Goal: Task Accomplishment & Management: Use online tool/utility

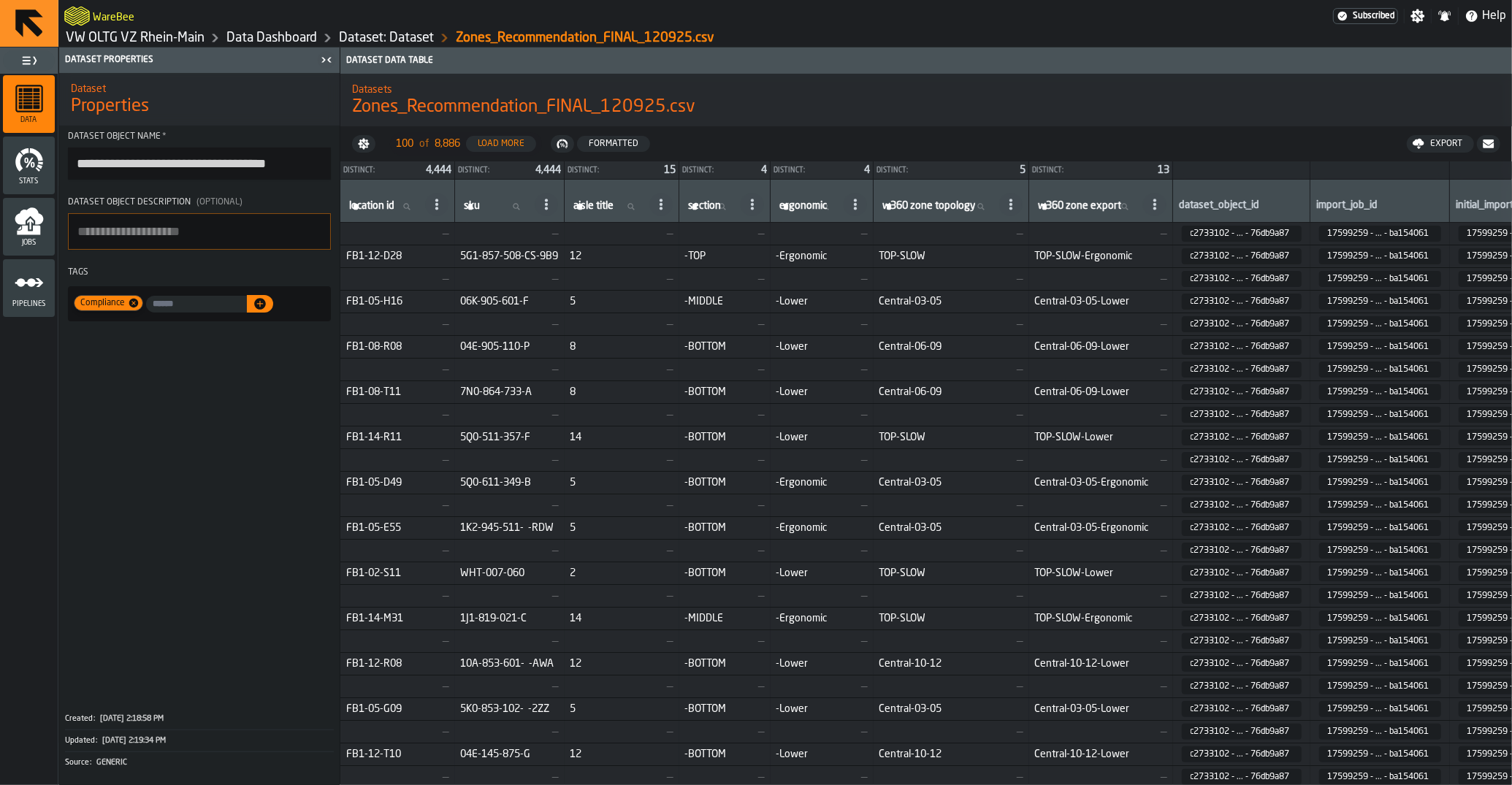
click at [175, 32] on link "VW OLTG VZ Rhein-Main" at bounding box center [134, 37] width 139 height 16
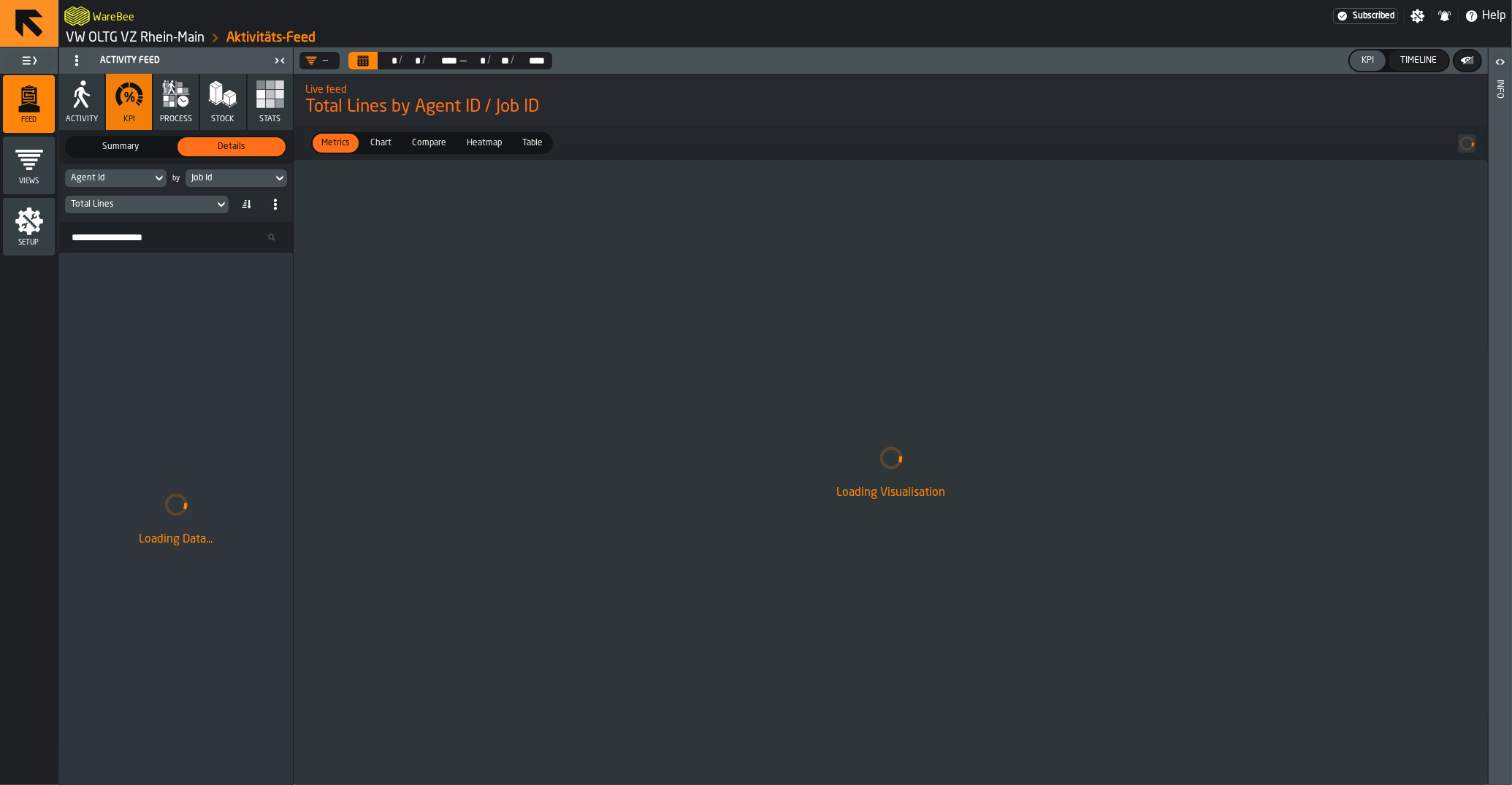
click at [175, 32] on link "VW OLTG VZ Rhein-Main" at bounding box center [134, 37] width 139 height 16
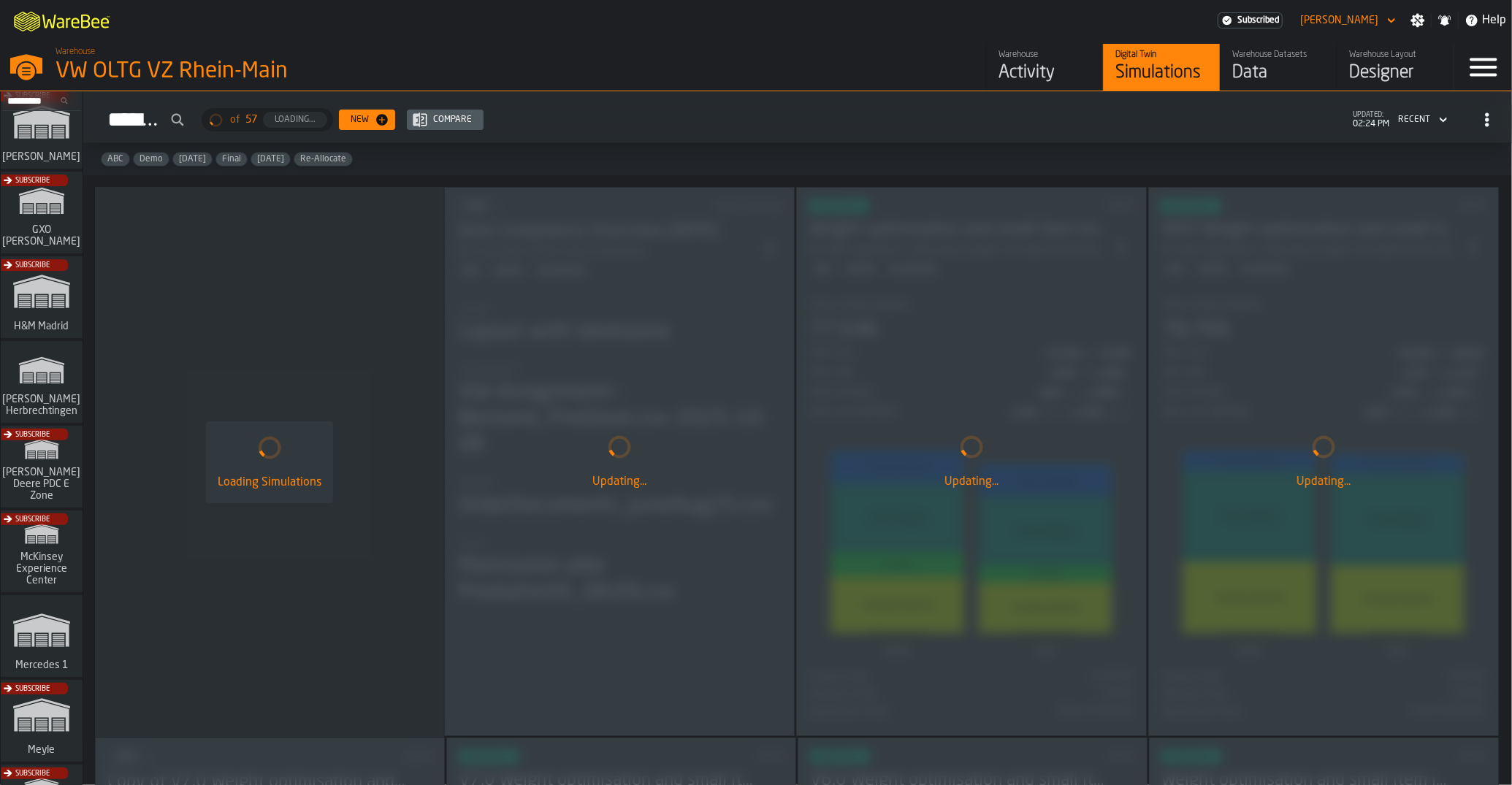
scroll to position [366, 0]
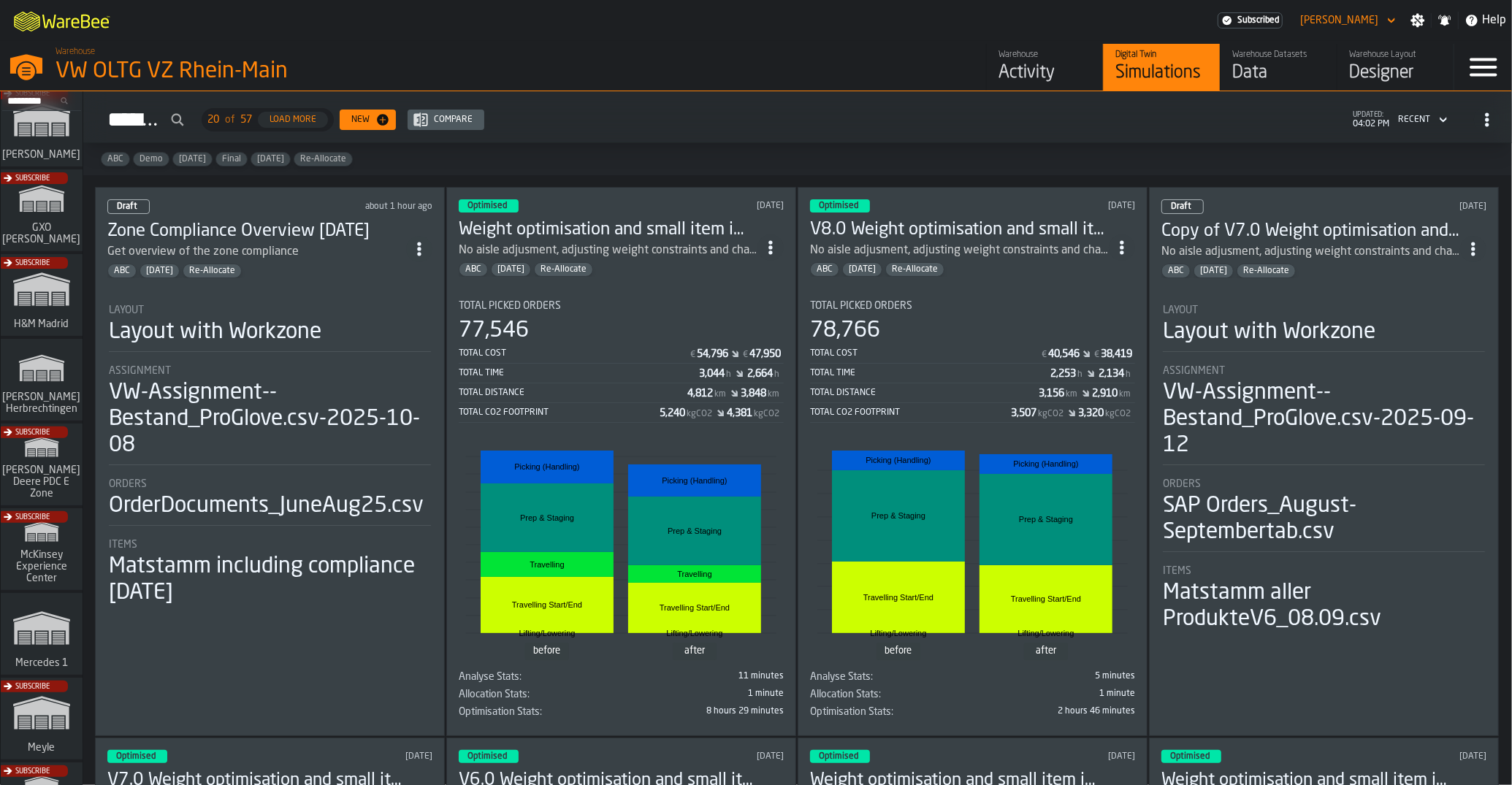
click at [415, 251] on span "ItemListCard-DashboardItemContainer" at bounding box center [419, 249] width 26 height 26
click at [418, 274] on div "Open" at bounding box center [390, 275] width 76 height 18
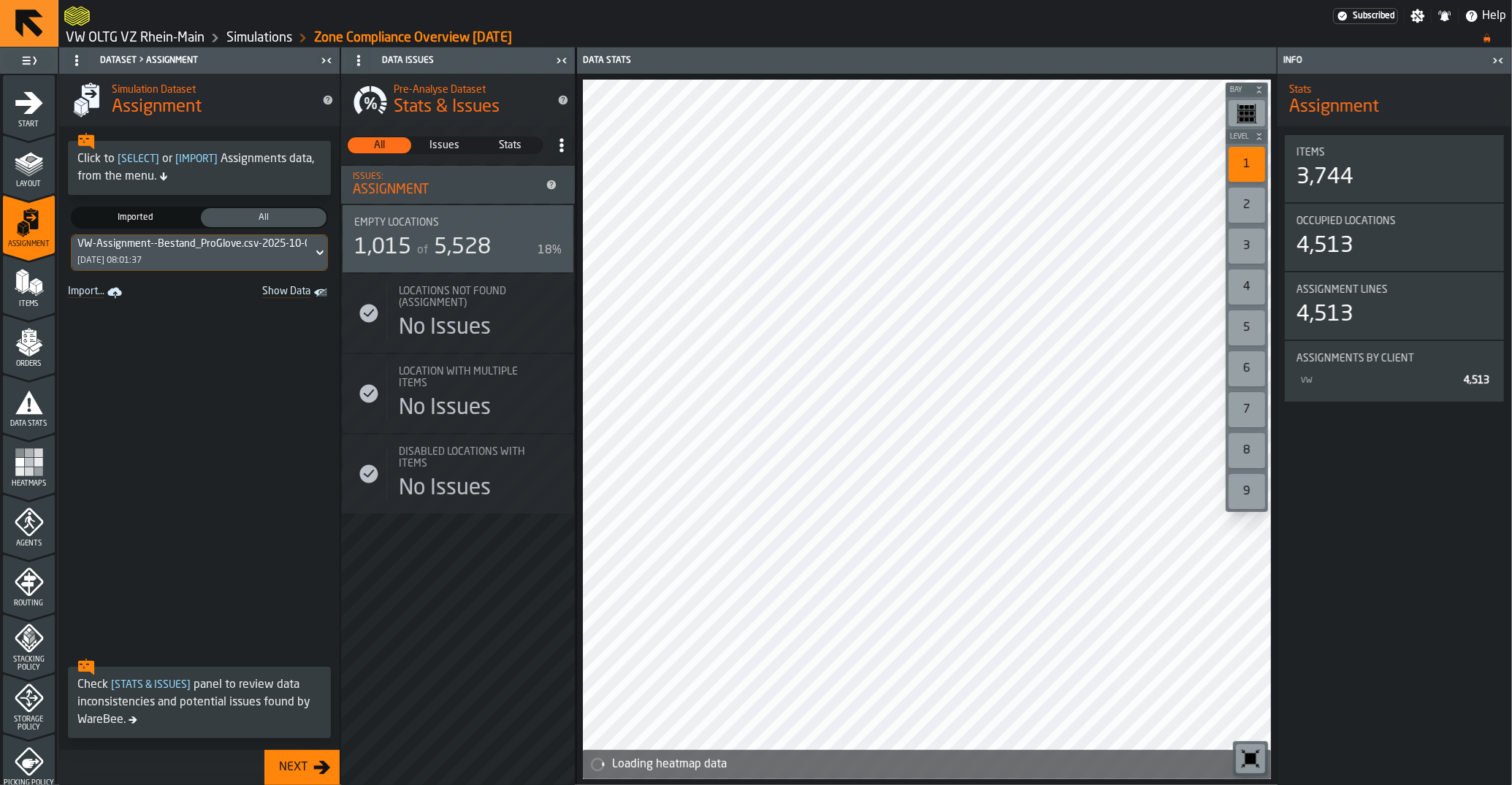
scroll to position [73, 0]
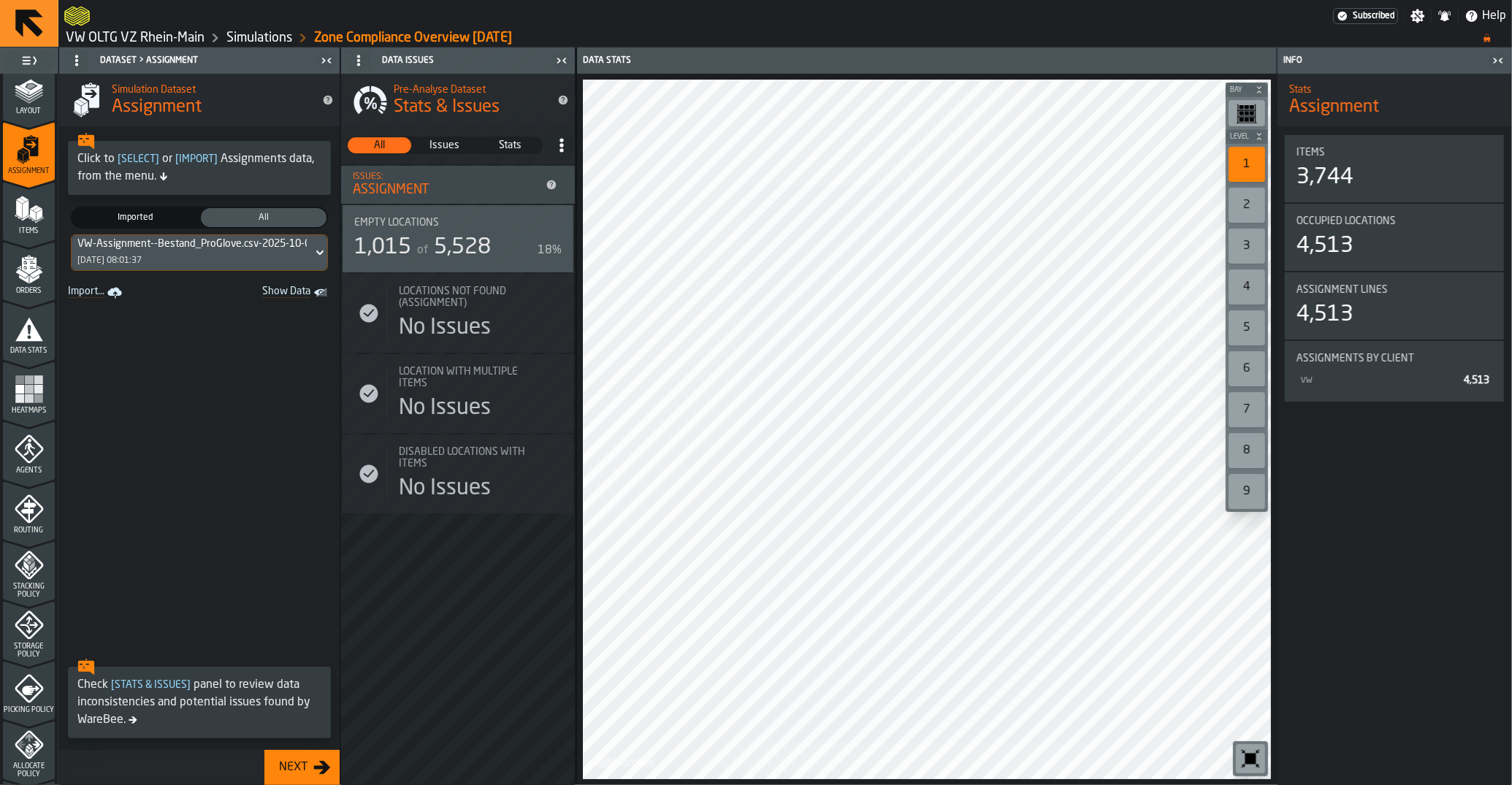
click at [29, 690] on icon "menu Picking Policy" at bounding box center [31, 690] width 18 height 9
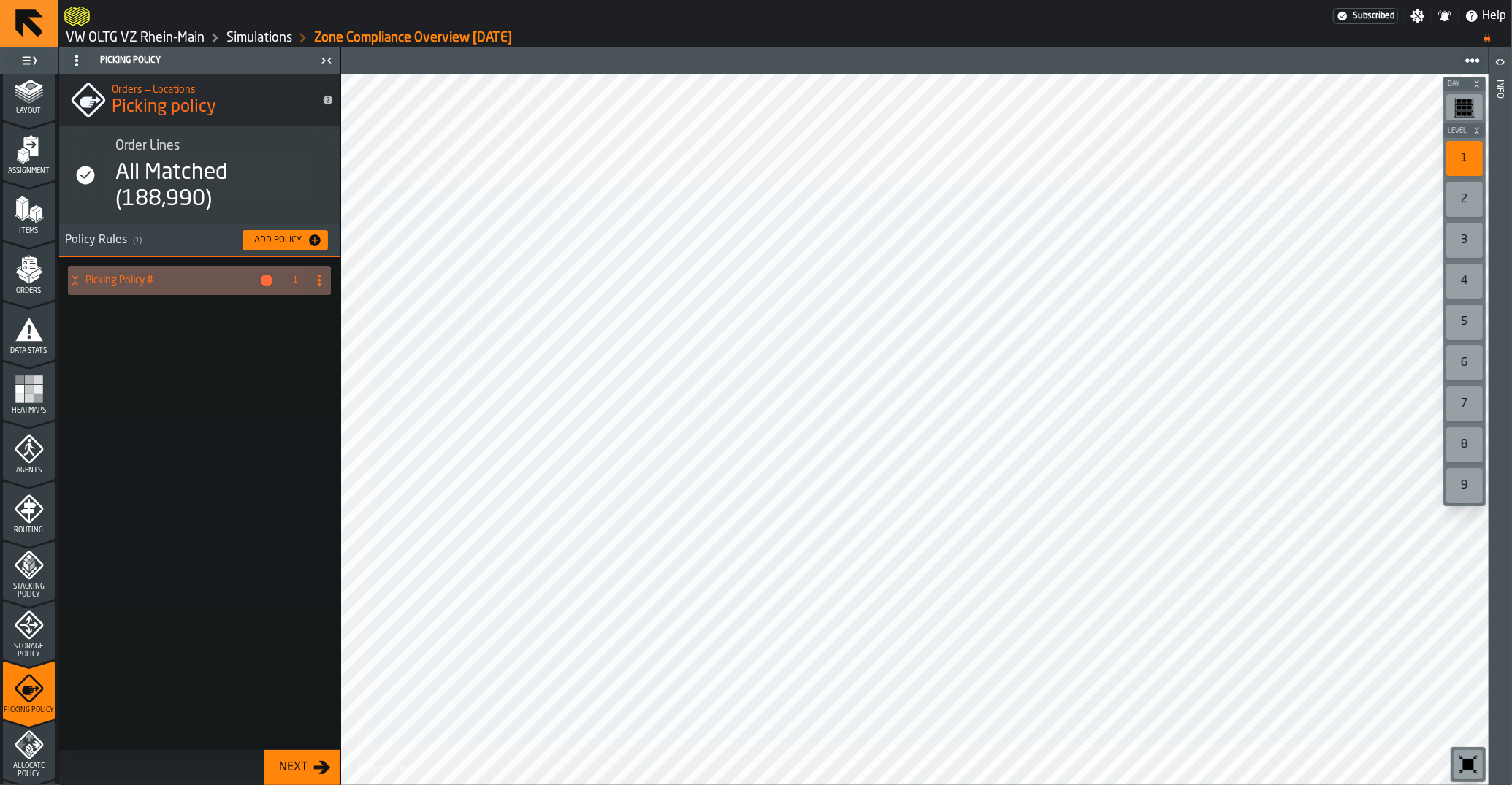
click at [28, 665] on div "Picking Policy" at bounding box center [28, 690] width 52 height 49
click at [31, 644] on span "Storage Policy" at bounding box center [28, 650] width 52 height 16
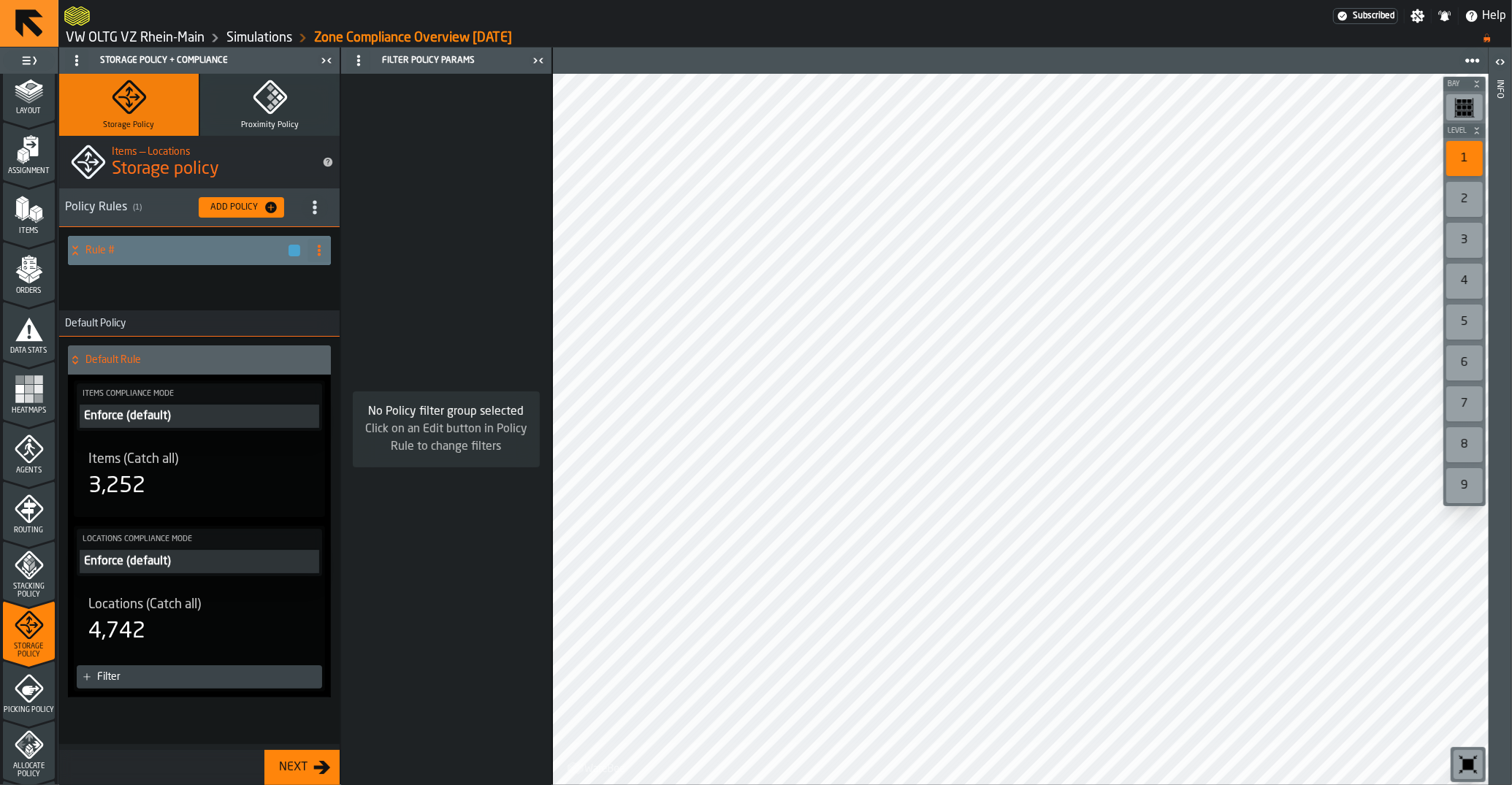
click at [204, 253] on h4 "Rule #" at bounding box center [186, 251] width 201 height 12
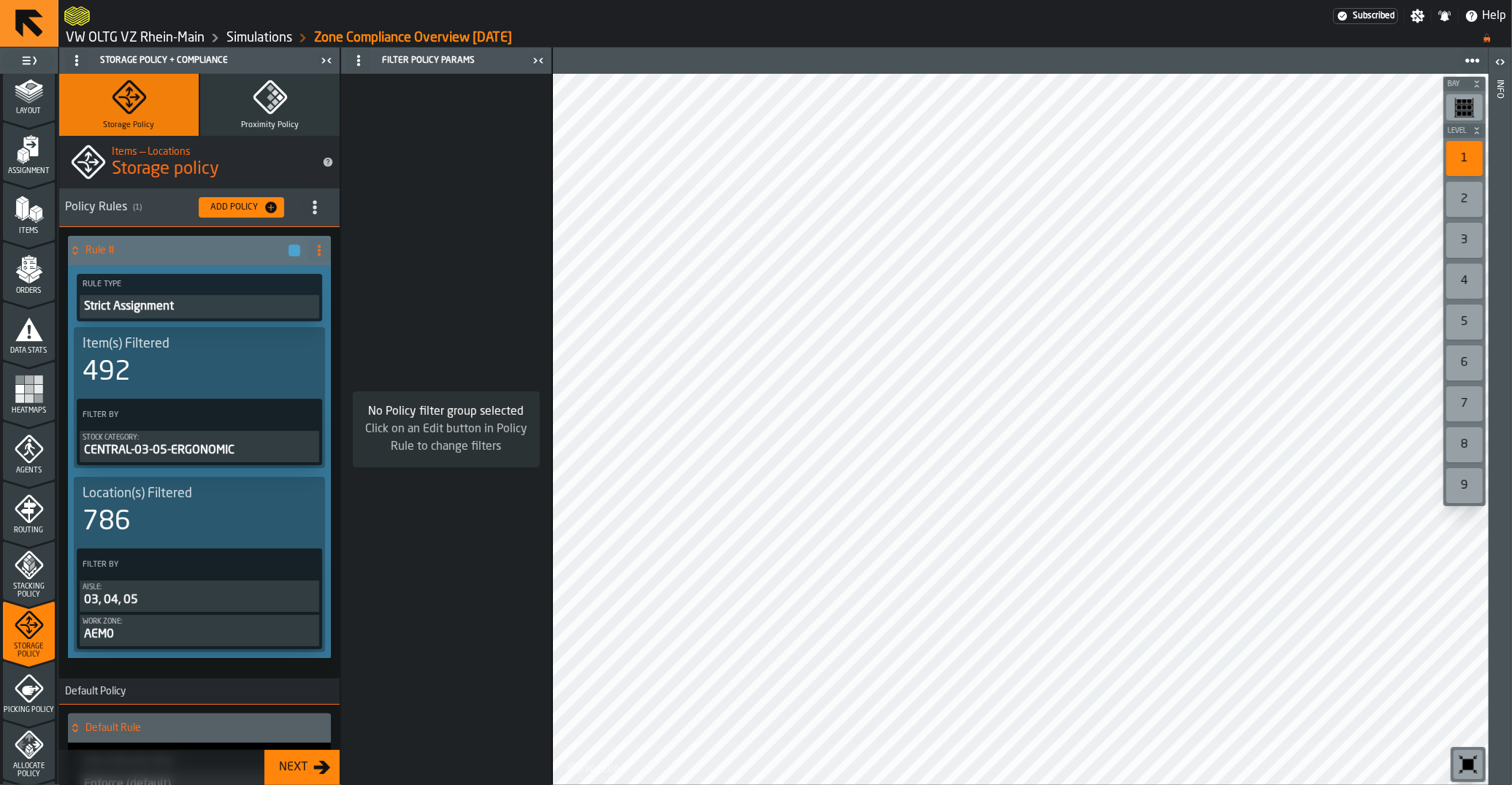
click at [246, 210] on div "Add Policy" at bounding box center [235, 207] width 59 height 10
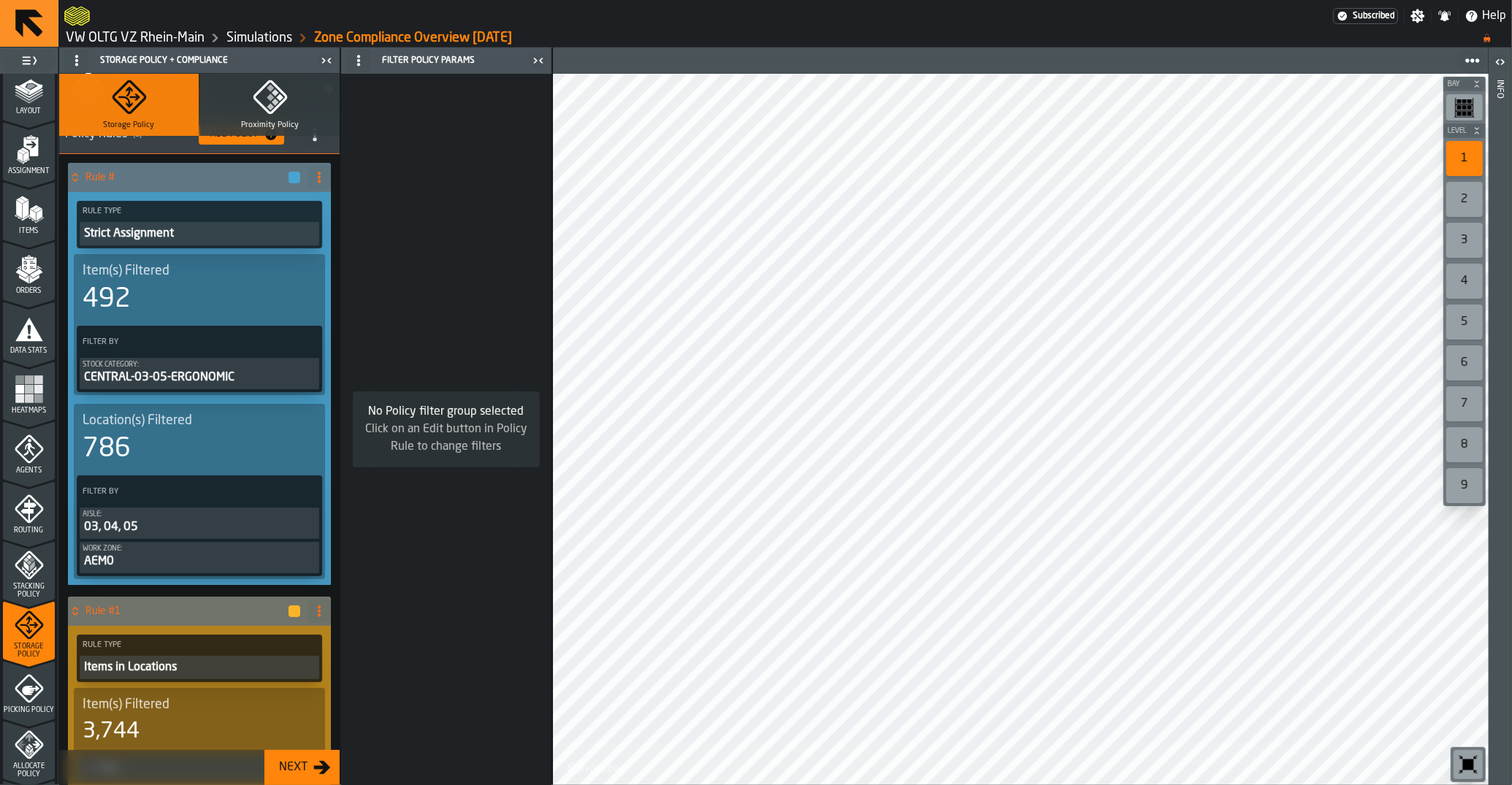
click at [317, 170] on span at bounding box center [319, 177] width 23 height 23
click at [308, 197] on li "Rename" at bounding box center [260, 206] width 140 height 35
click at [225, 179] on input "******" at bounding box center [174, 177] width 177 height 25
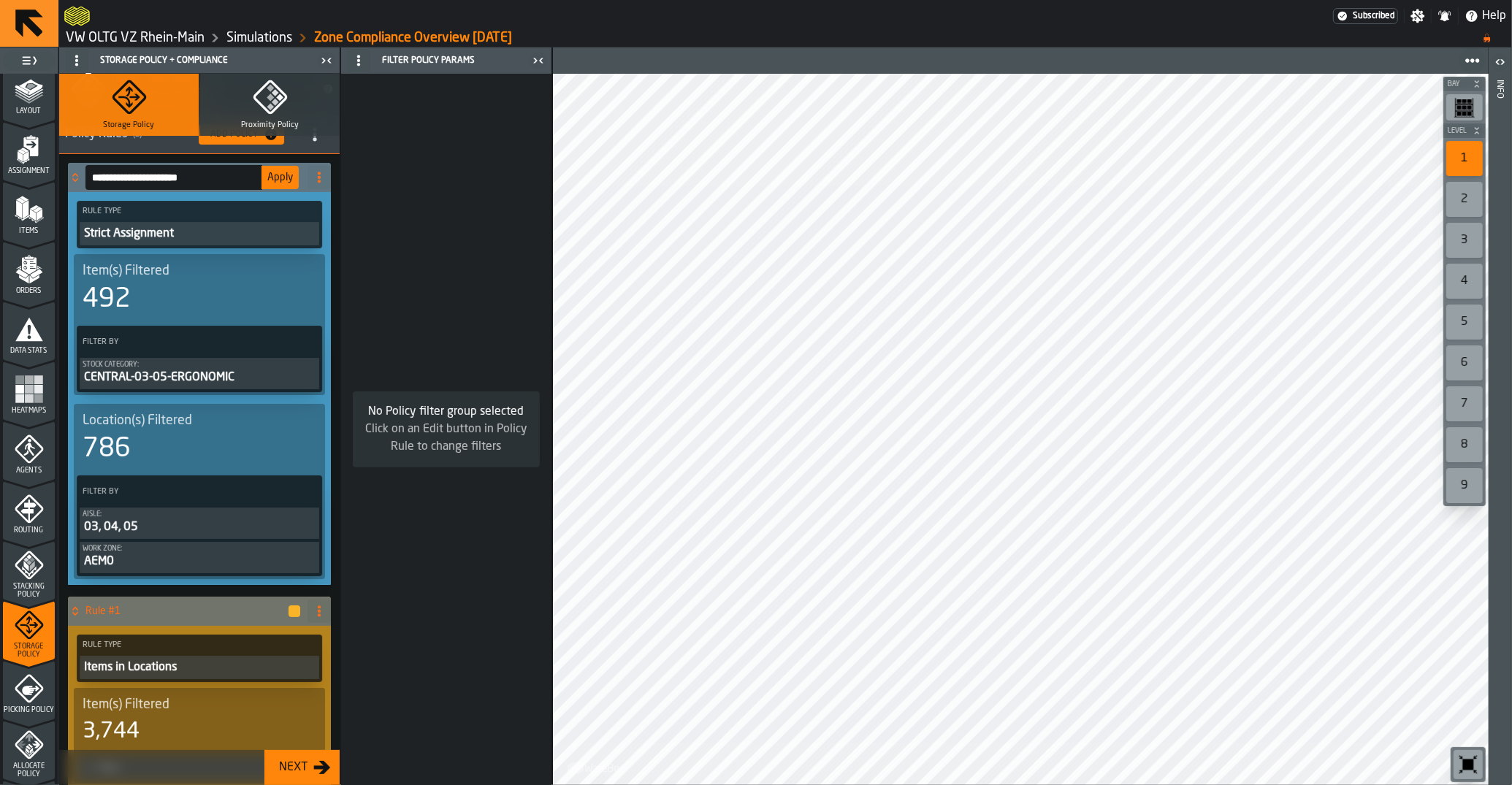
type input "**********"
click at [280, 179] on span "Apply" at bounding box center [280, 178] width 25 height 10
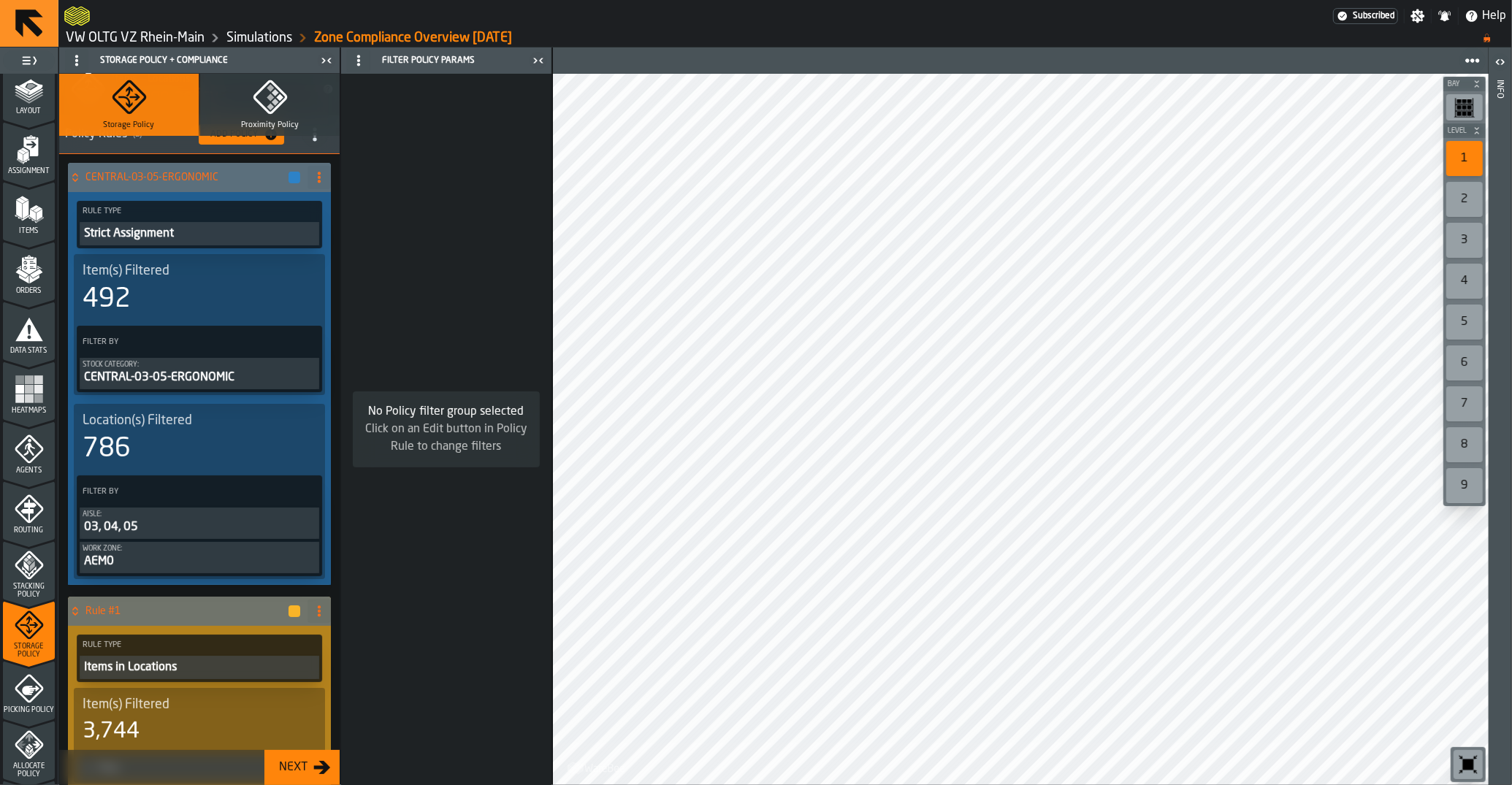
click at [138, 40] on link "VW OLTG VZ Rhein-Main" at bounding box center [134, 37] width 139 height 16
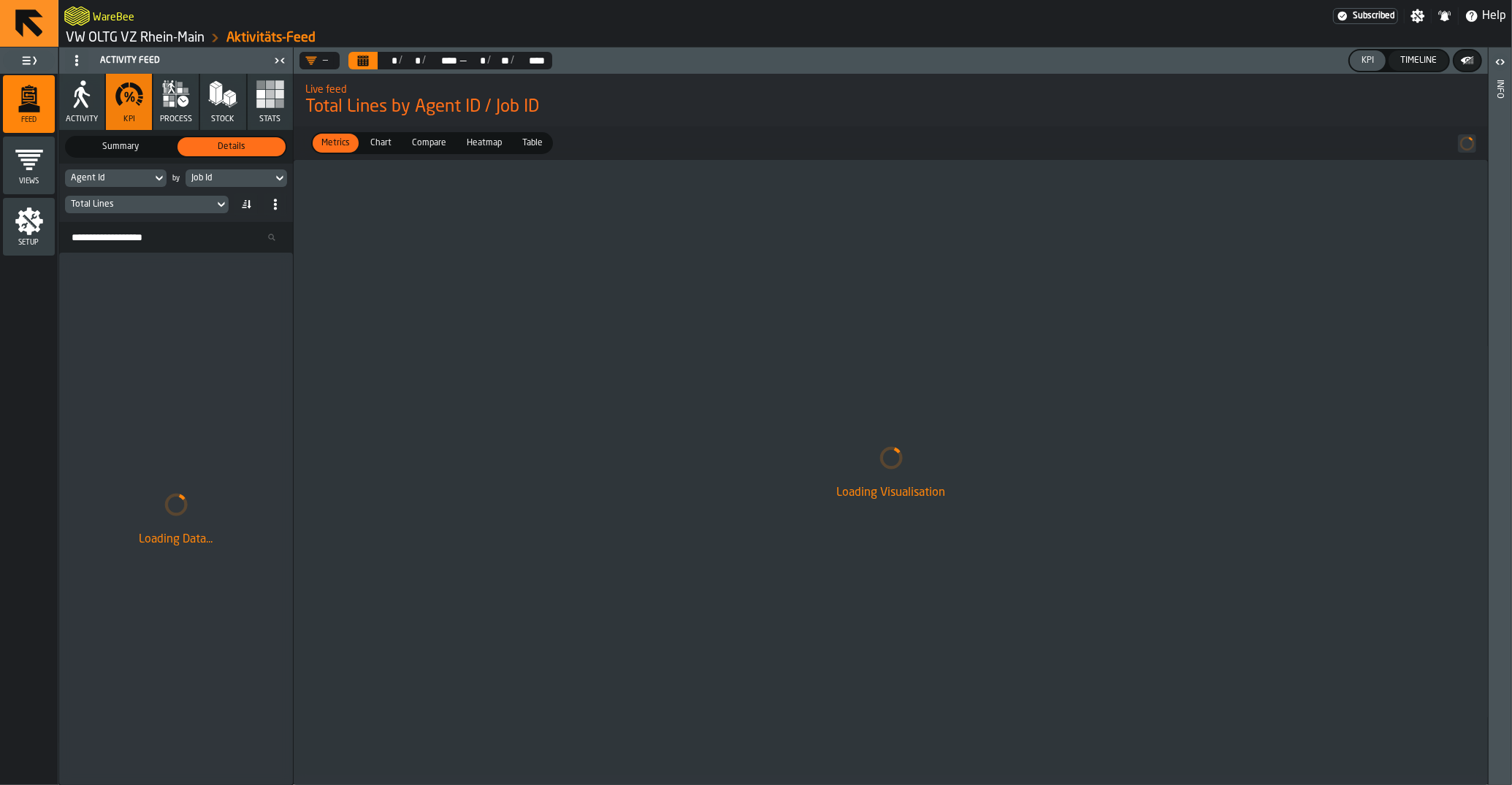
click at [135, 38] on link "VW OLTG VZ Rhein-Main" at bounding box center [134, 37] width 139 height 16
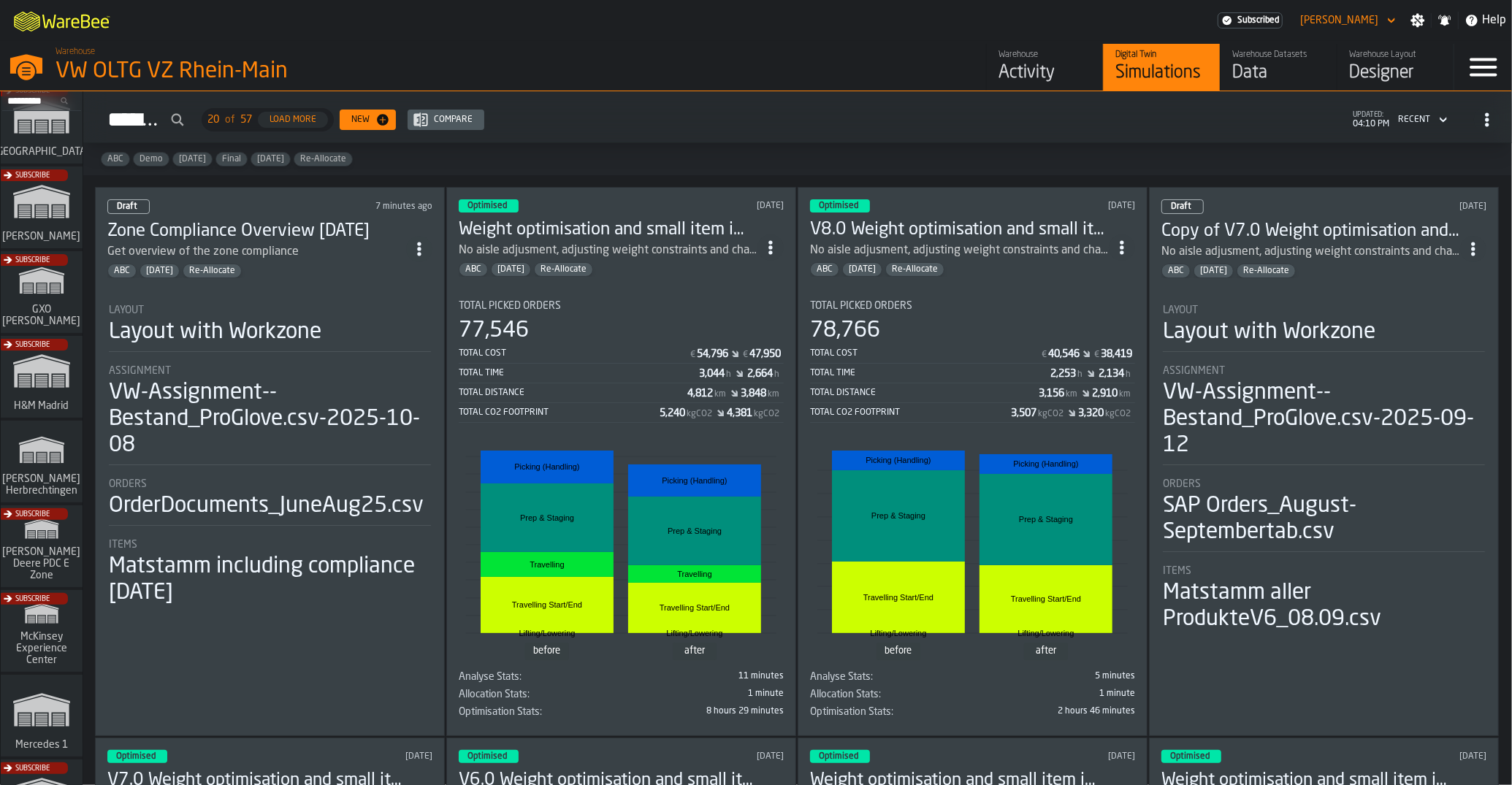
scroll to position [220, 0]
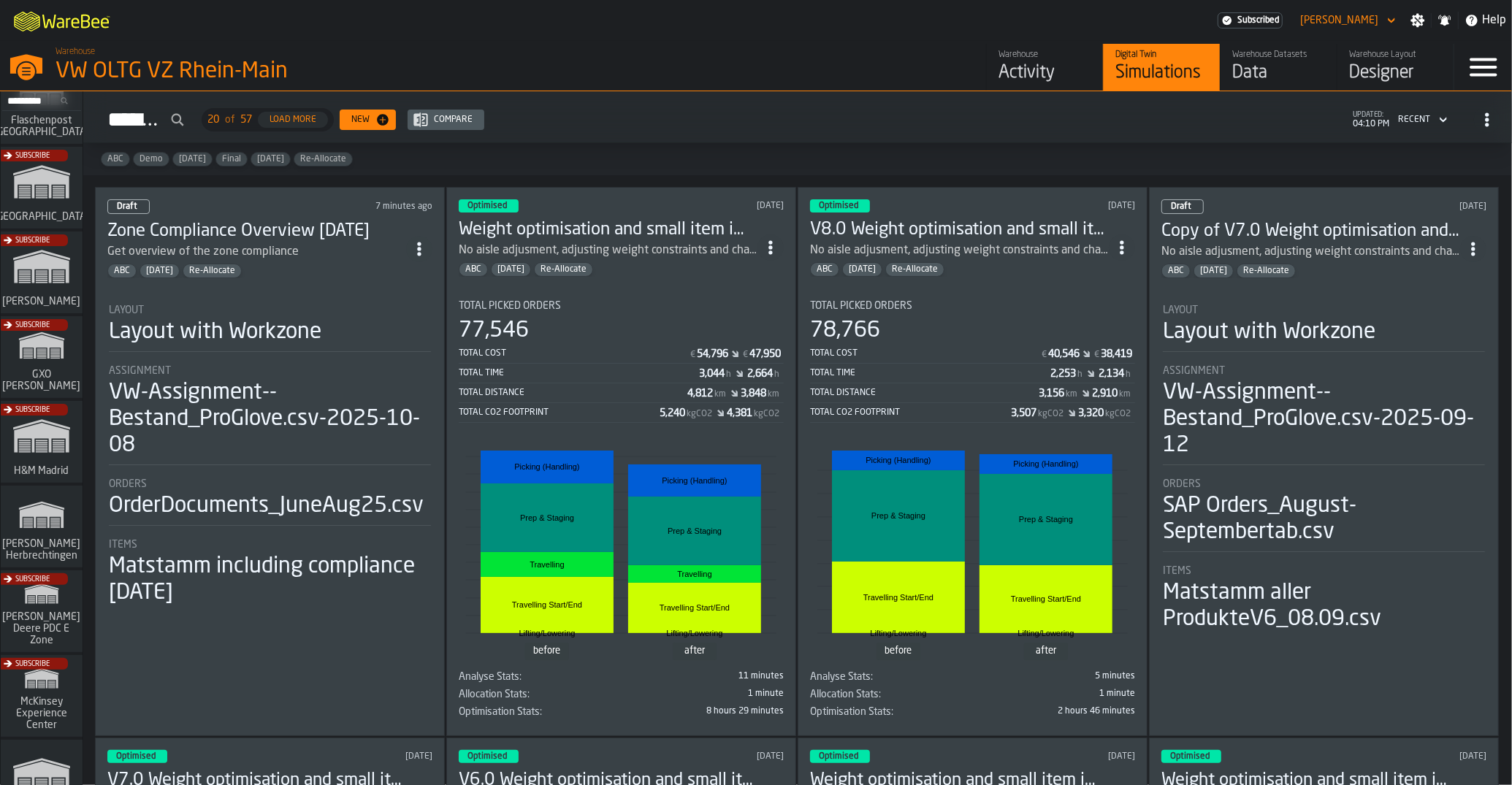
click at [44, 212] on div "Subscribe" at bounding box center [38, 192] width 82 height 85
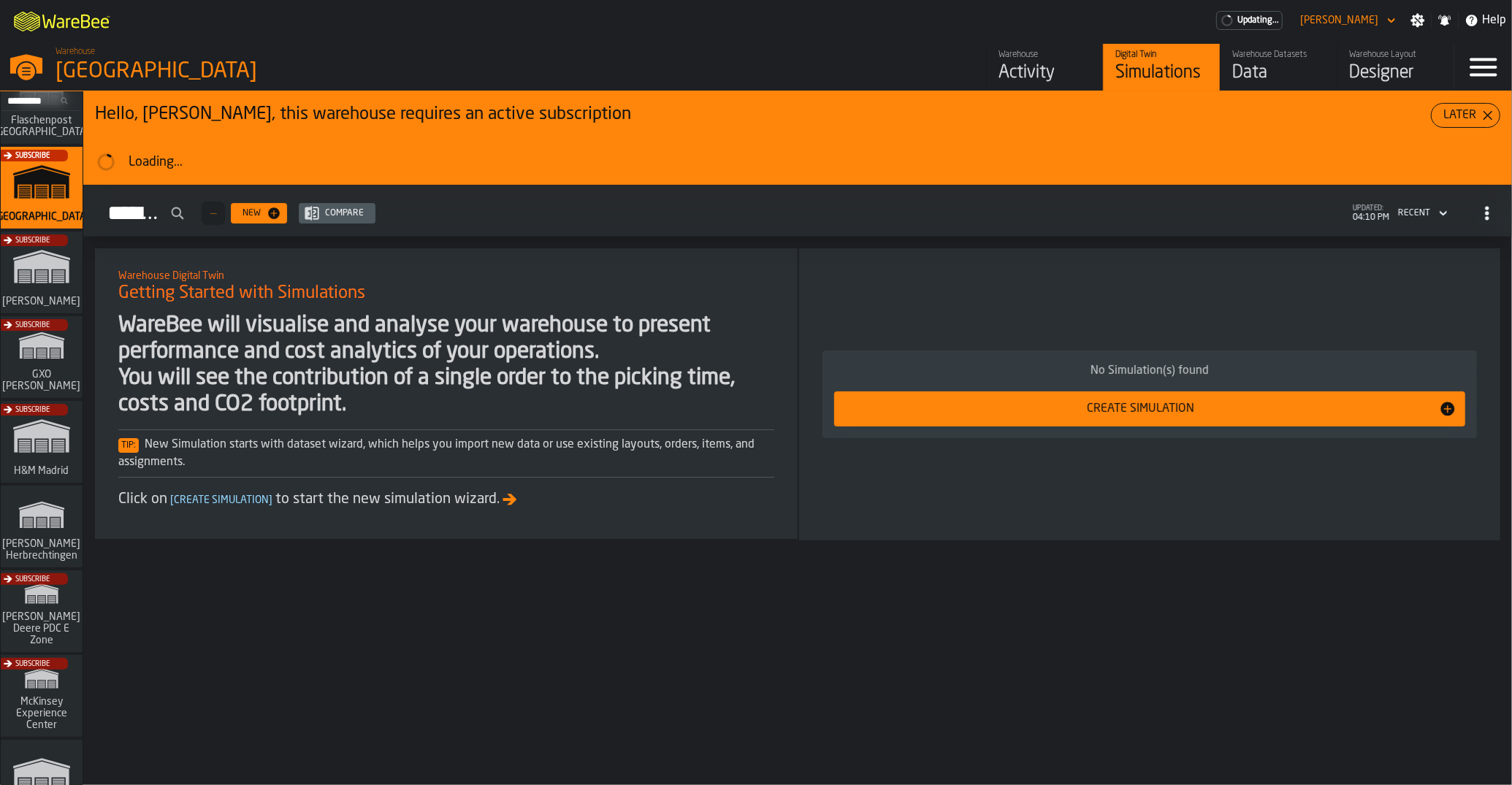
click at [1254, 79] on div "Data" at bounding box center [1278, 72] width 93 height 23
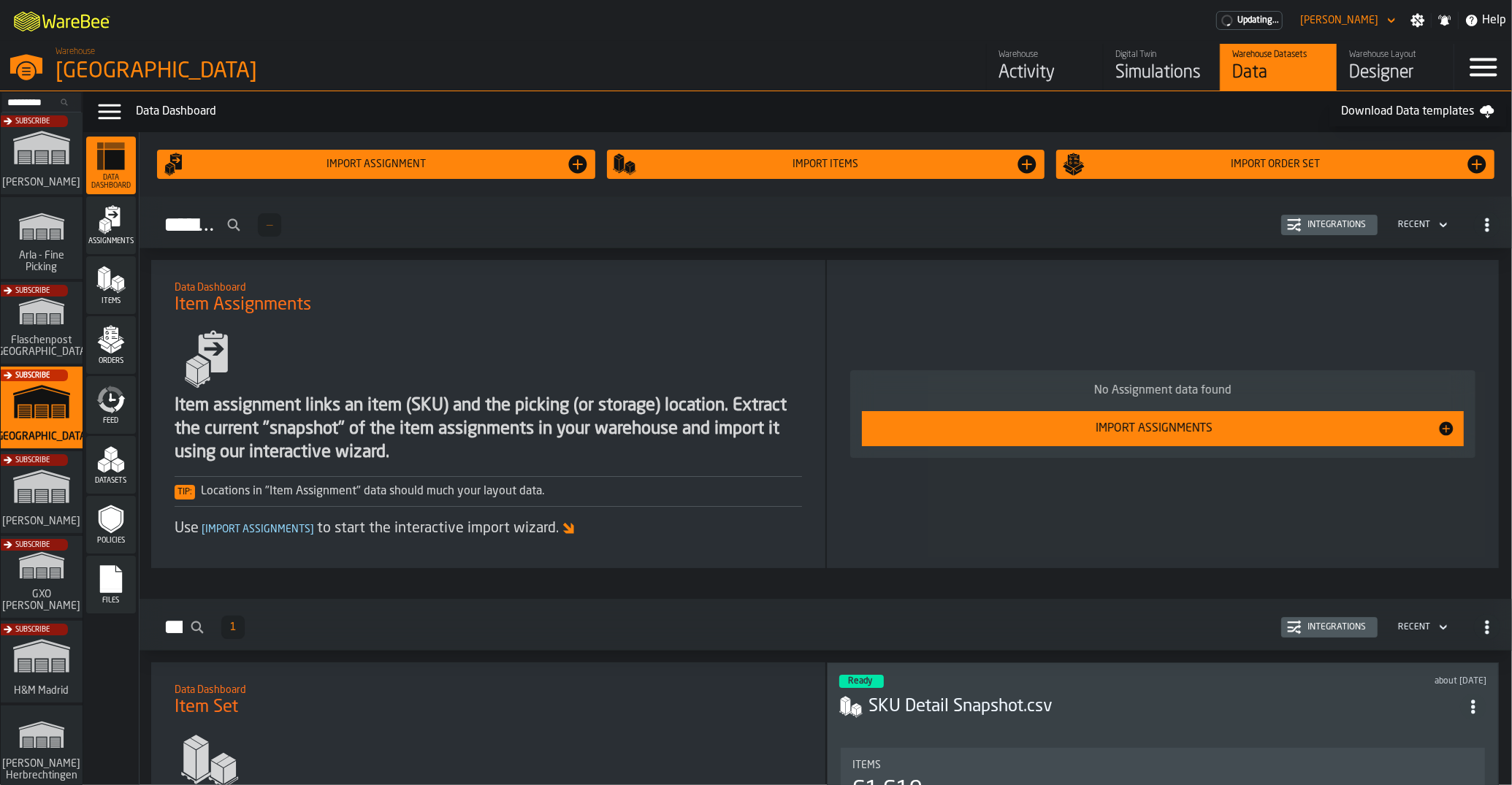
click at [1362, 74] on div "Designer" at bounding box center [1395, 72] width 93 height 23
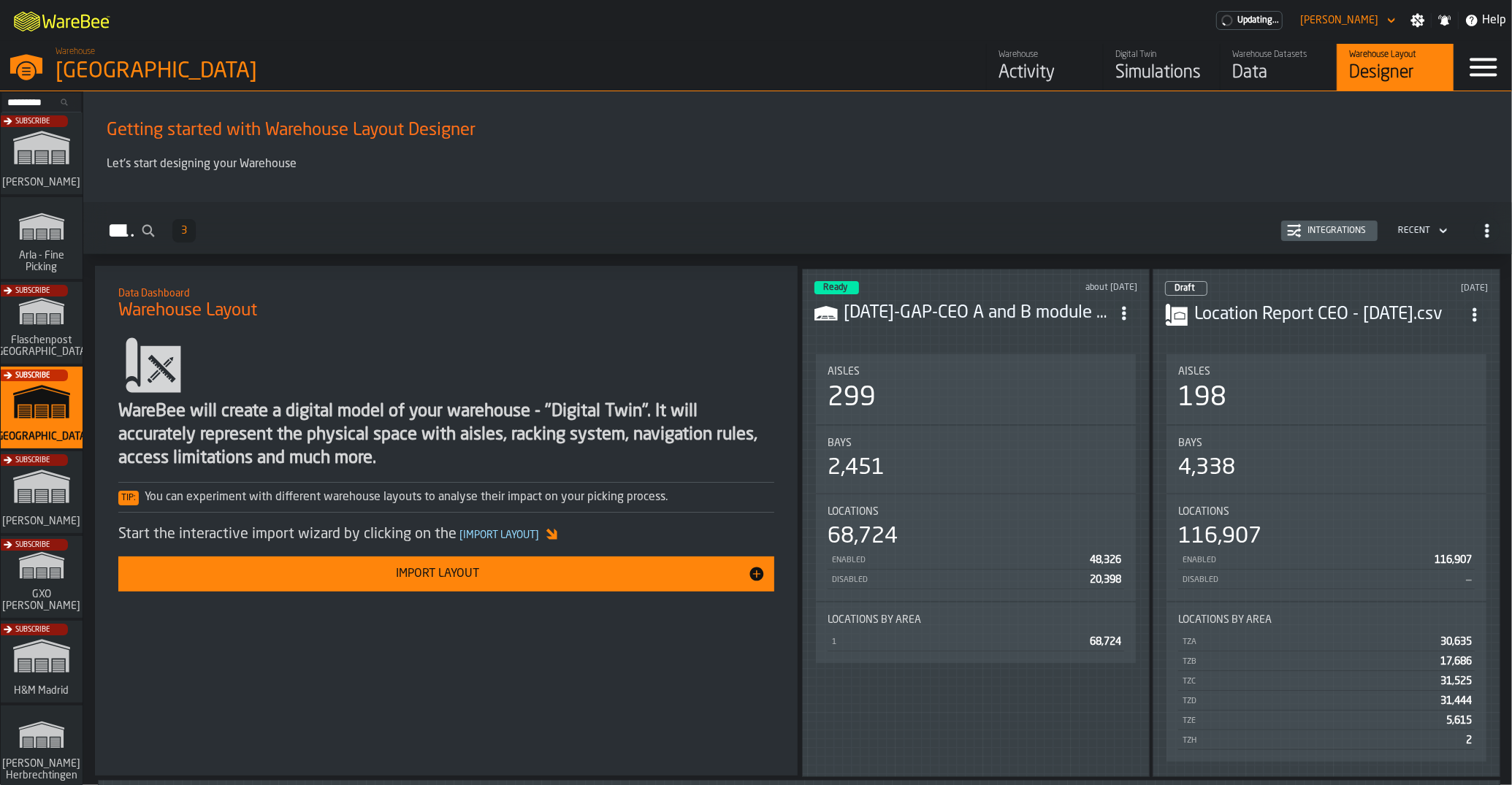
click at [1326, 226] on div "Integrations" at bounding box center [1336, 231] width 70 height 10
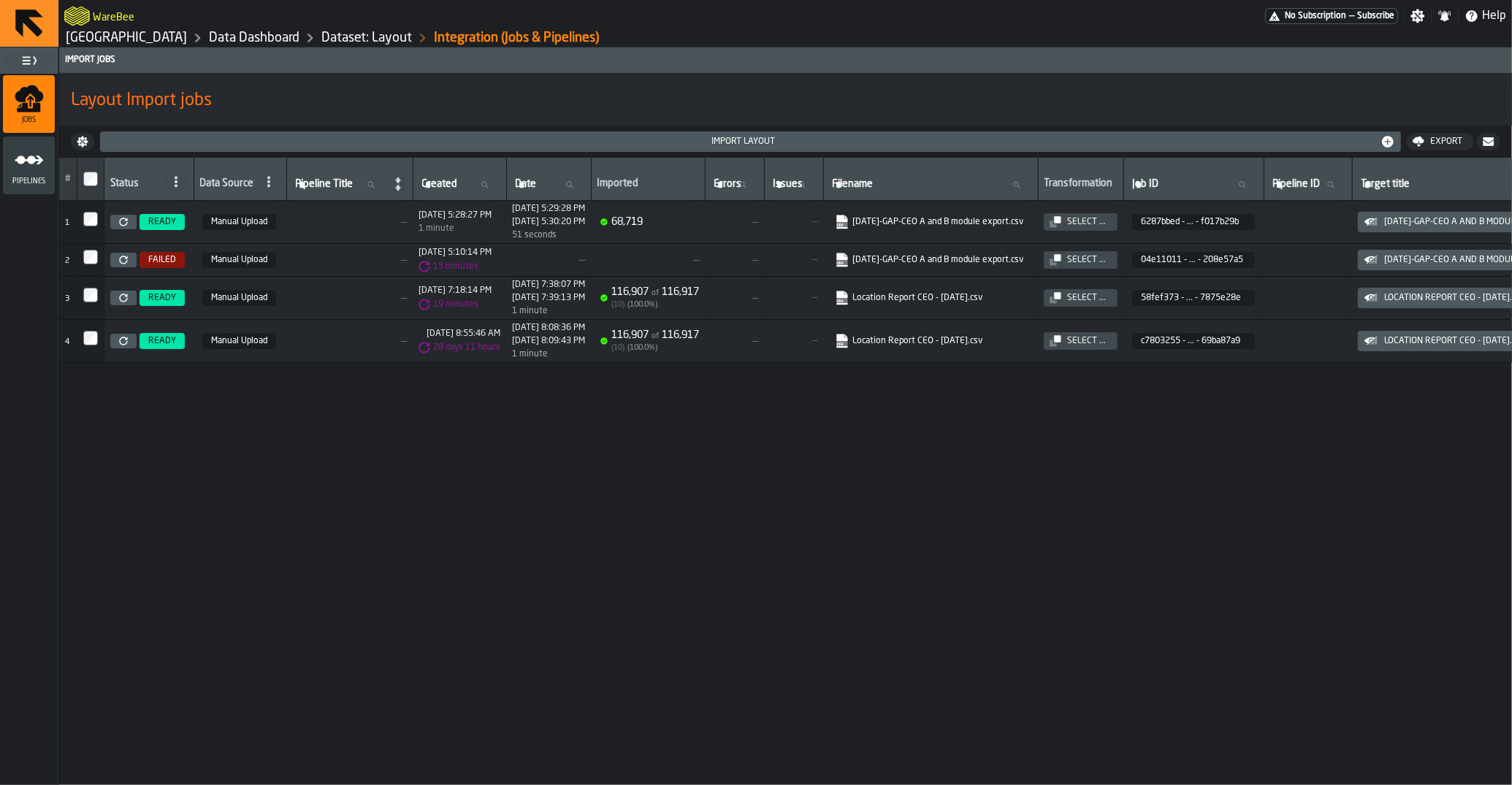
click at [984, 225] on link "[DATE]-GAP-CEO A and B module export.csv" at bounding box center [929, 222] width 189 height 14
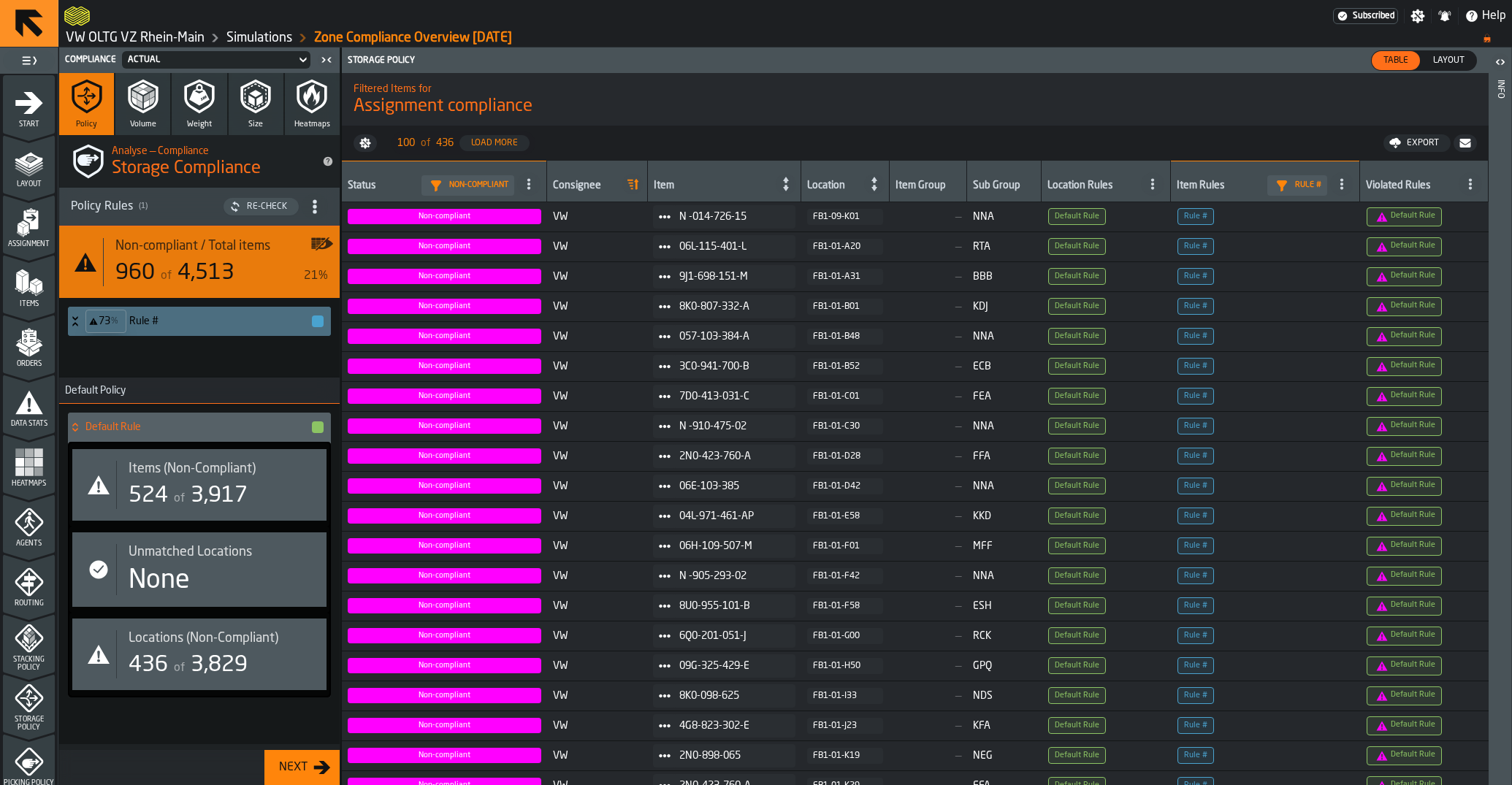
click at [175, 29] on div at bounding box center [699, 15] width 1268 height 26
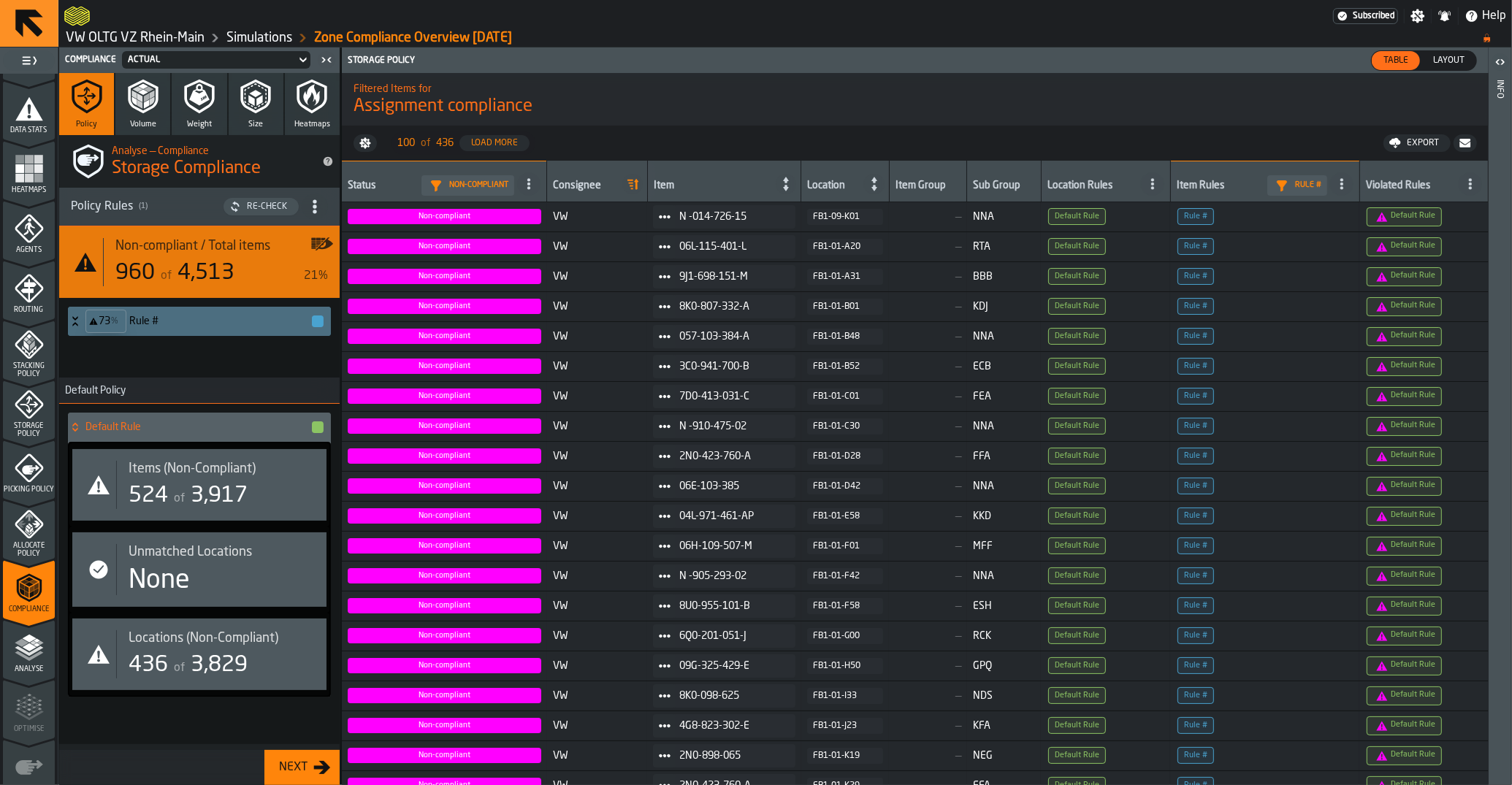
click at [173, 32] on link "VW OLTG VZ Rhein-Main" at bounding box center [134, 37] width 139 height 16
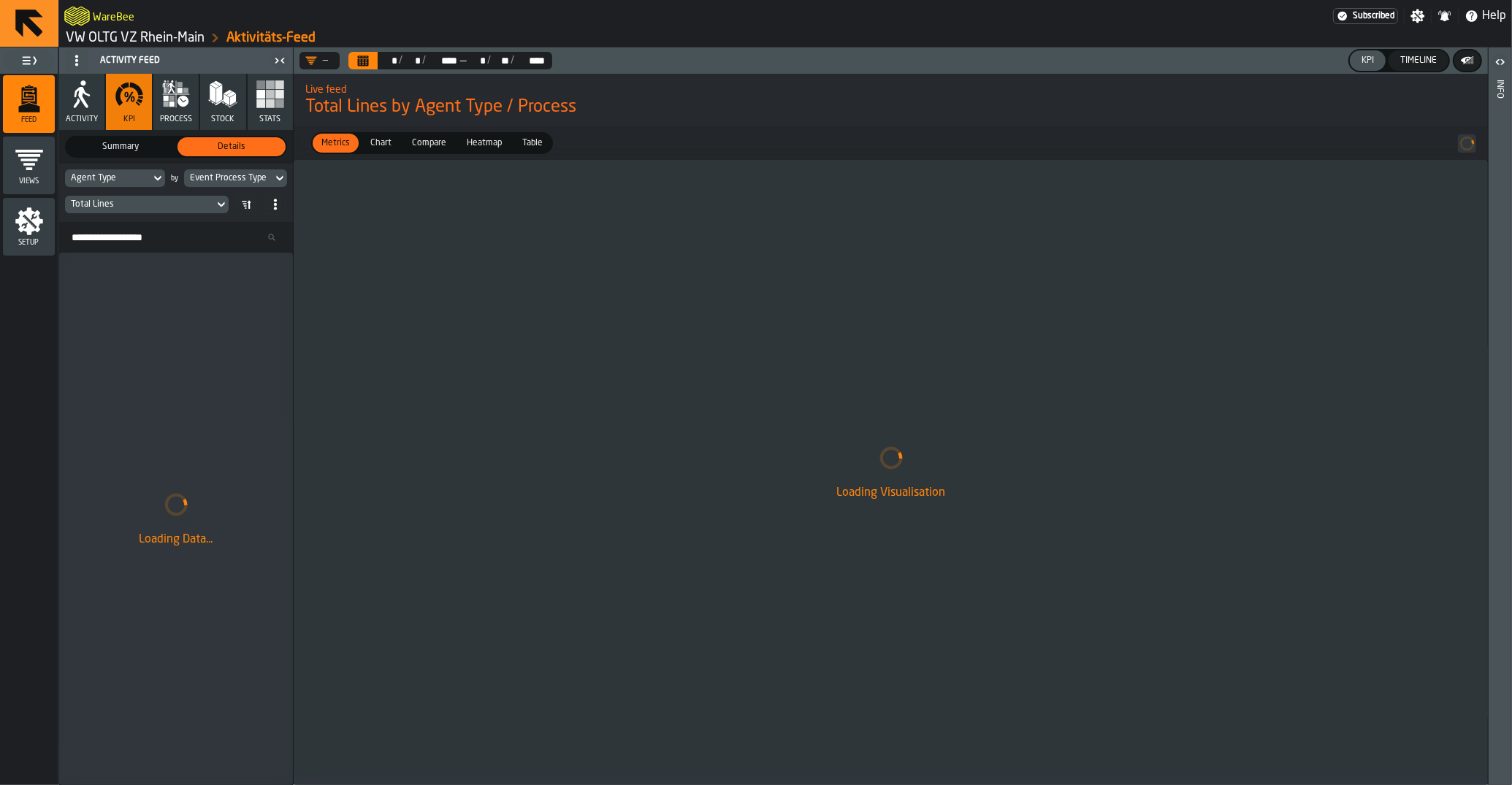
click at [122, 44] on link "VW OLTG VZ Rhein-Main" at bounding box center [134, 37] width 139 height 16
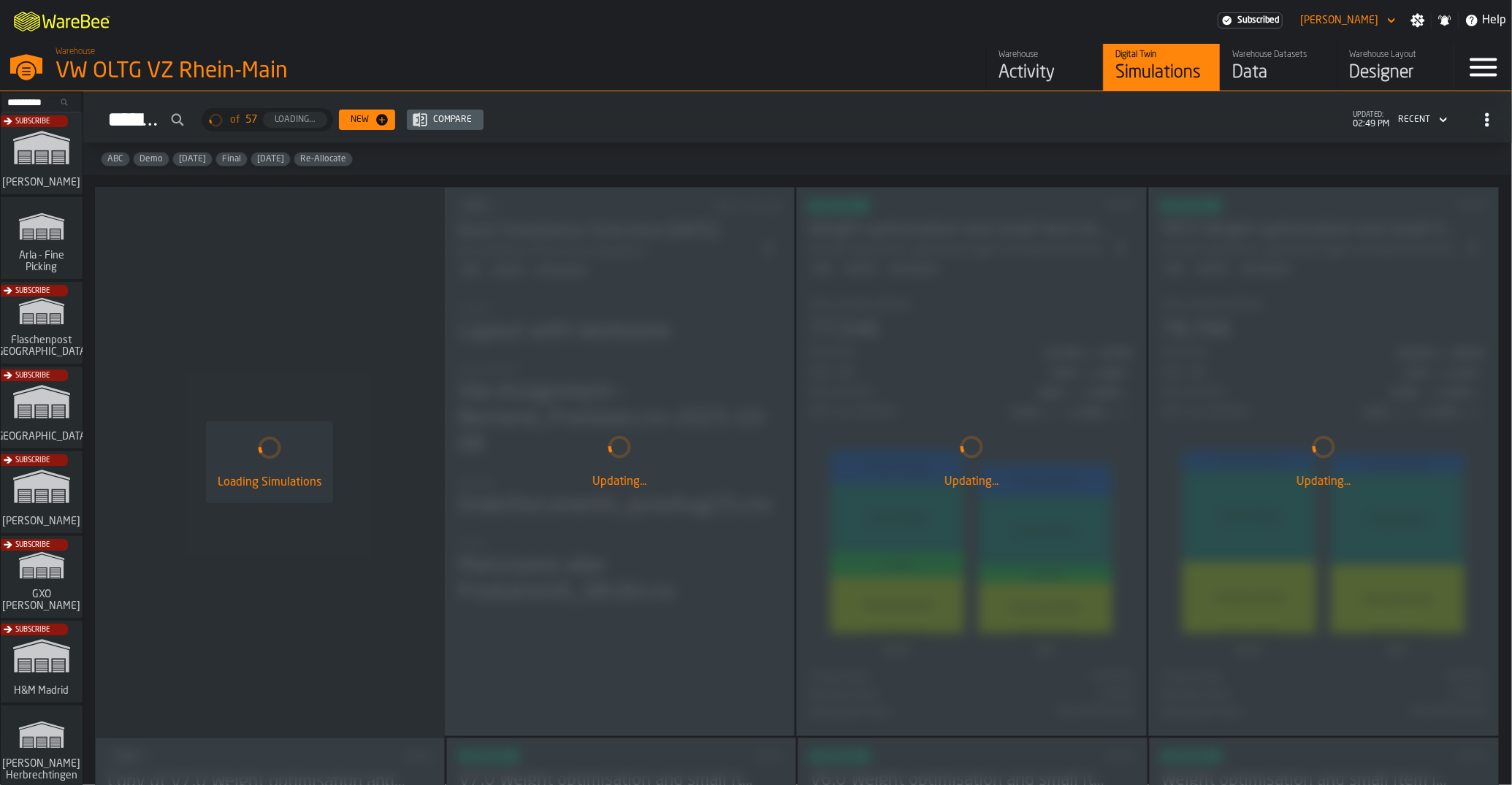
click at [37, 425] on div "Subscribe" at bounding box center [38, 412] width 82 height 85
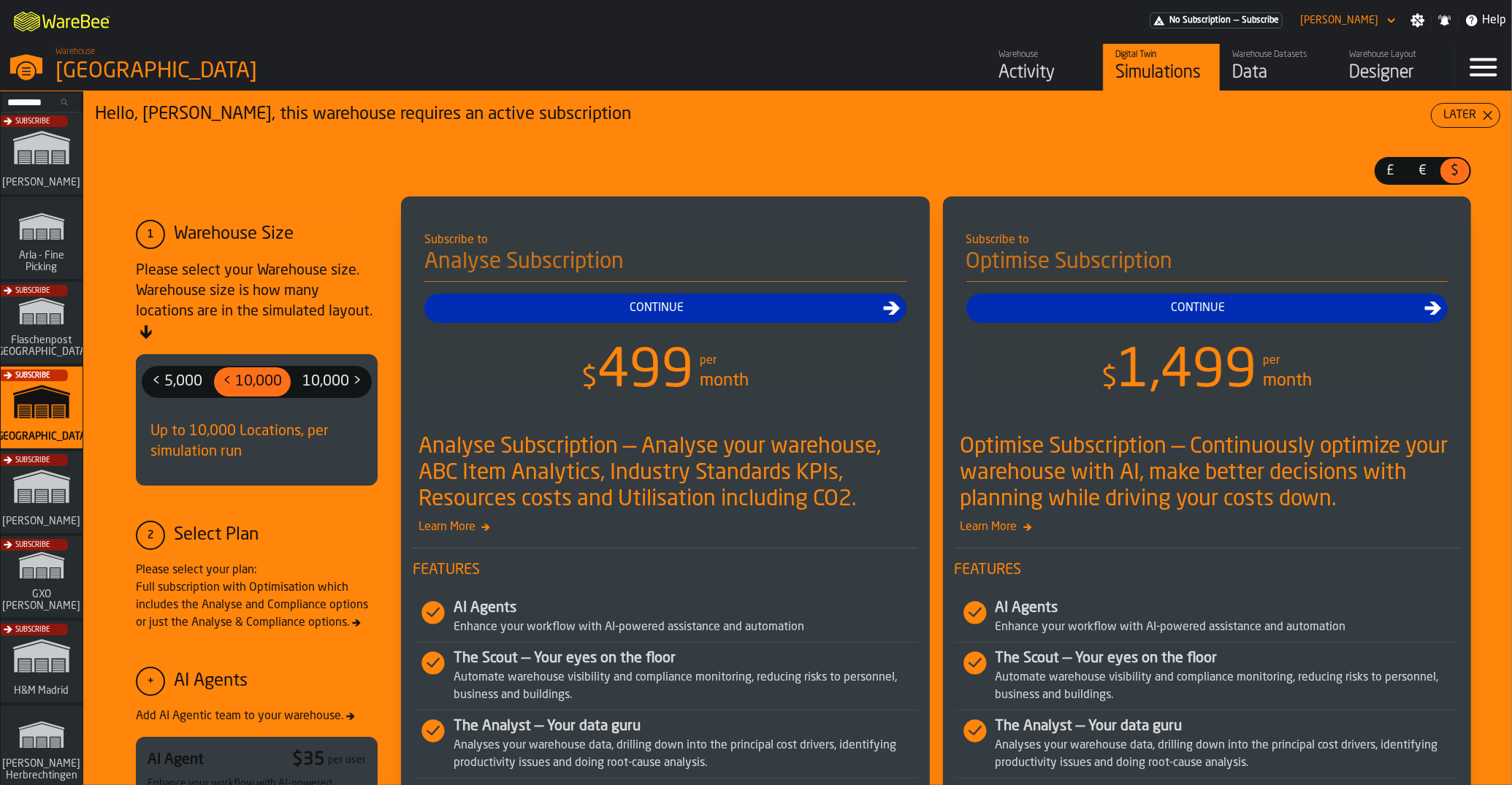
click at [1243, 71] on div "Data" at bounding box center [1278, 72] width 93 height 23
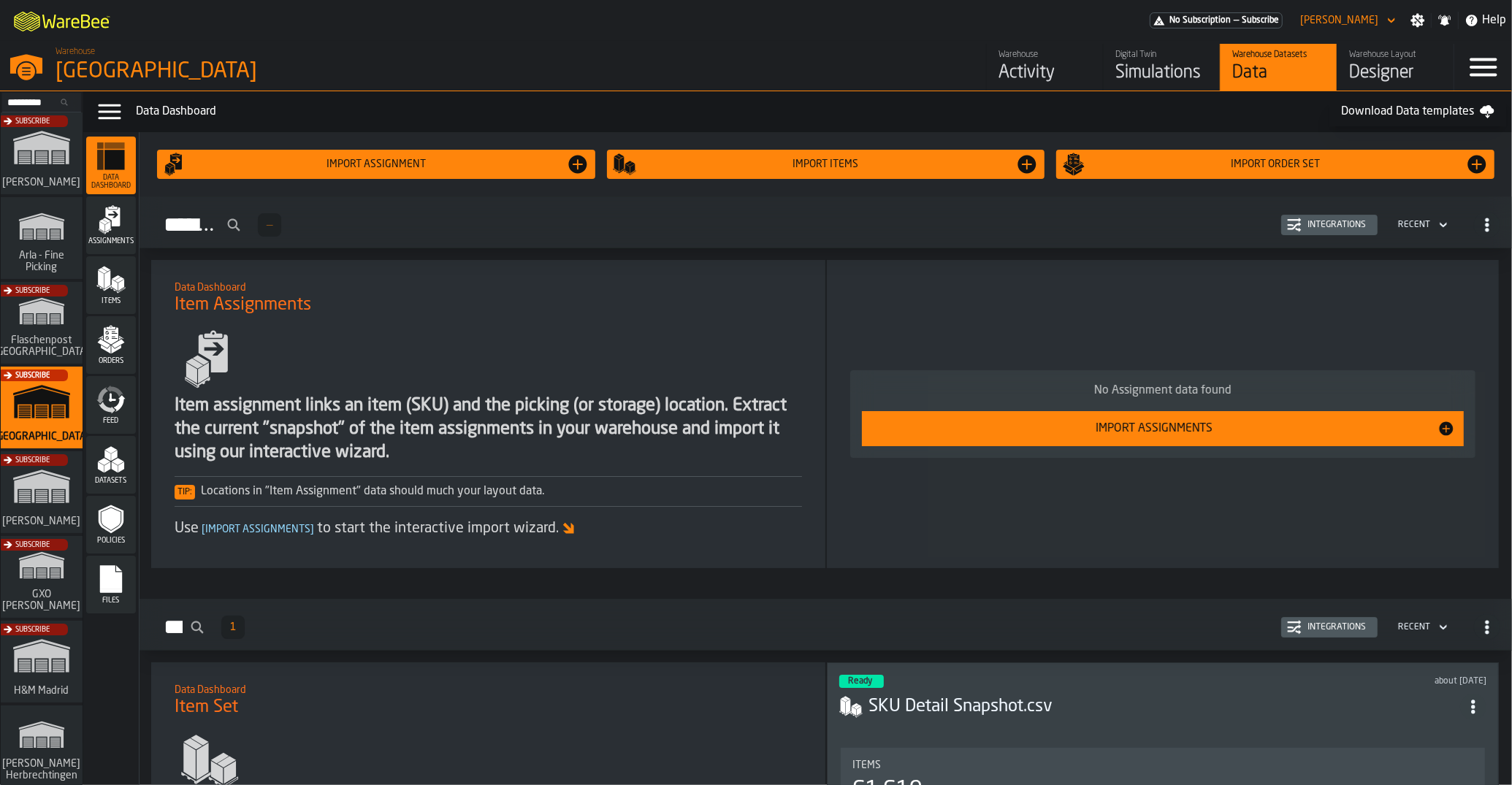
click at [106, 285] on polygon "menu Items" at bounding box center [107, 279] width 6 height 18
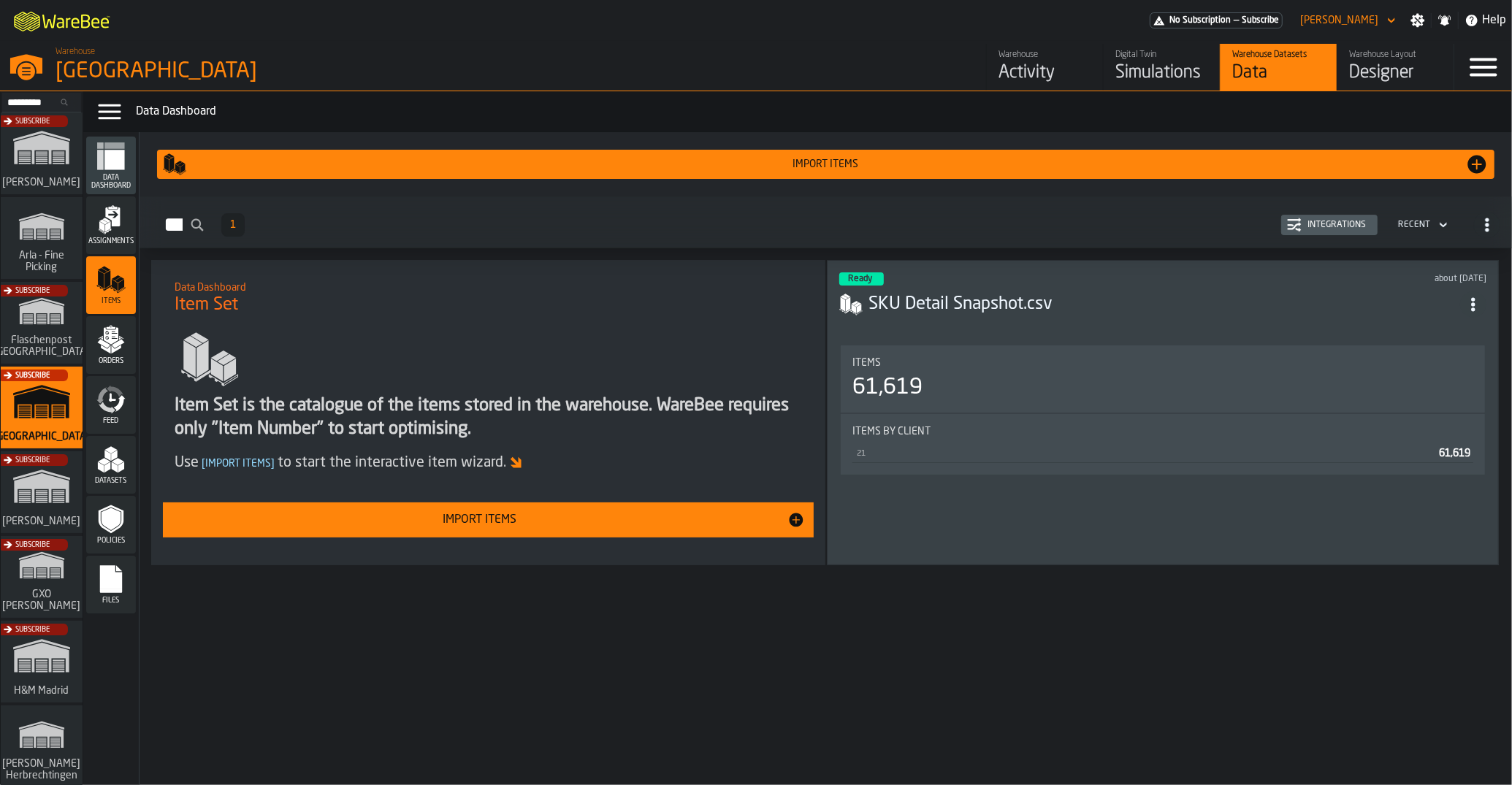
click at [1129, 316] on header "Ready about 2 months ago SKU Detail Snapshot.csv" at bounding box center [1162, 301] width 647 height 59
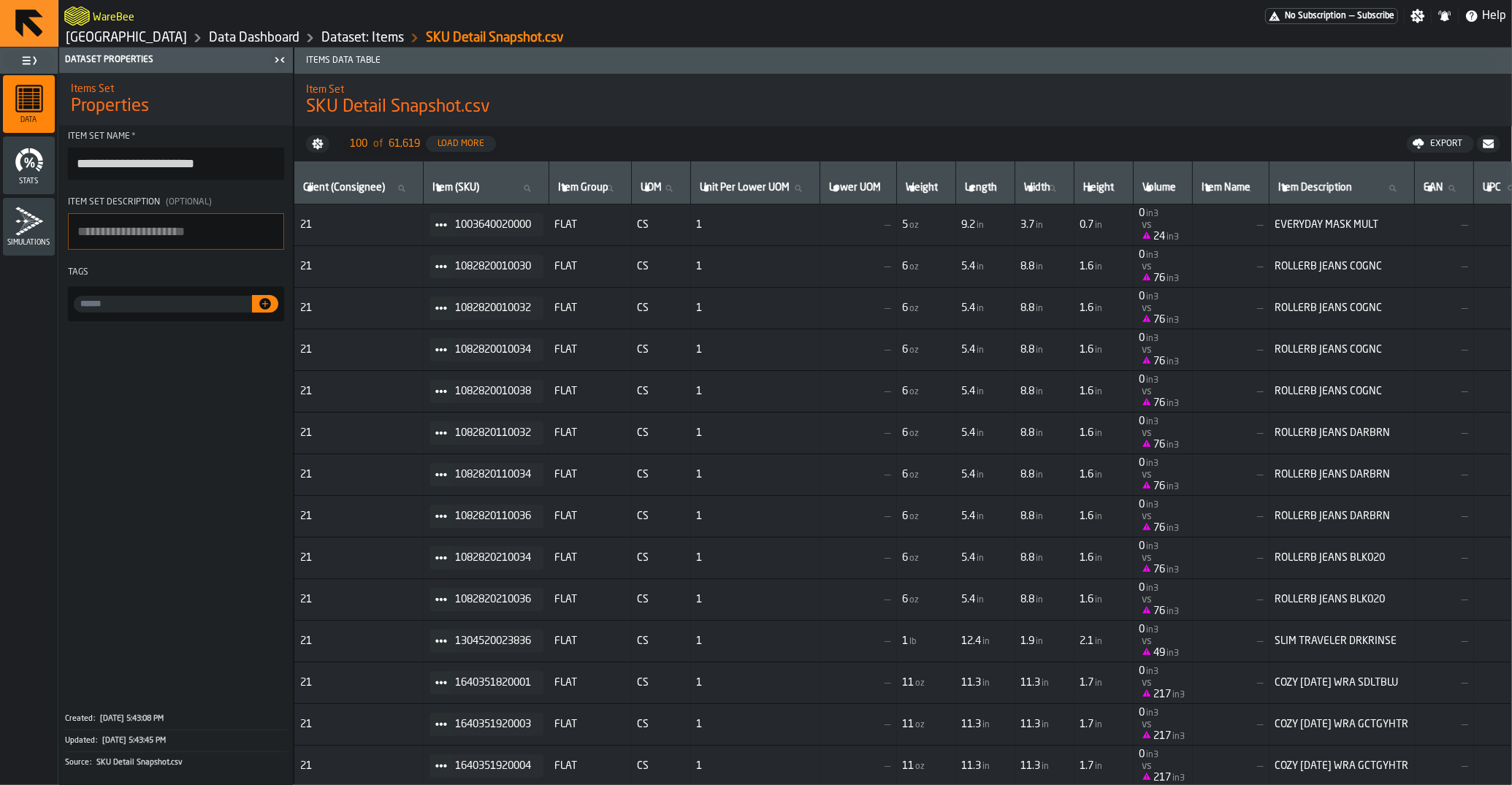
click at [392, 38] on link "Dataset: Items" at bounding box center [362, 37] width 82 height 16
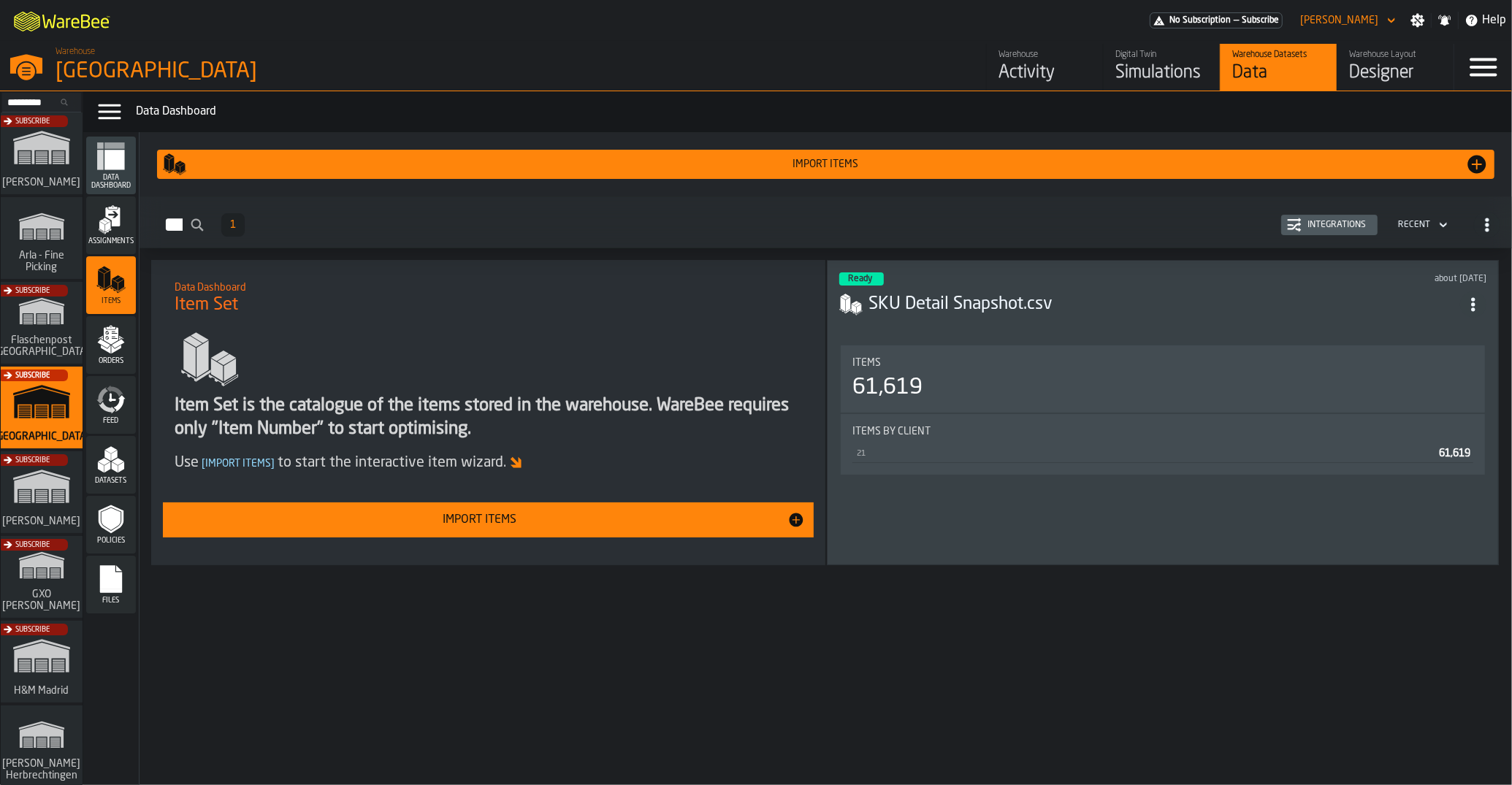
click at [117, 222] on icon "menu Assignments" at bounding box center [112, 217] width 14 height 19
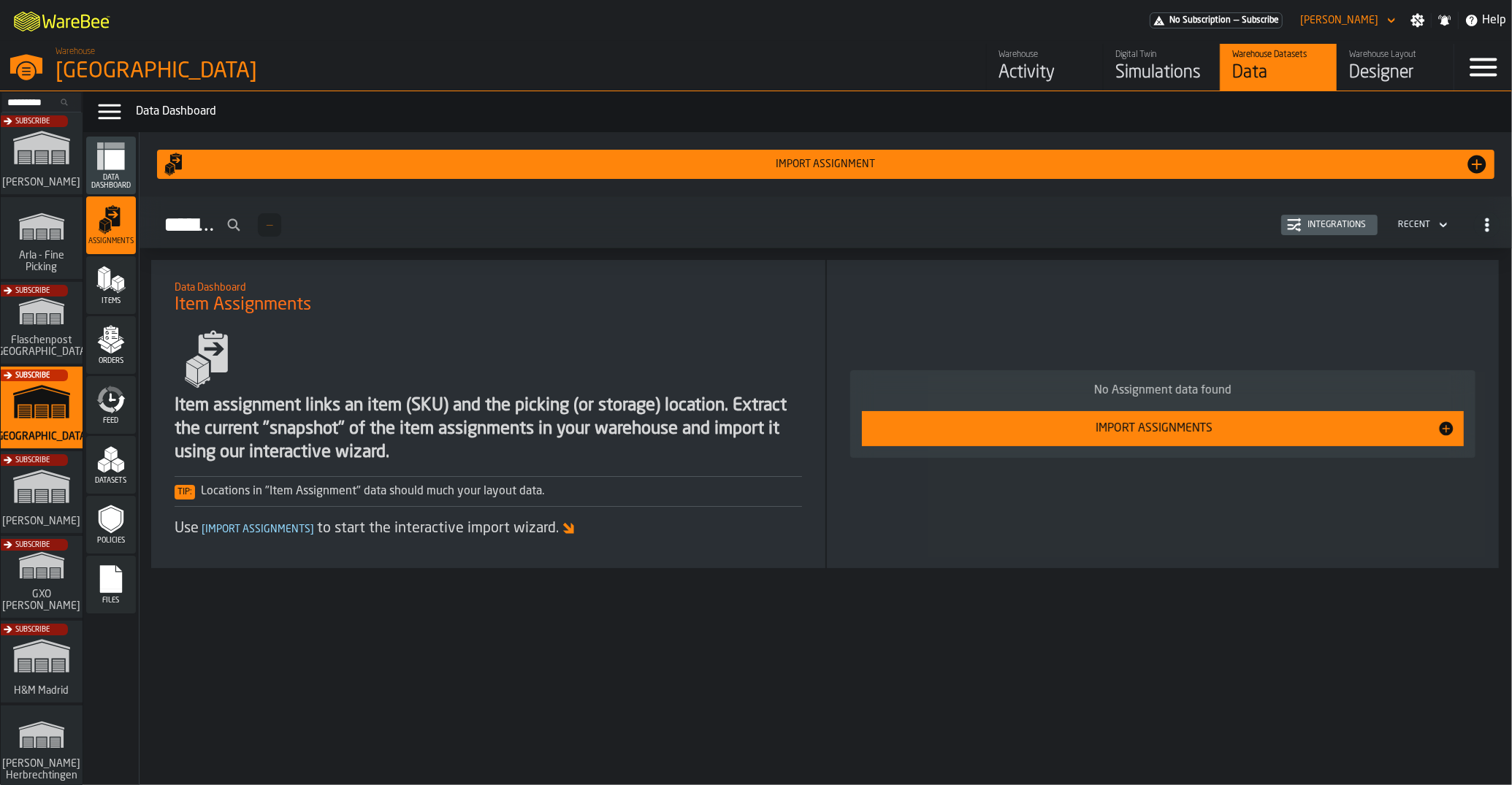
click at [117, 285] on polygon "menu Items" at bounding box center [114, 285] width 6 height 12
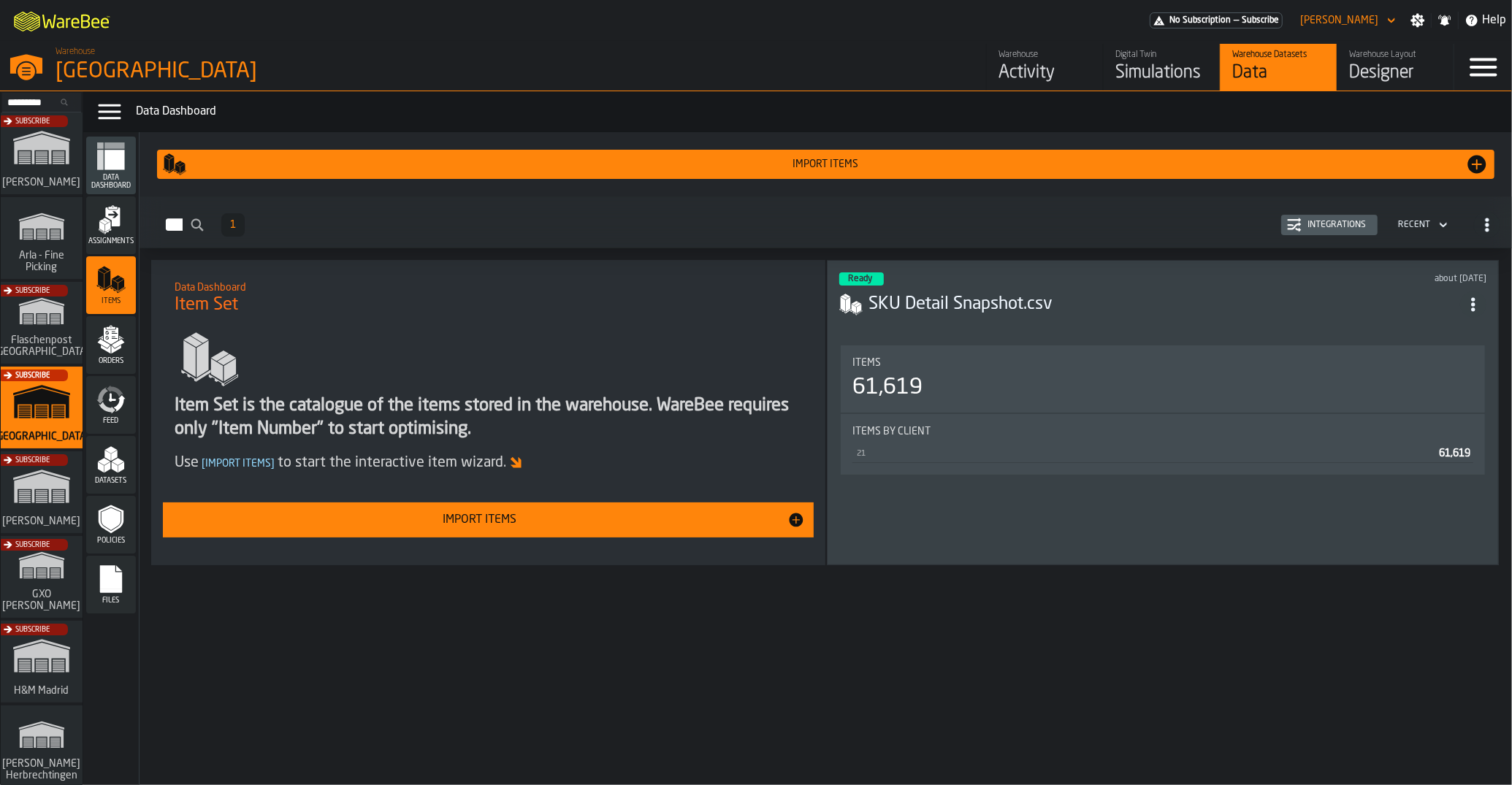
click at [1475, 310] on span "ItemListCard-DashboardItemContainer" at bounding box center [1473, 304] width 26 height 26
click at [1169, 241] on div "Items 1 Integrations Recent" at bounding box center [825, 225] width 1349 height 34
click at [1350, 233] on button "Integrations" at bounding box center [1328, 225] width 96 height 20
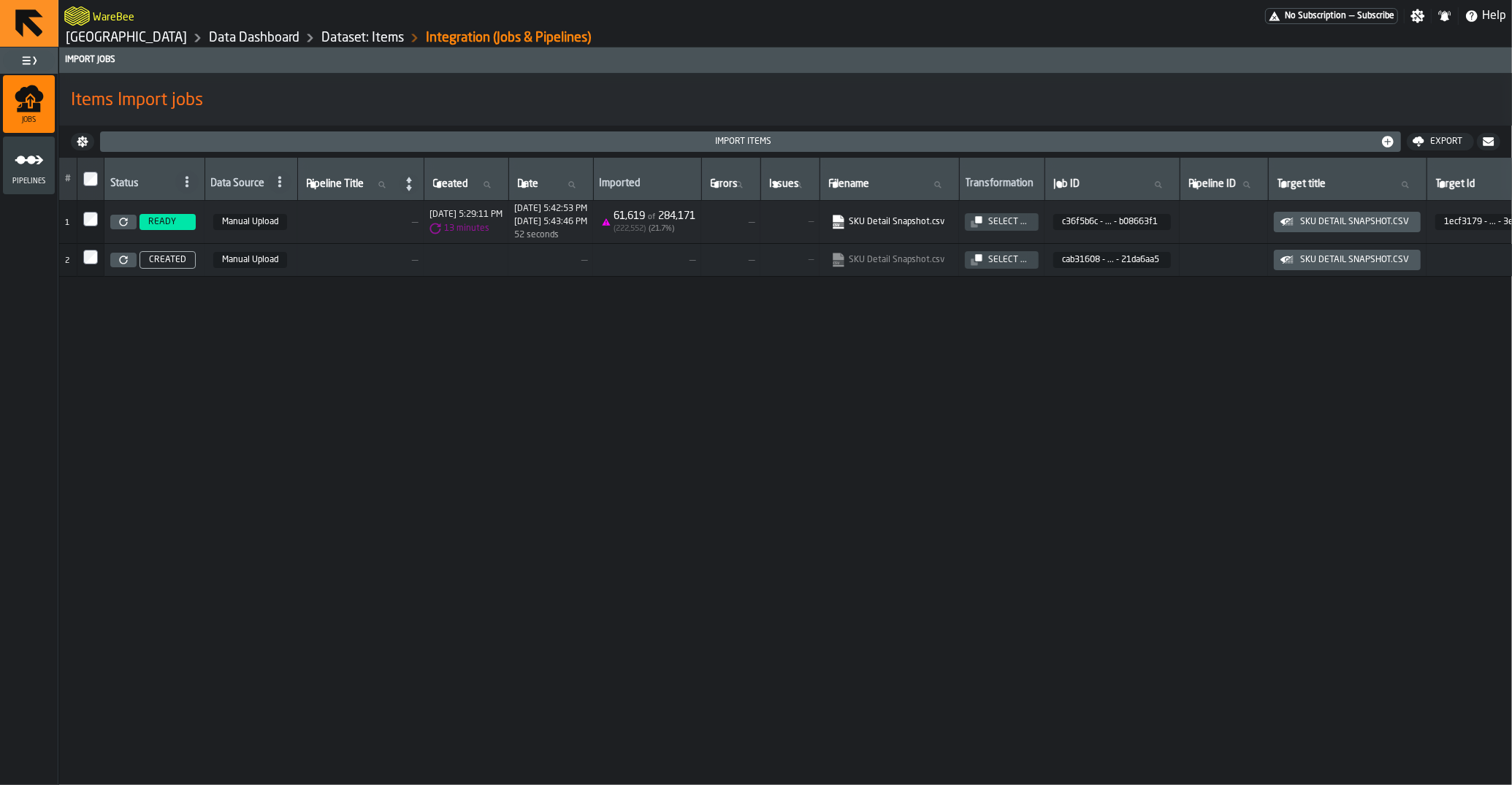
click at [944, 222] on link "SKU Detail Snapshot.csv" at bounding box center [887, 222] width 113 height 14
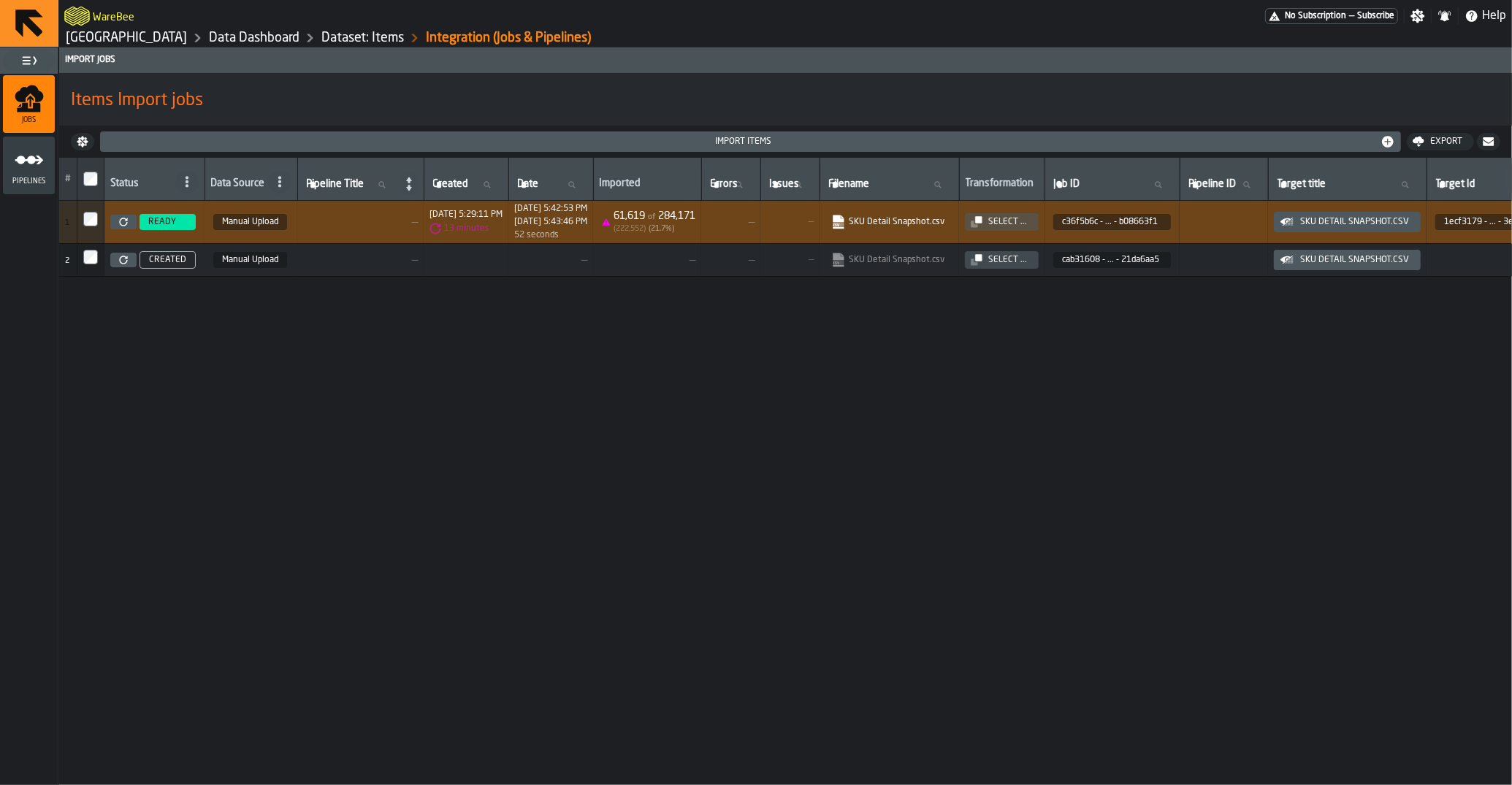
click at [187, 37] on link "[GEOGRAPHIC_DATA]" at bounding box center [126, 37] width 122 height 16
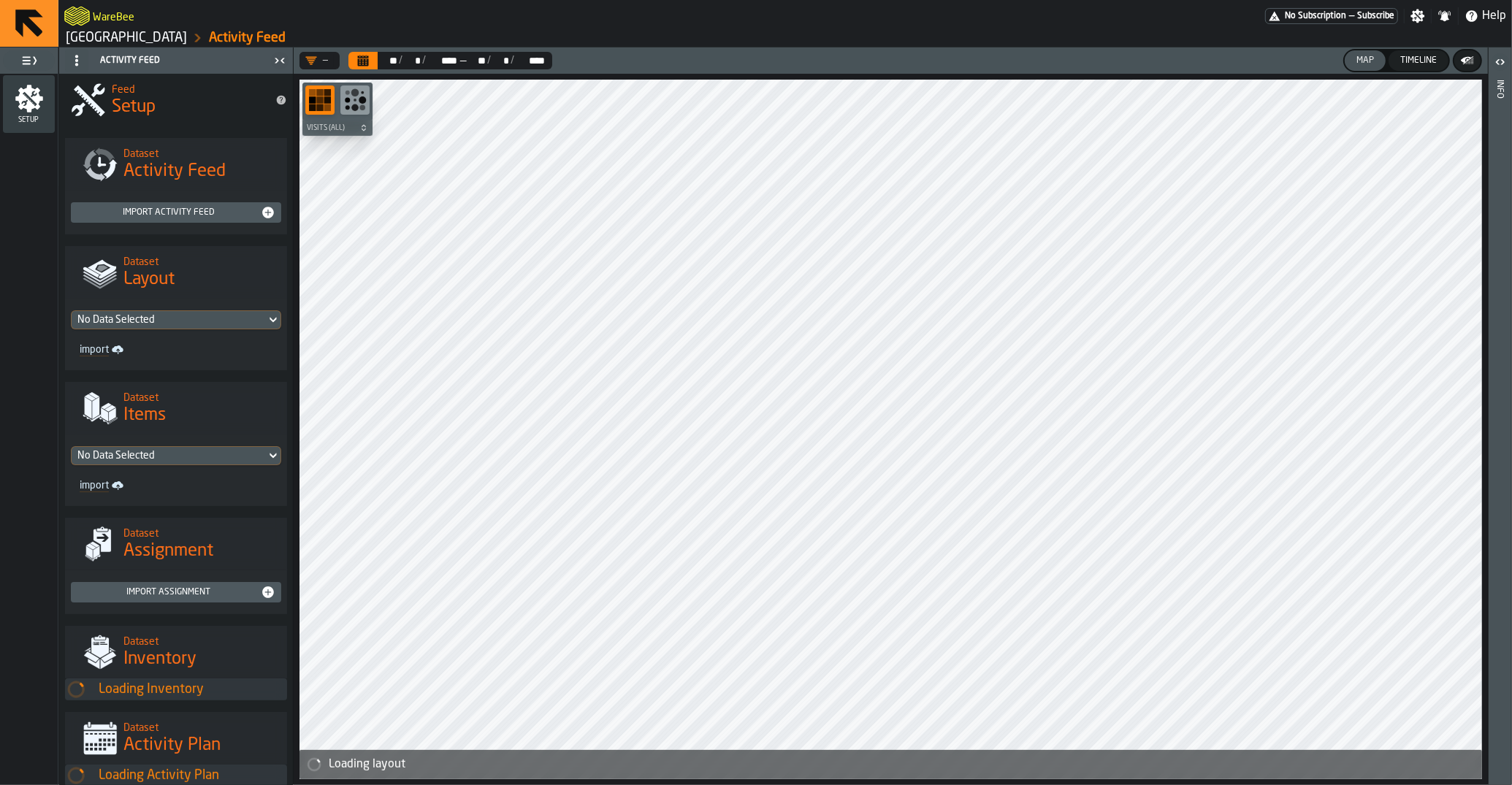
click at [187, 37] on link "[GEOGRAPHIC_DATA]" at bounding box center [126, 37] width 122 height 16
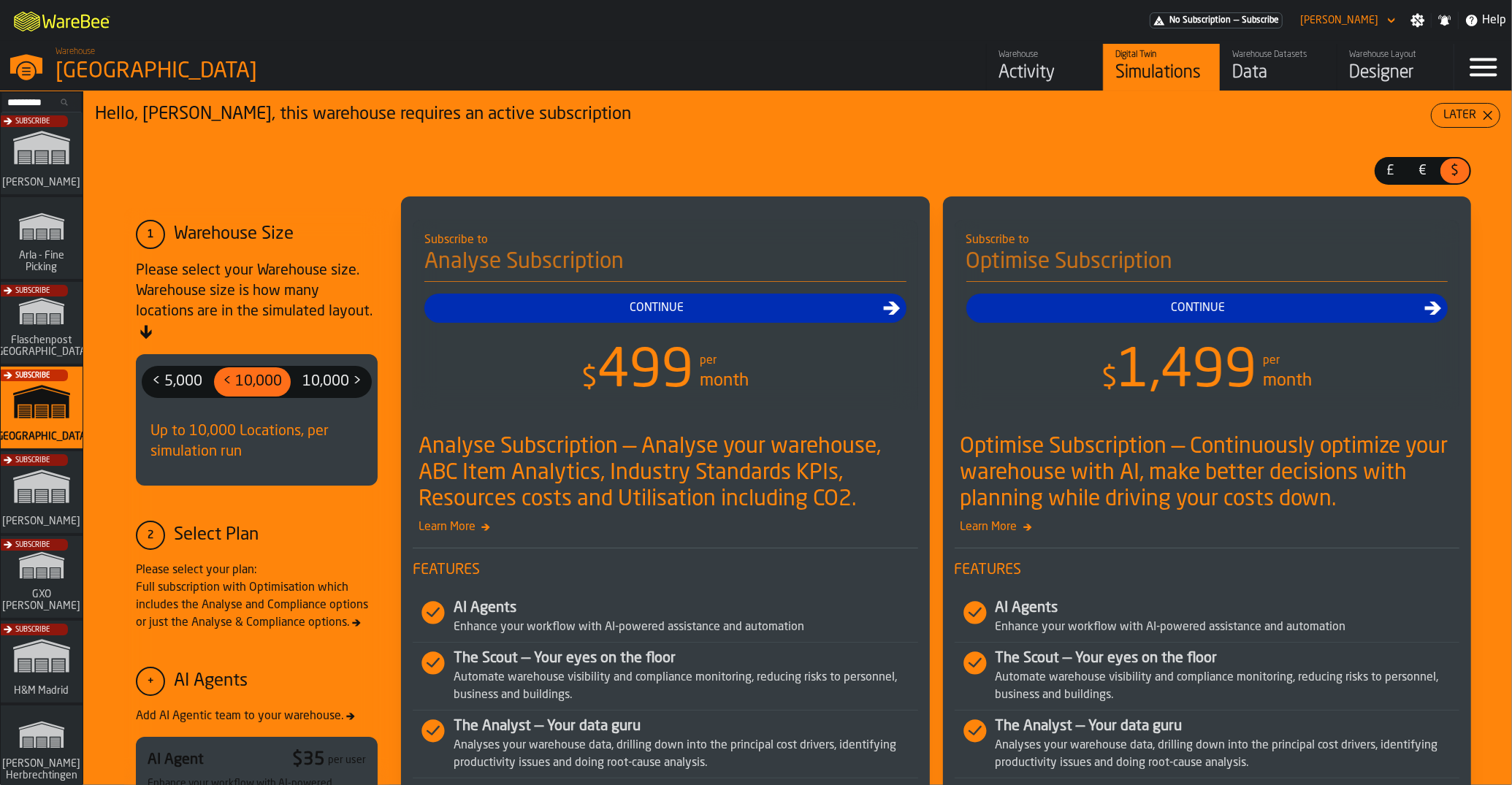
click at [1256, 80] on div "Data" at bounding box center [1278, 72] width 93 height 23
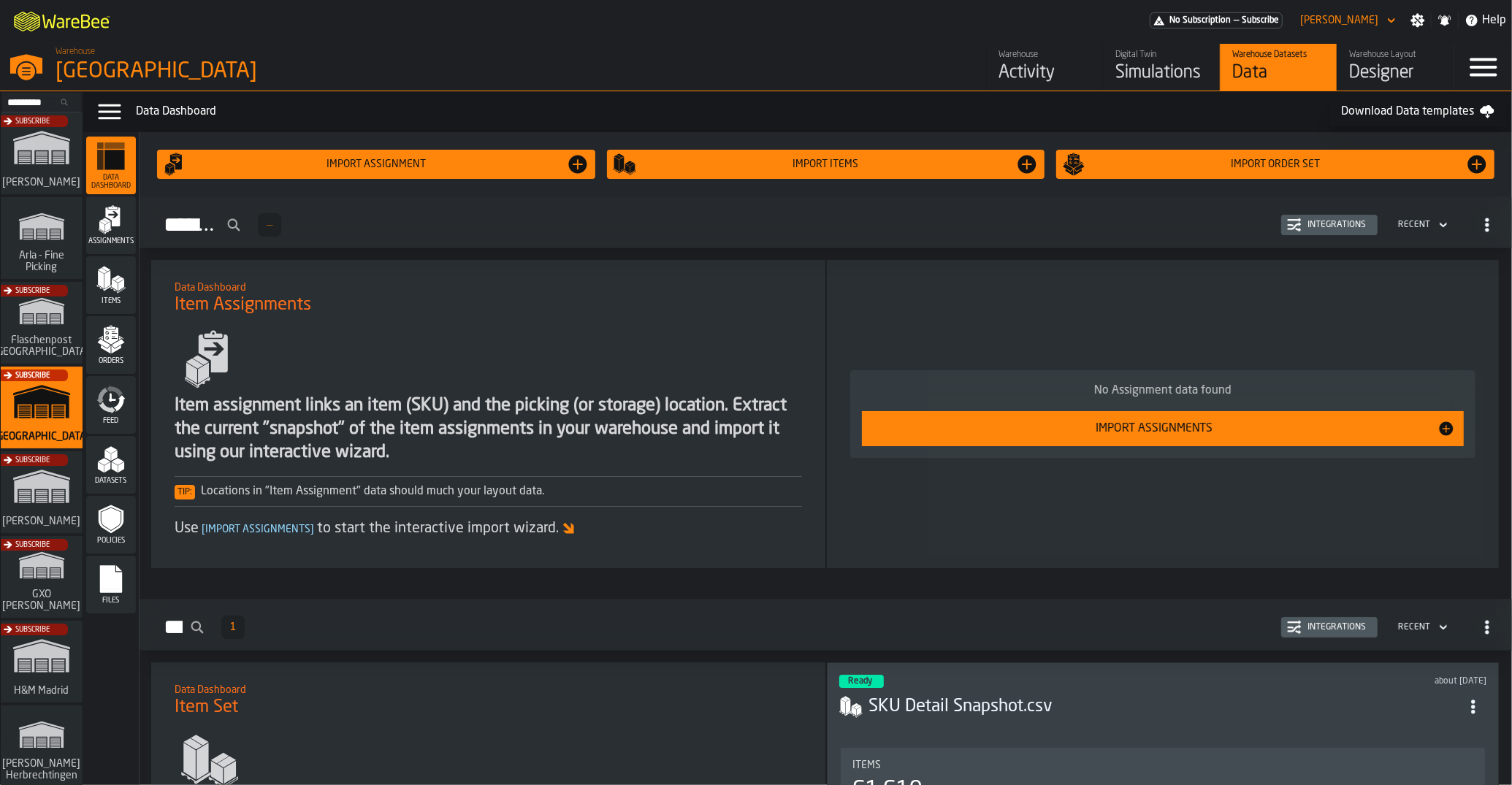
click at [127, 277] on div "Items" at bounding box center [110, 285] width 49 height 40
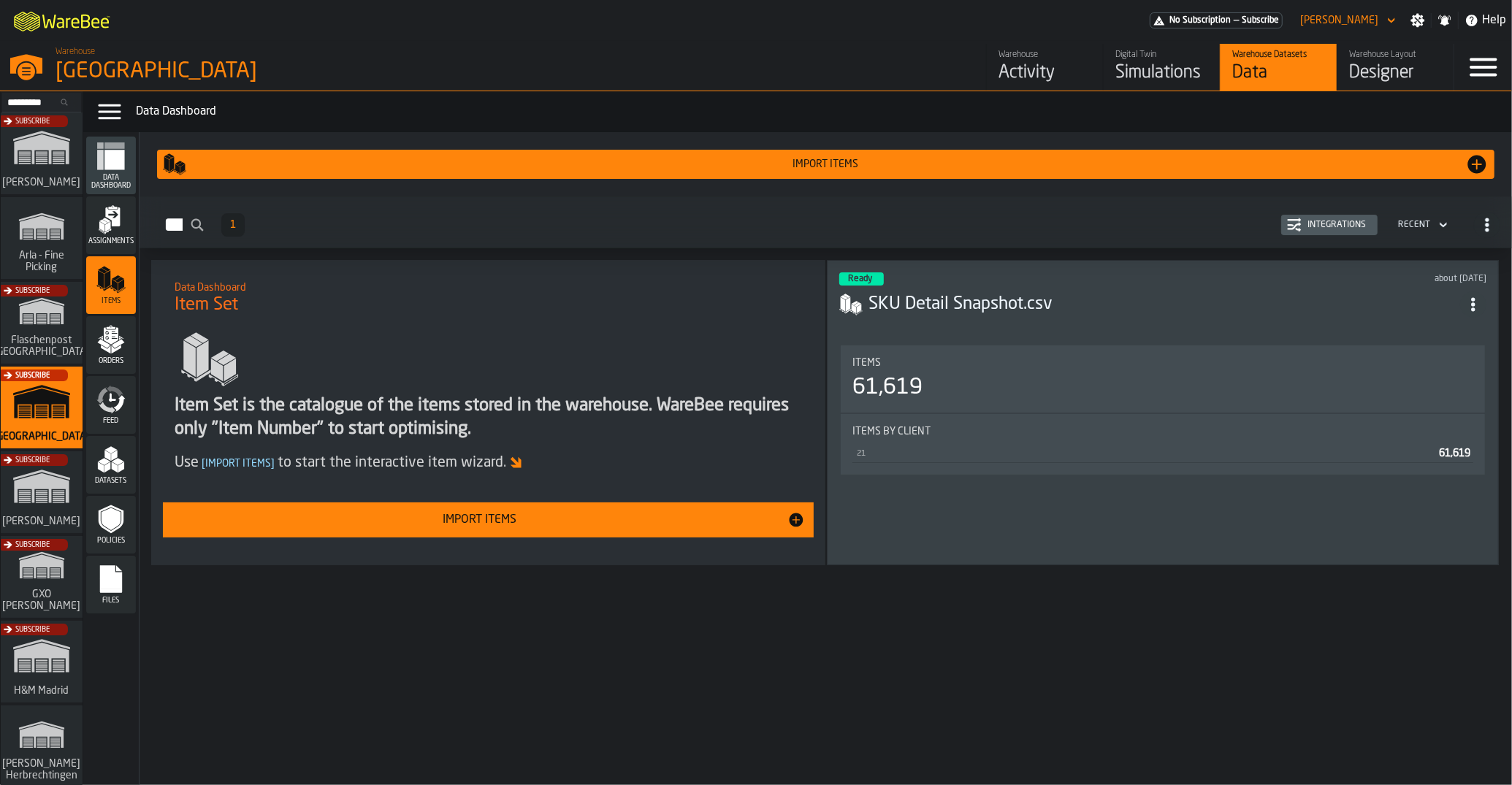
click at [1022, 312] on h3 "SKU Detail Snapshot.csv" at bounding box center [1164, 304] width 592 height 23
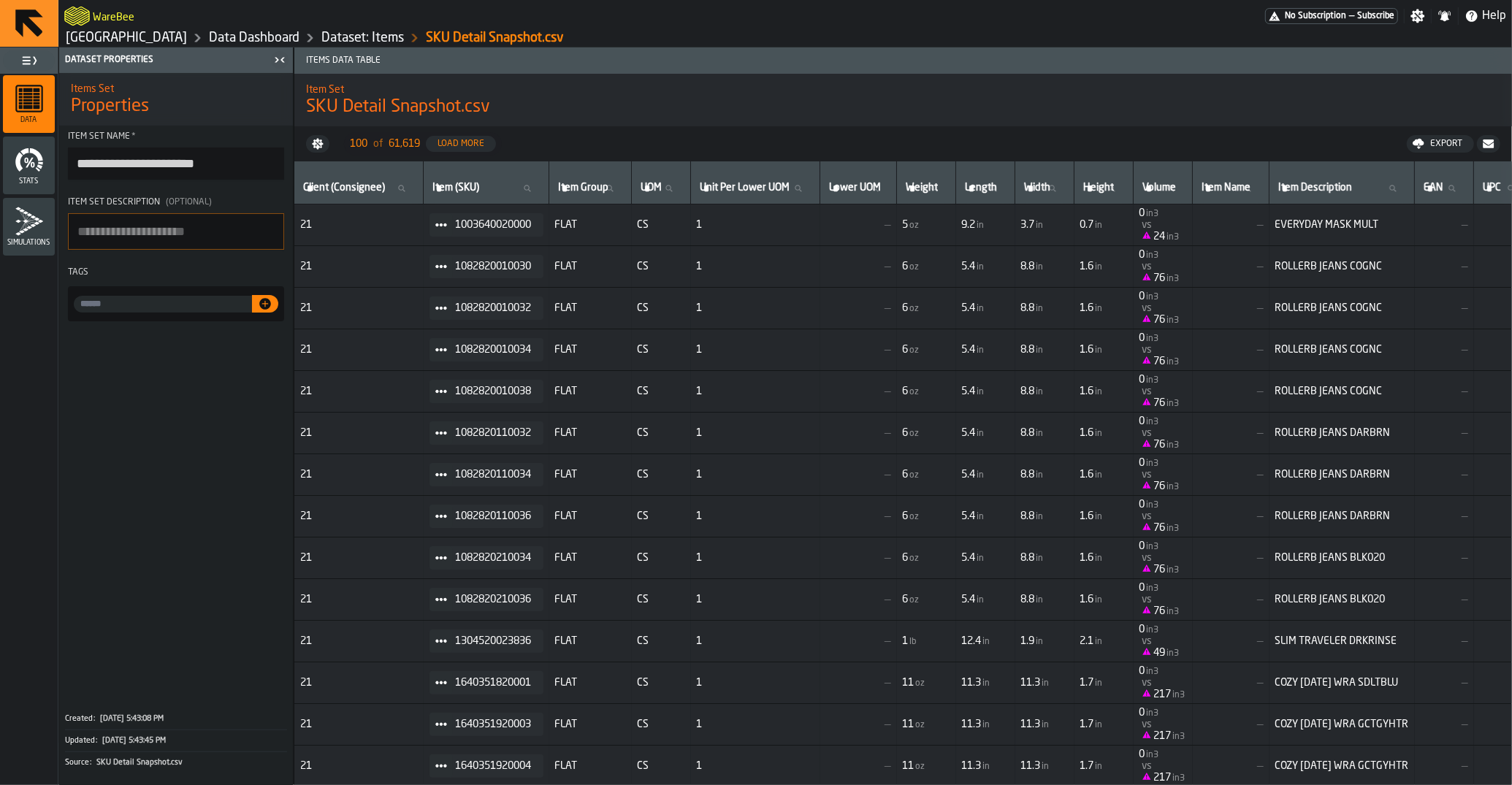
click at [1447, 151] on button "Export" at bounding box center [1440, 144] width 67 height 18
drag, startPoint x: 752, startPoint y: 256, endPoint x: 1062, endPoint y: 392, distance: 338.5
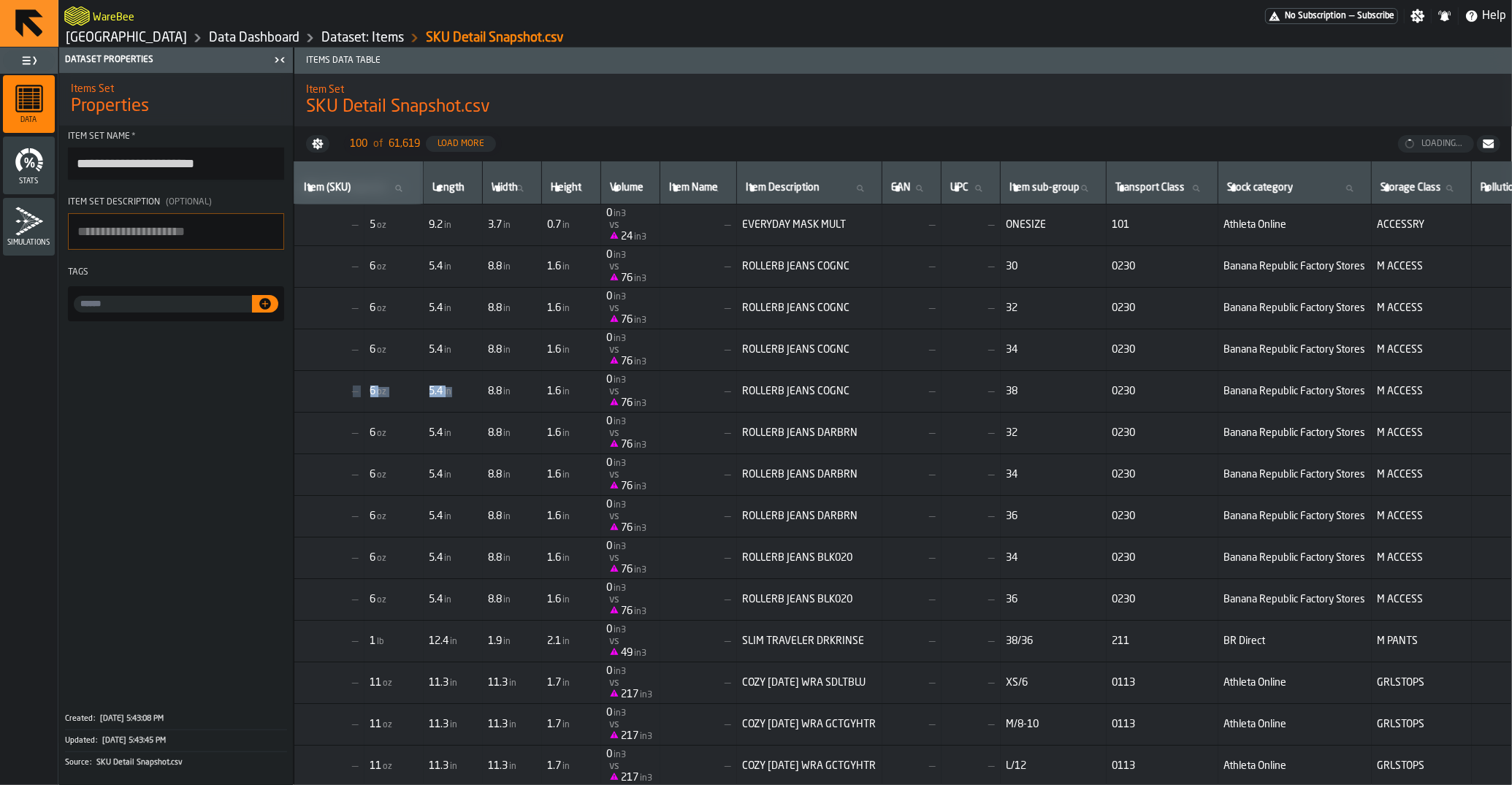
scroll to position [0, 609]
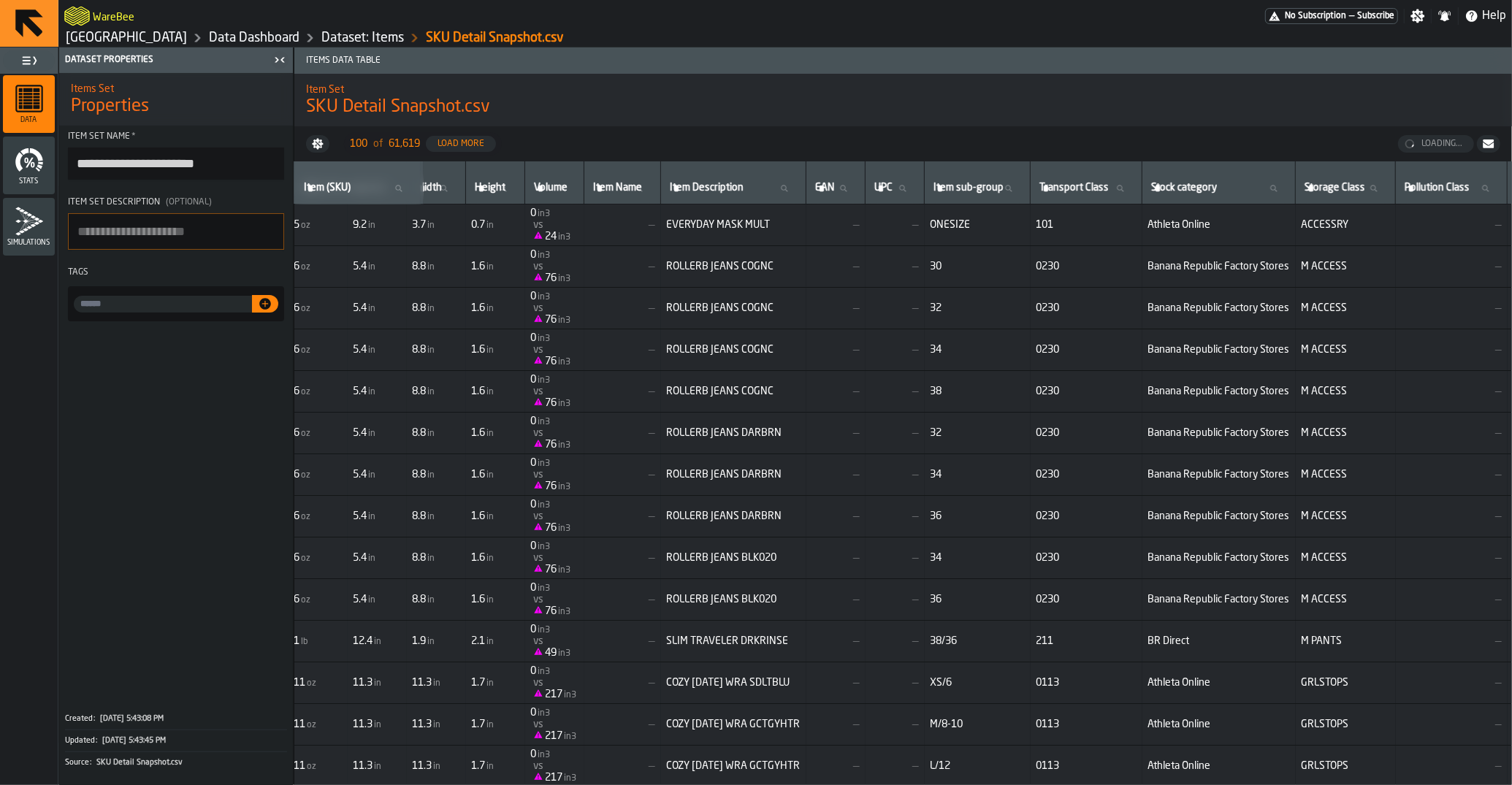
click at [1025, 605] on span "36" at bounding box center [977, 600] width 94 height 12
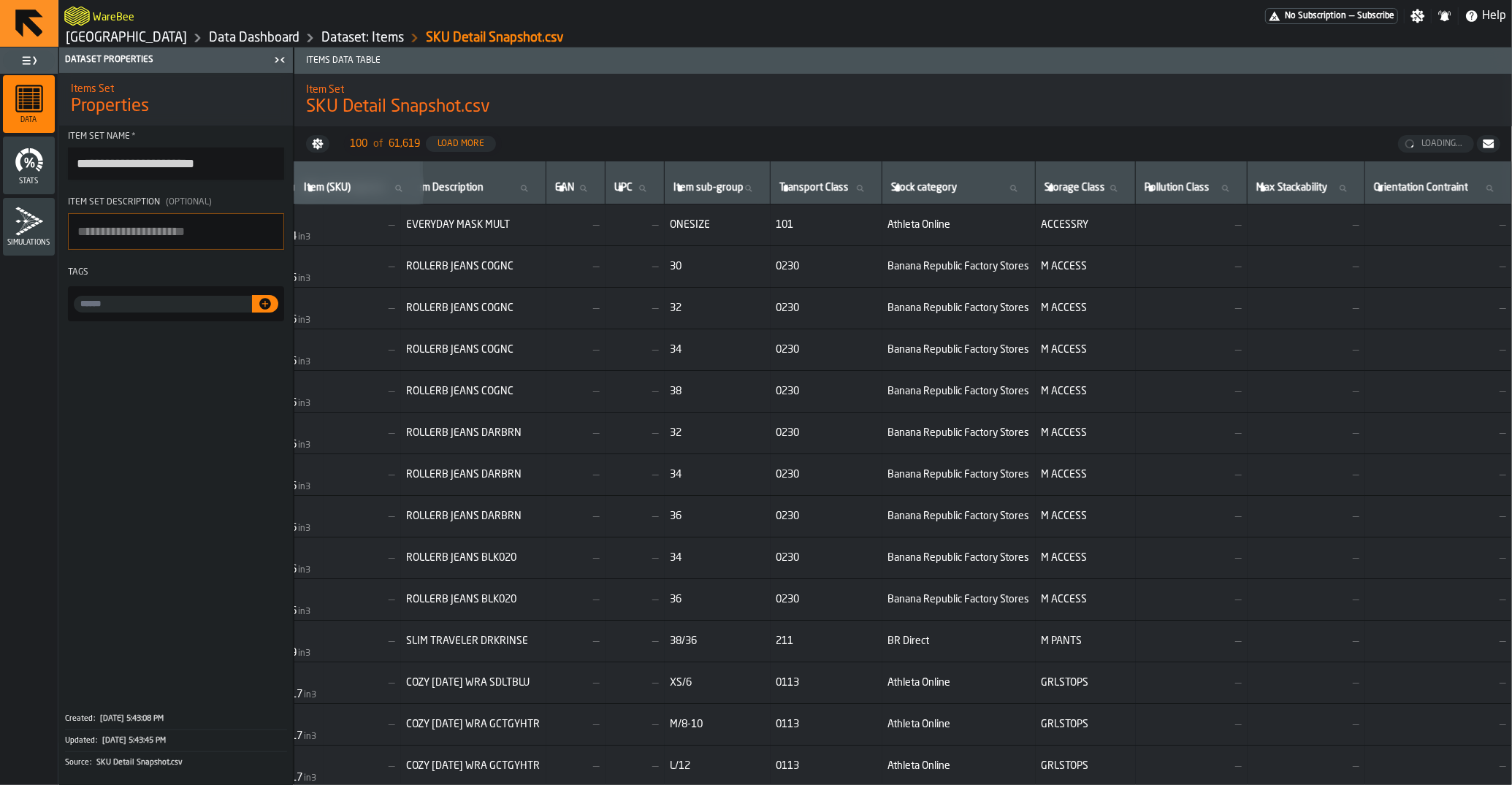
scroll to position [0, 0]
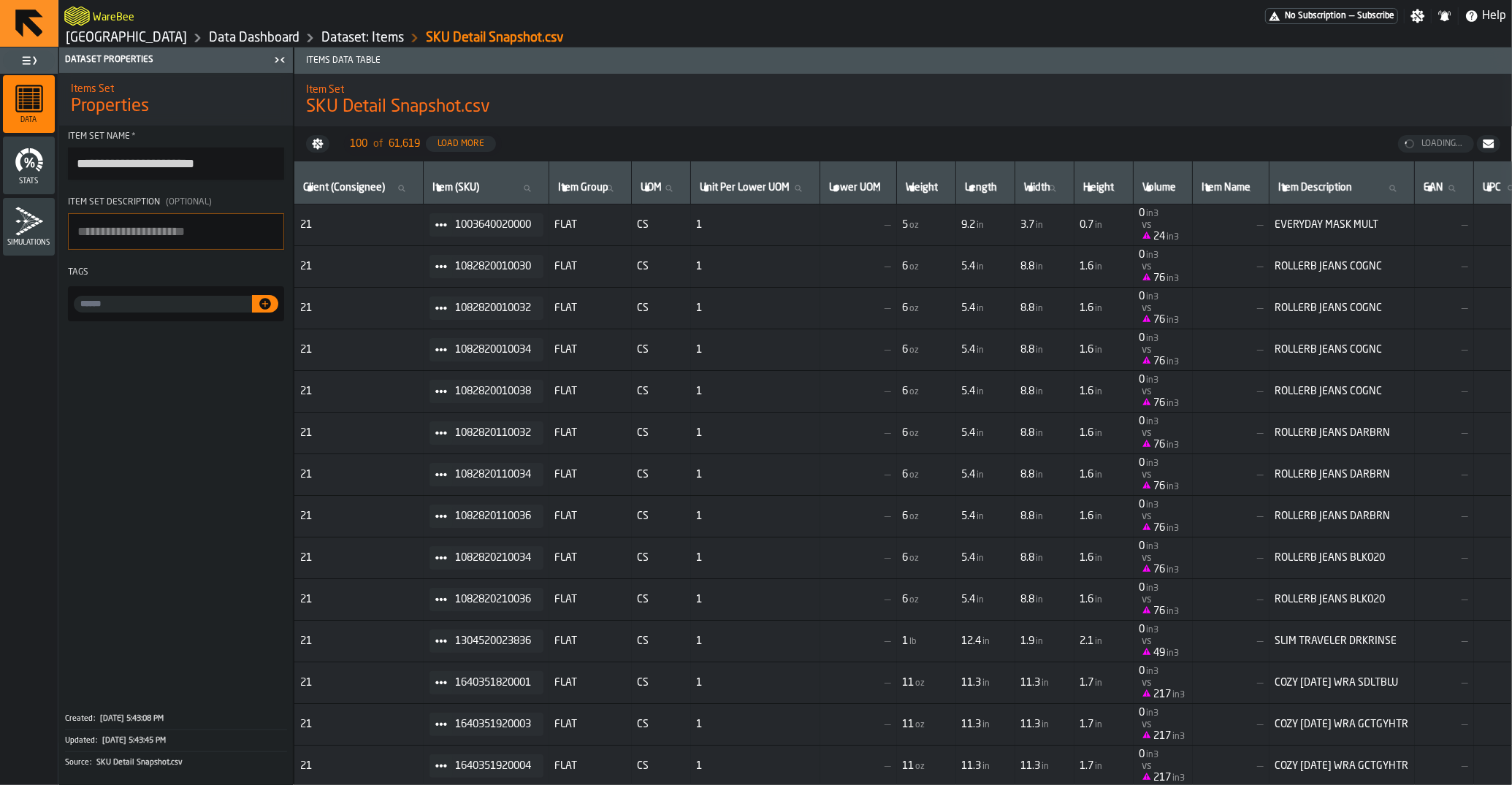
click at [173, 42] on link "[GEOGRAPHIC_DATA]" at bounding box center [126, 37] width 122 height 16
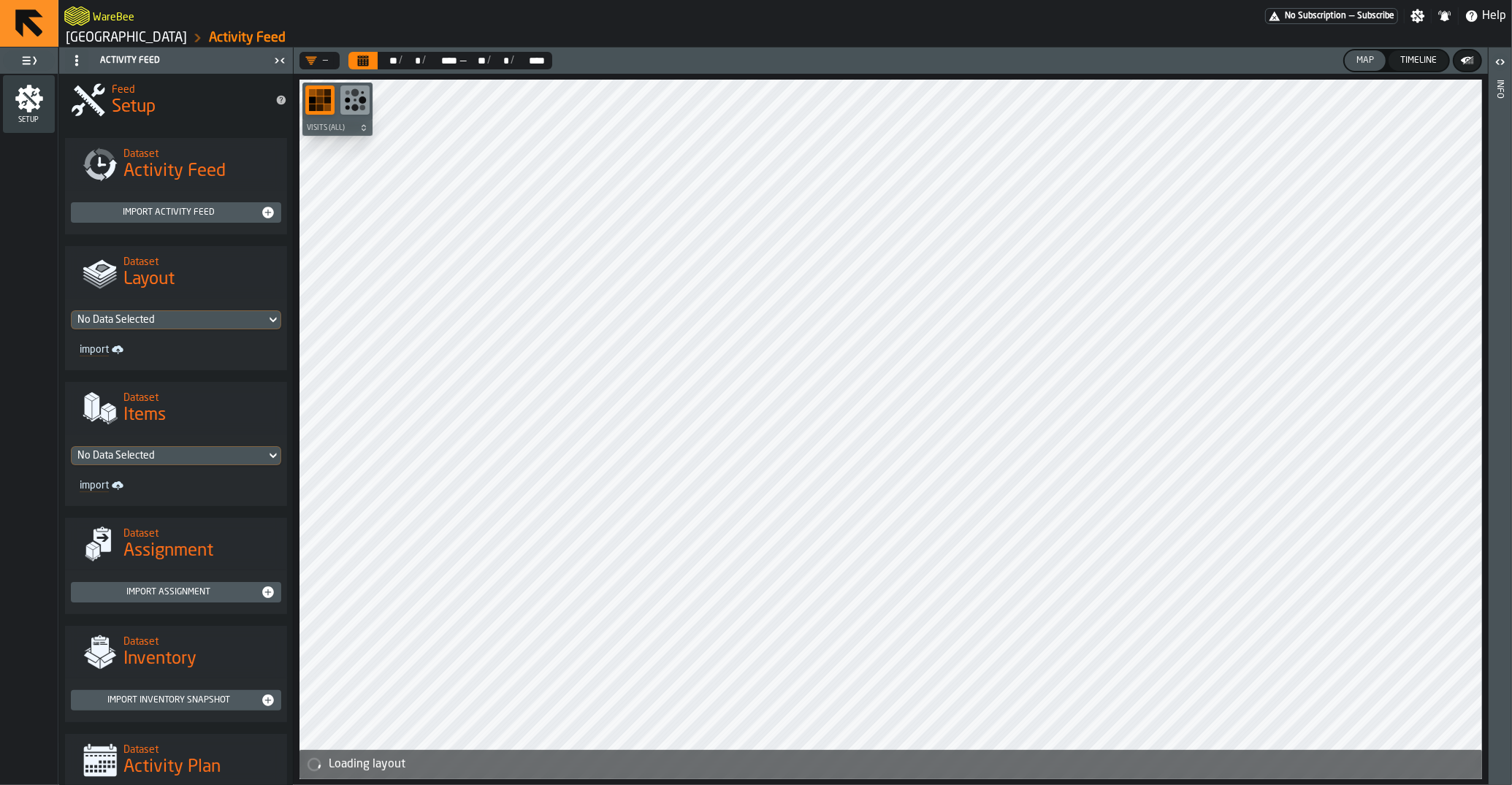
click at [187, 589] on div "Import assignment" at bounding box center [168, 592] width 184 height 10
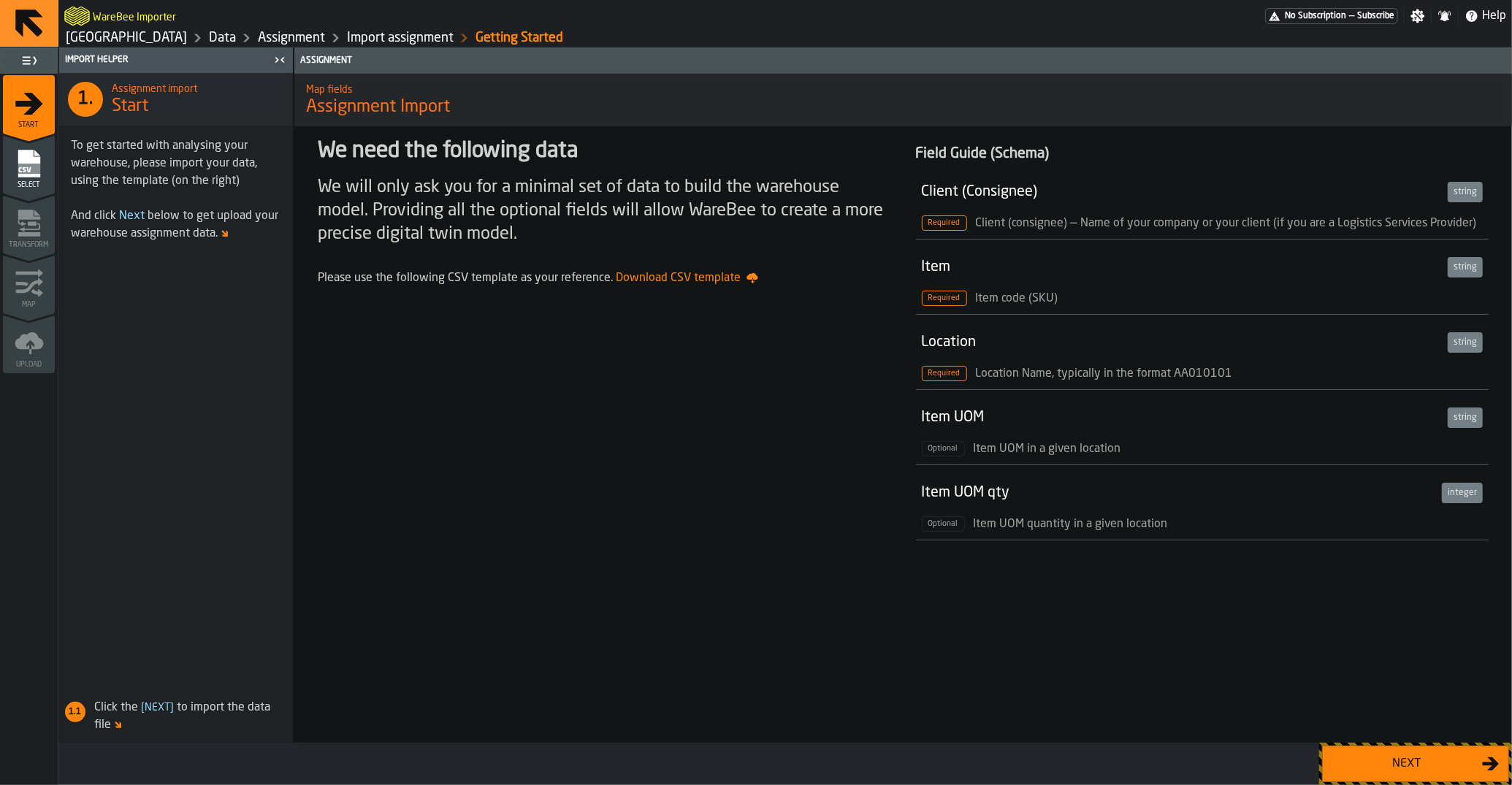
click at [1361, 760] on div "Next" at bounding box center [1406, 763] width 150 height 18
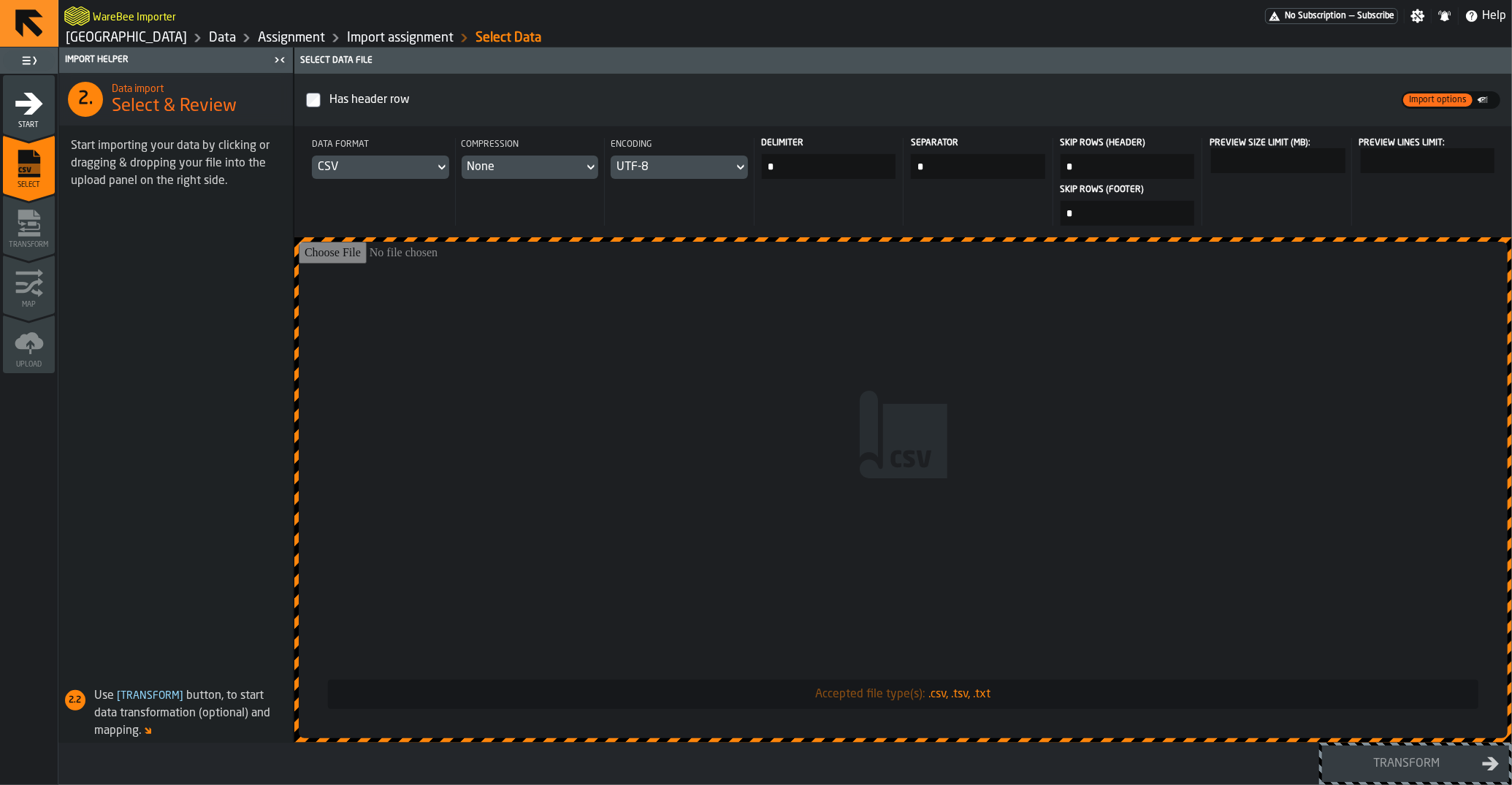
click at [803, 507] on input "Accepted file type(s): .csv, .tsv, .txt" at bounding box center [903, 489] width 1209 height 496
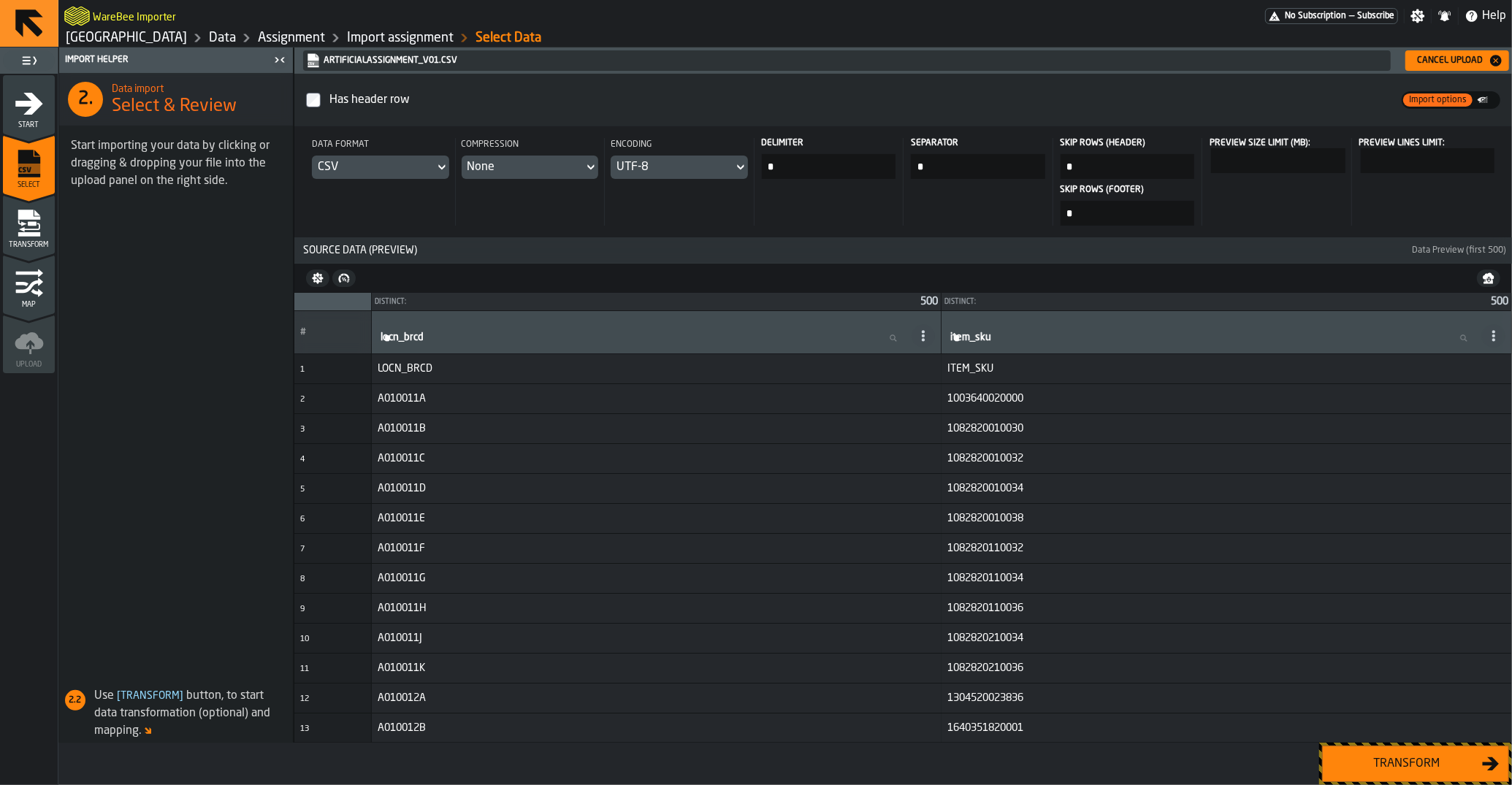
click at [1376, 761] on div "Transform" at bounding box center [1406, 763] width 150 height 18
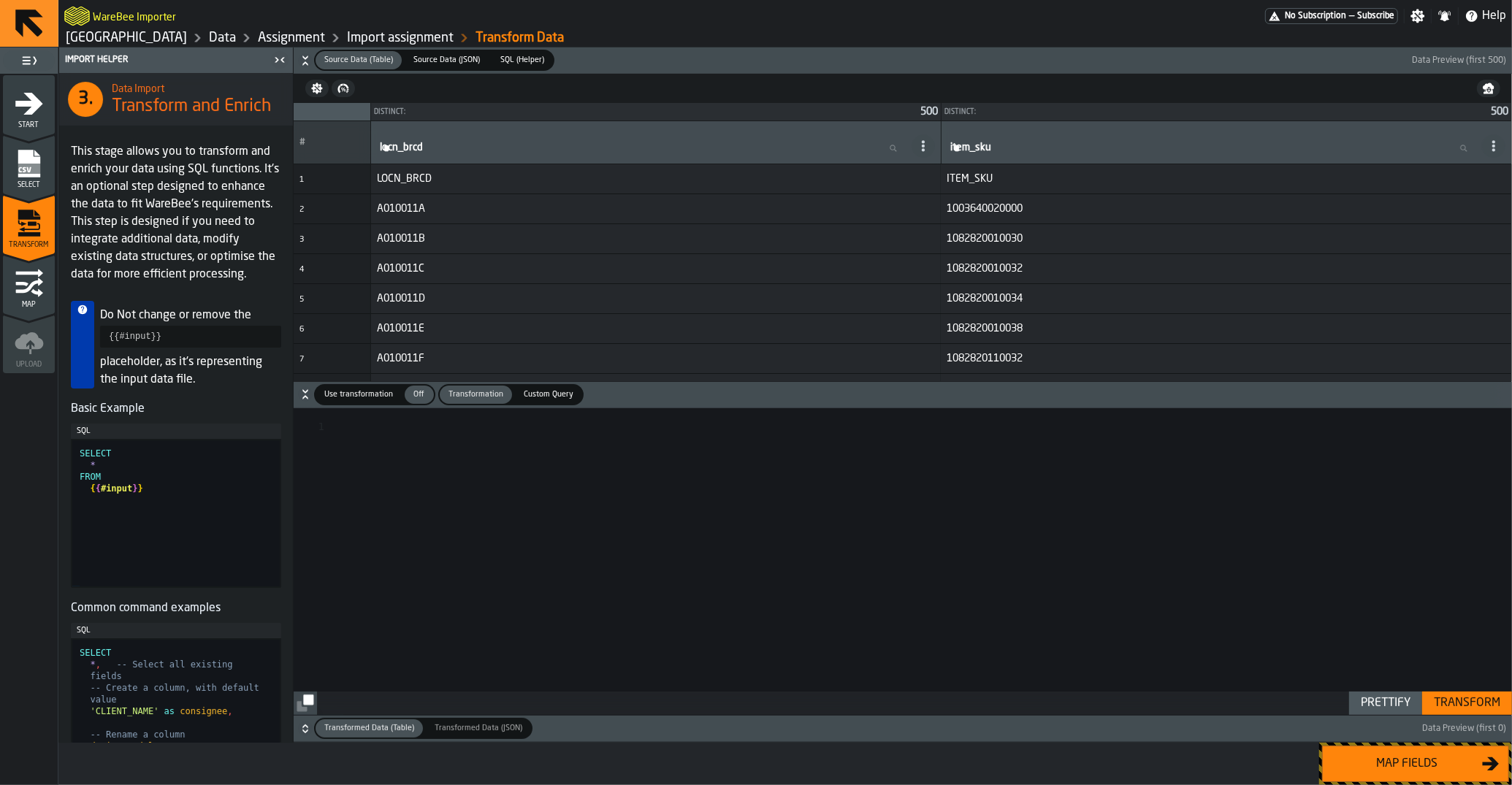
click at [1466, 700] on div "Transform" at bounding box center [1467, 703] width 78 height 18
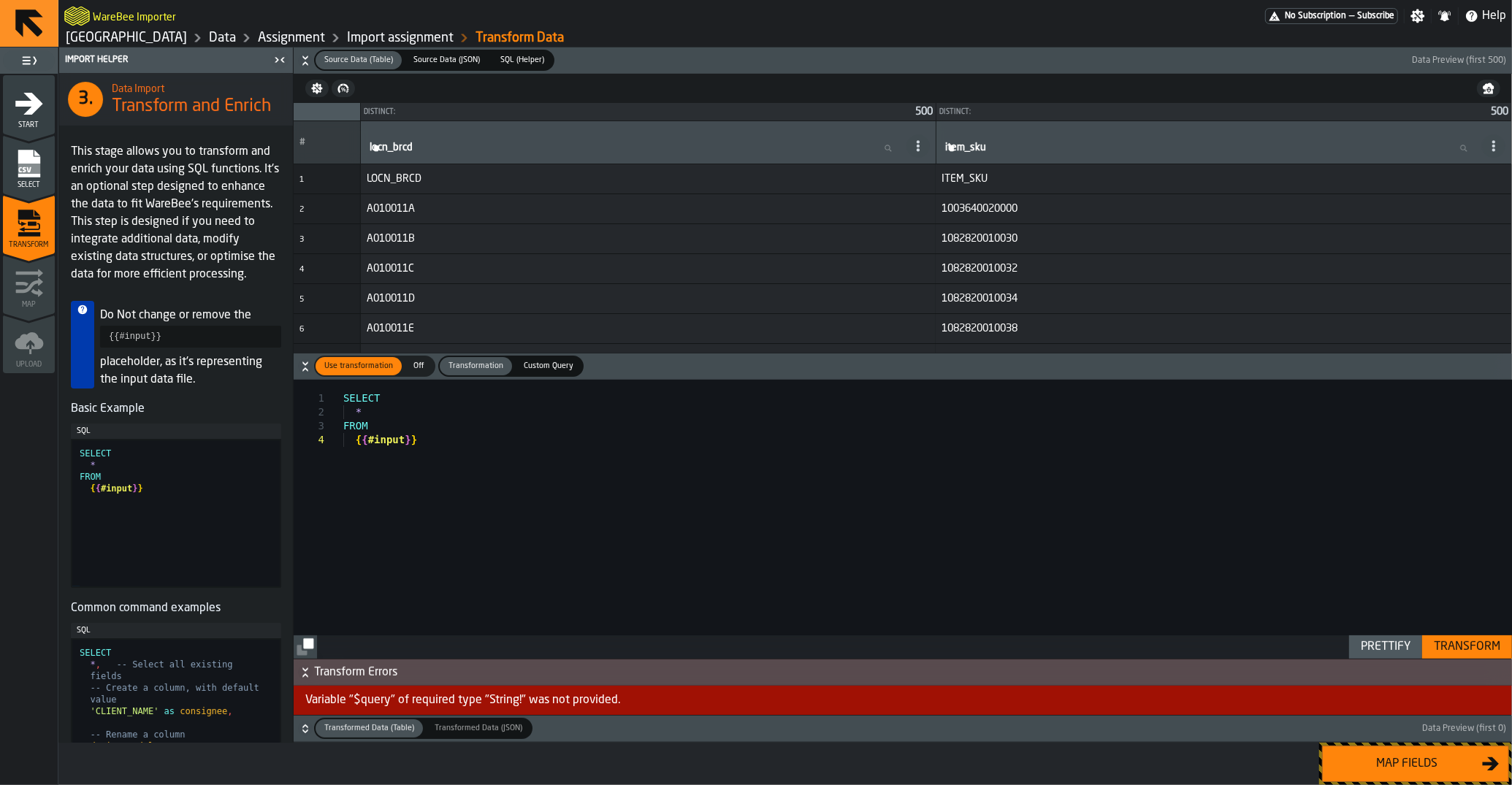
click at [454, 370] on span "Transformation" at bounding box center [476, 366] width 66 height 13
click at [35, 161] on icon "menu Select" at bounding box center [29, 163] width 22 height 28
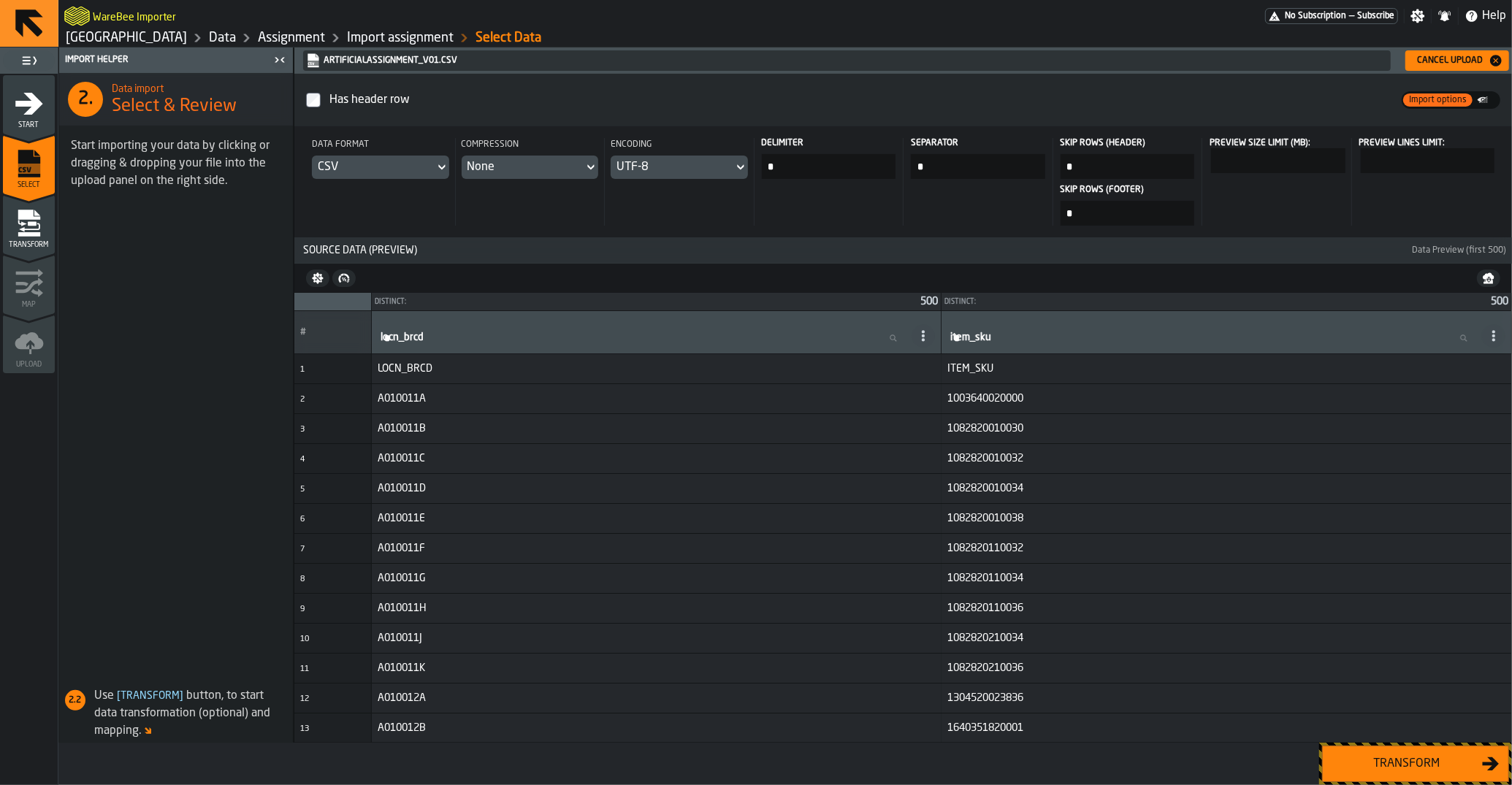
click at [1370, 756] on div "Transform" at bounding box center [1406, 763] width 150 height 18
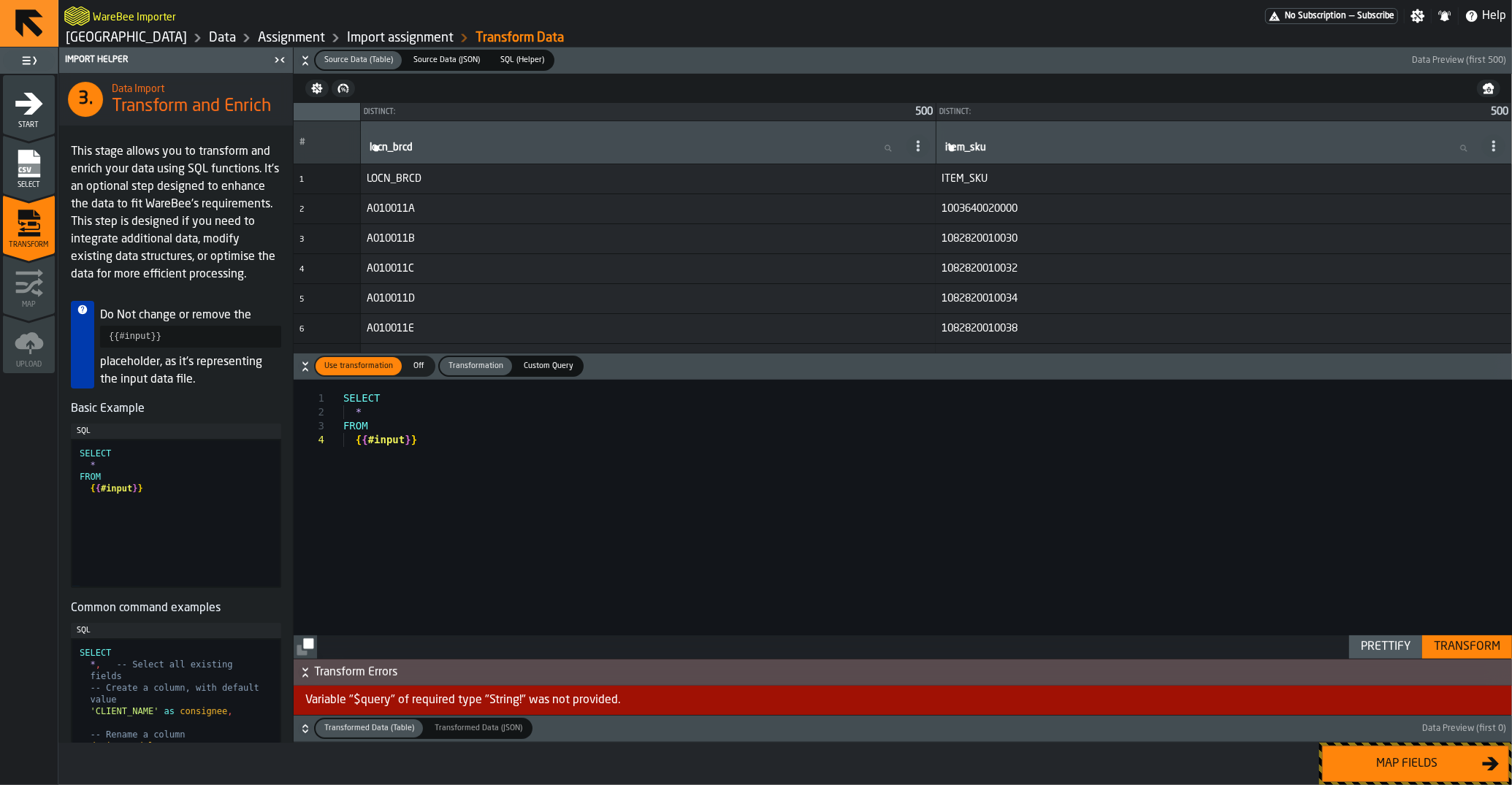
click at [420, 364] on span "Off" at bounding box center [418, 366] width 23 height 13
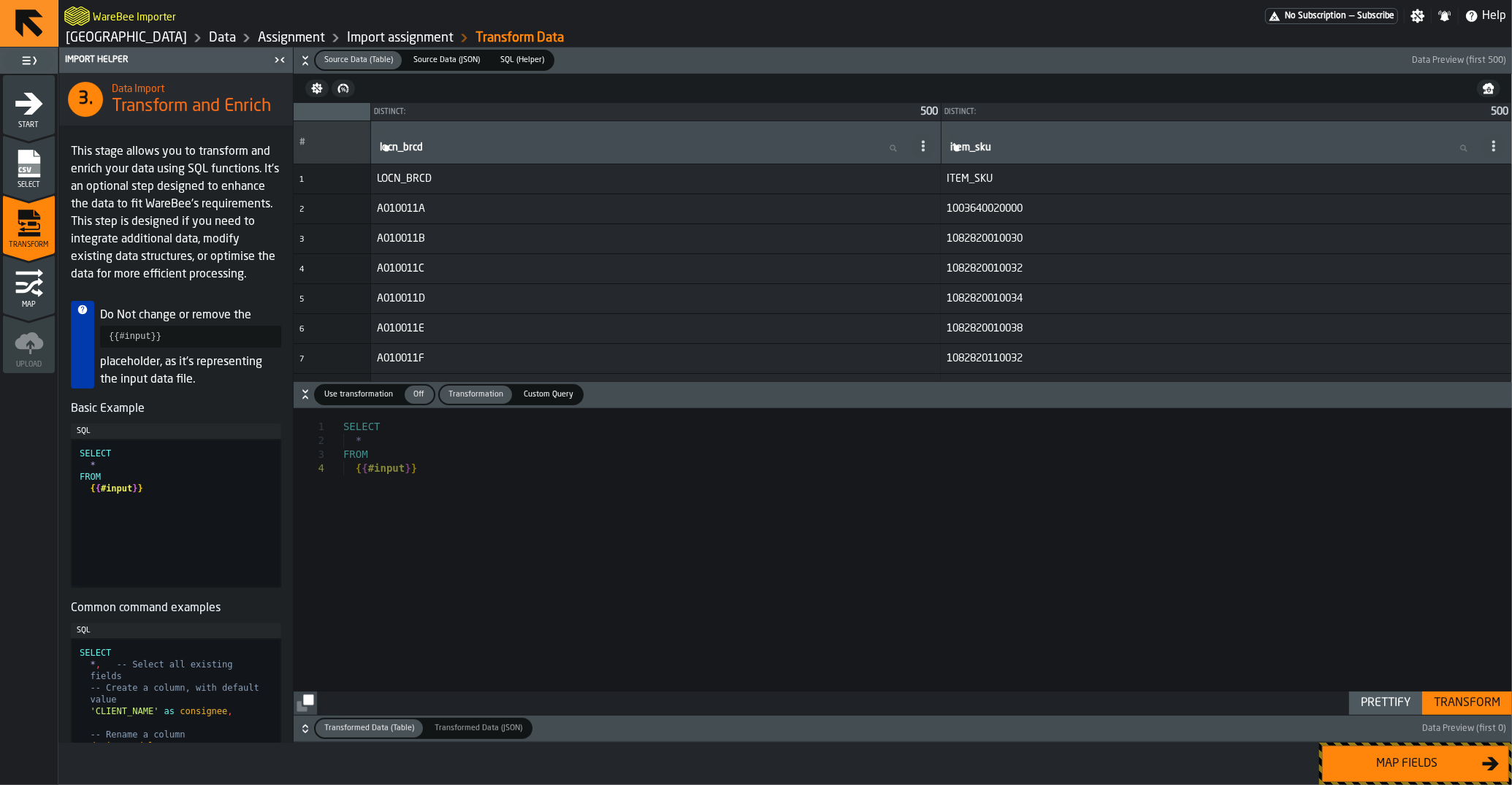
click at [1369, 757] on div "Map fields" at bounding box center [1406, 763] width 150 height 18
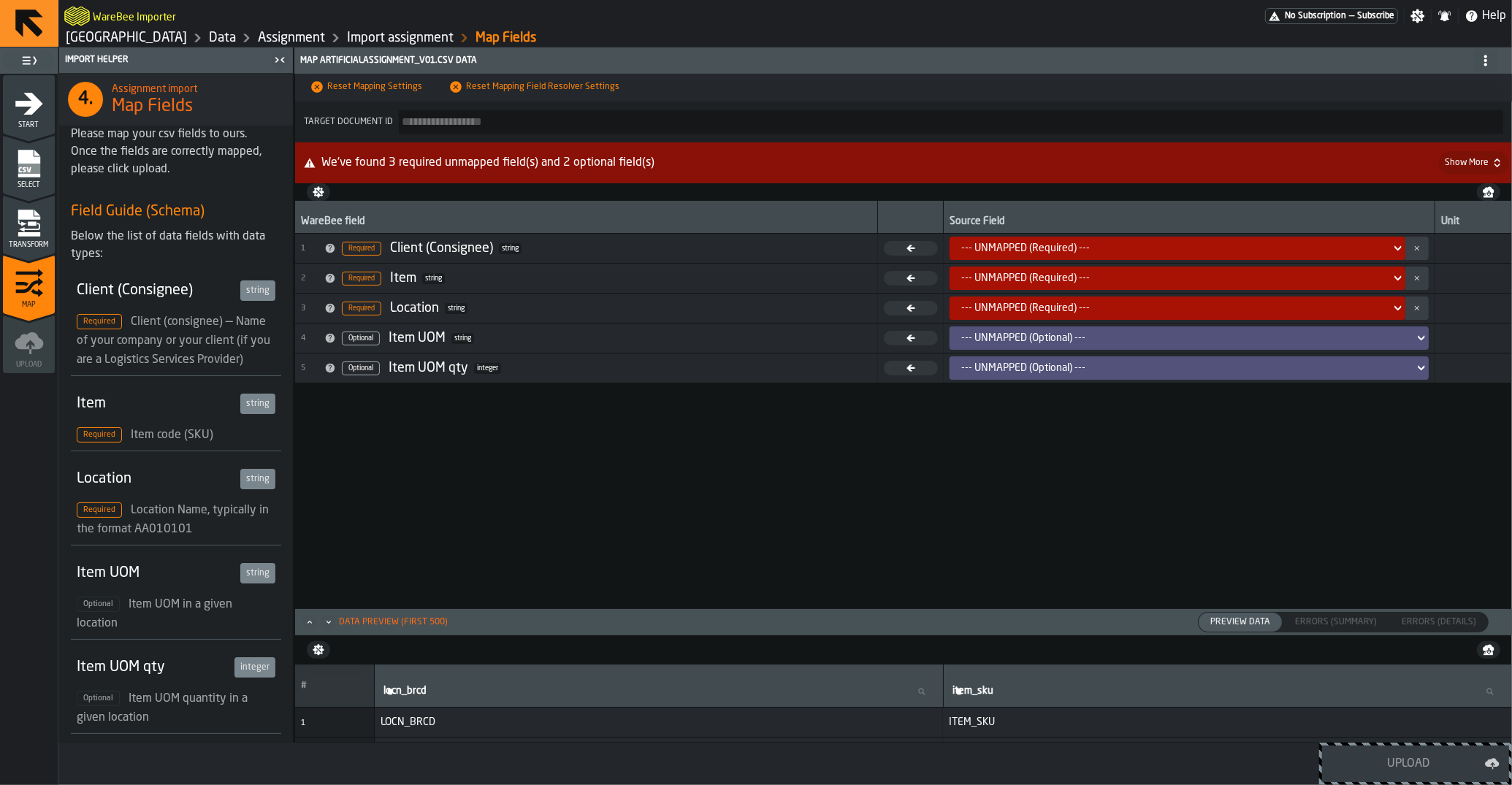
click at [1022, 251] on div "--- UNMAPPED (Required) ---" at bounding box center [1173, 248] width 423 height 12
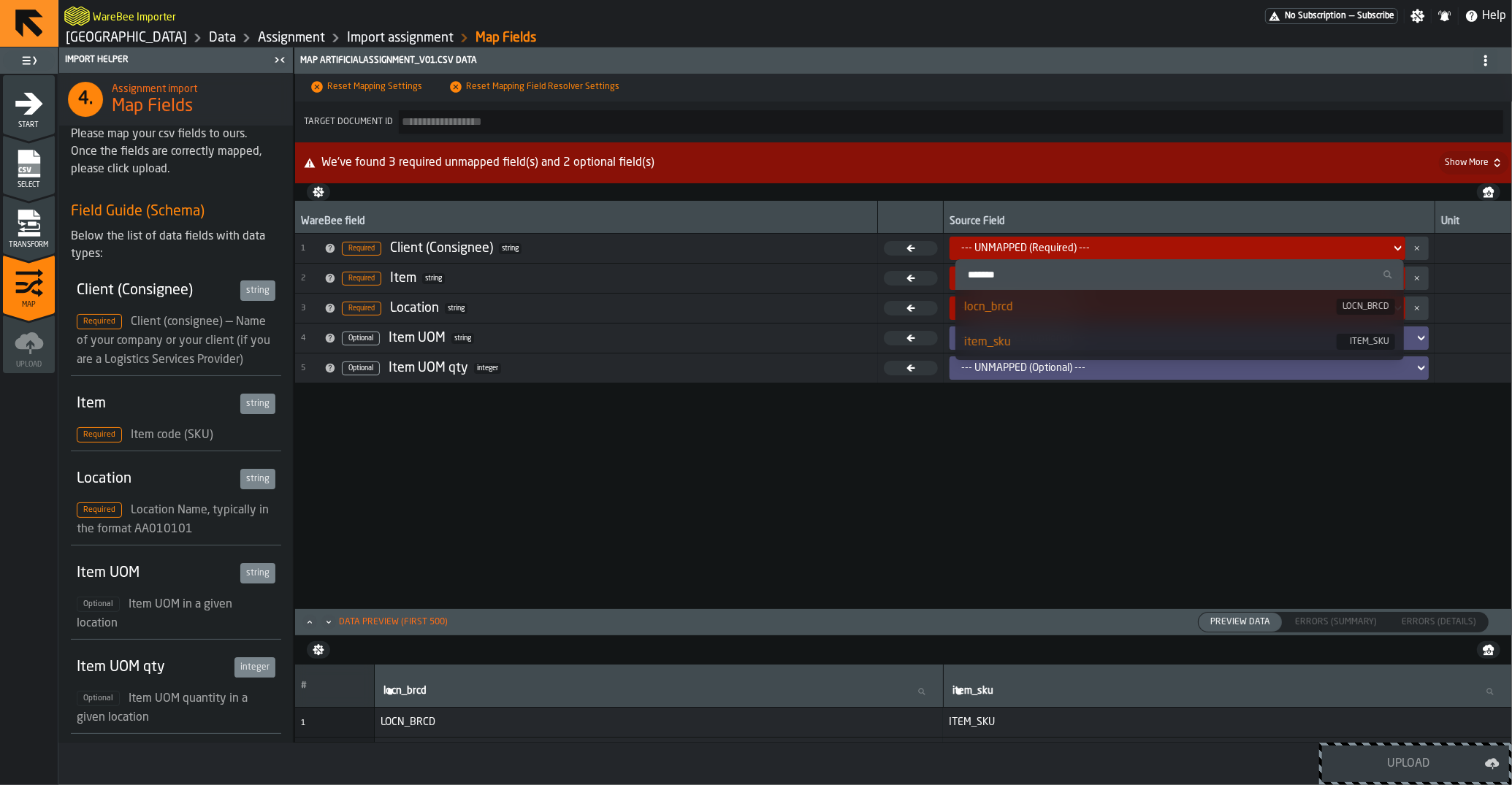
click at [791, 428] on div "WareBee field Source Field Unit 1 Required Client (Consignee) string --- UNMAPP…" at bounding box center [903, 404] width 1216 height 407
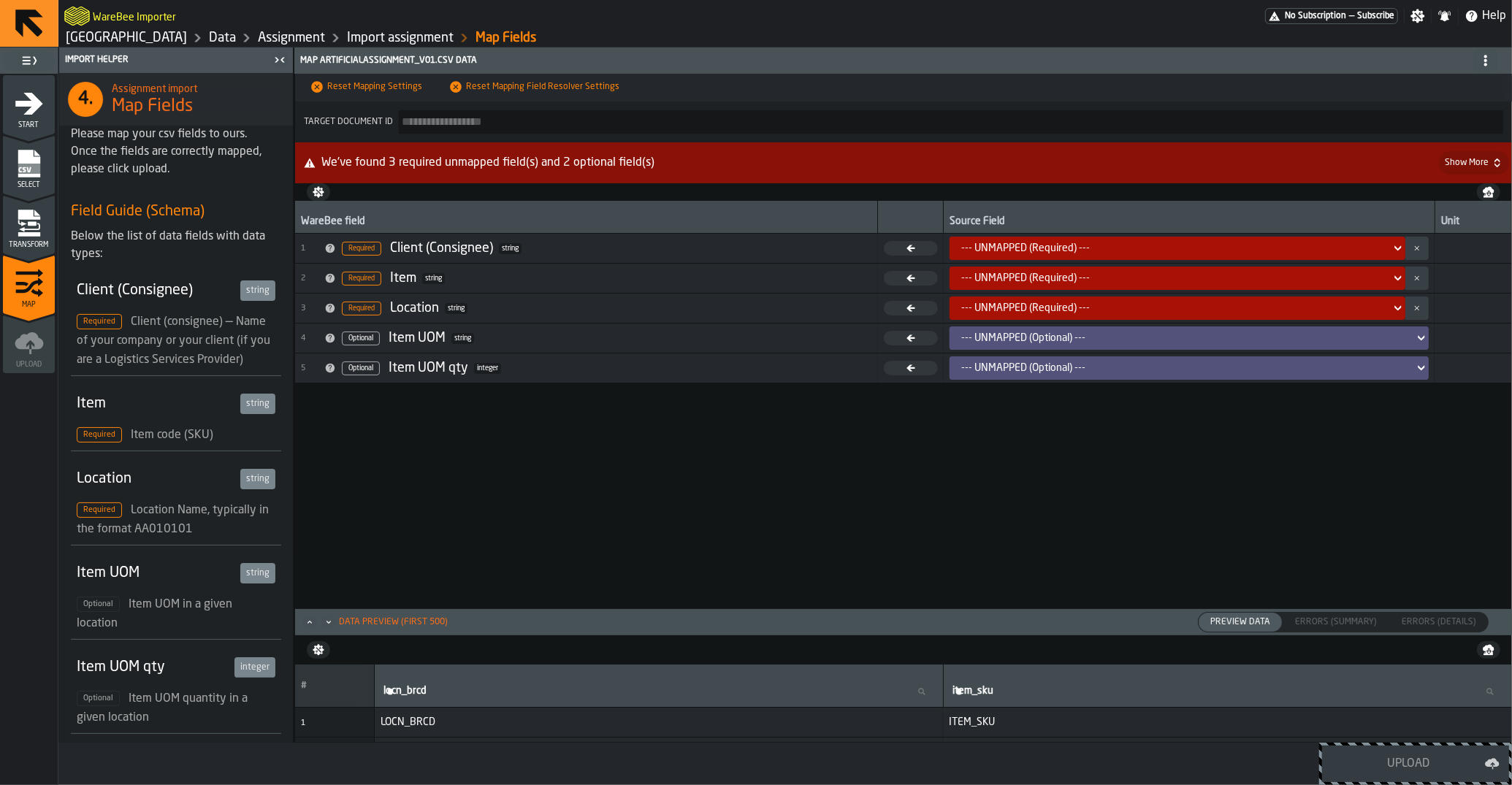
click at [42, 223] on icon "menu Transform" at bounding box center [29, 223] width 29 height 29
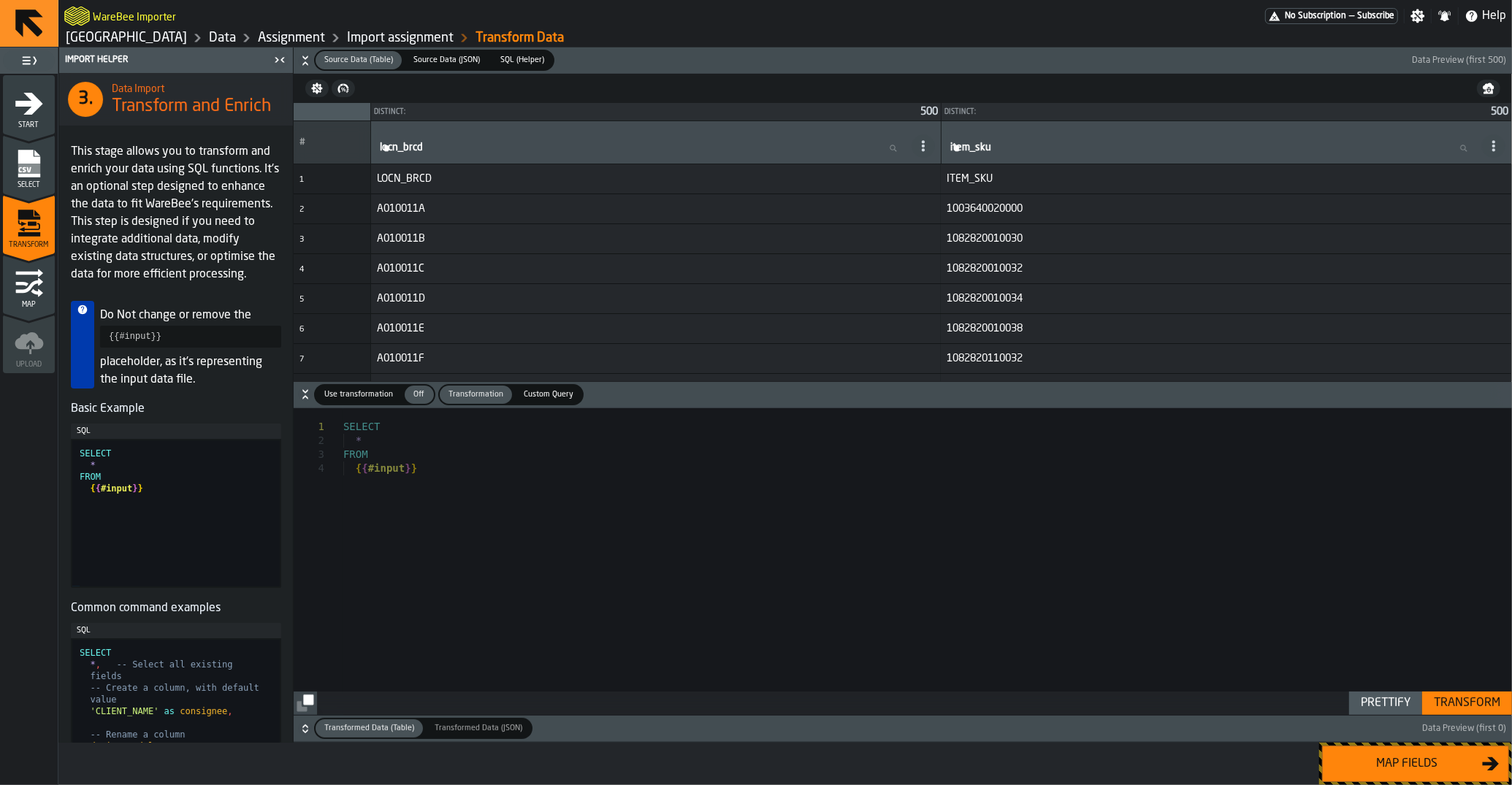
click at [368, 398] on span "Use transformation" at bounding box center [359, 394] width 81 height 13
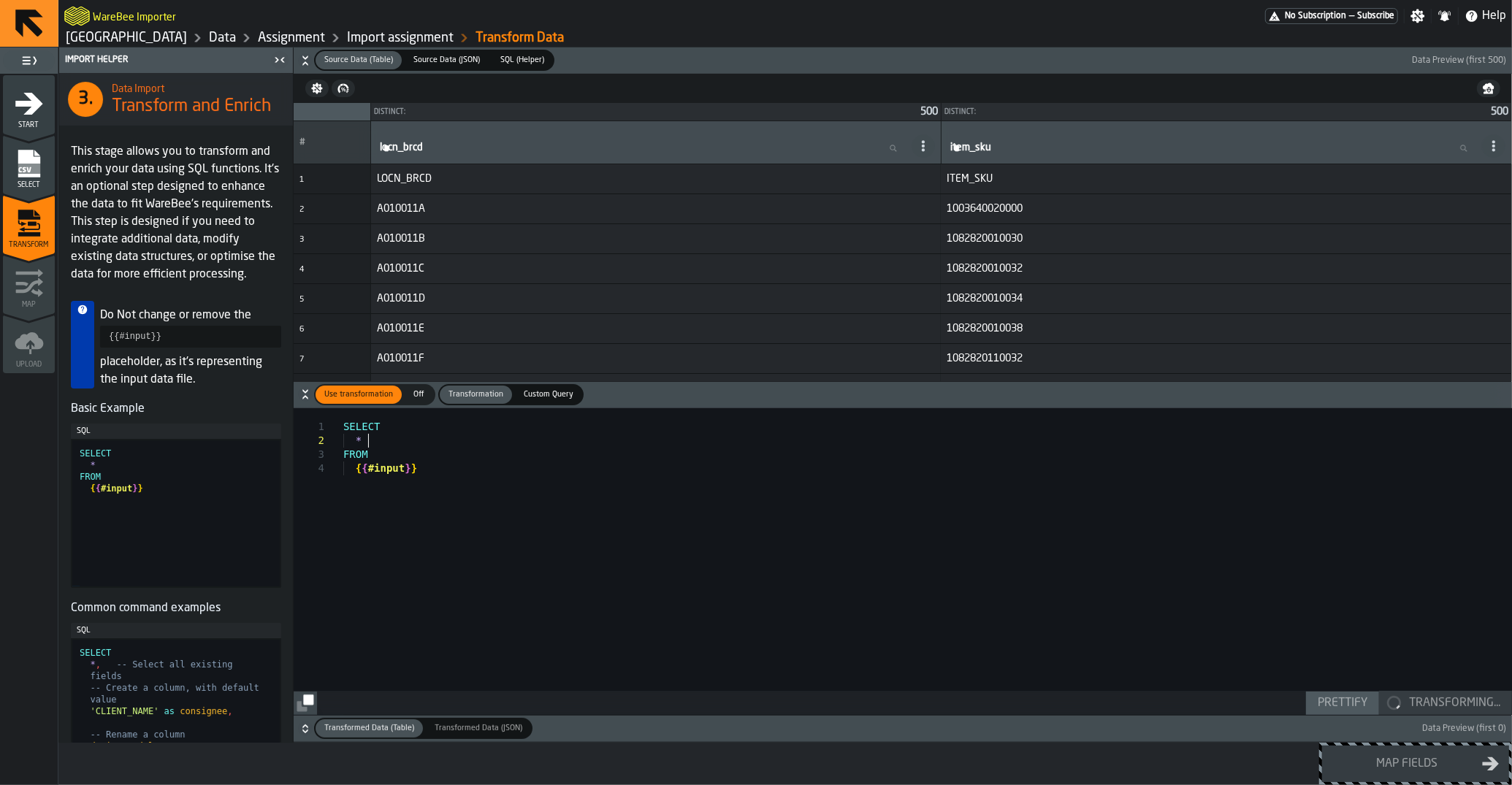
click at [393, 441] on div "SELECT * FROM { { #input } }" at bounding box center [927, 561] width 1169 height 307
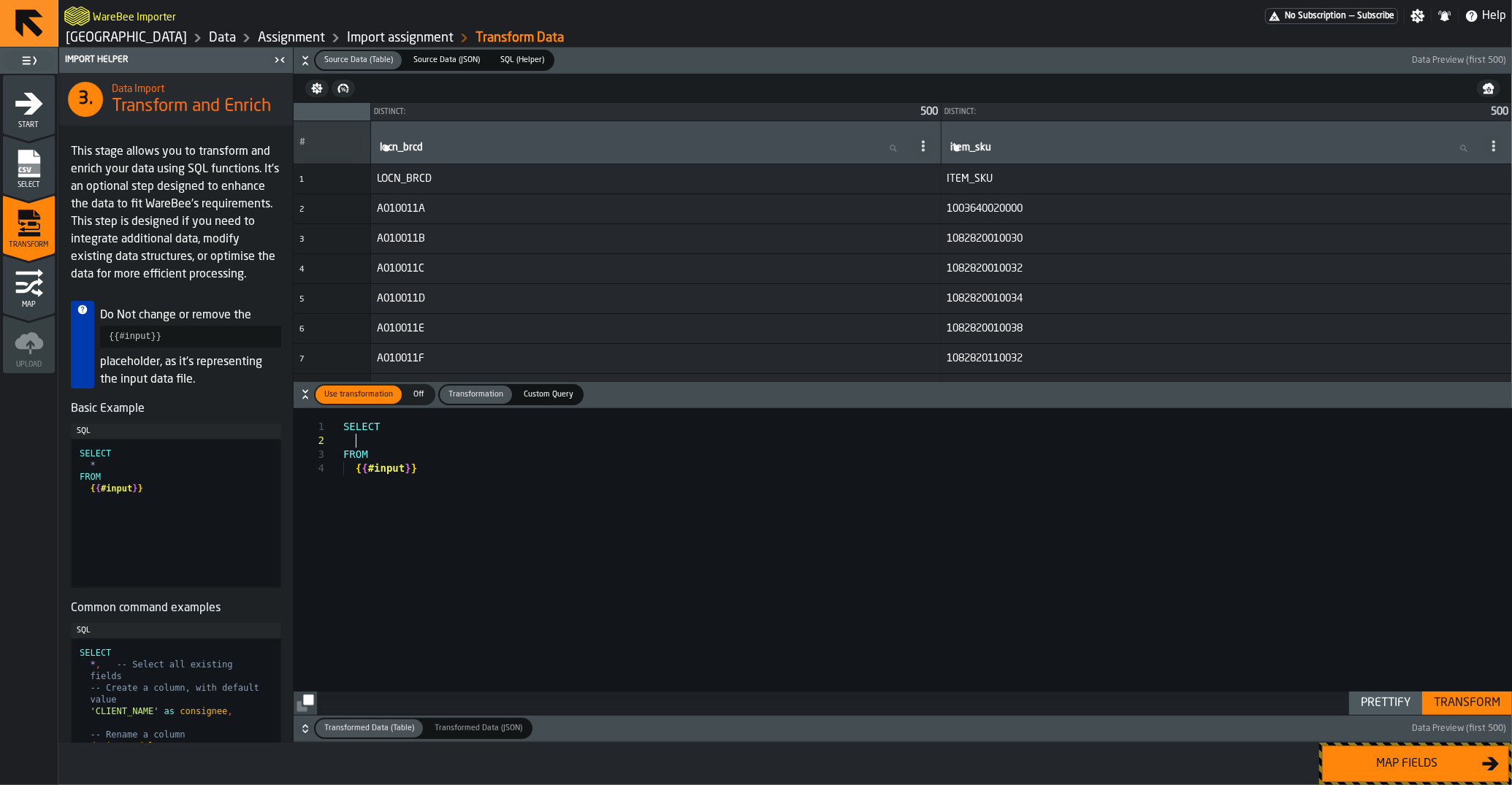
scroll to position [14, 0]
click at [1480, 709] on div "Transform" at bounding box center [1467, 703] width 78 height 18
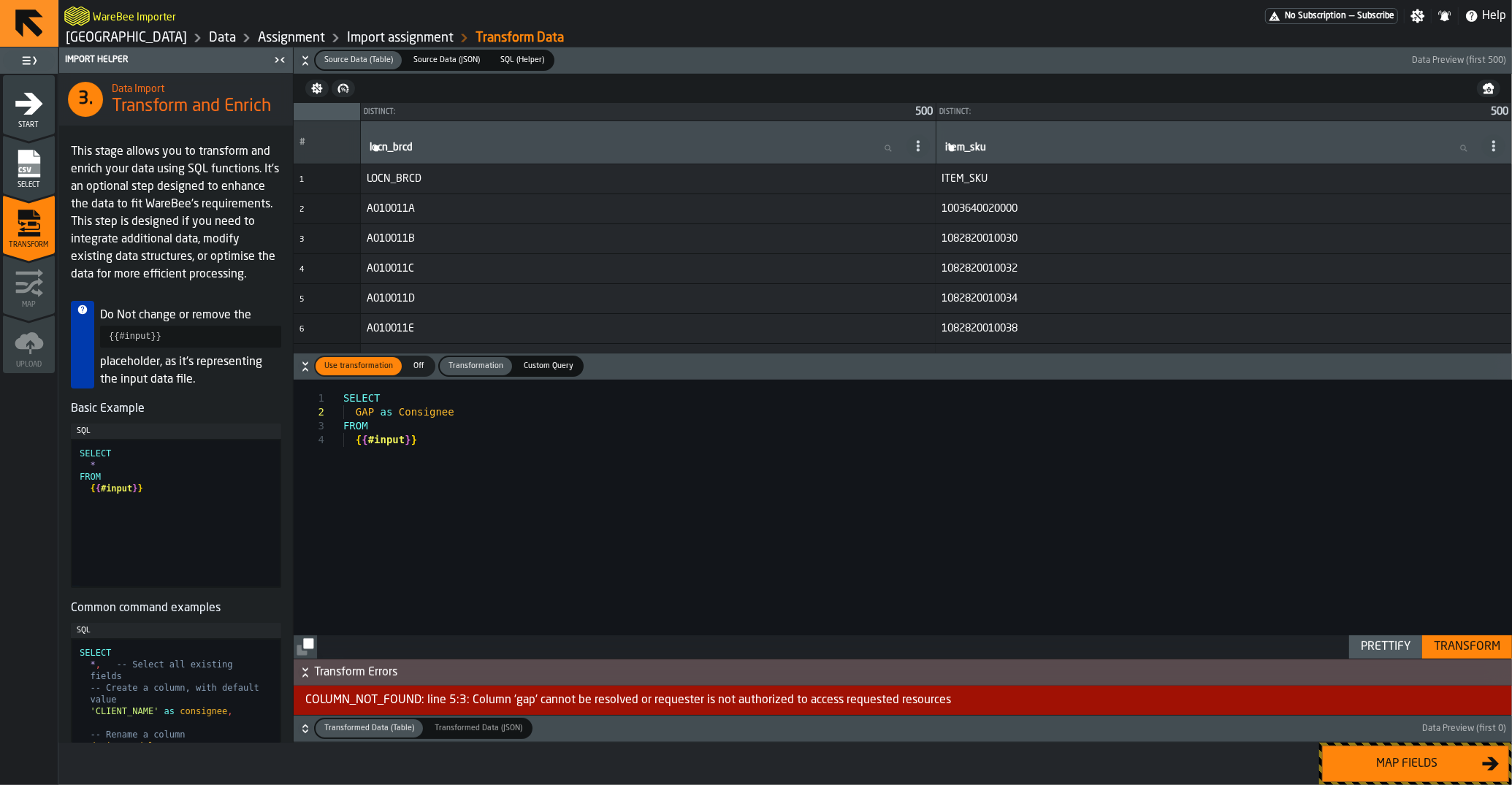
click at [236, 44] on link "Data" at bounding box center [223, 37] width 27 height 16
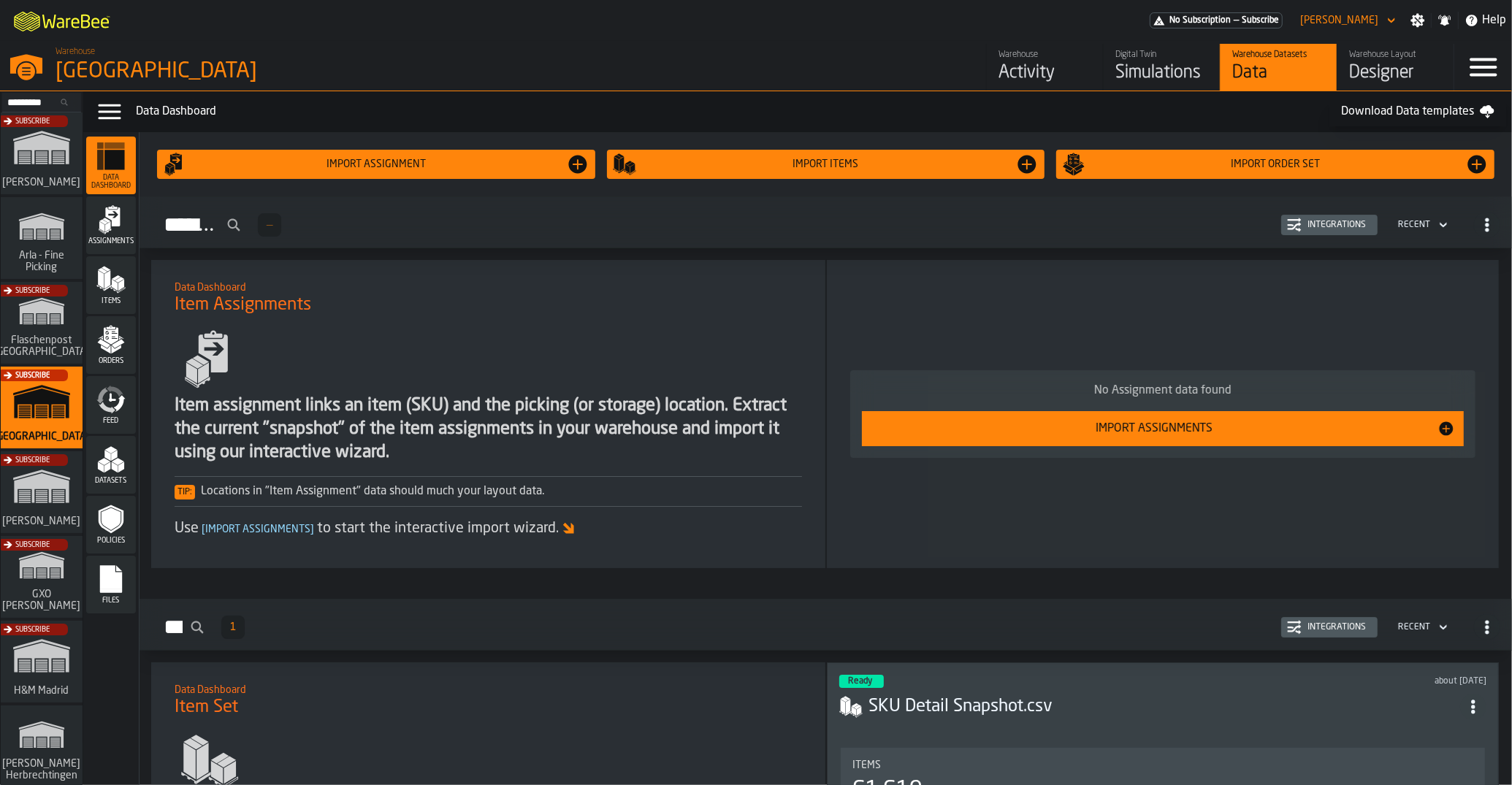
click at [1028, 425] on div "Import Assignments" at bounding box center [1153, 428] width 567 height 18
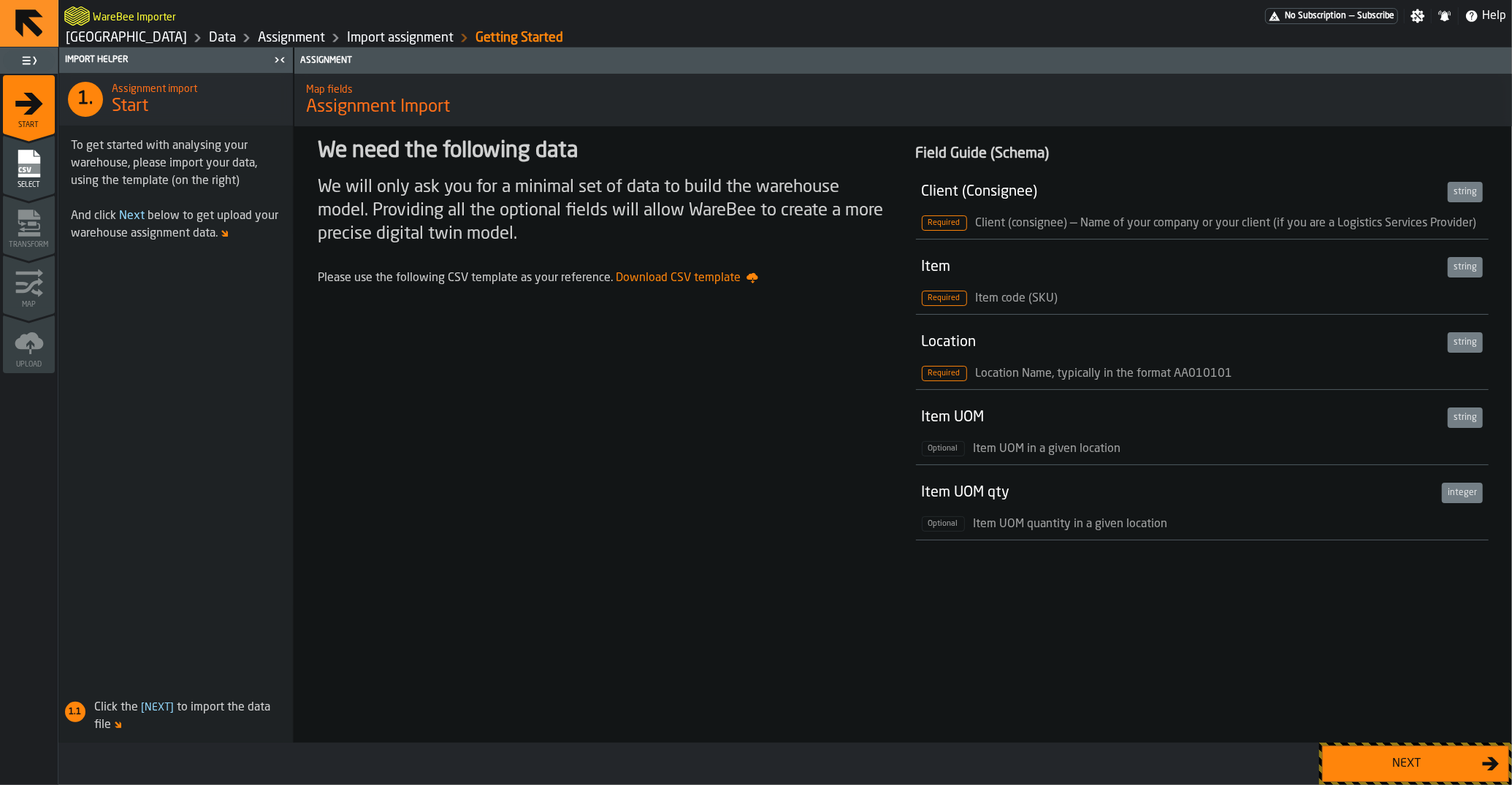
click at [1395, 777] on button "Next" at bounding box center [1415, 763] width 187 height 37
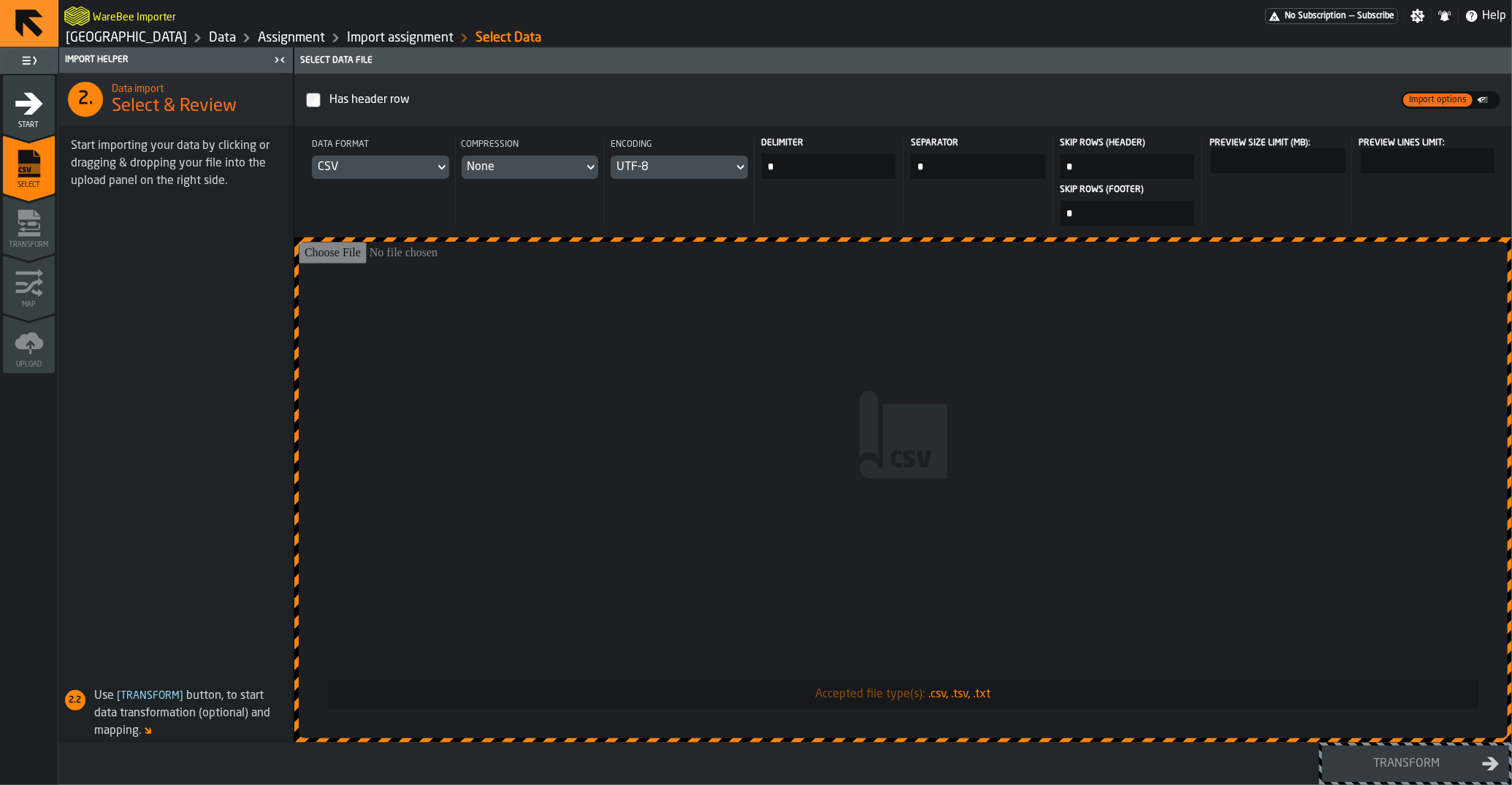
click at [641, 463] on input "Accepted file type(s): .csv, .tsv, .txt" at bounding box center [903, 489] width 1209 height 496
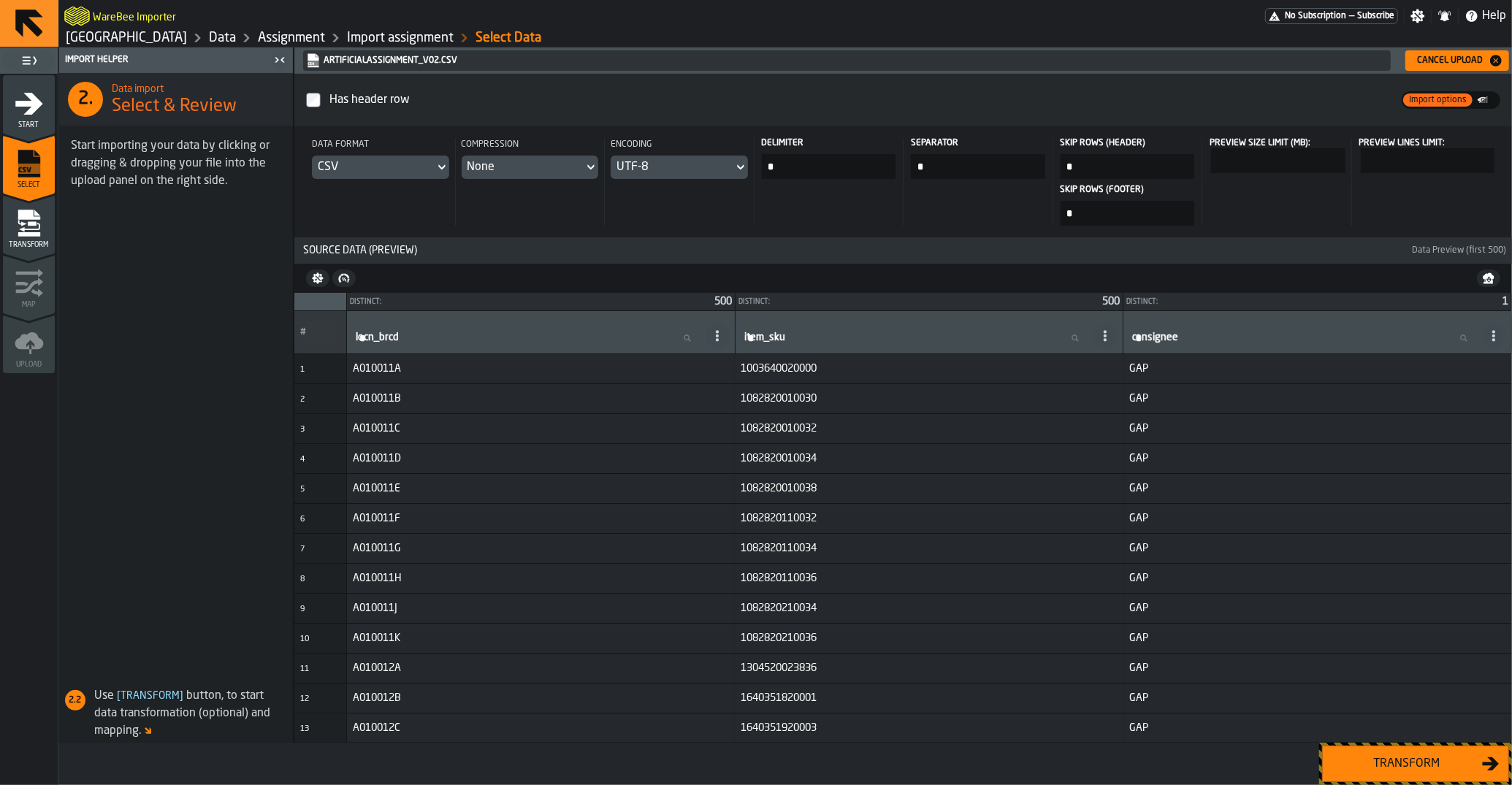
click at [1372, 763] on div "Transform" at bounding box center [1406, 763] width 150 height 18
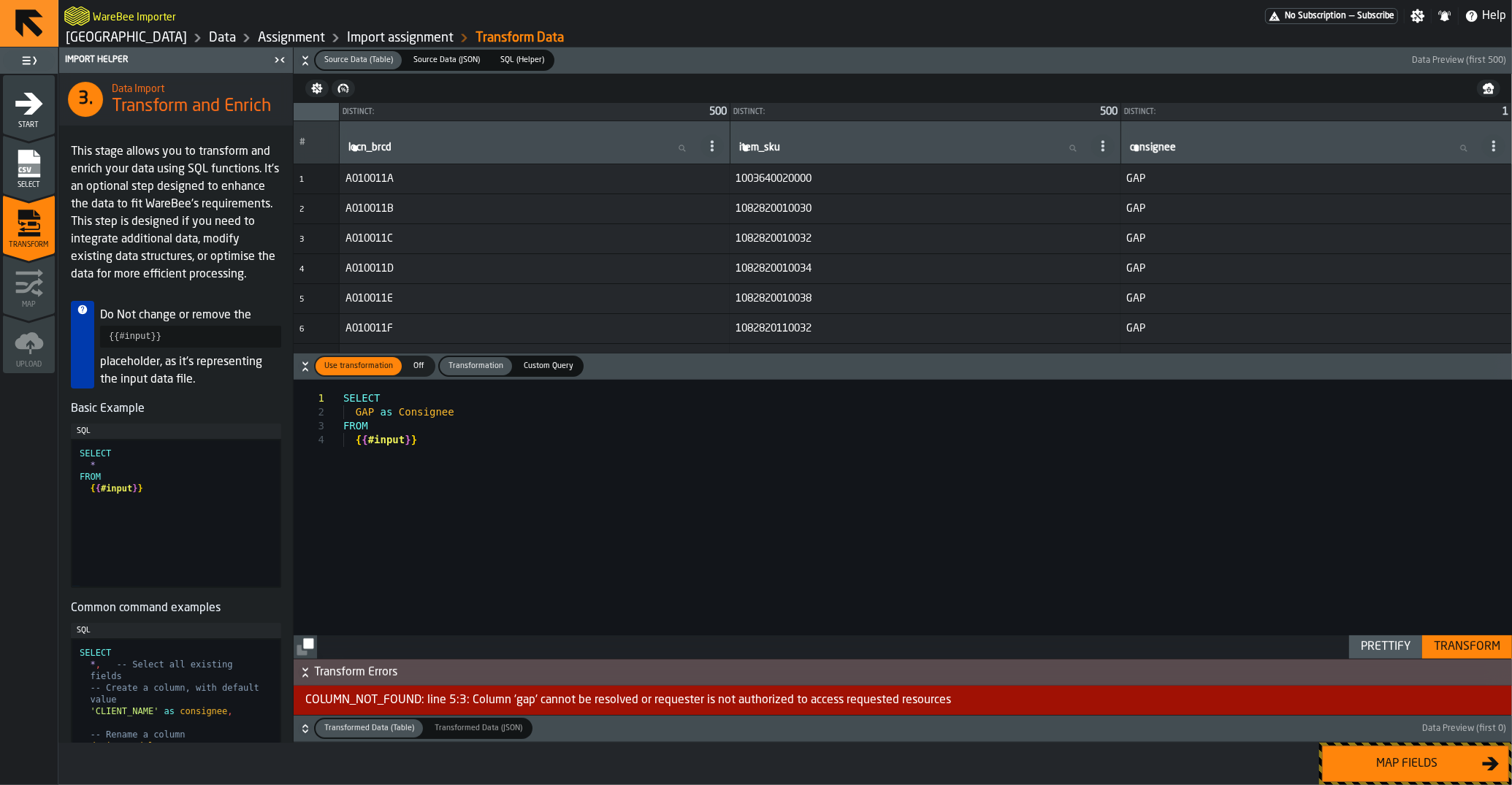
click at [414, 370] on span "Off" at bounding box center [418, 366] width 23 height 13
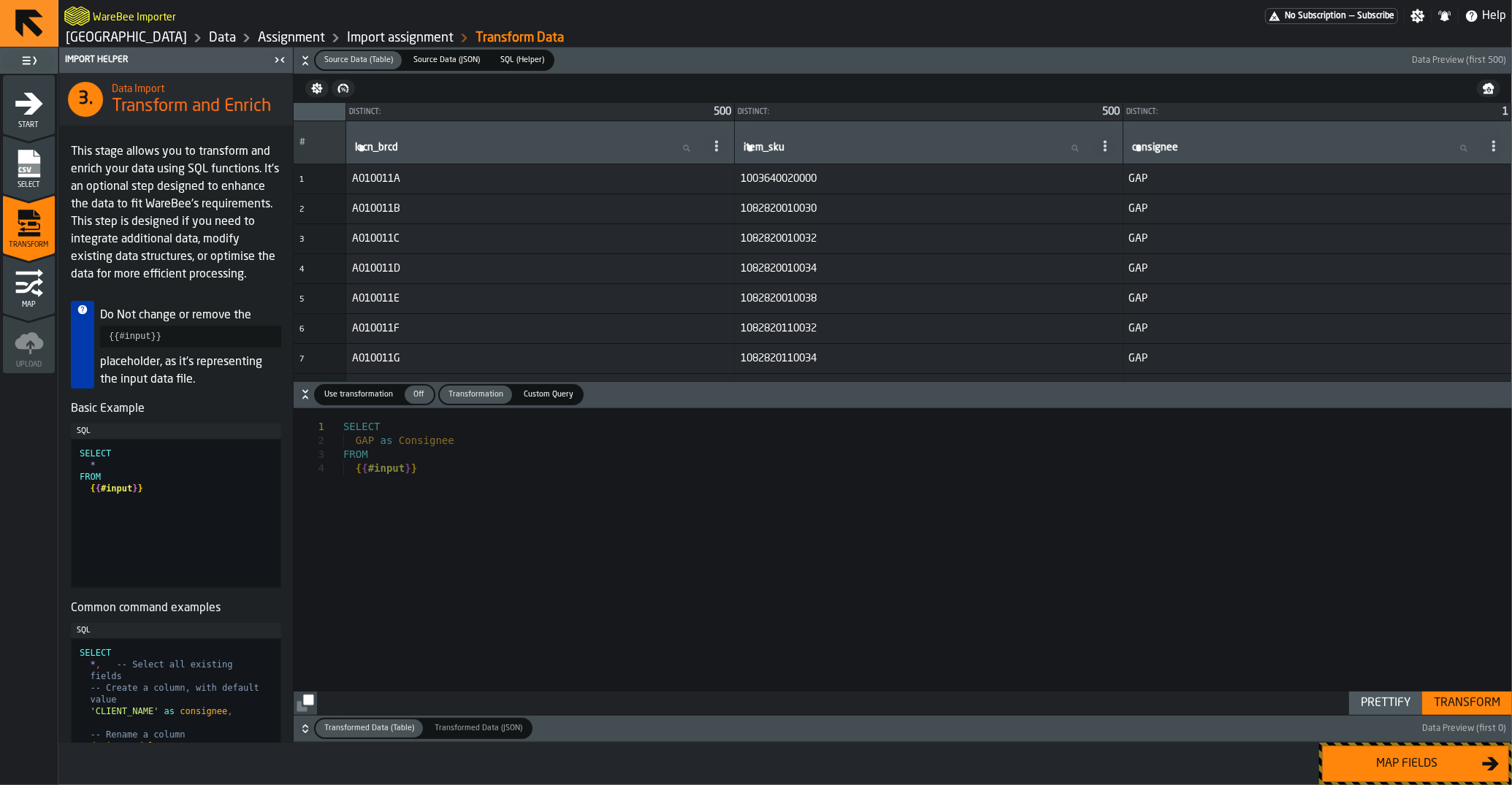
click at [1376, 778] on button "Map fields" at bounding box center [1415, 763] width 187 height 37
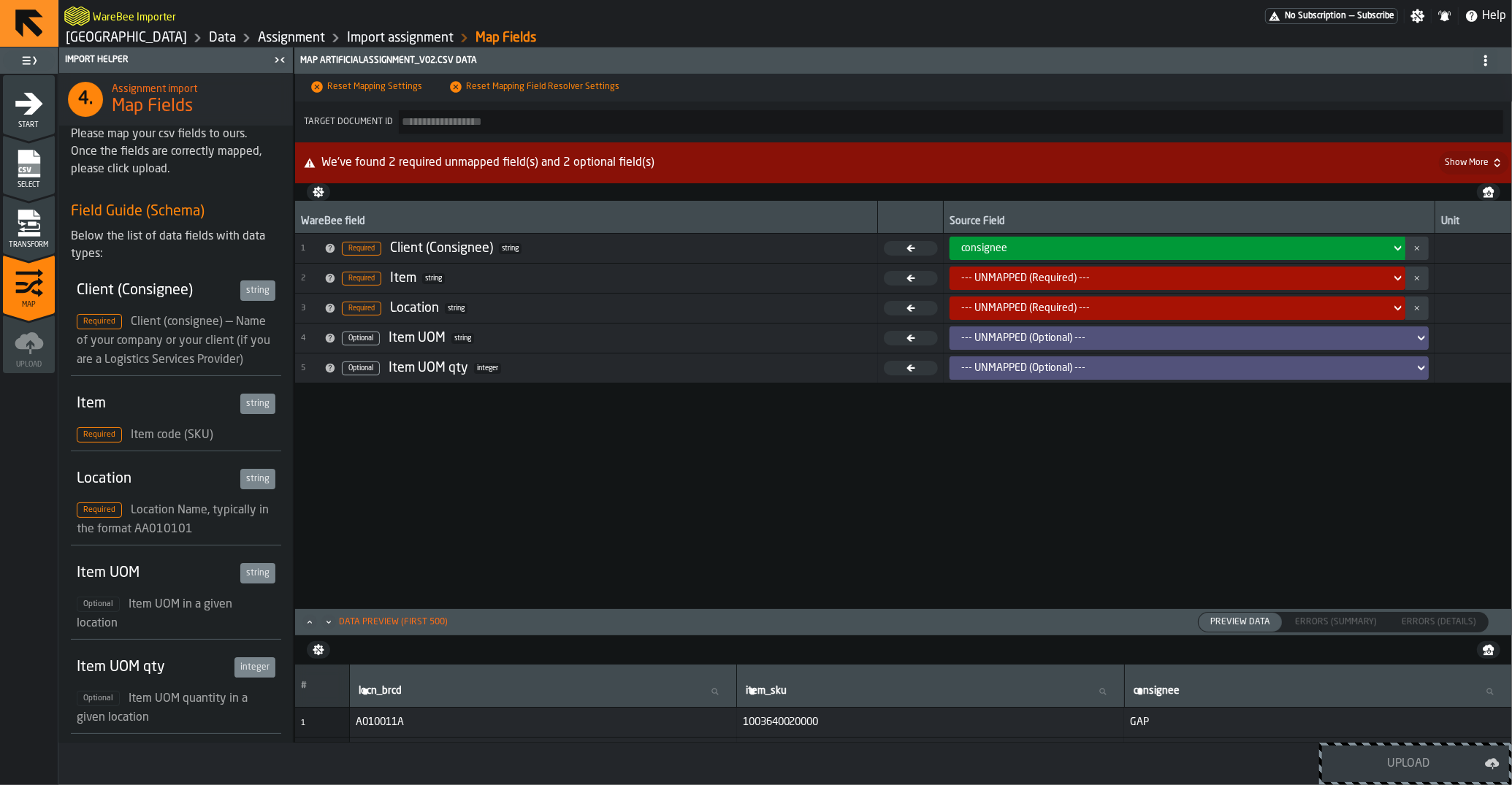
click at [1019, 283] on div "--- UNMAPPED (Required) ---" at bounding box center [1173, 278] width 423 height 12
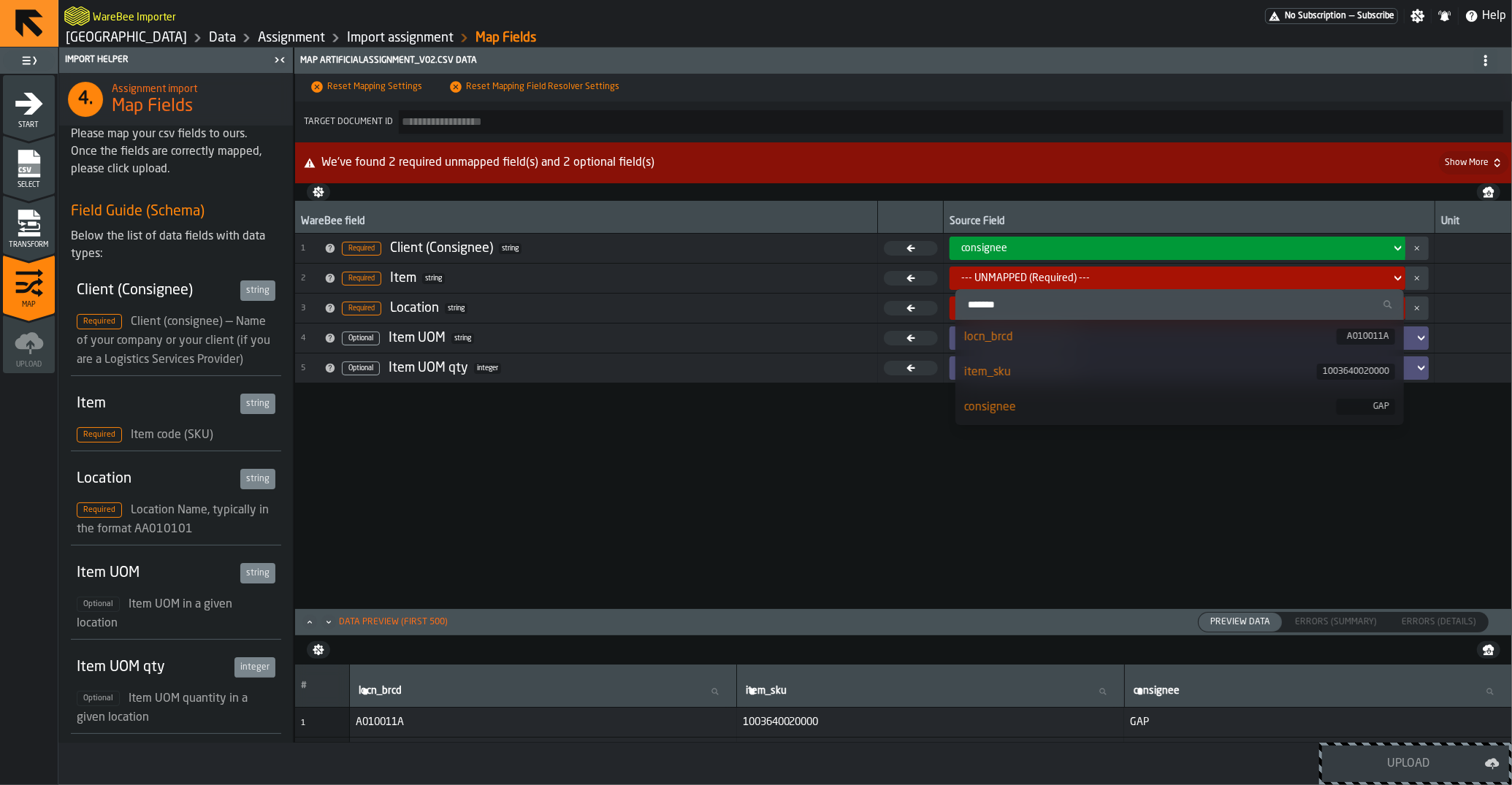
click at [1016, 375] on div "item_sku" at bounding box center [1140, 372] width 353 height 18
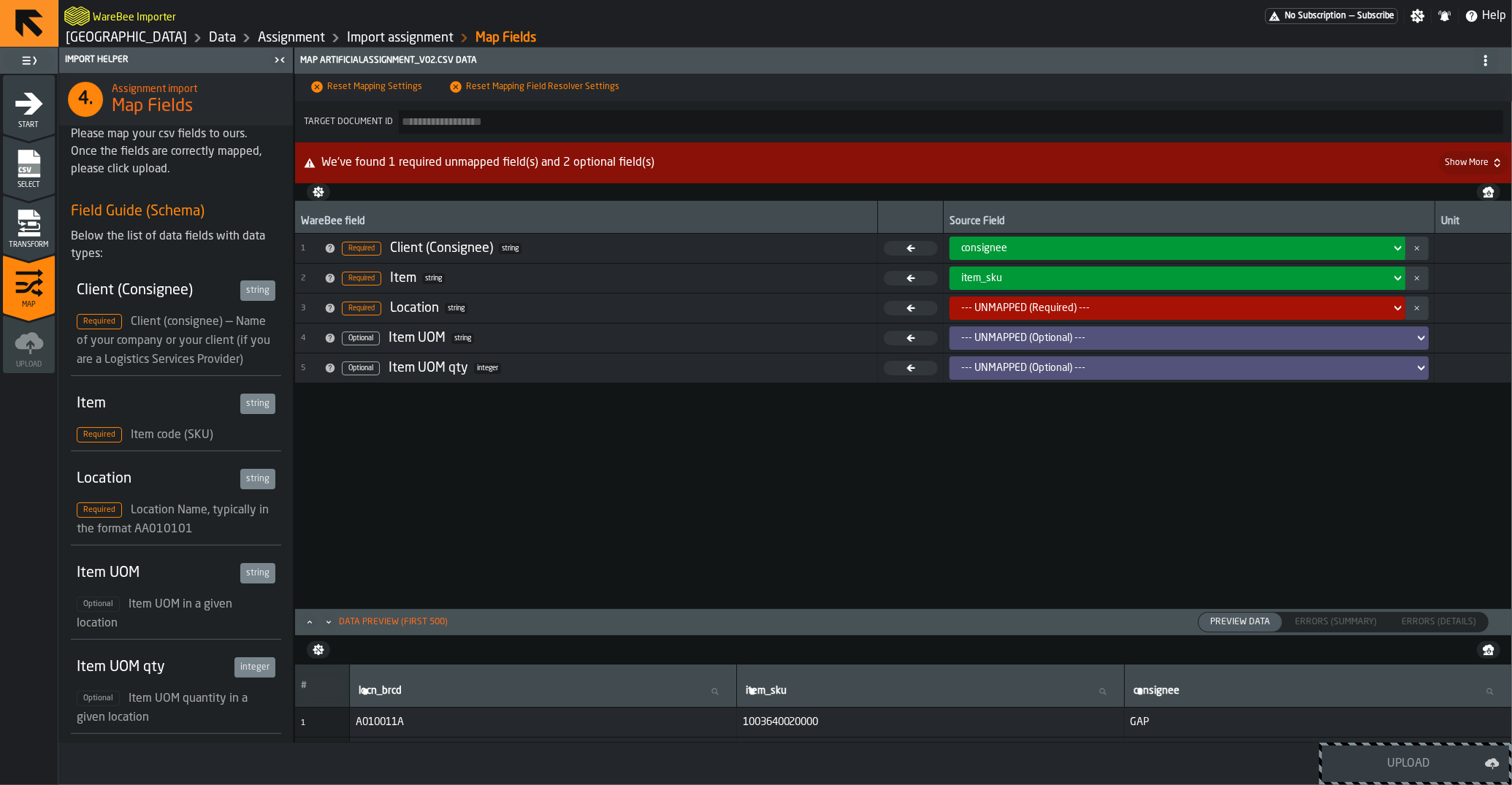
click at [987, 309] on div "--- UNMAPPED (Required) ---" at bounding box center [1173, 308] width 423 height 12
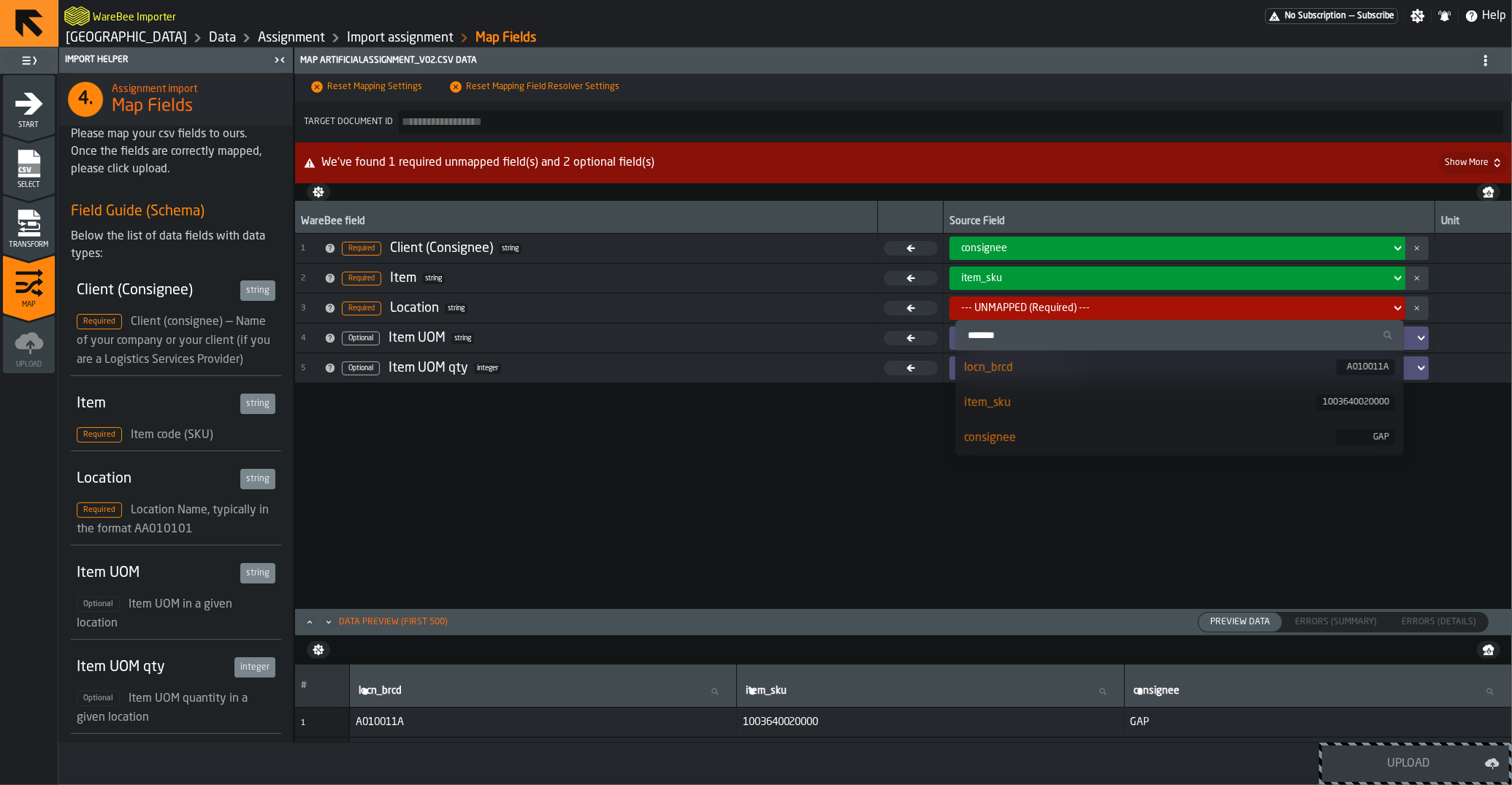
click at [994, 365] on div "locn_brcd" at bounding box center [1150, 368] width 372 height 18
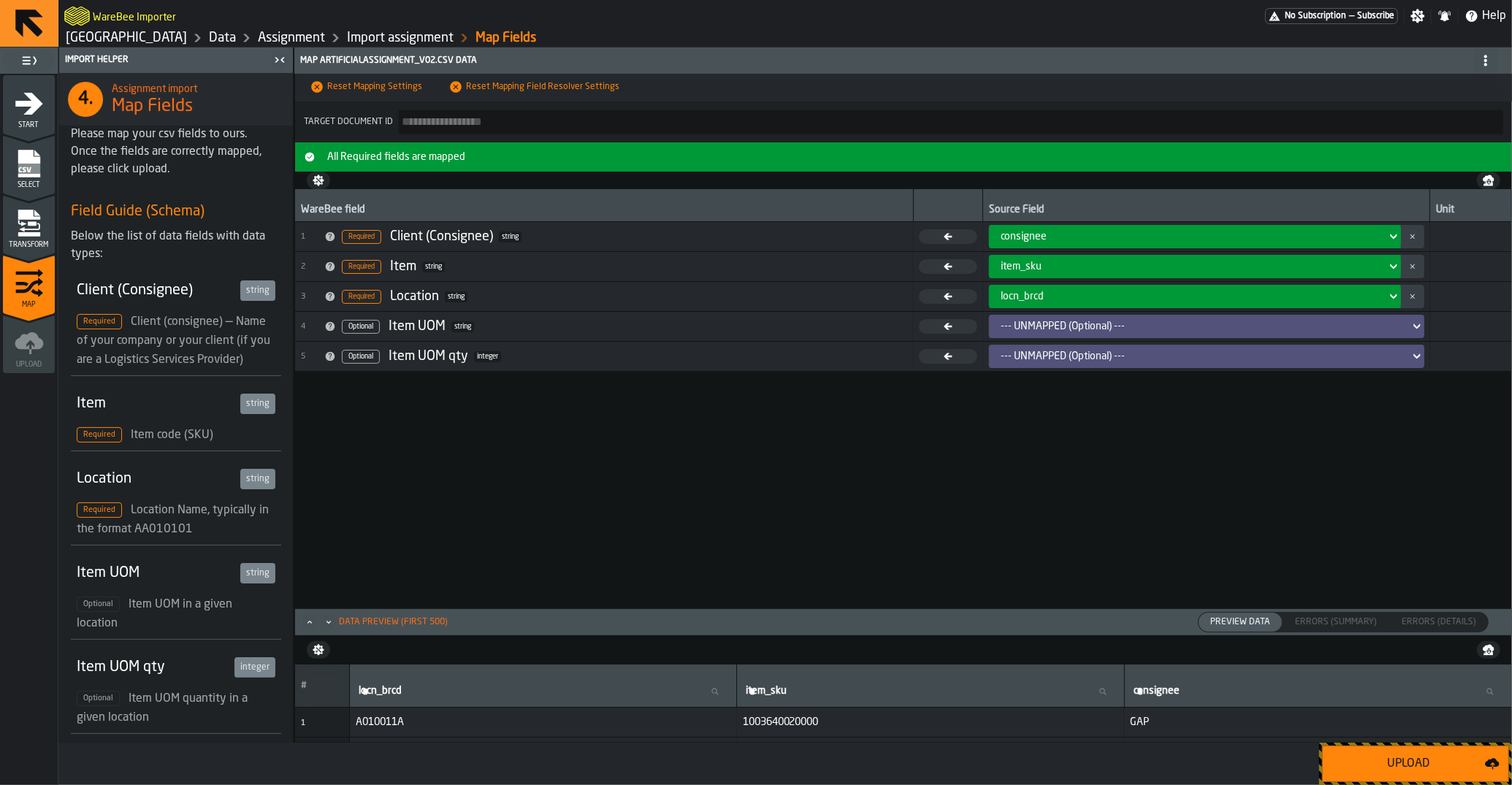
click at [1386, 769] on div "Upload" at bounding box center [1407, 763] width 153 height 18
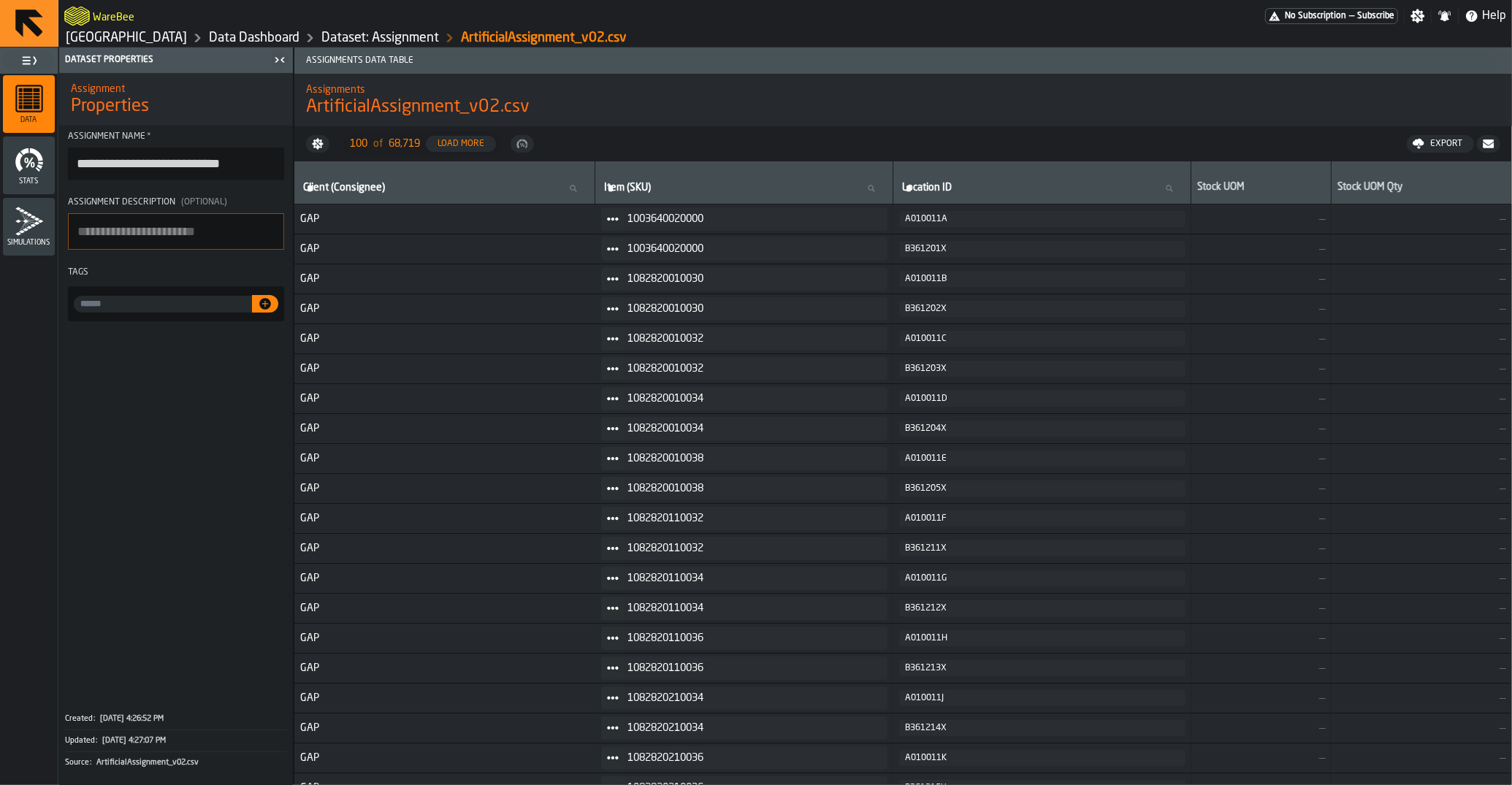
click at [127, 33] on link "[GEOGRAPHIC_DATA]" at bounding box center [126, 37] width 122 height 16
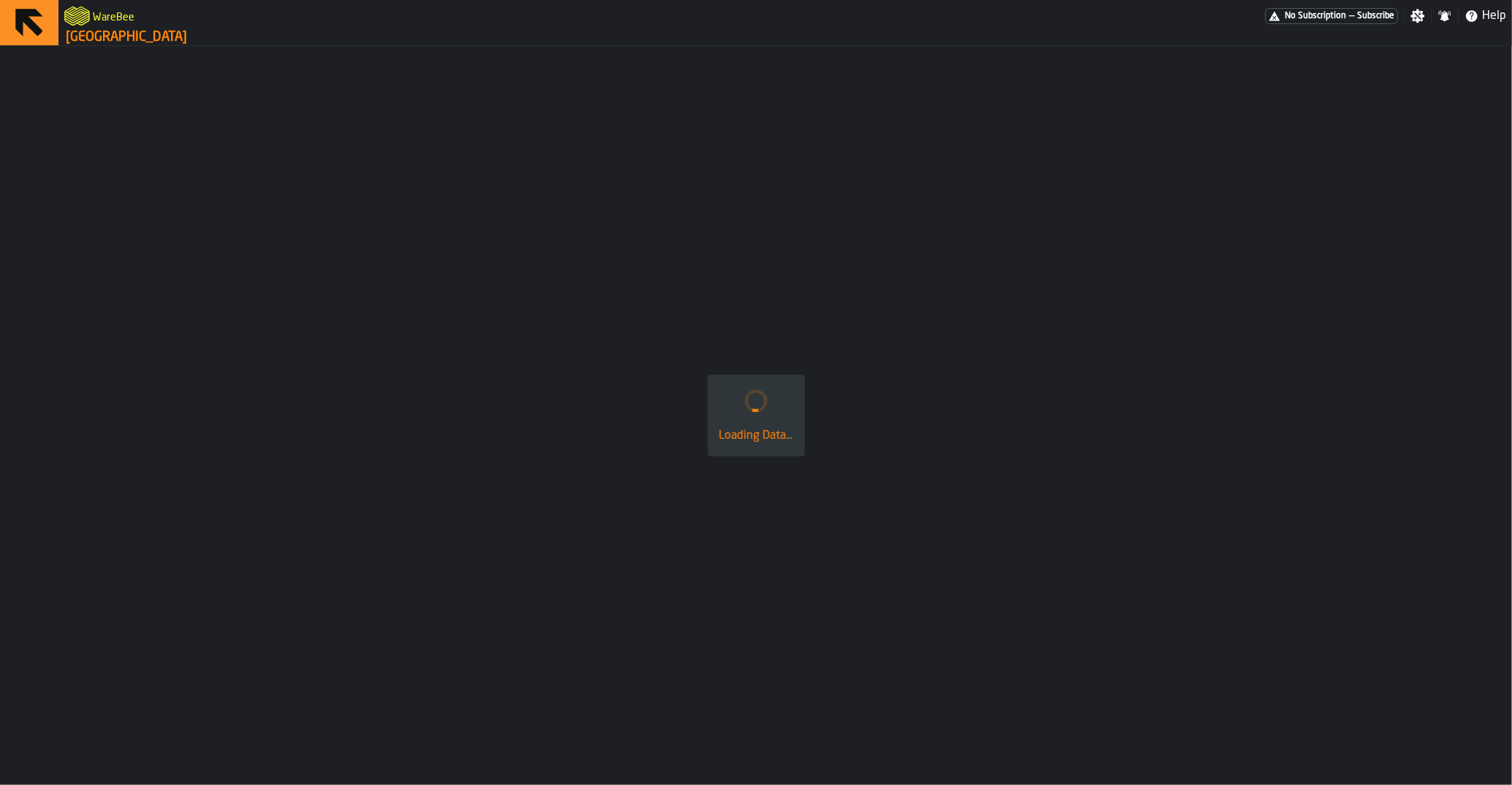
click at [130, 34] on link "[GEOGRAPHIC_DATA]" at bounding box center [126, 37] width 122 height 16
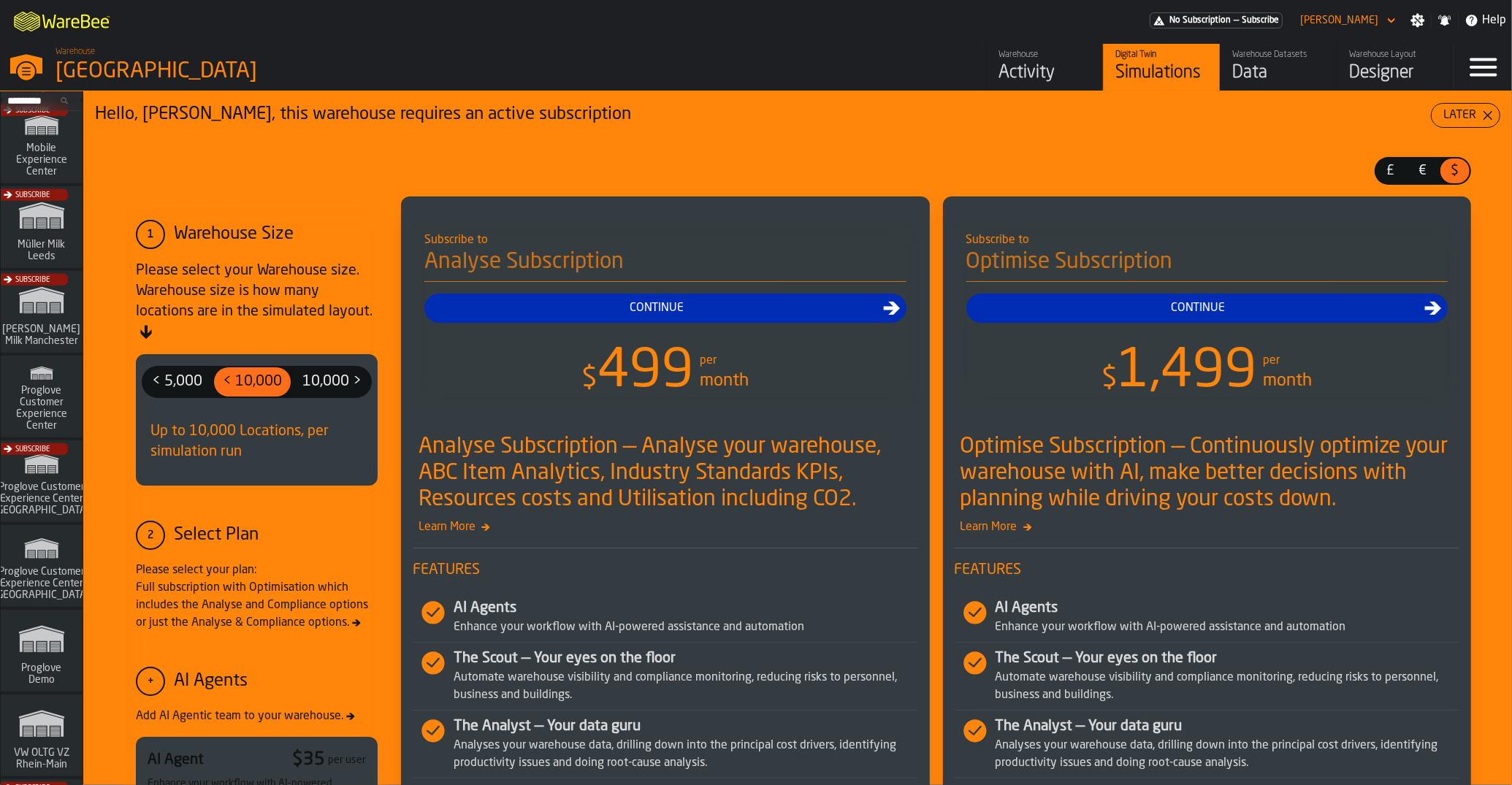
scroll to position [1174, 0]
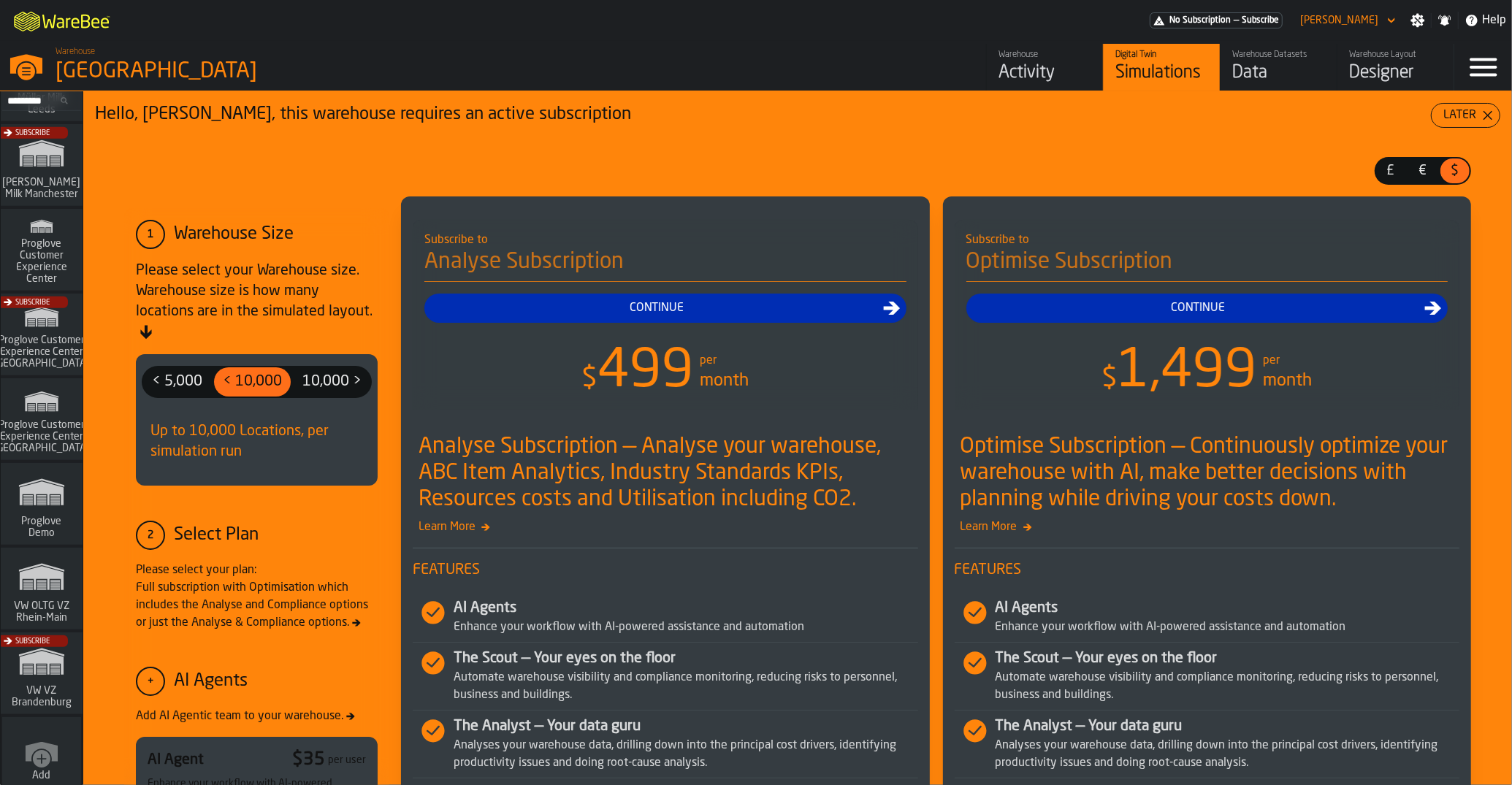
click at [37, 596] on icon "link-to-/wh/i/44979e6c-6f66-405e-9874-c1e29f02a54a/simulations" at bounding box center [42, 576] width 70 height 47
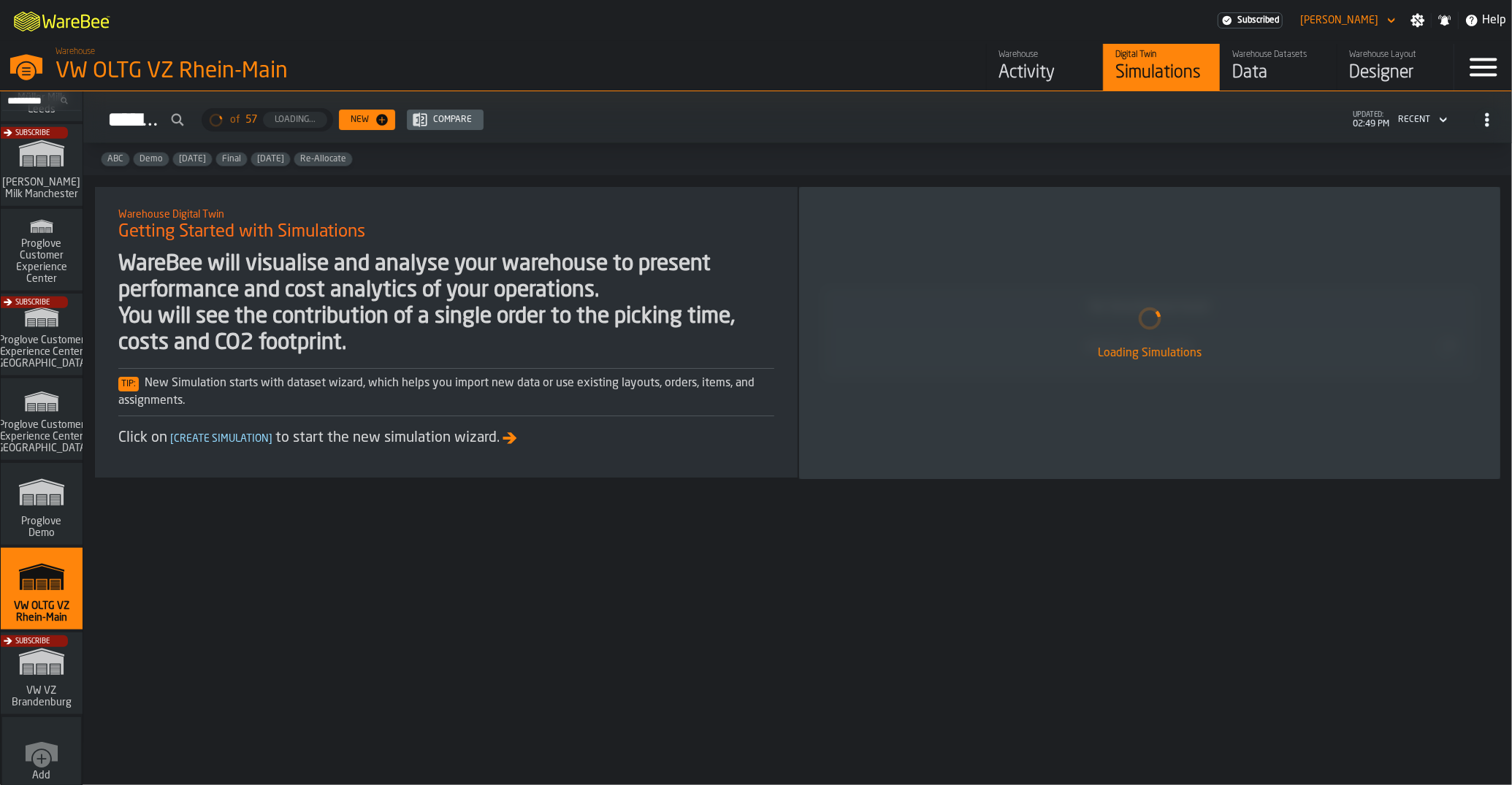
click at [1266, 82] on div "Data" at bounding box center [1278, 72] width 93 height 23
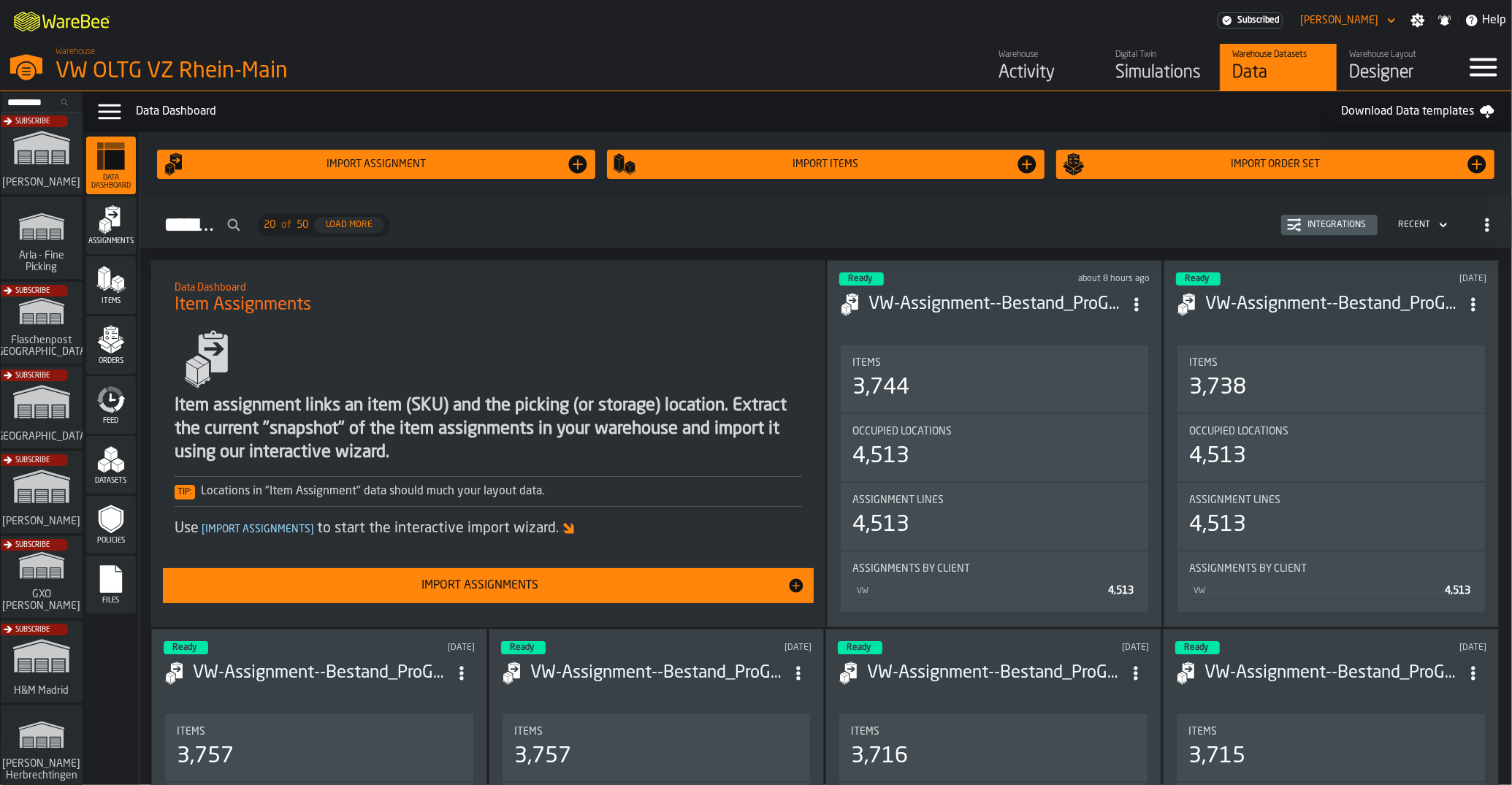
click at [1124, 78] on div "Simulations" at bounding box center [1161, 72] width 93 height 23
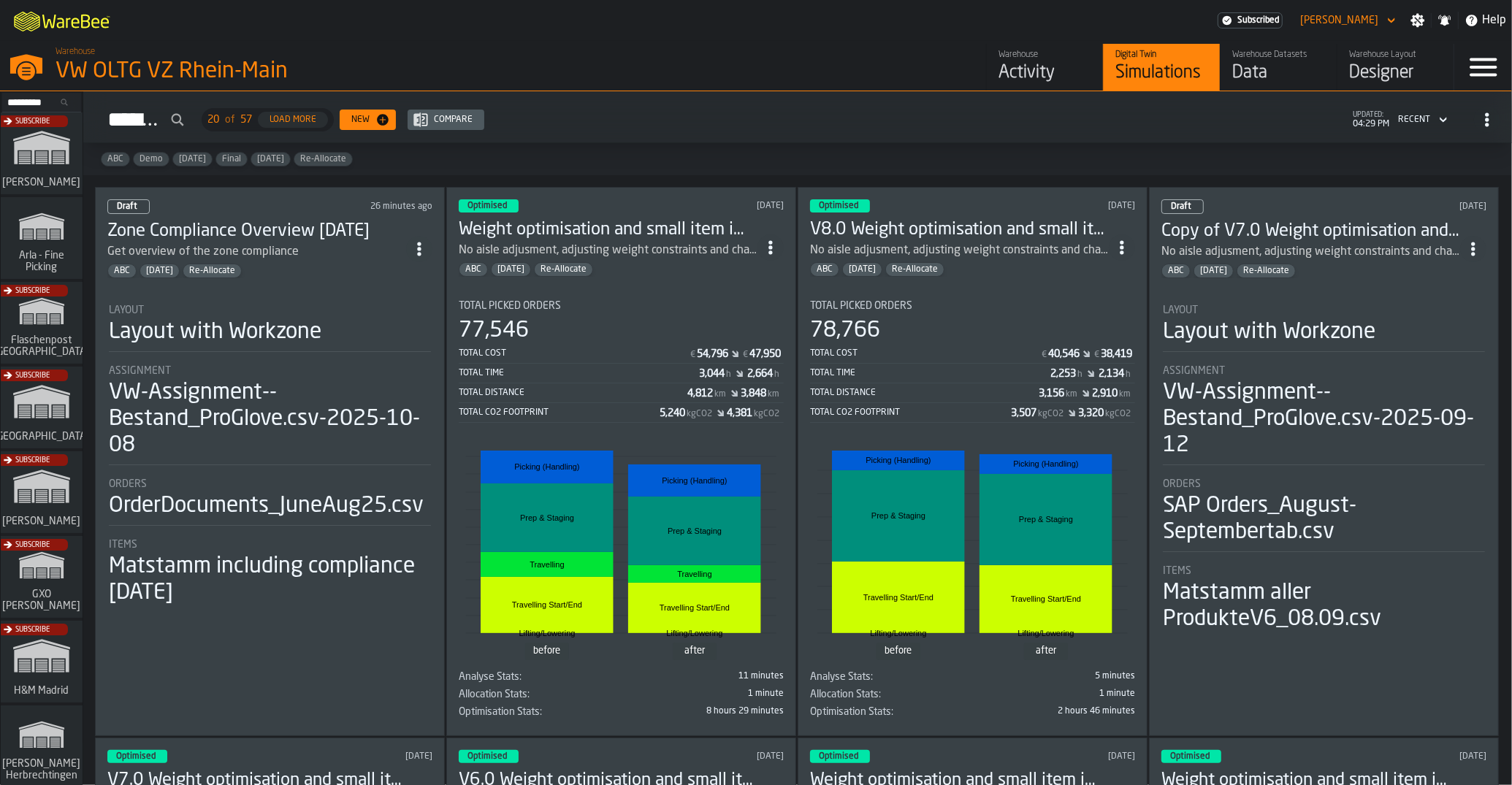
click at [361, 361] on li "Layout Layout with Workzone Assignment VW-Assignment--Bestand_ProGlove.csv-2025…" at bounding box center [269, 449] width 325 height 316
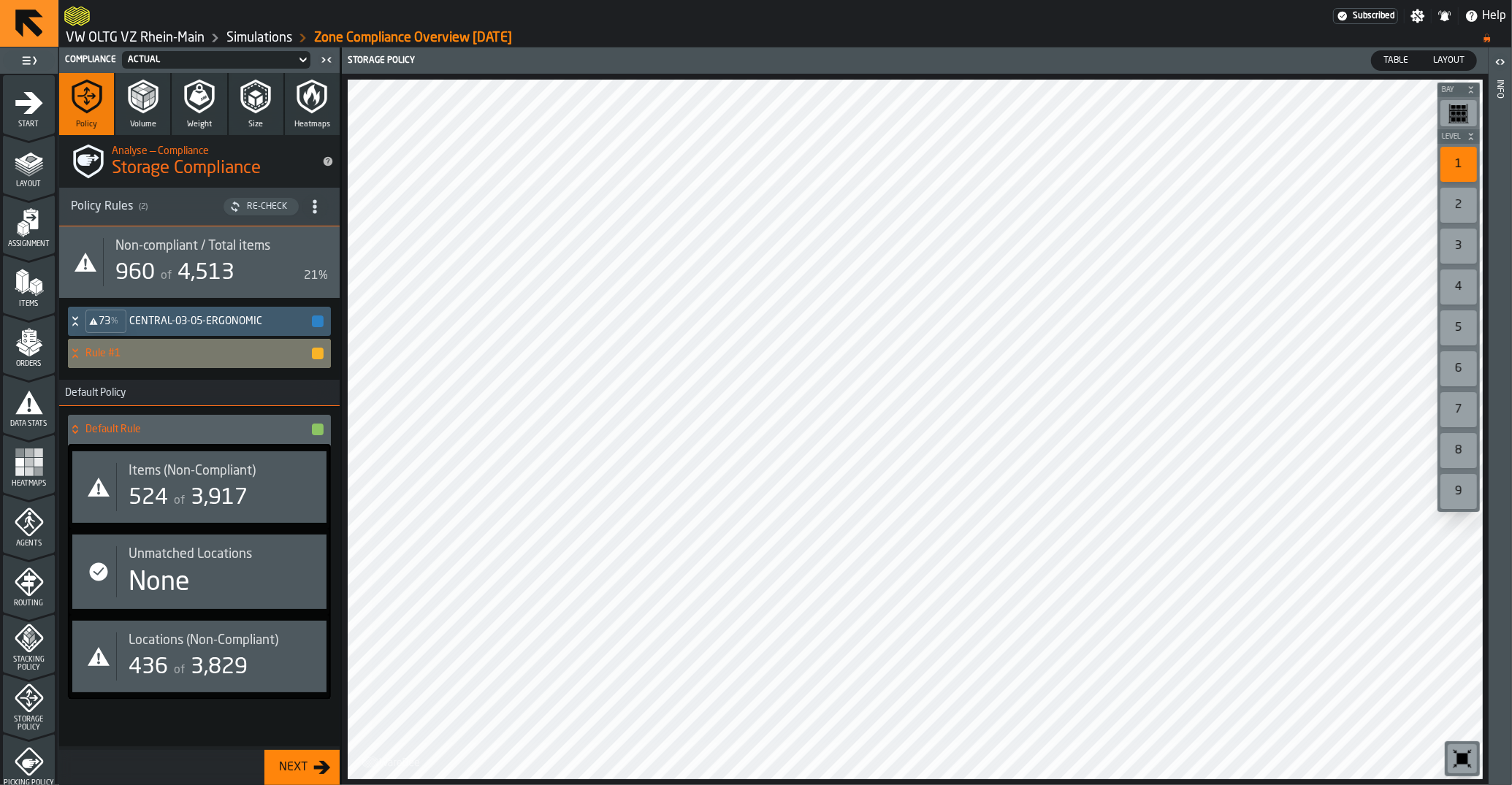
click at [74, 354] on icon at bounding box center [75, 353] width 14 height 12
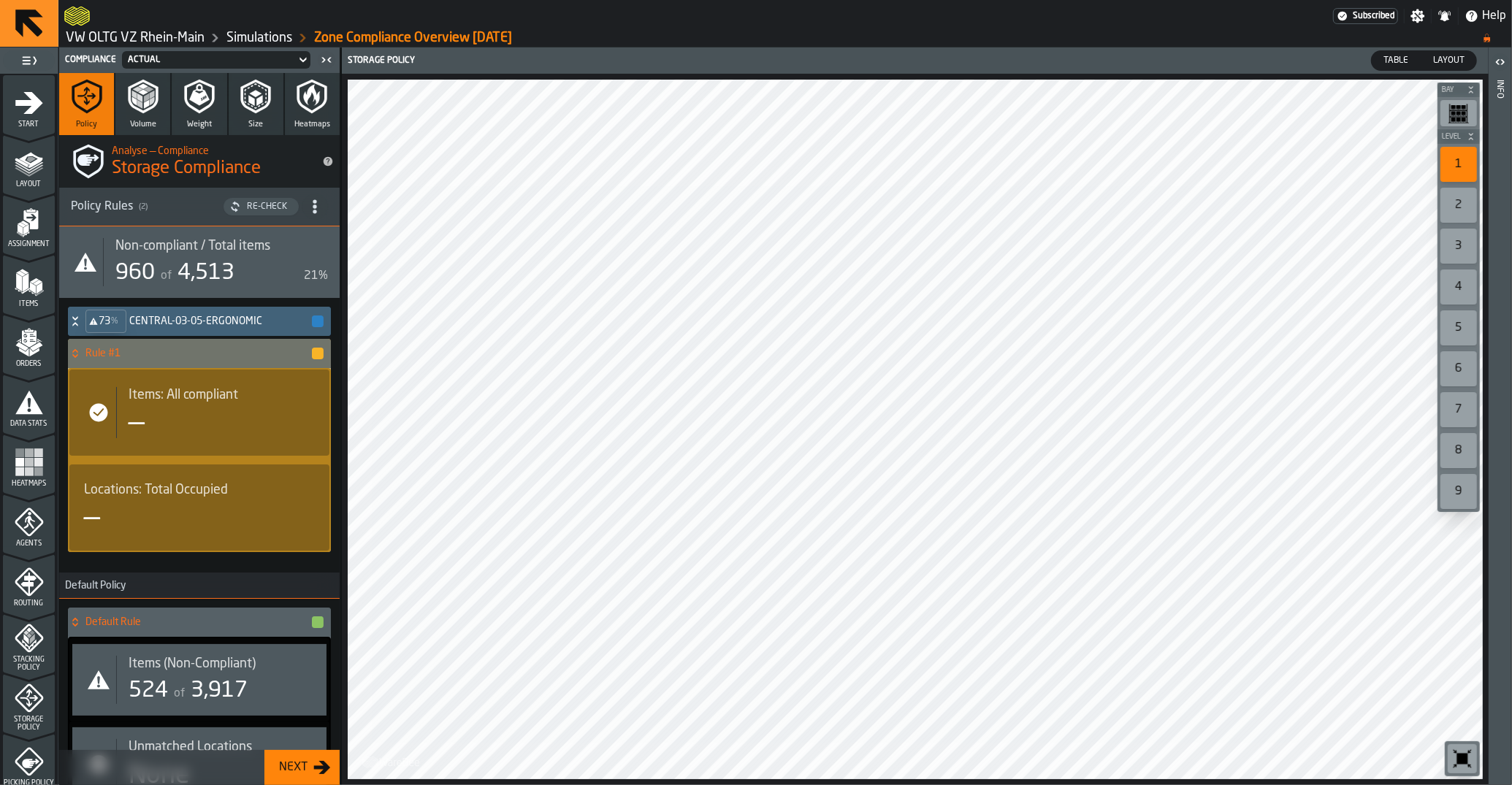
click at [169, 330] on div "73 % CENTRAL-03-05-ERGONOMIC" at bounding box center [196, 321] width 257 height 29
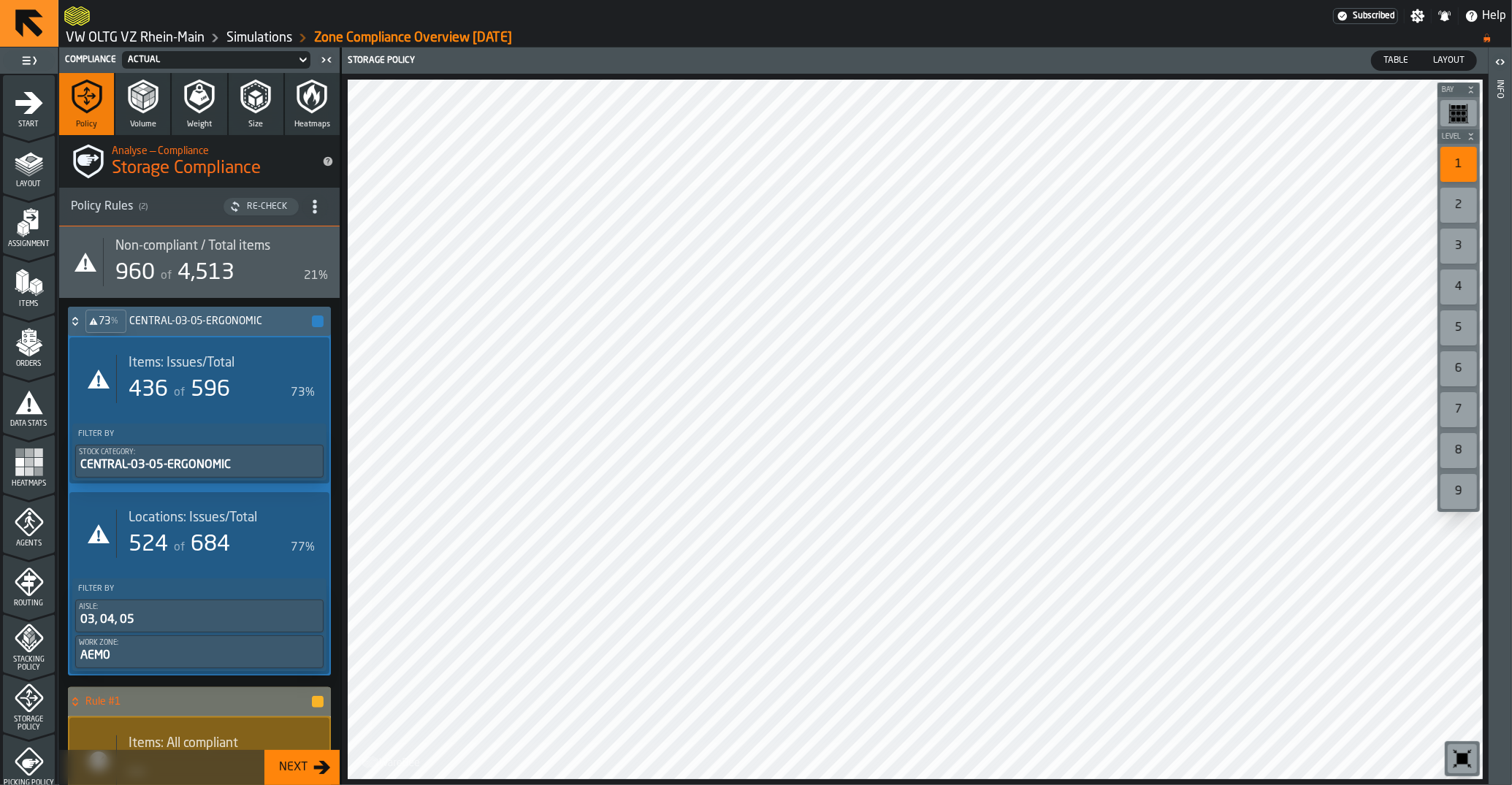
click at [169, 330] on div "73 % CENTRAL-03-05-ERGONOMIC" at bounding box center [196, 321] width 257 height 29
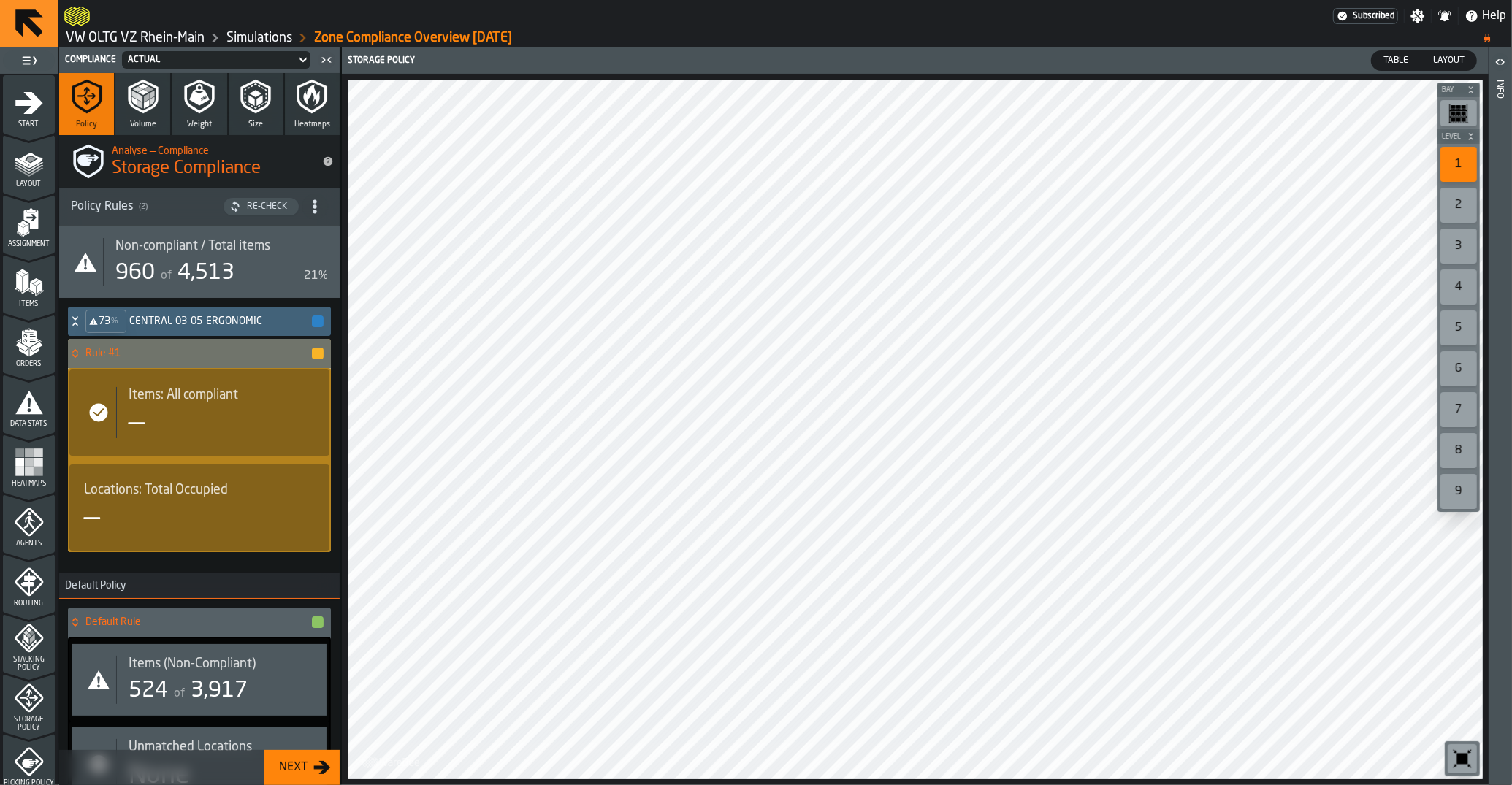
click at [76, 319] on icon at bounding box center [75, 318] width 5 height 3
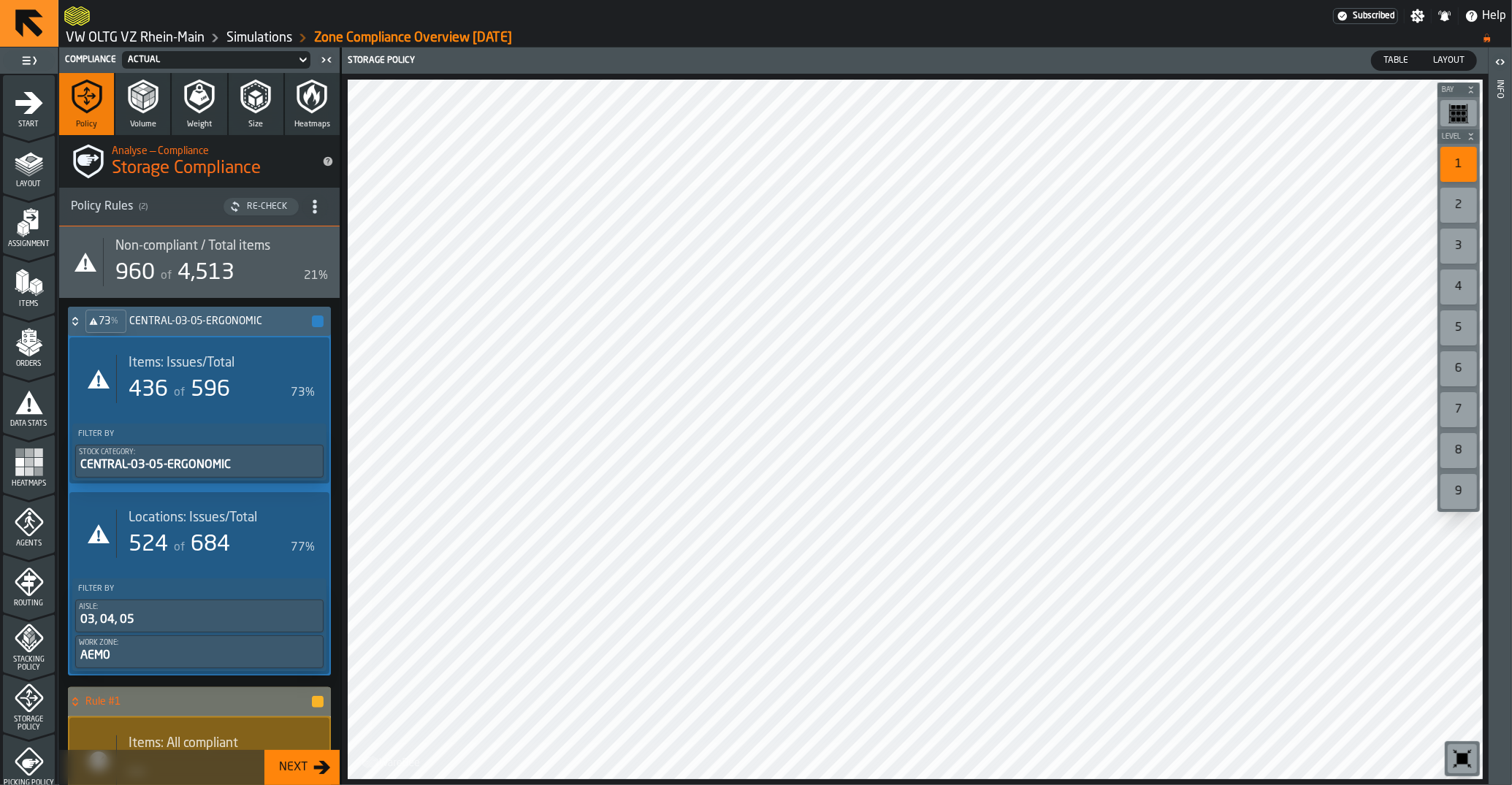
click at [75, 326] on icon at bounding box center [75, 321] width 14 height 12
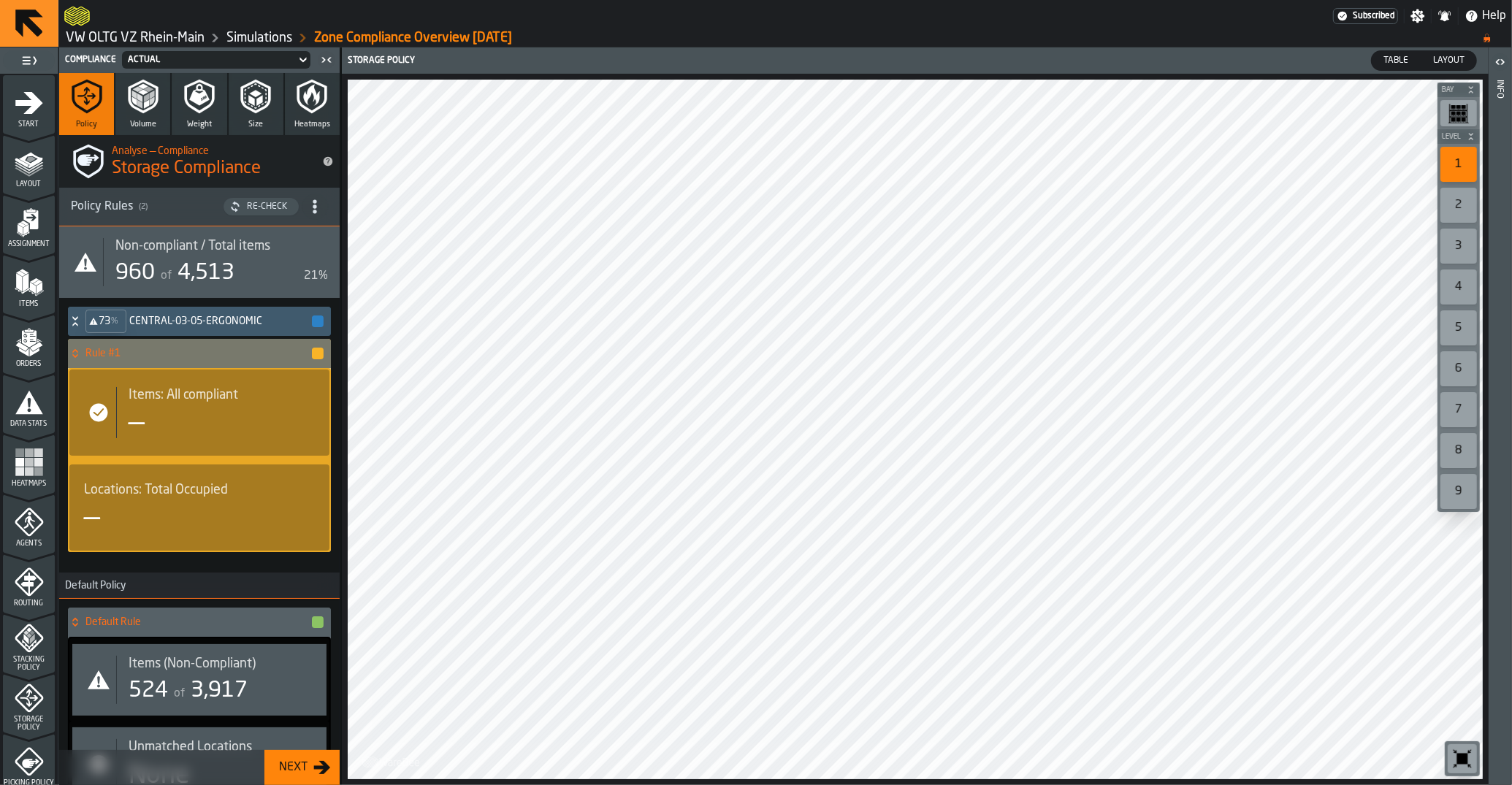
click at [259, 349] on h4 "Rule #1" at bounding box center [198, 353] width 225 height 12
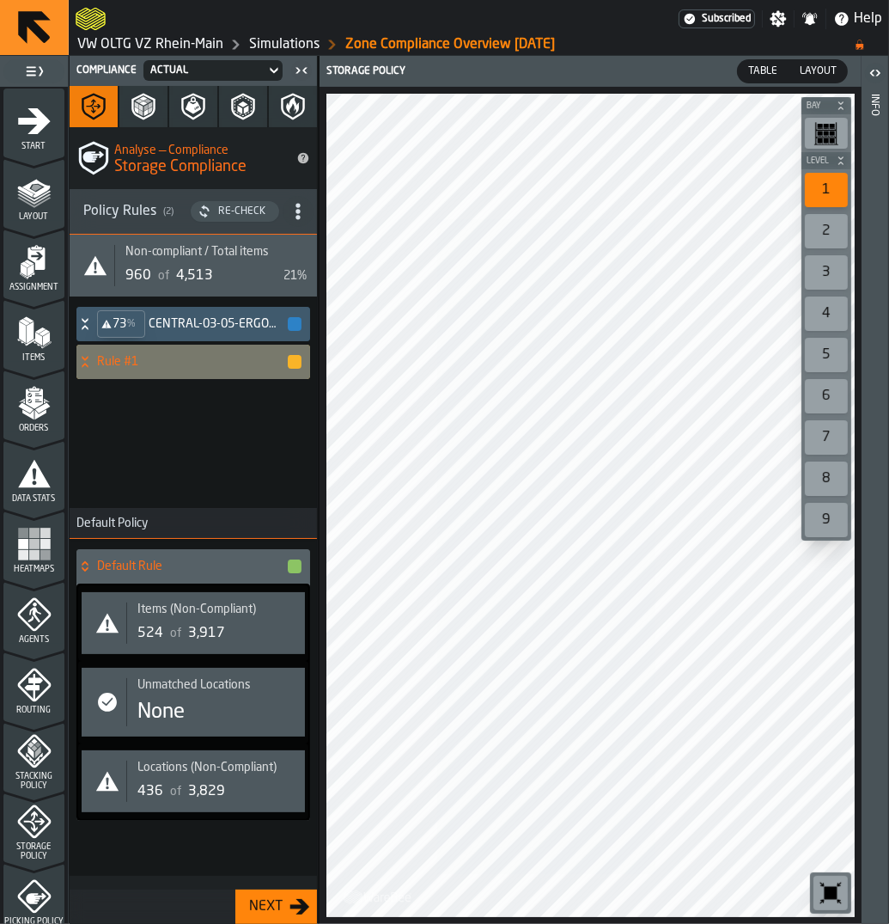
click at [121, 369] on h4 "Rule #1" at bounding box center [191, 362] width 189 height 14
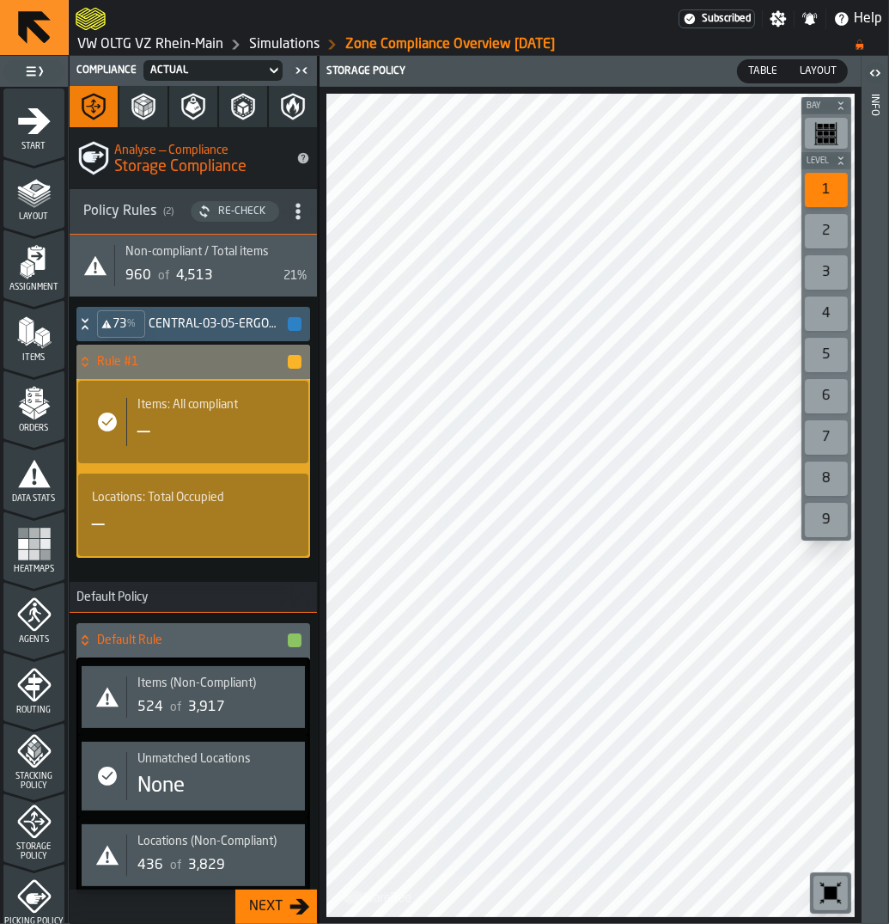
click at [272, 365] on h4 "Rule #1" at bounding box center [191, 362] width 189 height 14
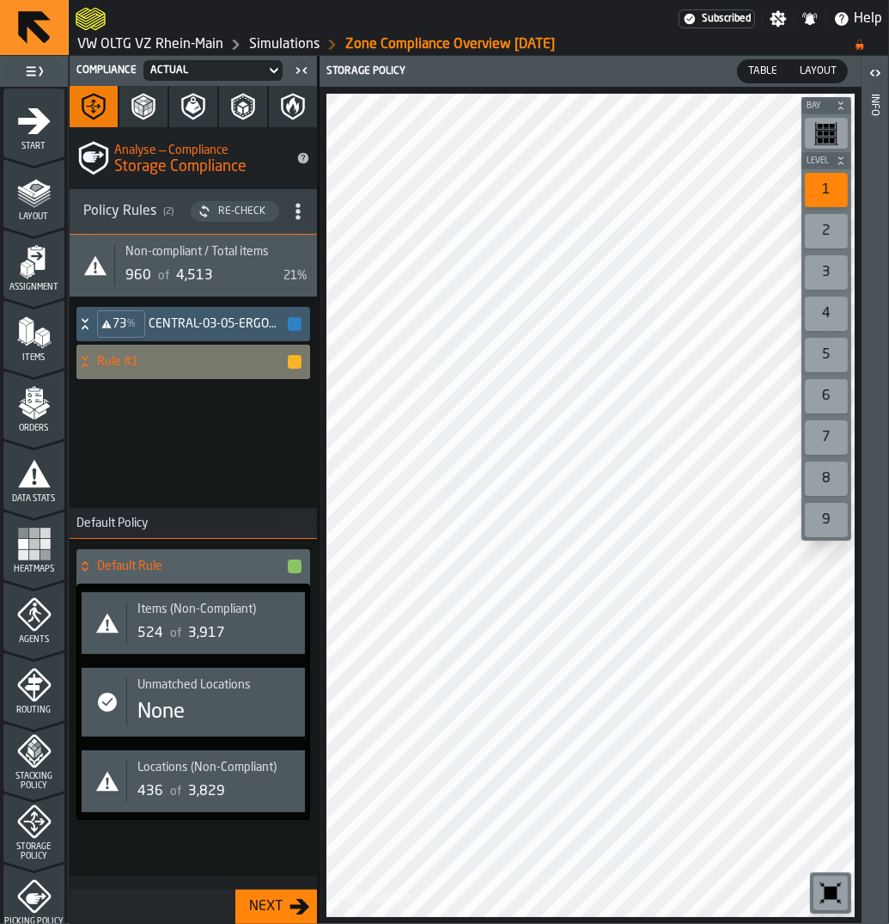
click at [258, 370] on div "Rule #1" at bounding box center [189, 362] width 227 height 34
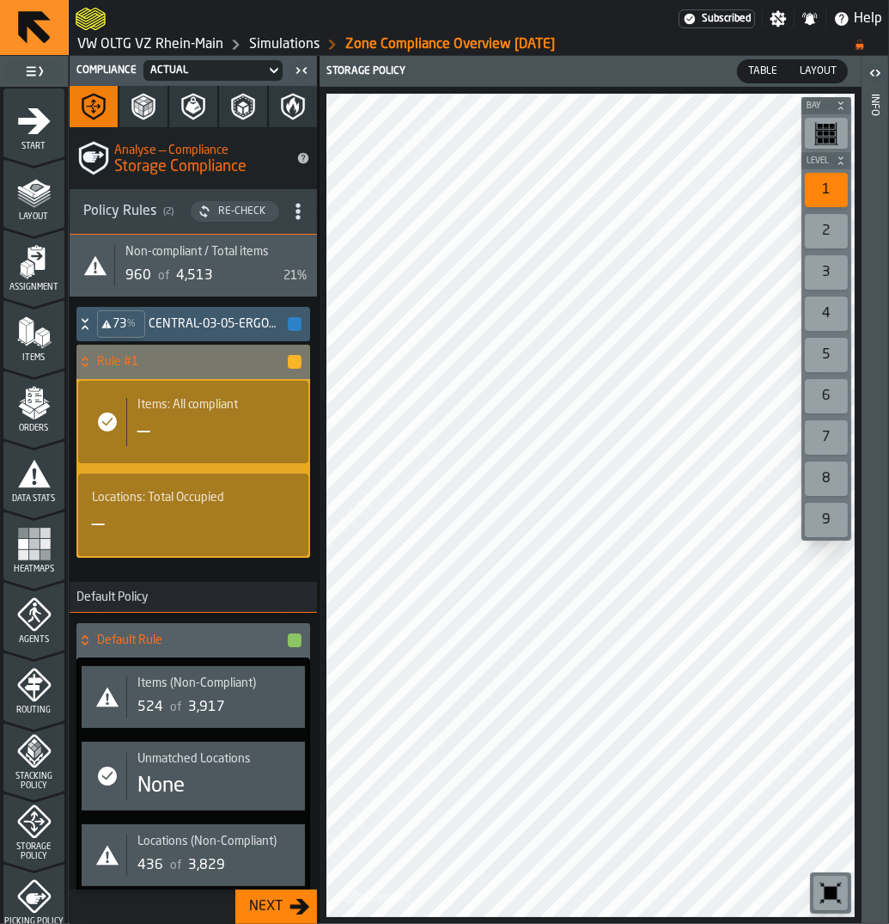
click at [223, 411] on span "Items: All compliant" at bounding box center [187, 405] width 101 height 14
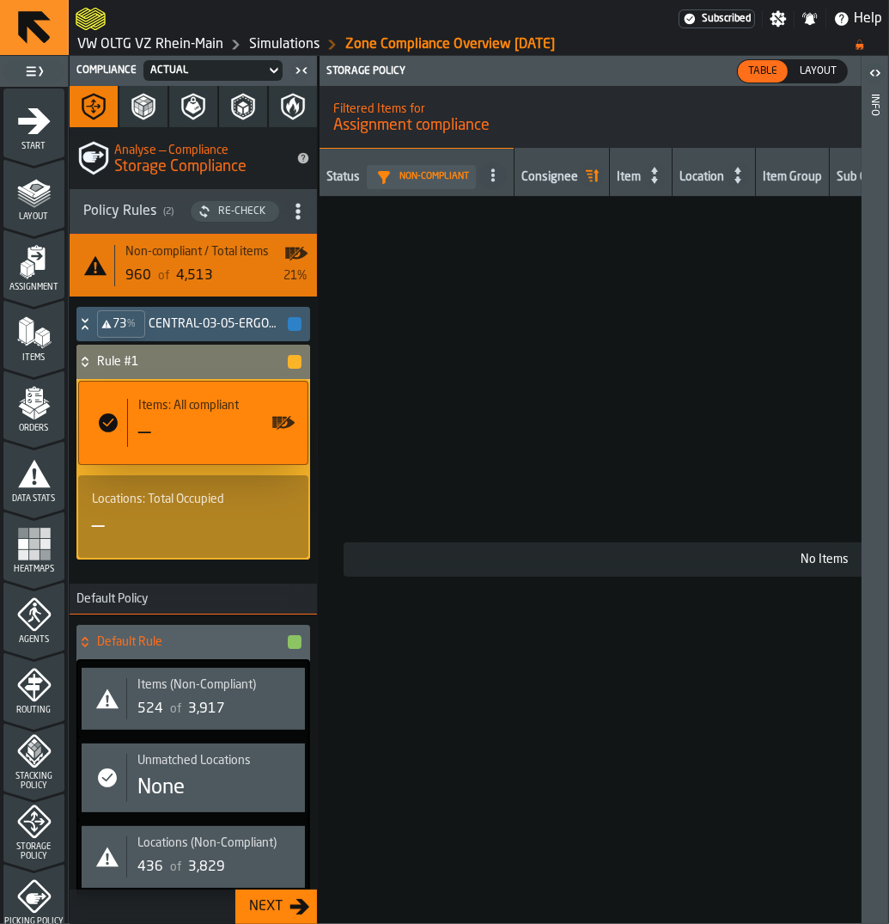
click at [83, 367] on icon at bounding box center [84, 362] width 17 height 14
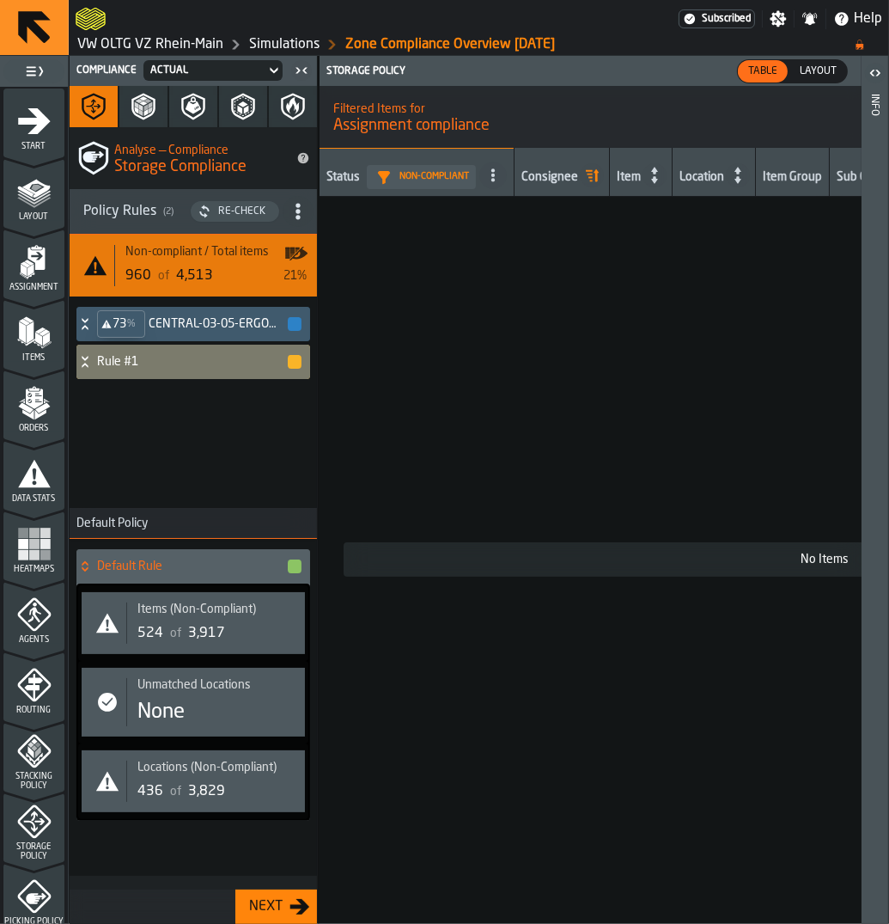
click at [241, 363] on h4 "Rule #1" at bounding box center [191, 362] width 189 height 14
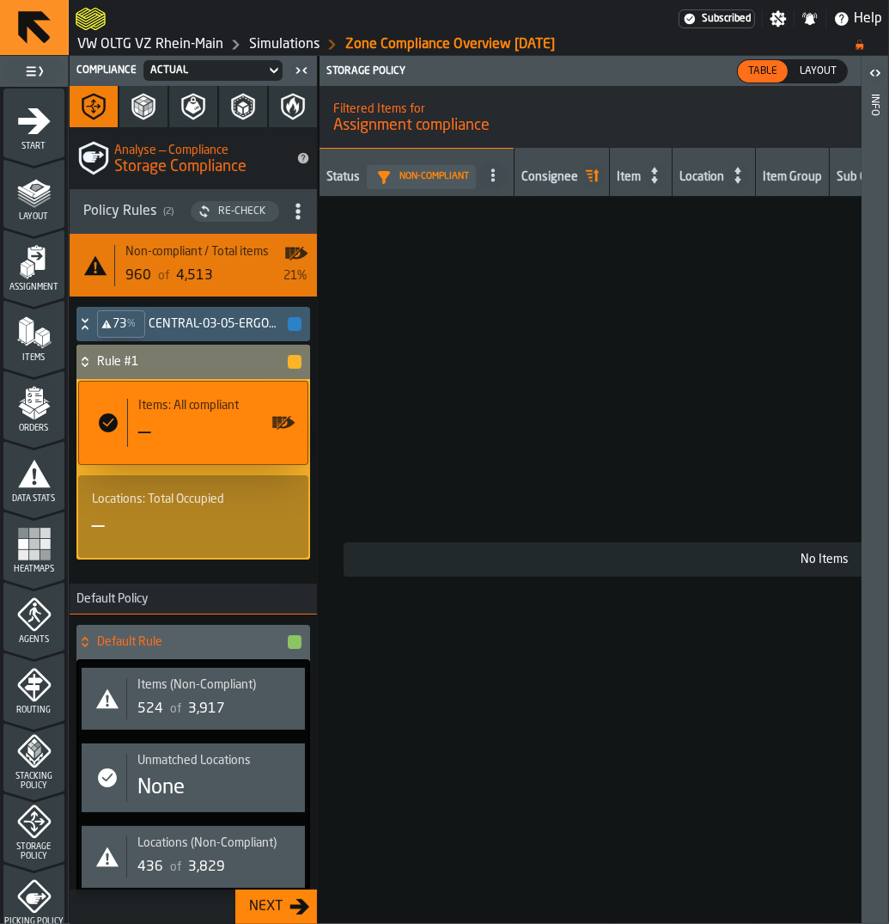
click at [202, 417] on div "Items: All compliant —" at bounding box center [210, 423] width 167 height 48
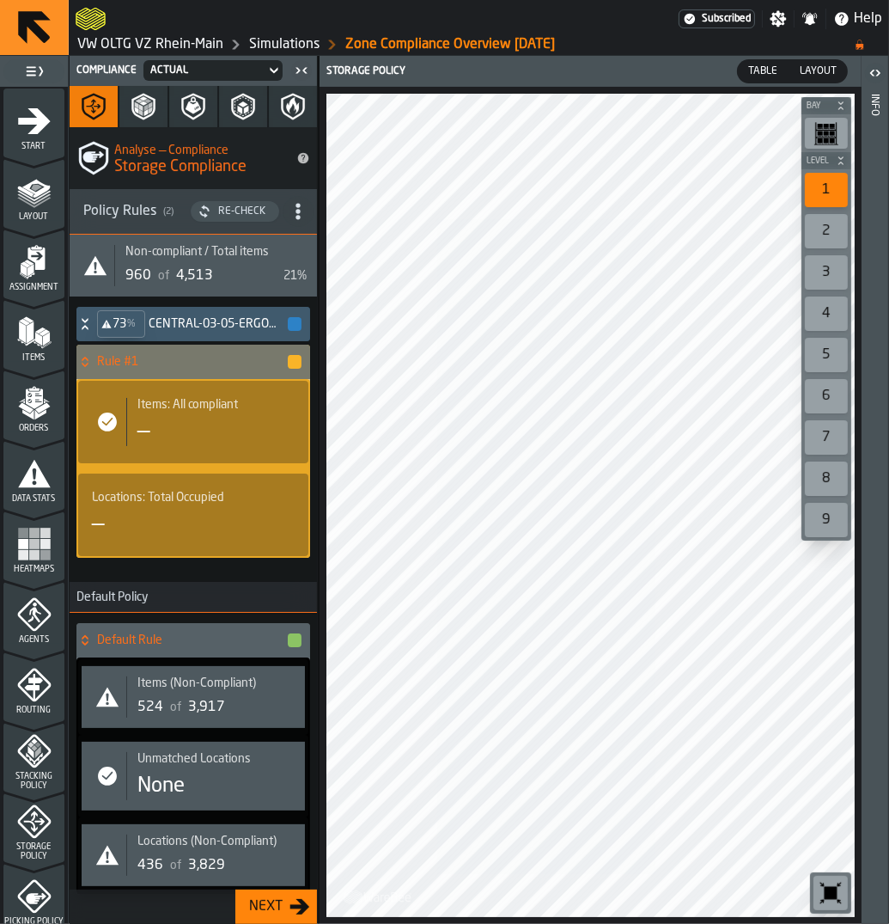
click at [174, 501] on span "Locations: Total Occupied" at bounding box center [158, 498] width 132 height 14
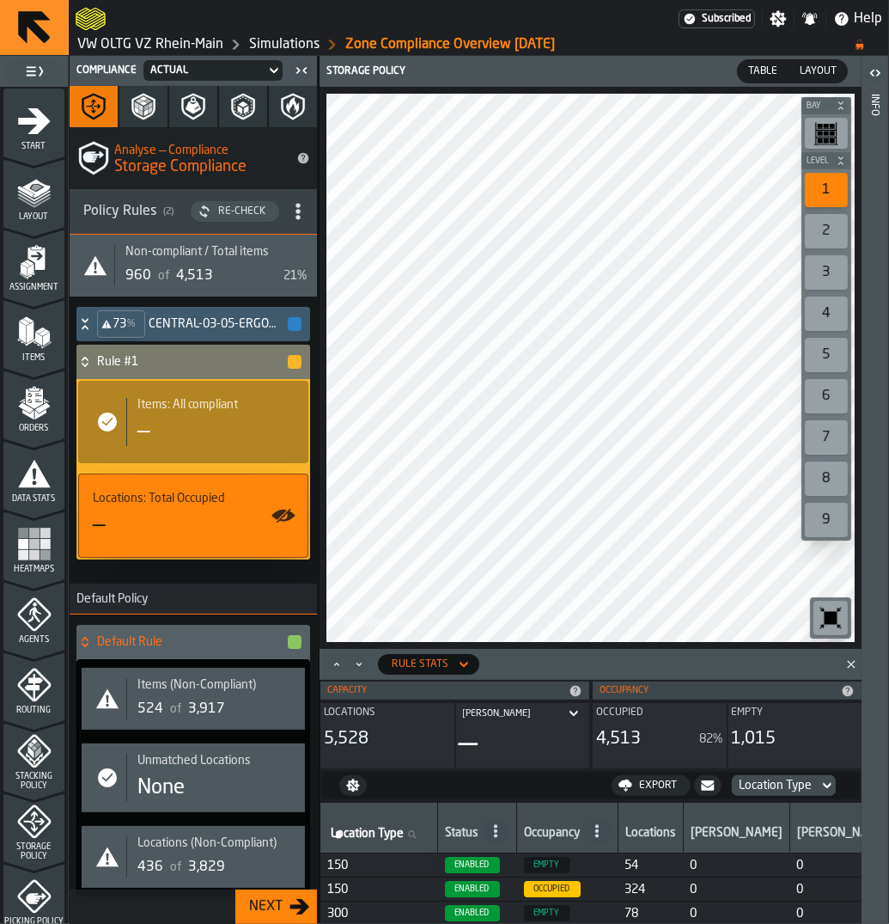
click at [178, 430] on div "—" at bounding box center [215, 431] width 157 height 27
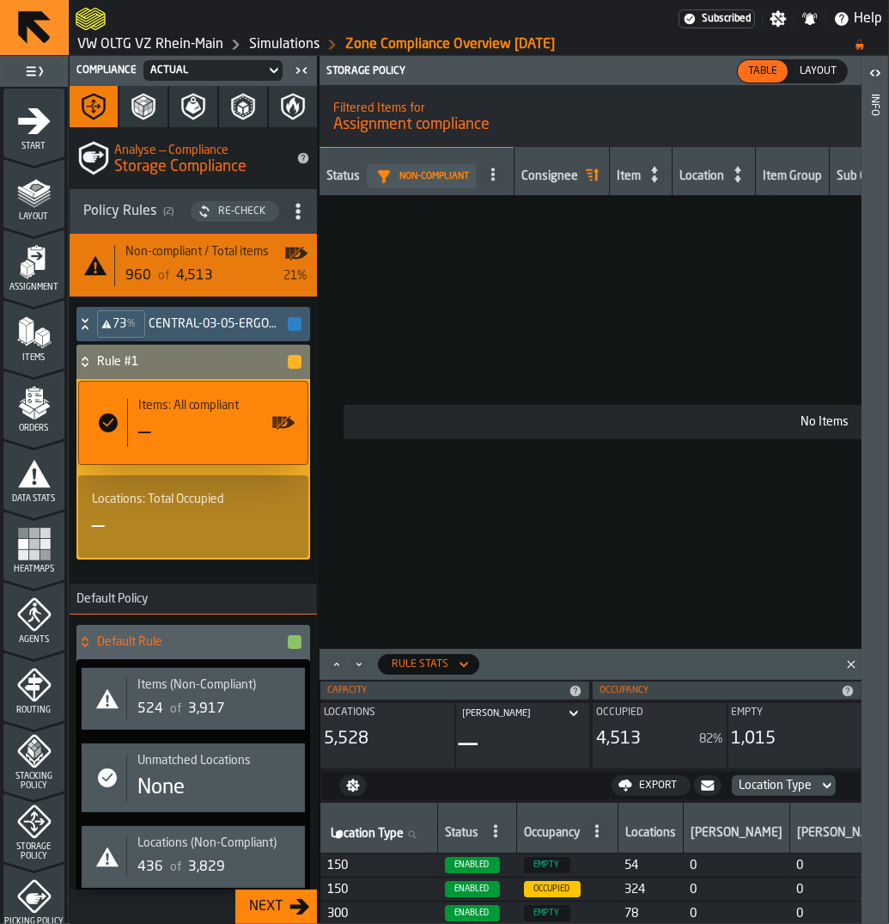
click at [112, 365] on h4 "Rule #1" at bounding box center [191, 362] width 189 height 14
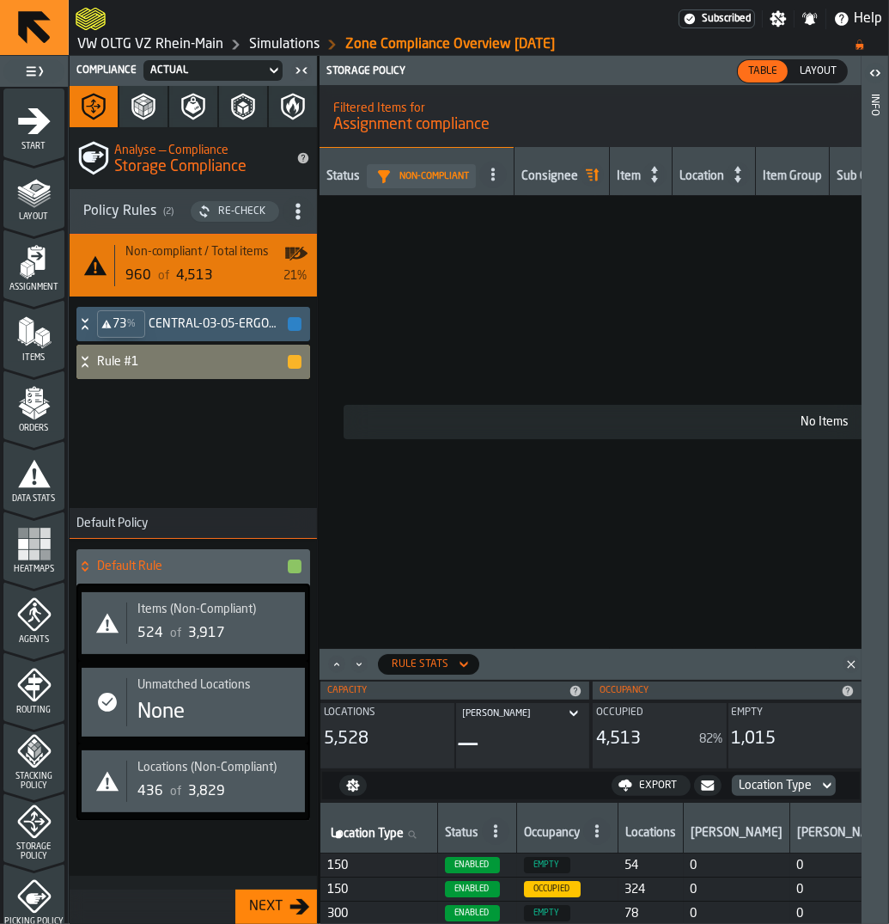
click at [112, 365] on h4 "Rule #1" at bounding box center [191, 362] width 189 height 14
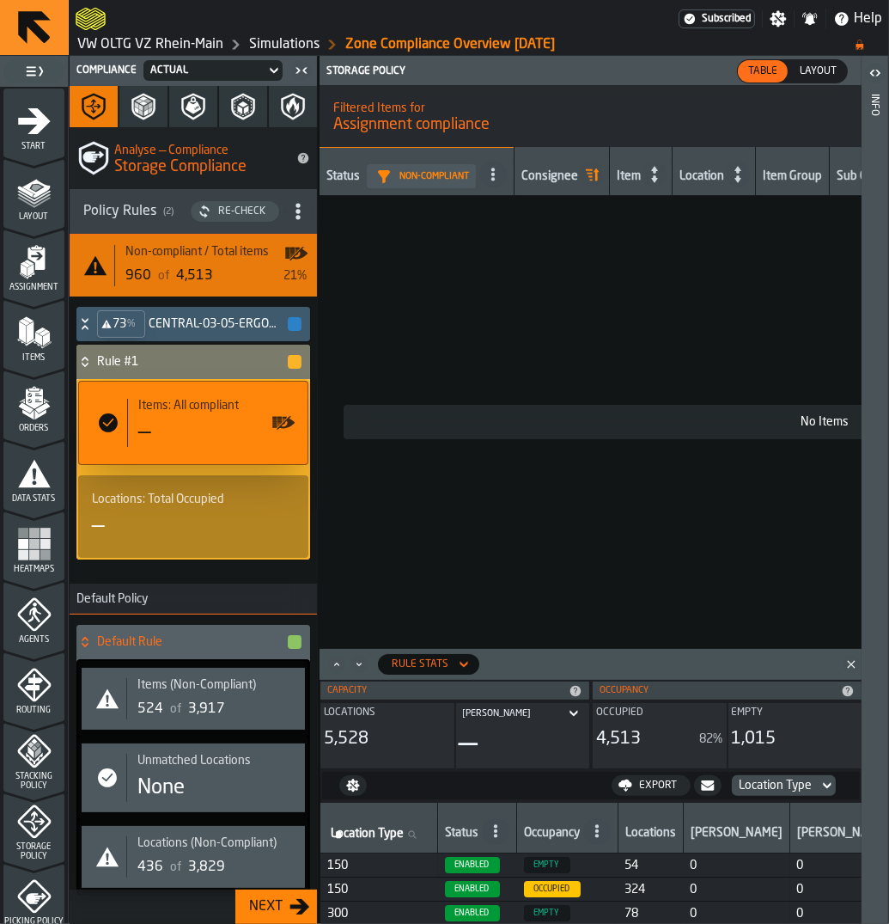
click at [87, 356] on icon at bounding box center [84, 362] width 17 height 14
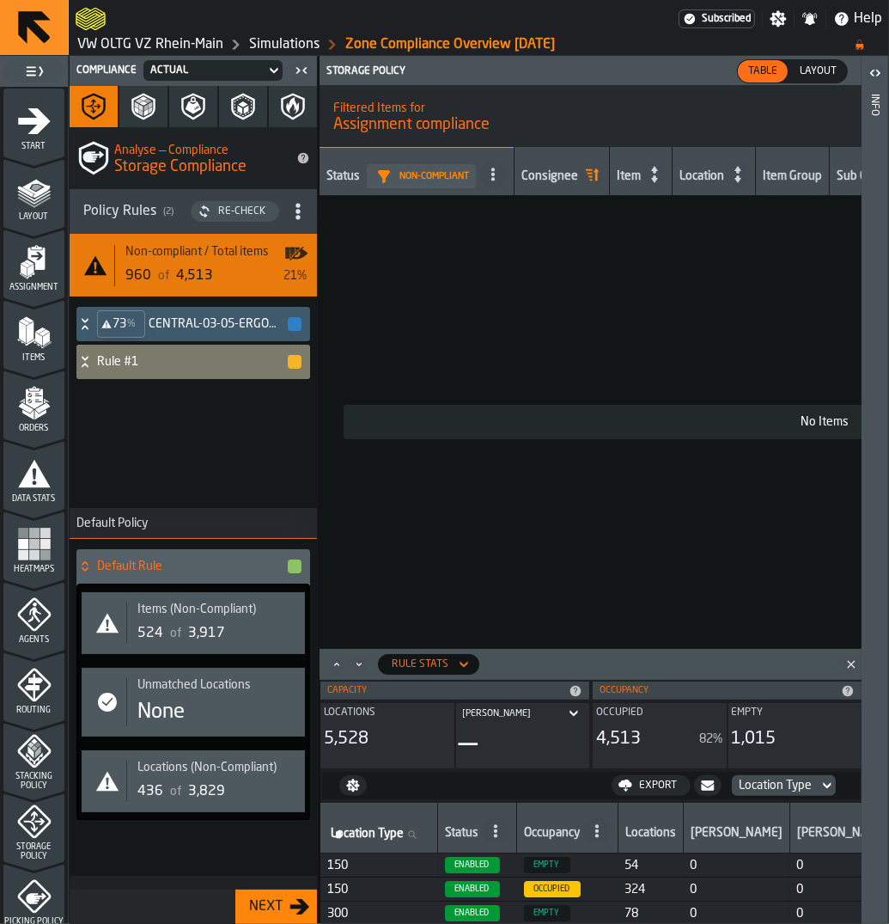
click at [232, 361] on h4 "Rule #1" at bounding box center [191, 362] width 189 height 14
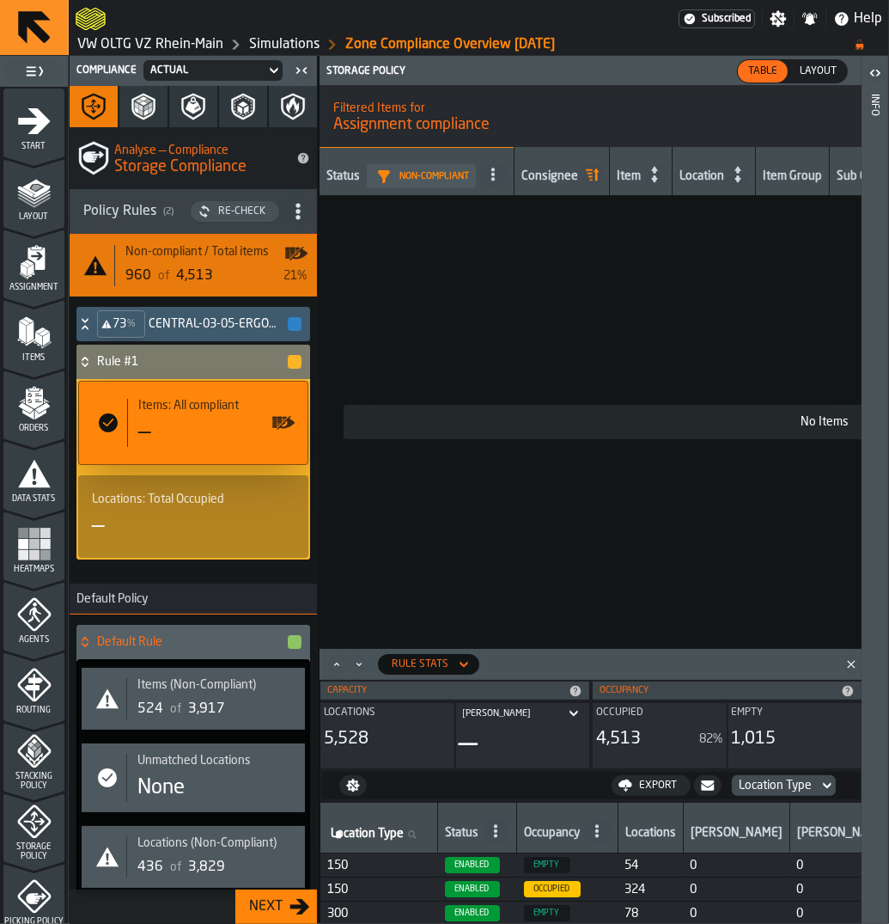
click at [232, 361] on h4 "Rule #1" at bounding box center [191, 362] width 189 height 14
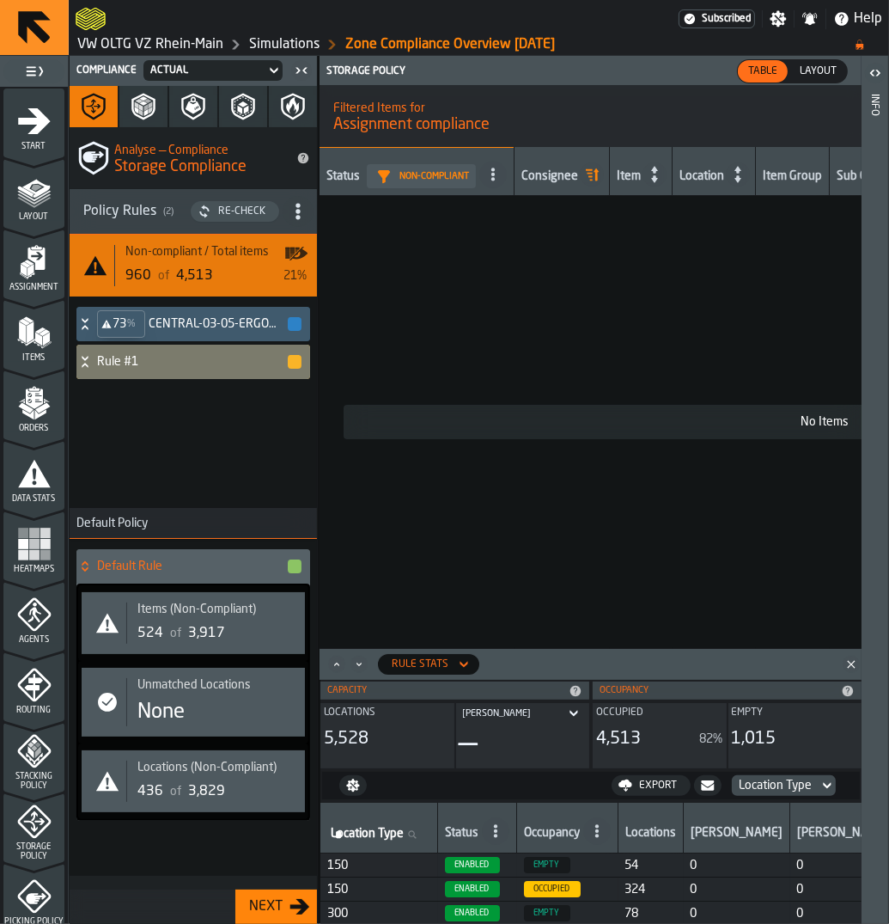
click at [302, 361] on div "Rule #1" at bounding box center [189, 362] width 227 height 34
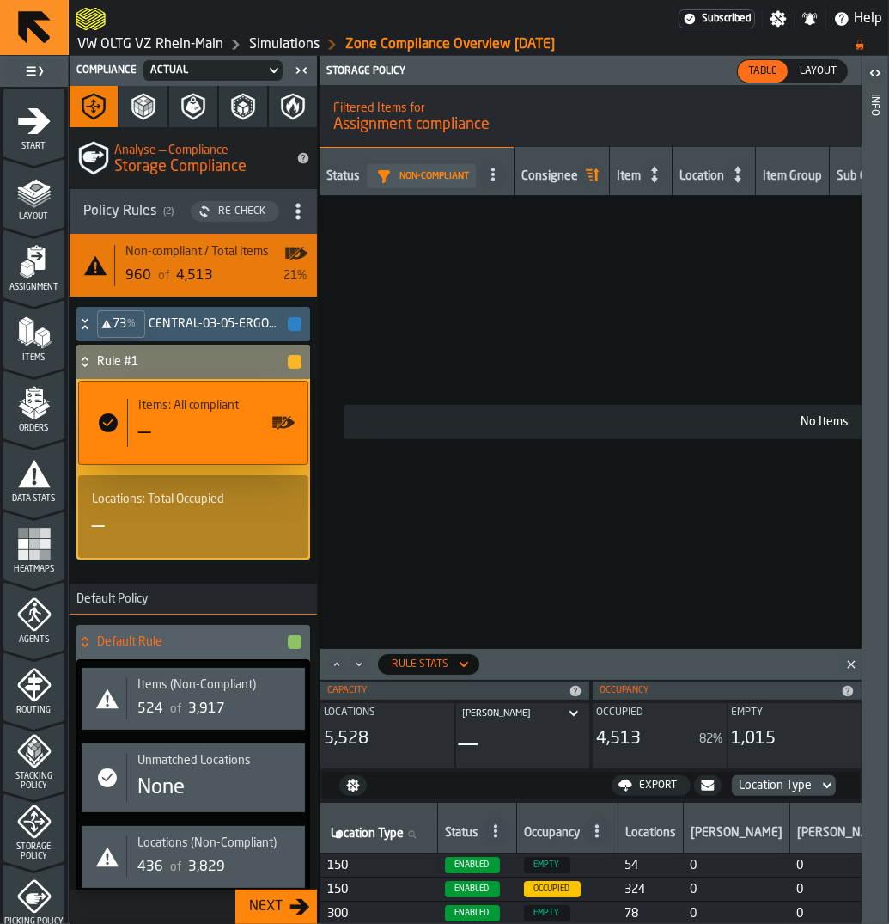
click at [302, 361] on div "button-" at bounding box center [295, 362] width 14 height 14
click at [75, 362] on div "73 % CENTRAL-03-05-ERGONOMIC Rule #1 Items: All compliant — Locations: Total Oc…" at bounding box center [193, 439] width 241 height 273
click at [81, 362] on icon at bounding box center [84, 362] width 17 height 14
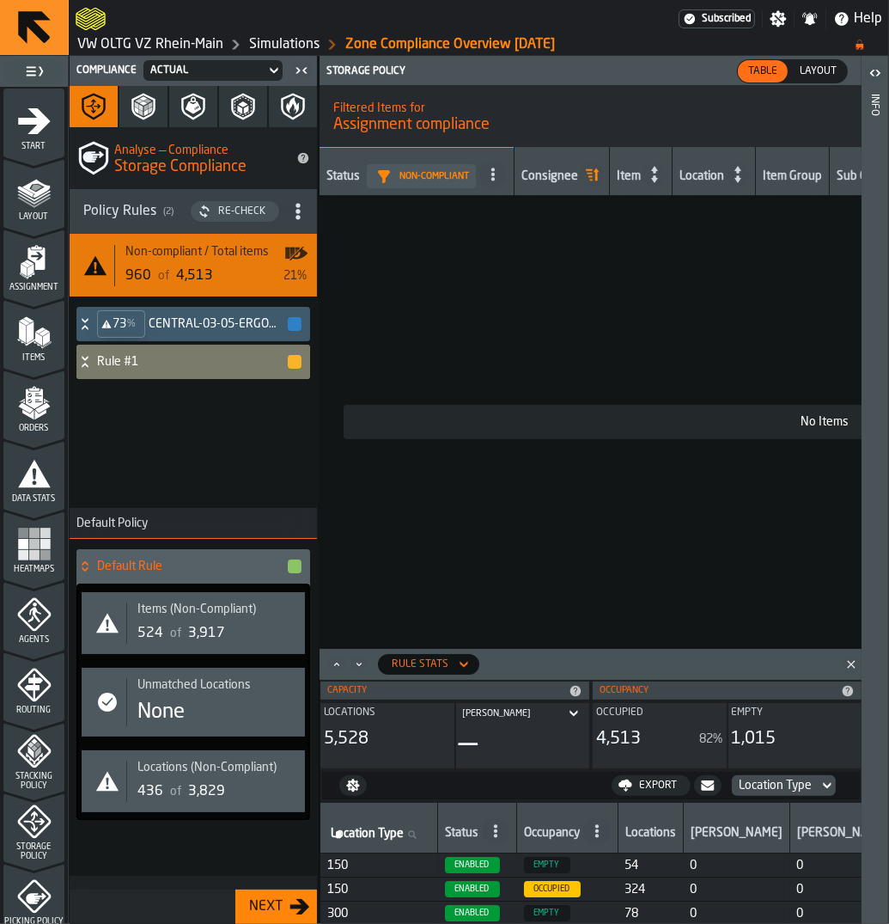
click at [306, 222] on span "title-section-[object Object]" at bounding box center [298, 211] width 31 height 31
click at [211, 359] on h4 "Rule #1" at bounding box center [191, 362] width 189 height 14
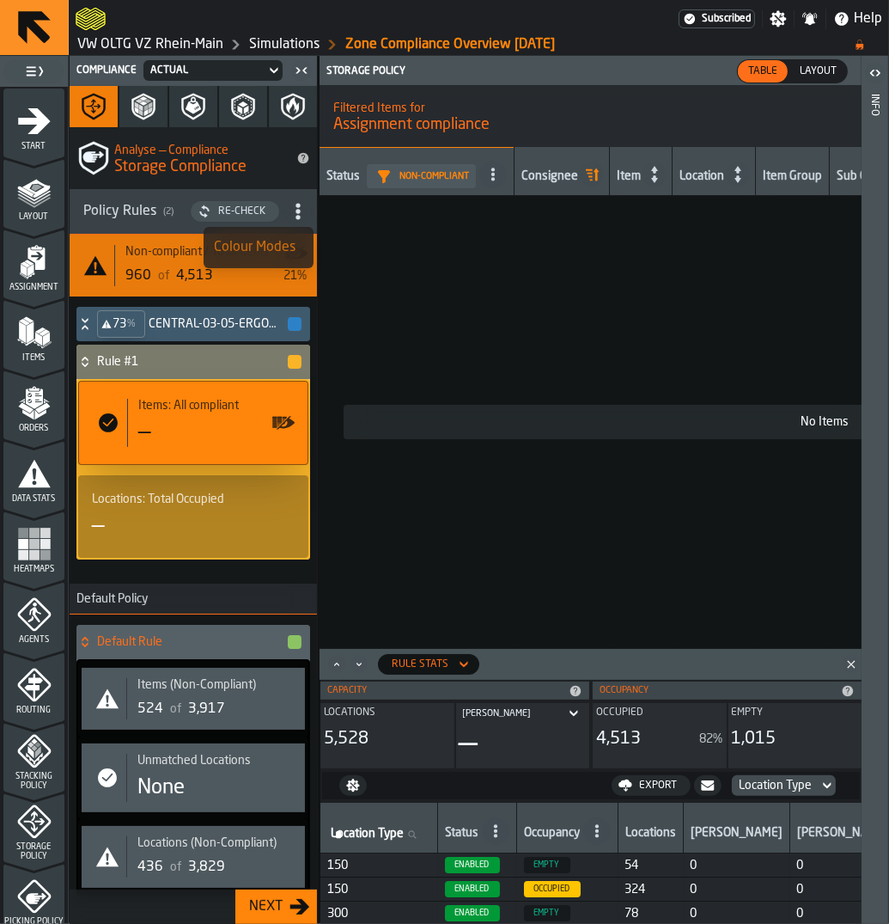
click at [158, 441] on div "—" at bounding box center [216, 432] width 156 height 27
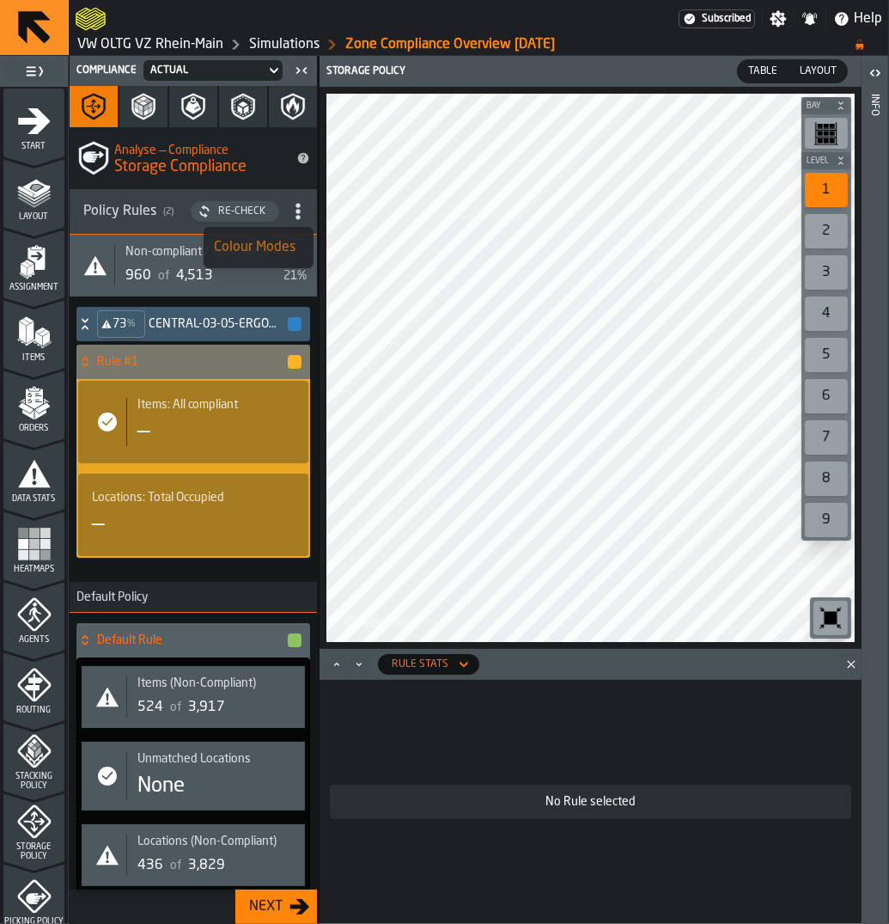
click at [172, 435] on div "—" at bounding box center [215, 431] width 157 height 27
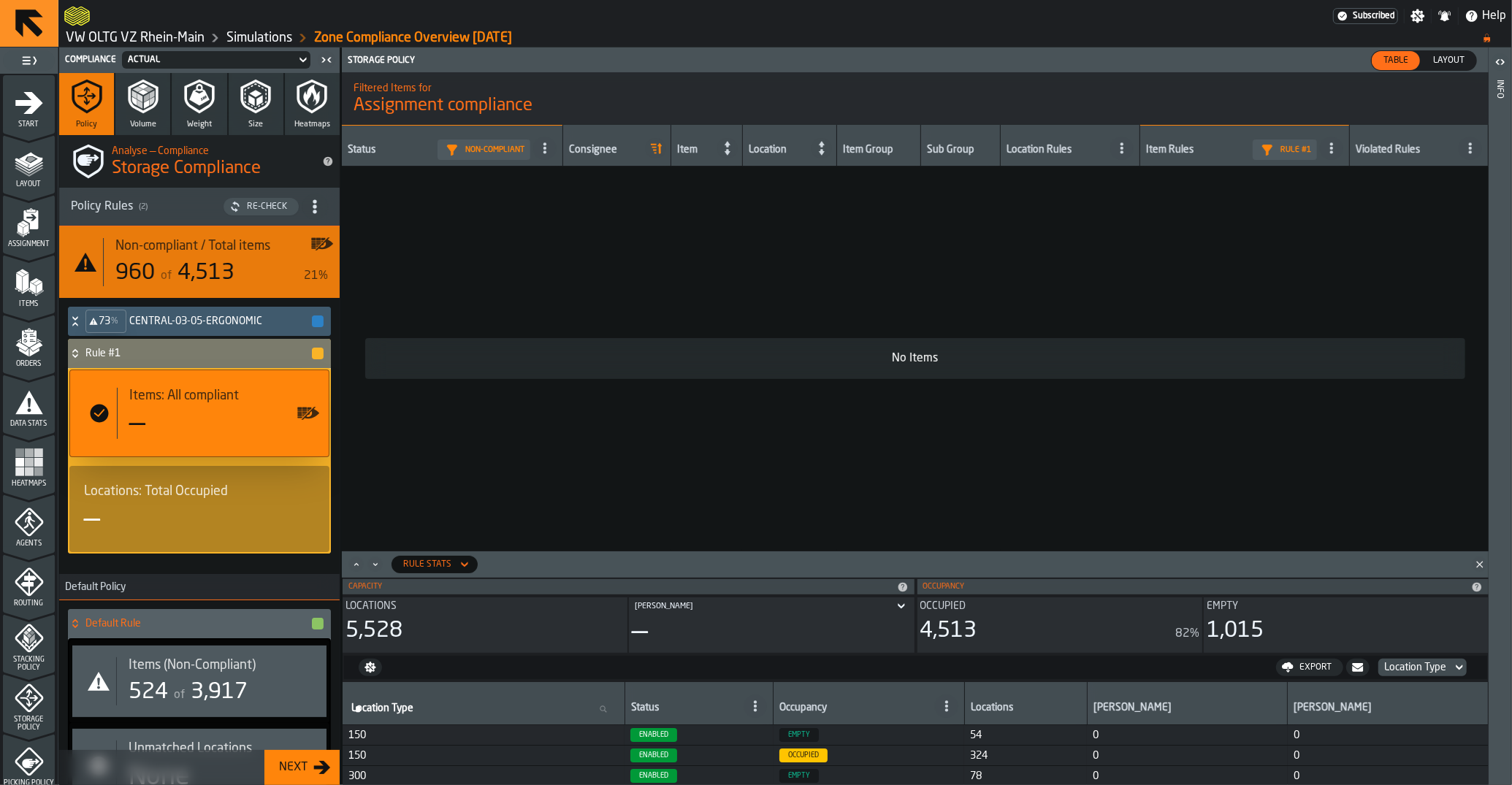
click at [78, 355] on icon at bounding box center [75, 353] width 14 height 12
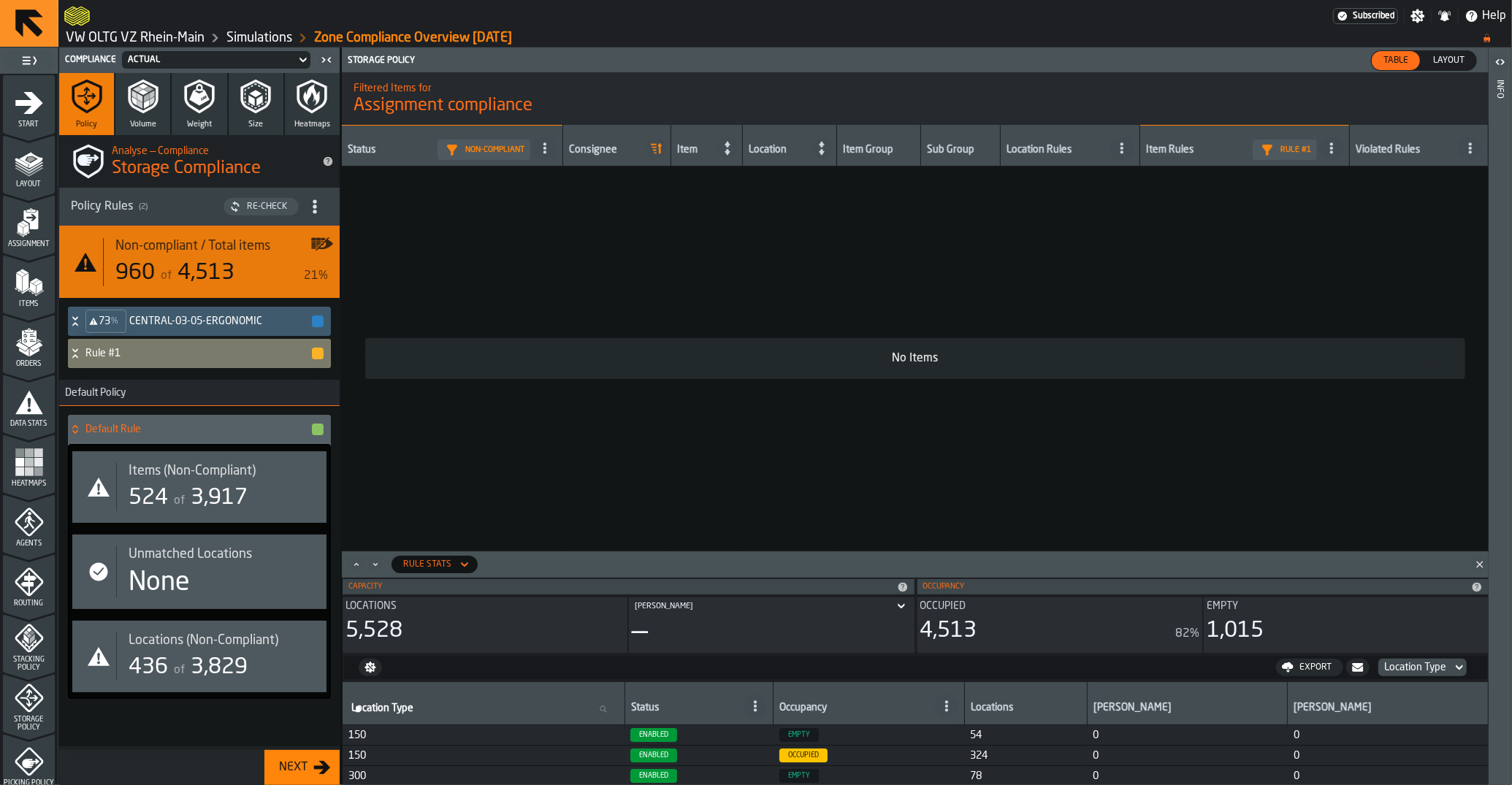
click at [316, 216] on span "title-section-[object Object]" at bounding box center [314, 206] width 26 height 26
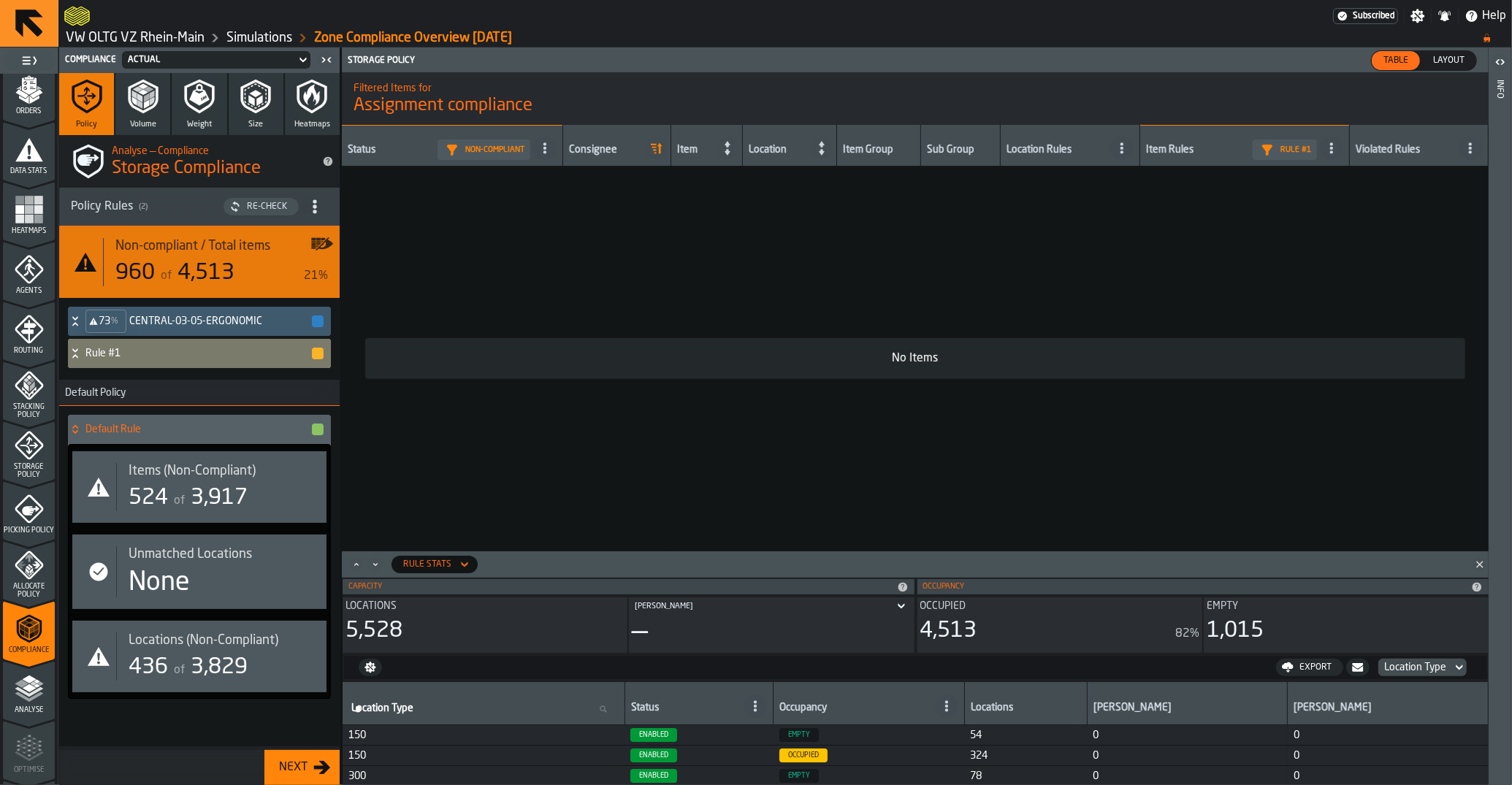
scroll to position [293, 0]
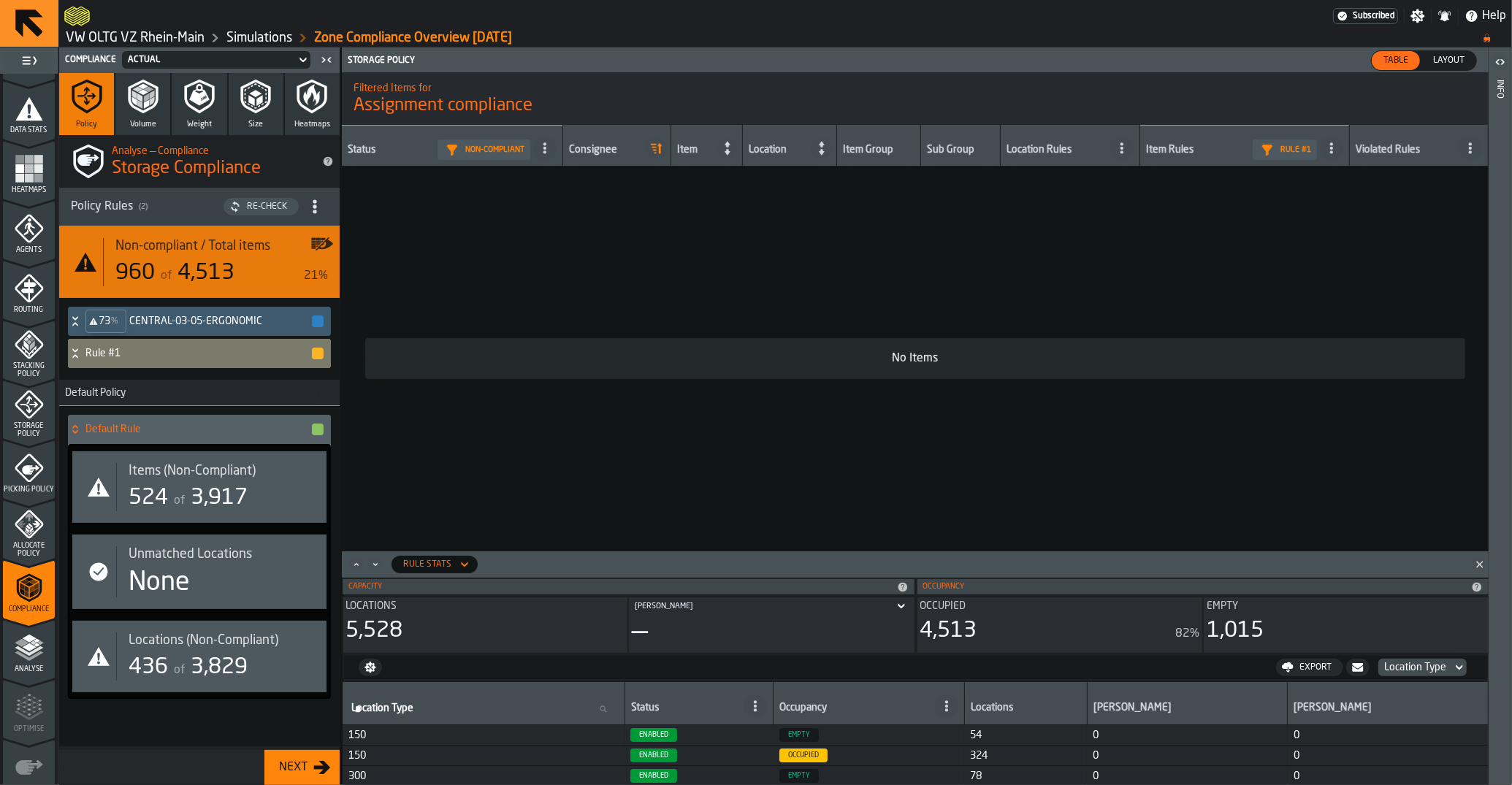
click at [26, 528] on polygon "menu Allocate Policy" at bounding box center [27, 529] width 3 height 6
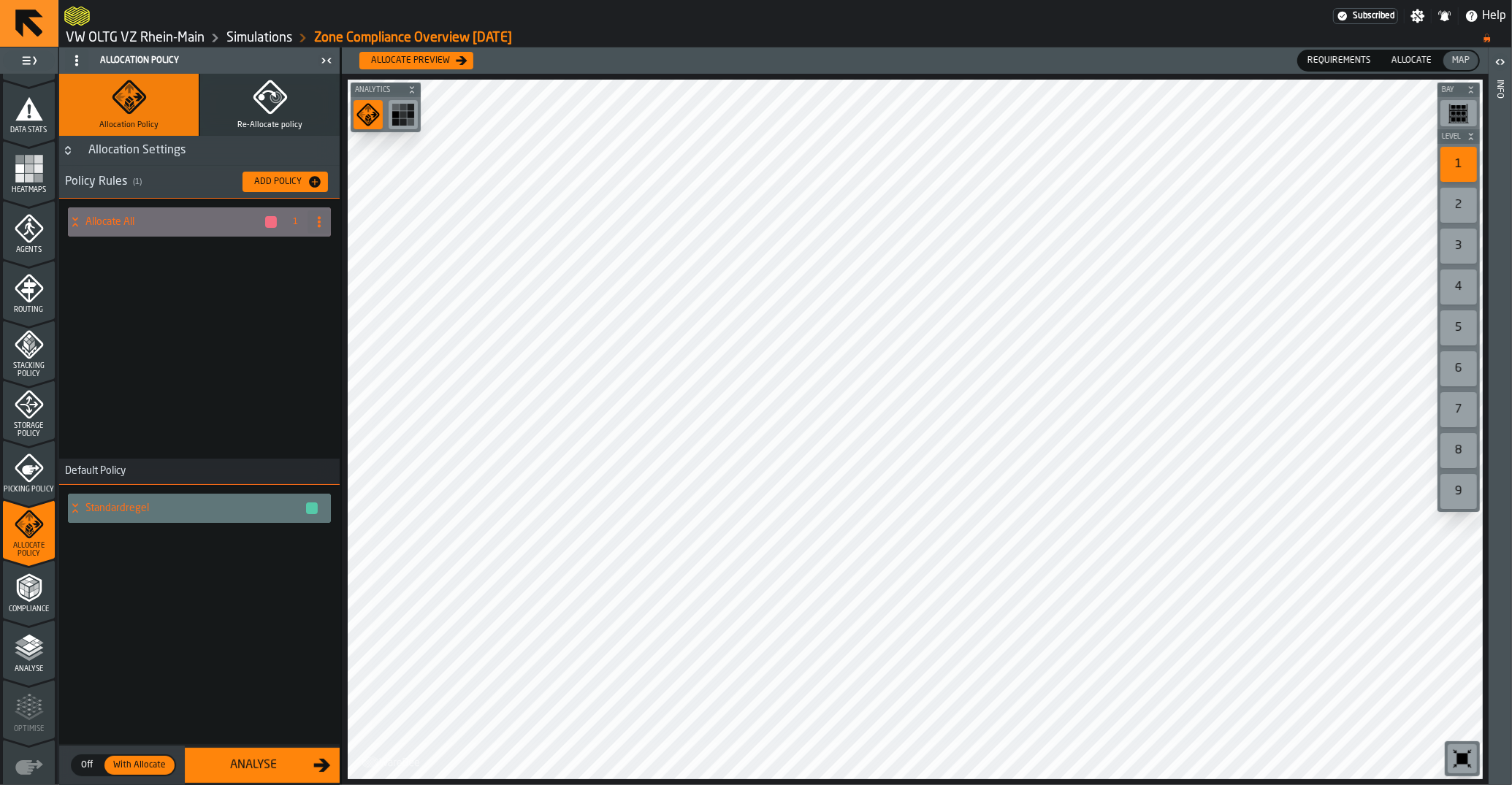
click at [28, 578] on icon "menu Compliance" at bounding box center [29, 587] width 29 height 29
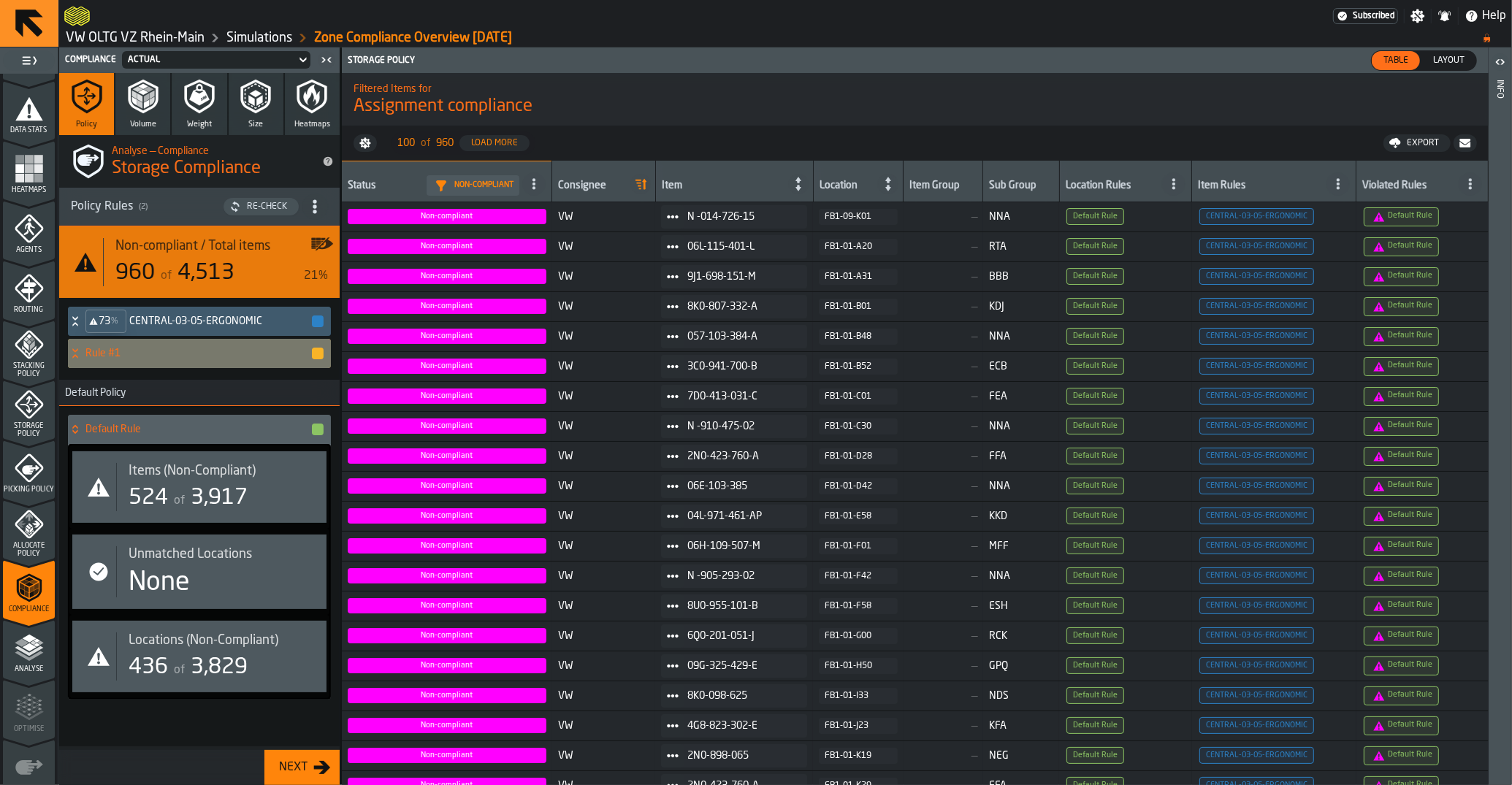
click at [156, 351] on h4 "Rule #1" at bounding box center [198, 353] width 225 height 12
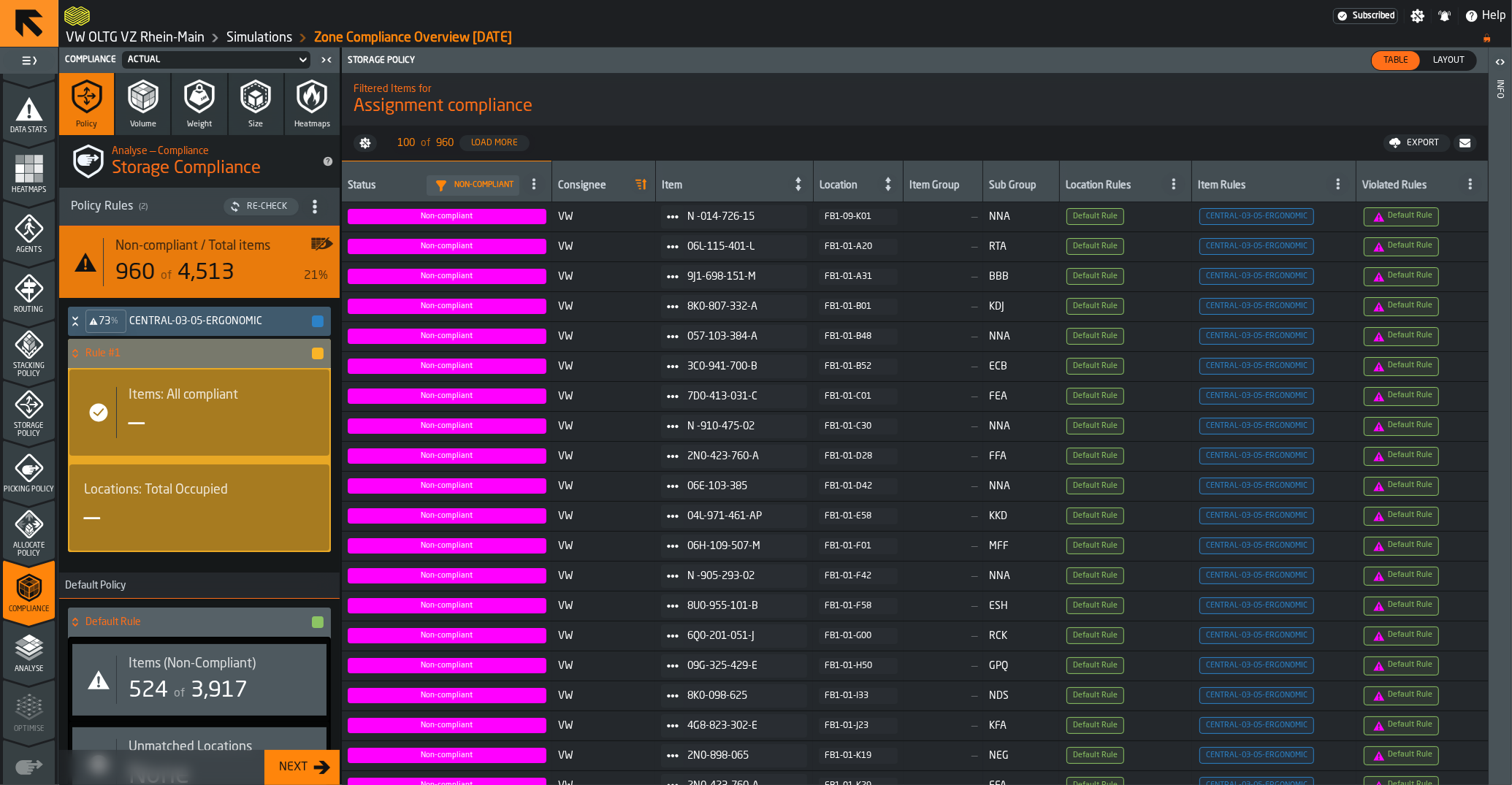
click at [127, 419] on div "Items: All compliant —" at bounding box center [216, 412] width 199 height 51
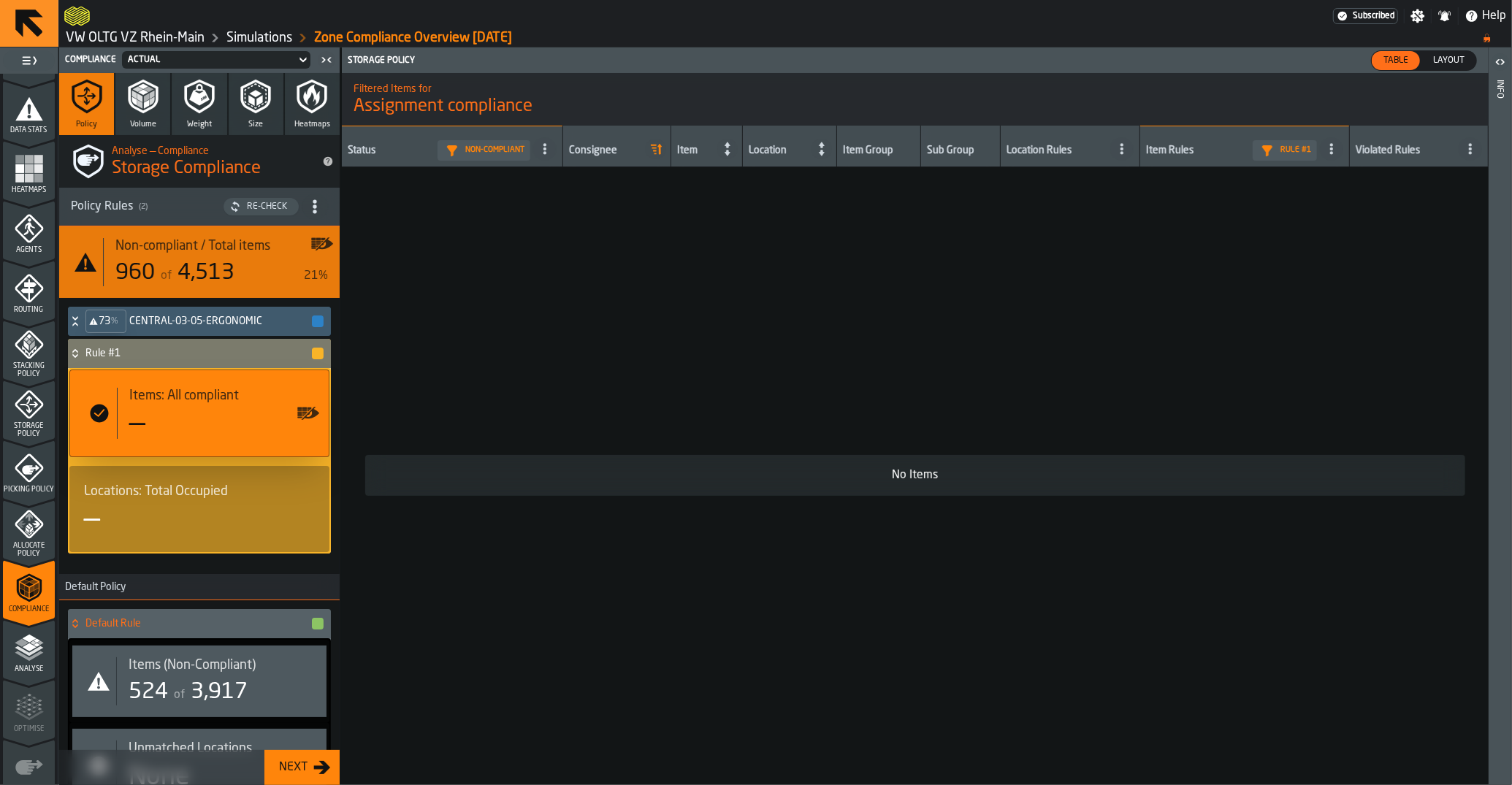
click at [86, 412] on div "stat-Items: All compliant" at bounding box center [101, 413] width 32 height 29
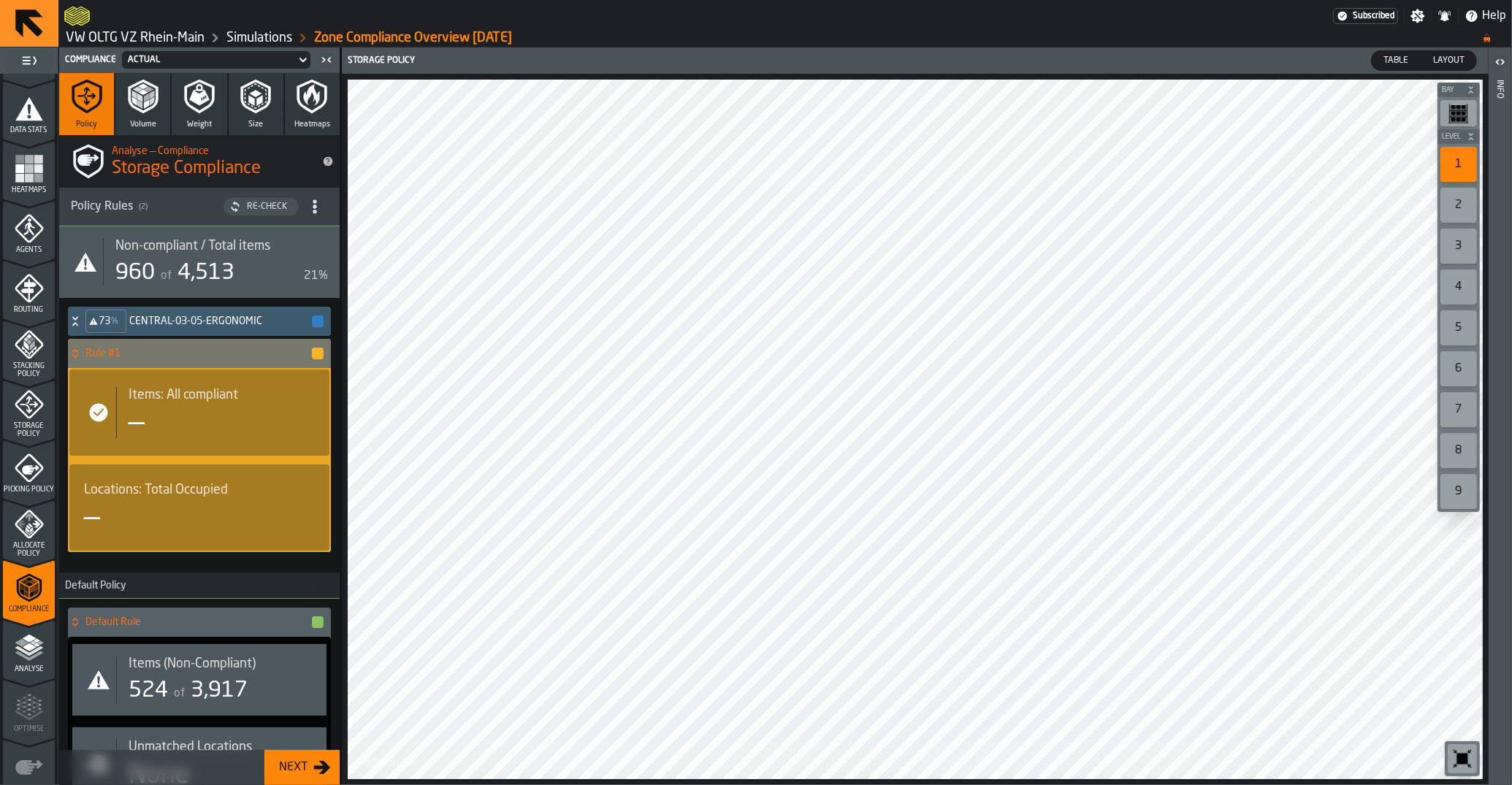
click at [97, 412] on icon "stat-Items: All compliant" at bounding box center [99, 412] width 18 height 18
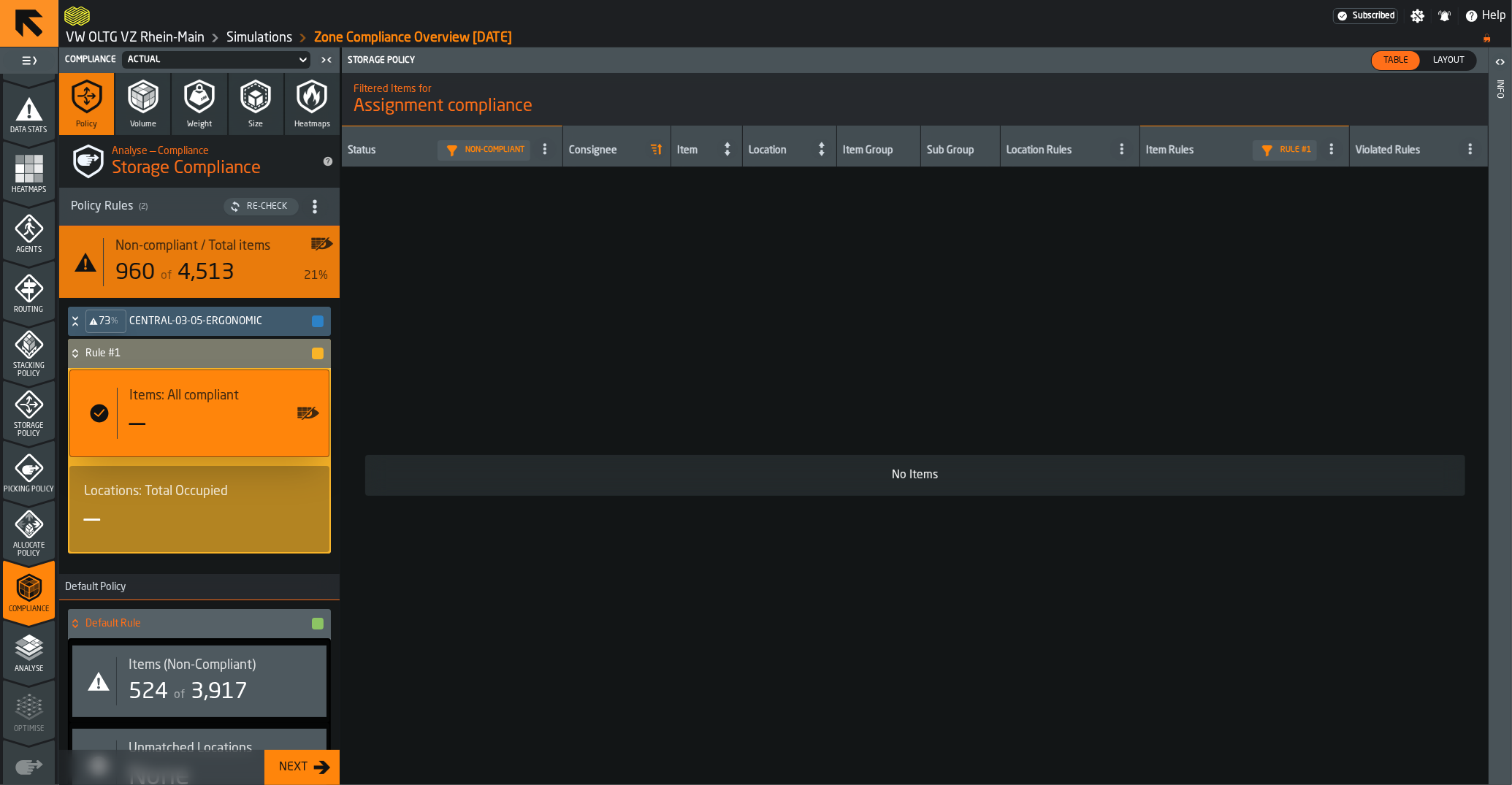
click at [98, 412] on icon "stat-Items: All compliant" at bounding box center [99, 413] width 18 height 18
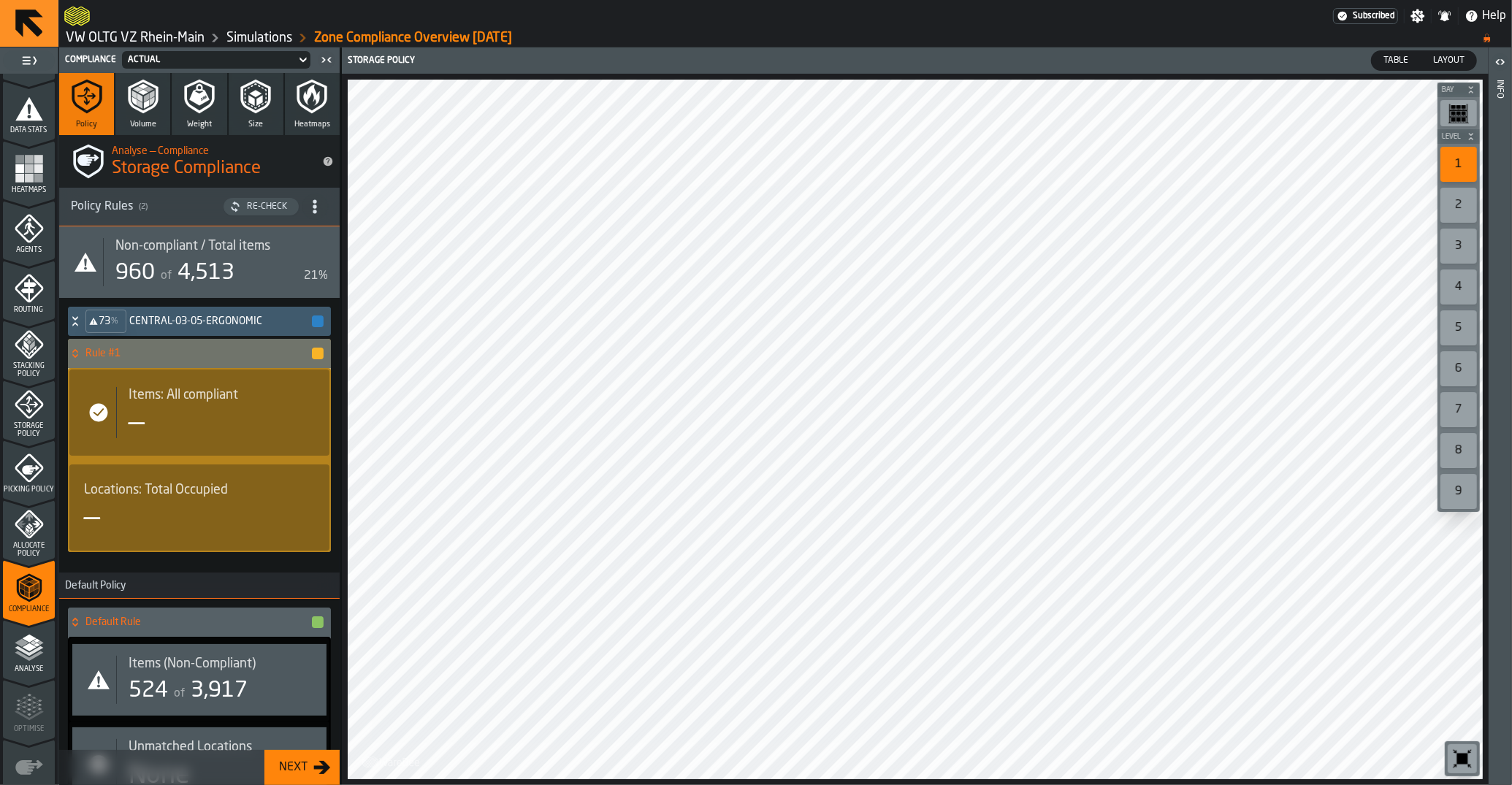
click at [224, 274] on span "4,513" at bounding box center [206, 273] width 57 height 22
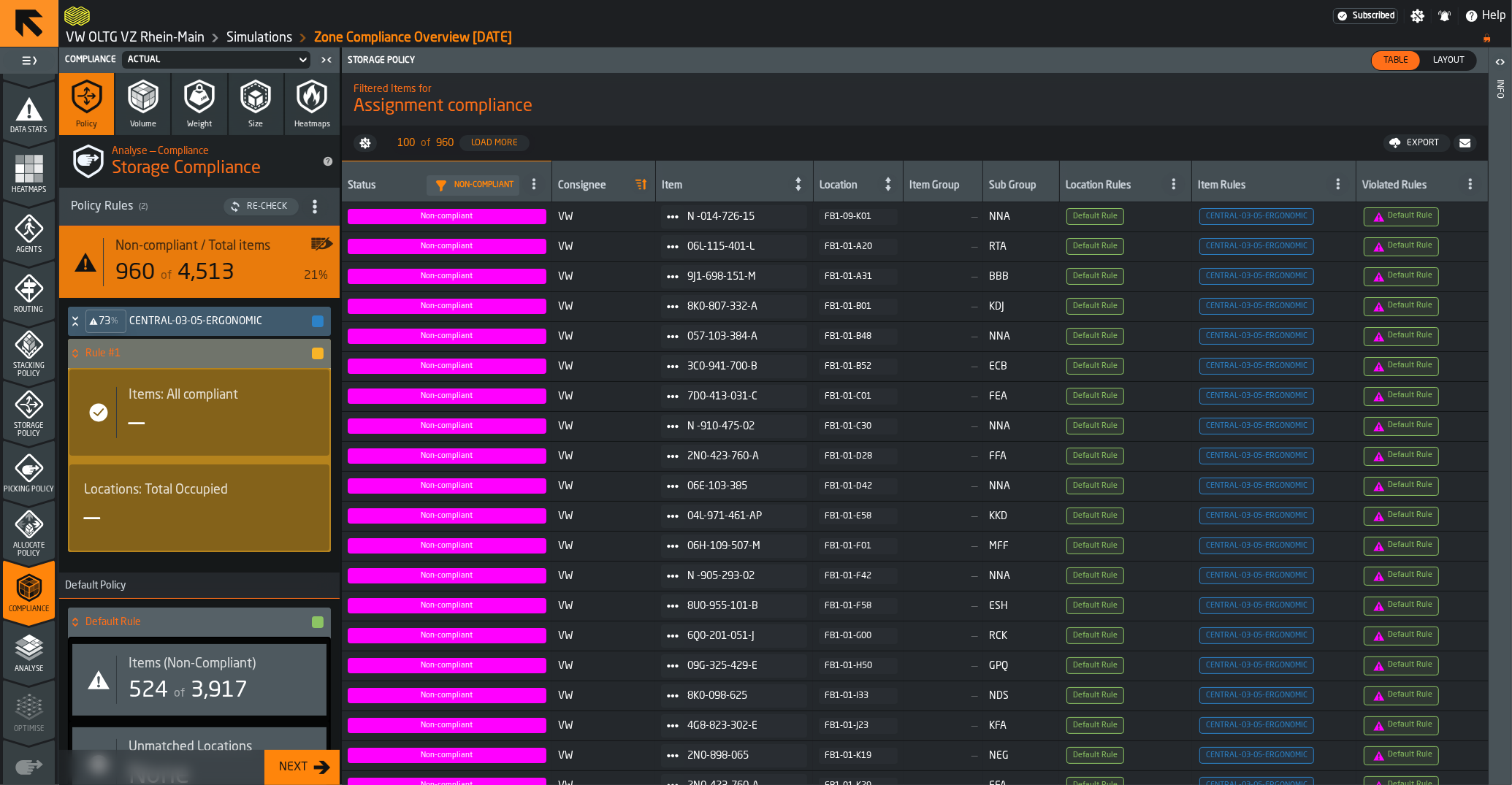
click at [214, 274] on span "4,513" at bounding box center [206, 273] width 57 height 22
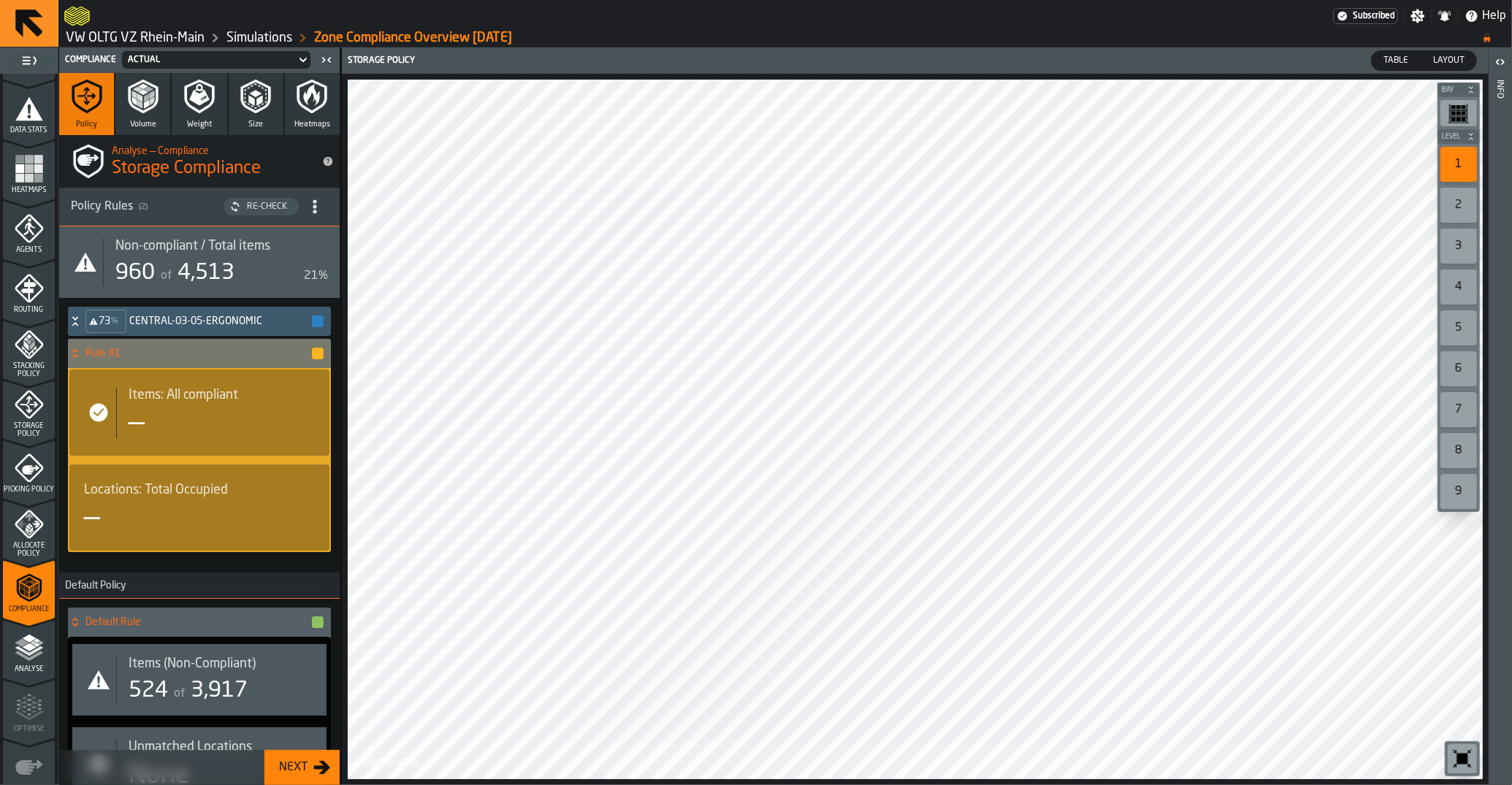
click at [76, 357] on icon at bounding box center [75, 353] width 14 height 12
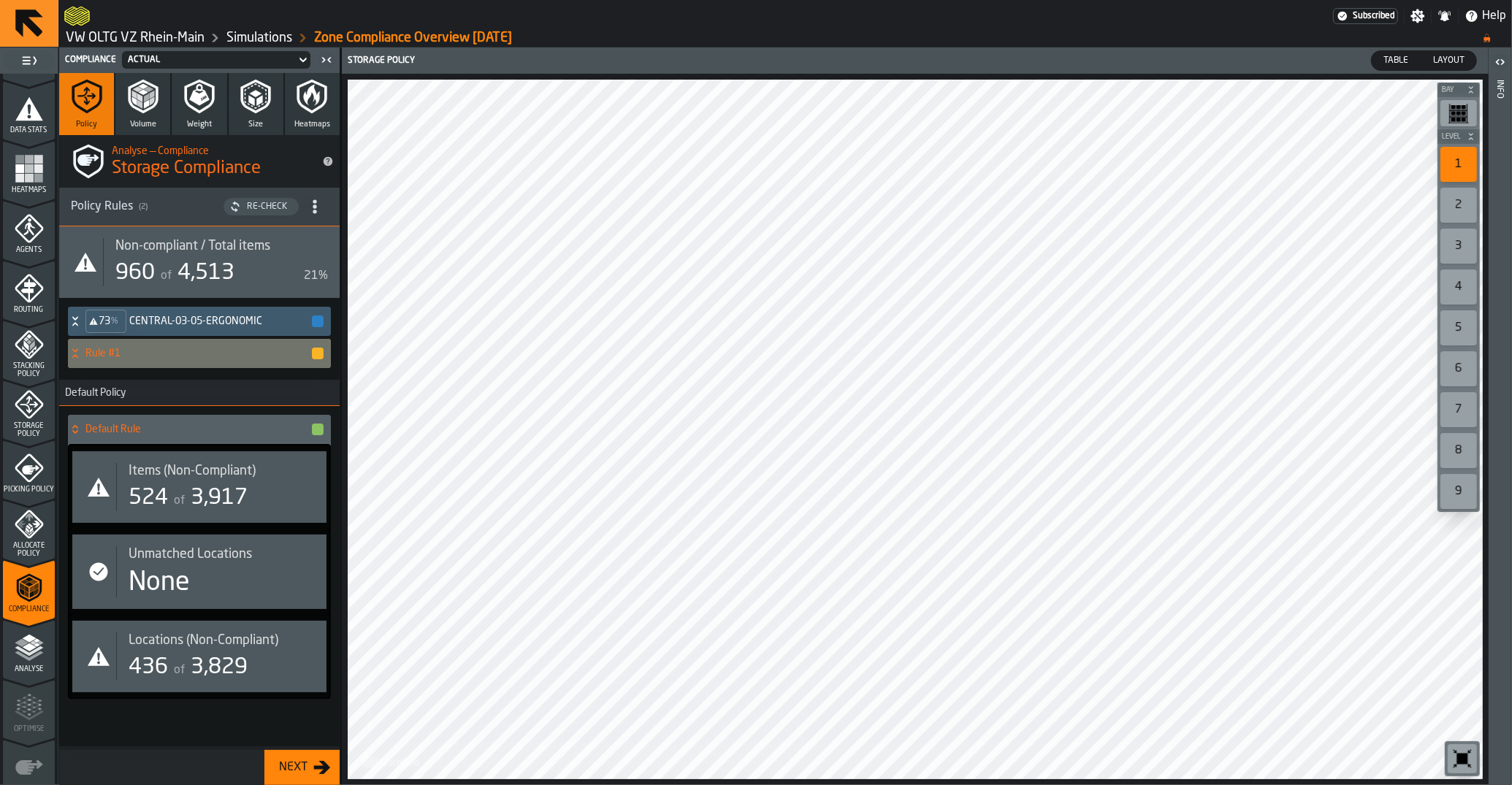
click at [119, 421] on div "Default Rule" at bounding box center [196, 429] width 257 height 29
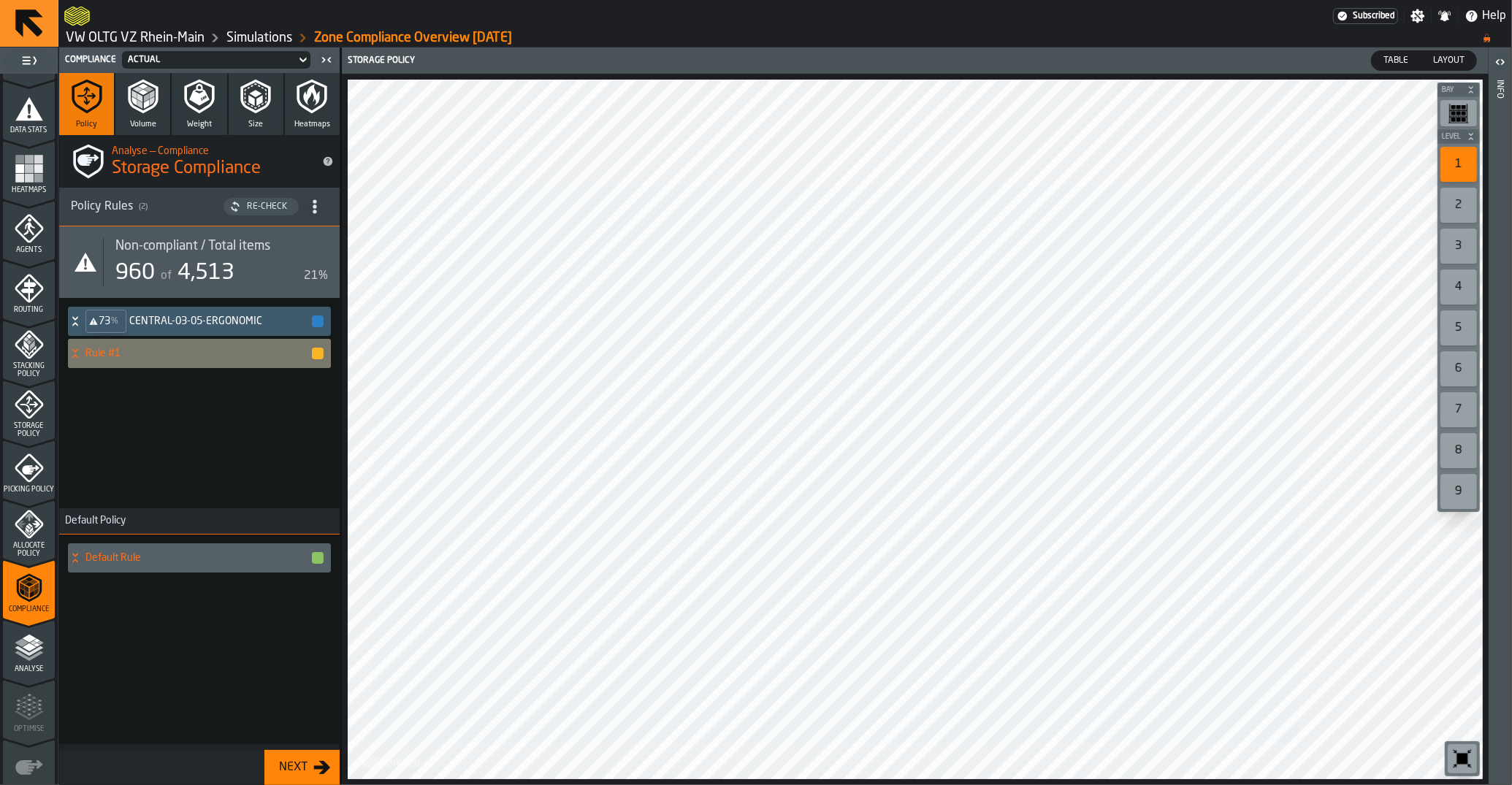
click at [105, 361] on div "Rule #1" at bounding box center [196, 353] width 257 height 29
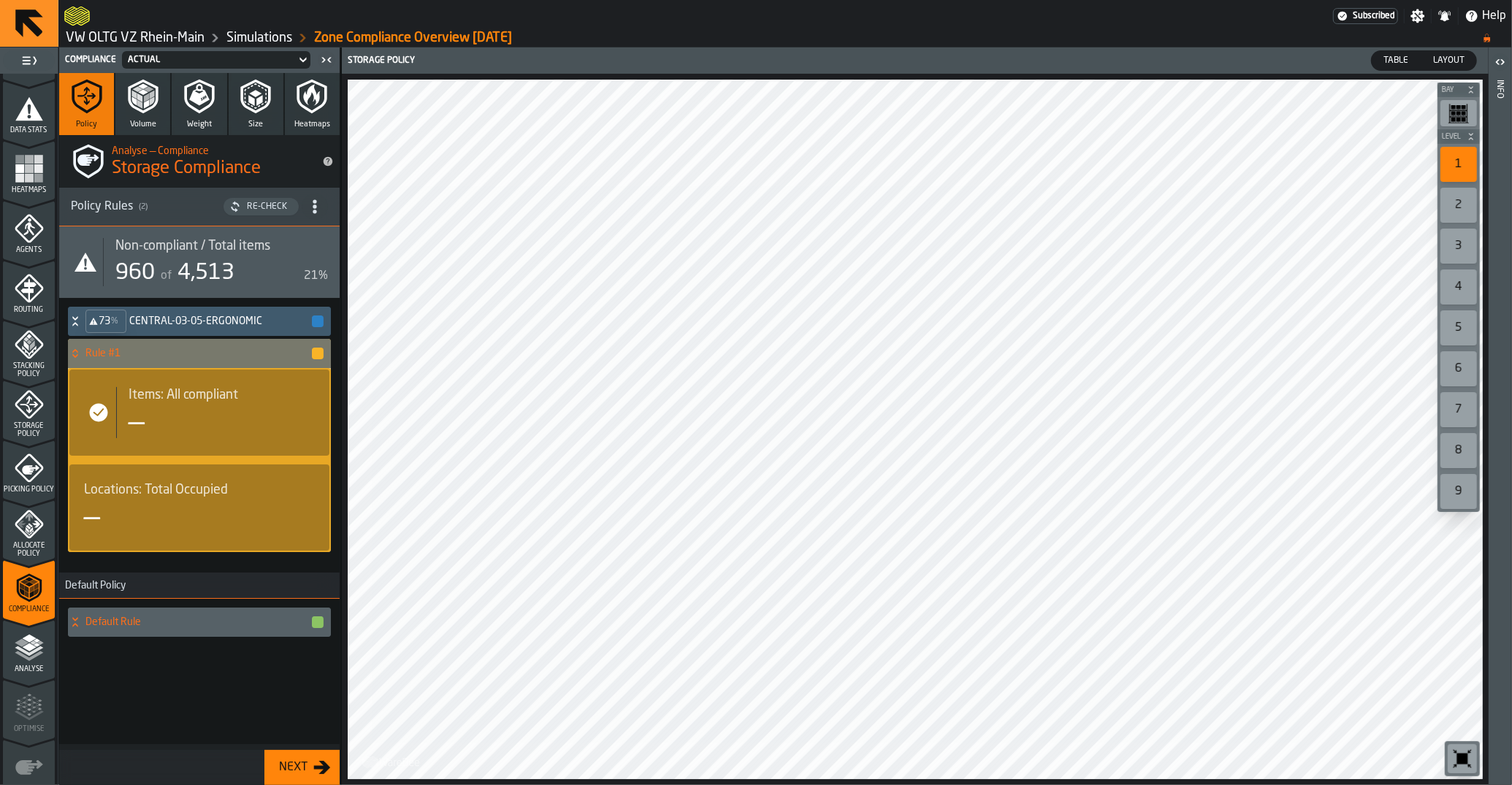
click at [140, 404] on div "Items: All compliant —" at bounding box center [216, 412] width 199 height 51
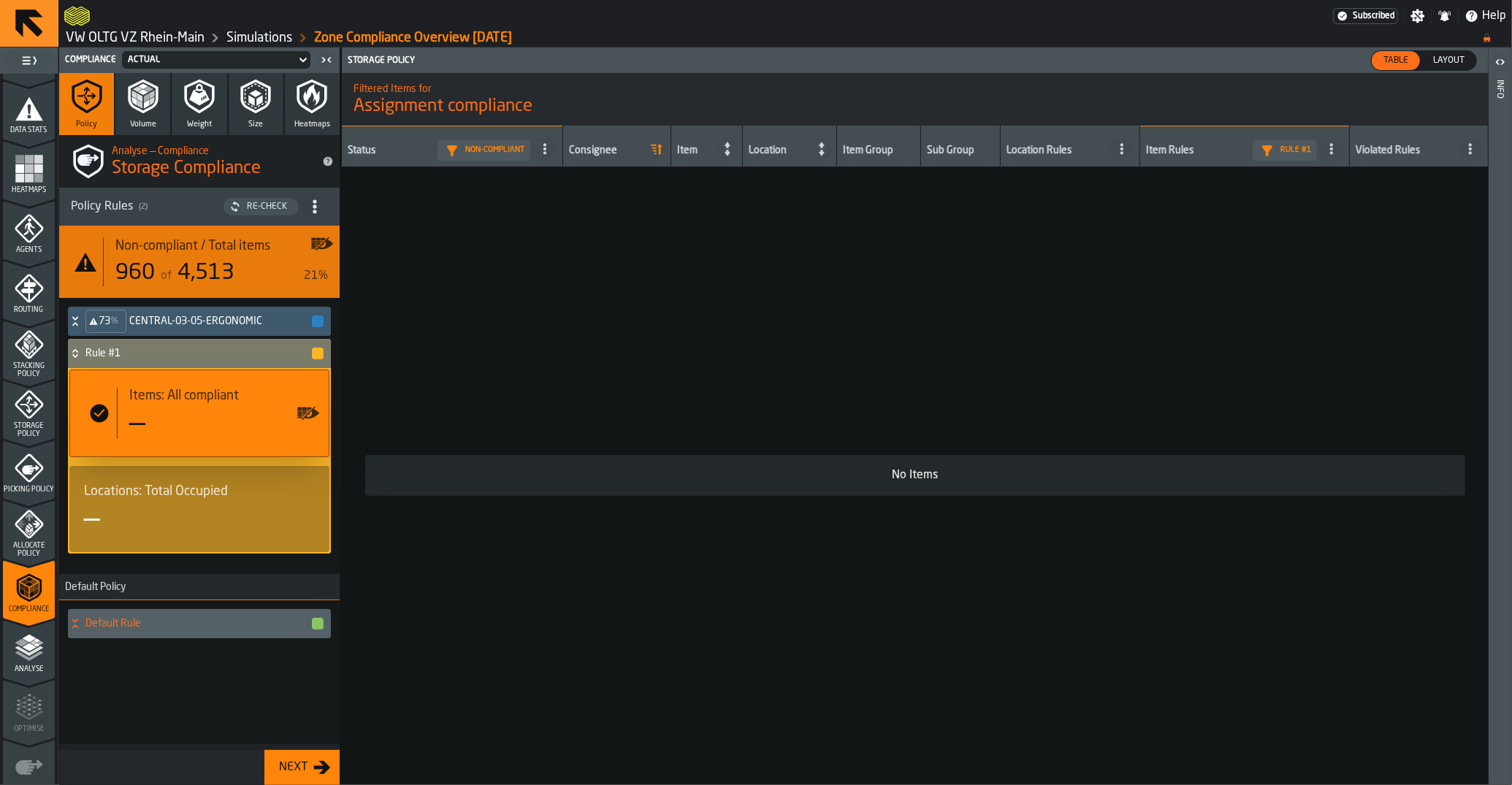
click at [625, 466] on div "No Items" at bounding box center [915, 475] width 1077 height 18
click at [0, 0] on icon at bounding box center [0, 0] width 0 height 0
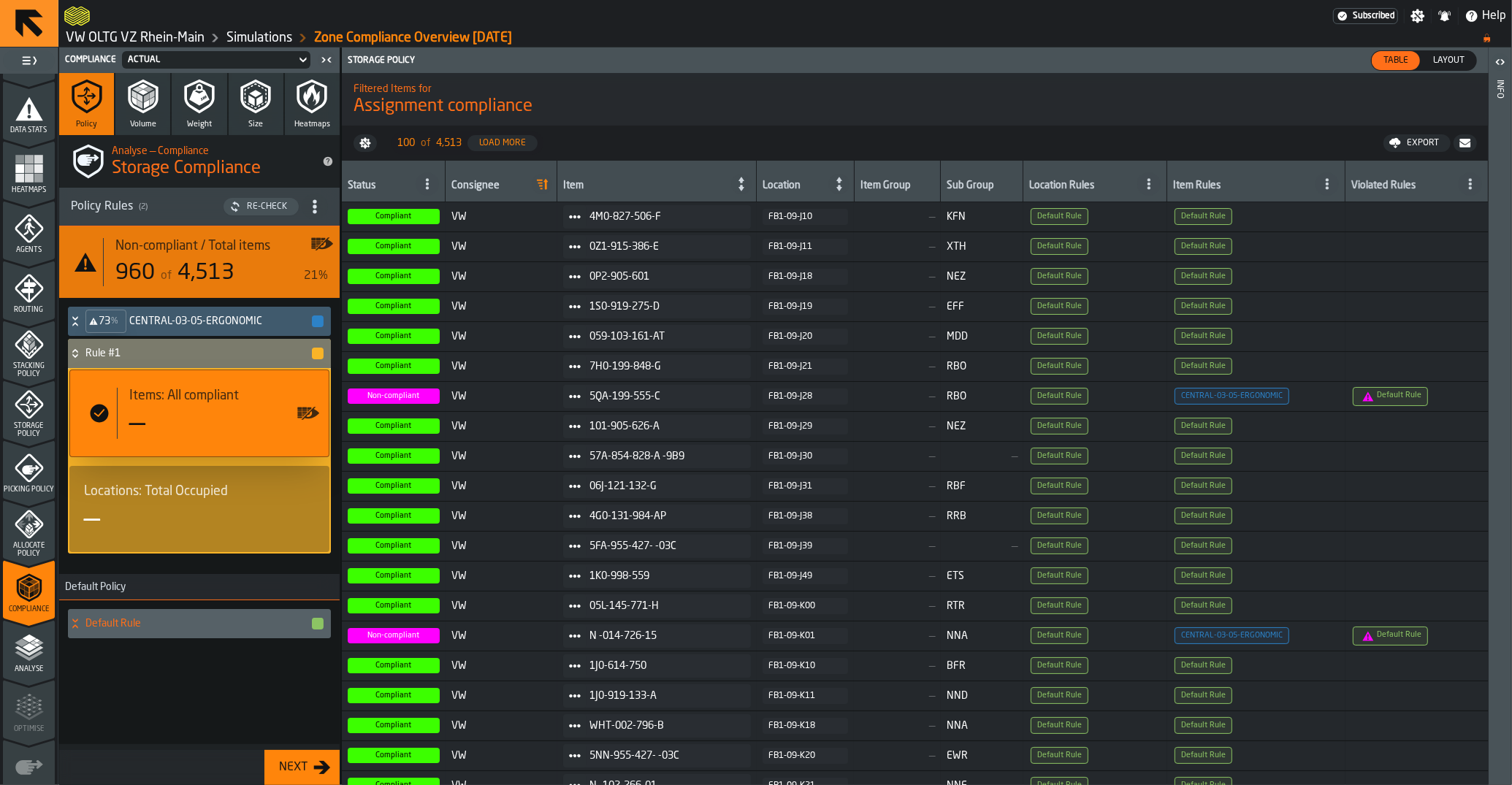
click at [314, 354] on div "button-" at bounding box center [318, 353] width 12 height 12
click at [122, 347] on div "Rule #1" at bounding box center [196, 353] width 257 height 29
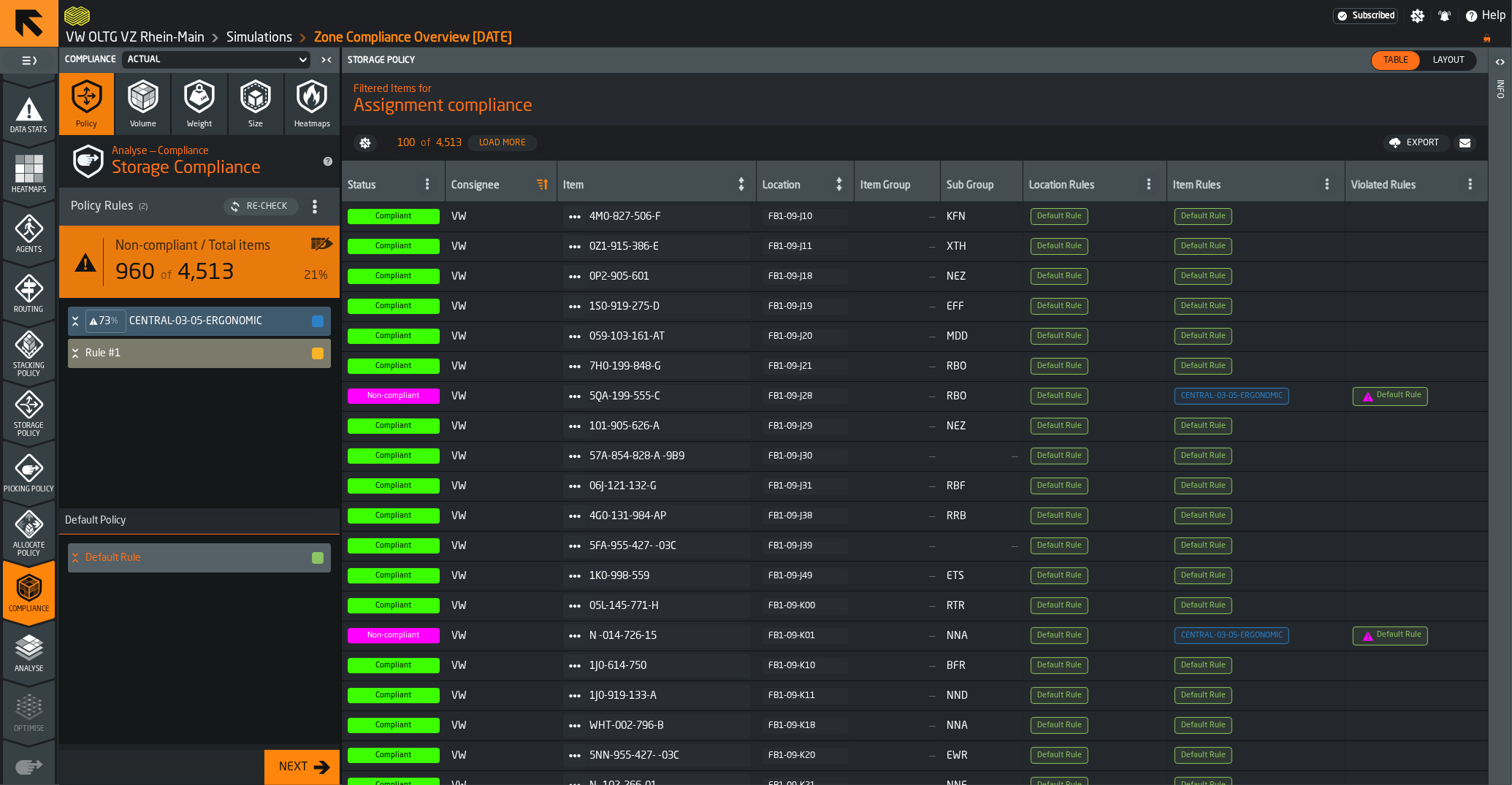
drag, startPoint x: 153, startPoint y: 347, endPoint x: 121, endPoint y: 349, distance: 32.1
click at [158, 319] on h4 "CENTRAL-03-05-ERGONOMIC" at bounding box center [219, 321] width 181 height 12
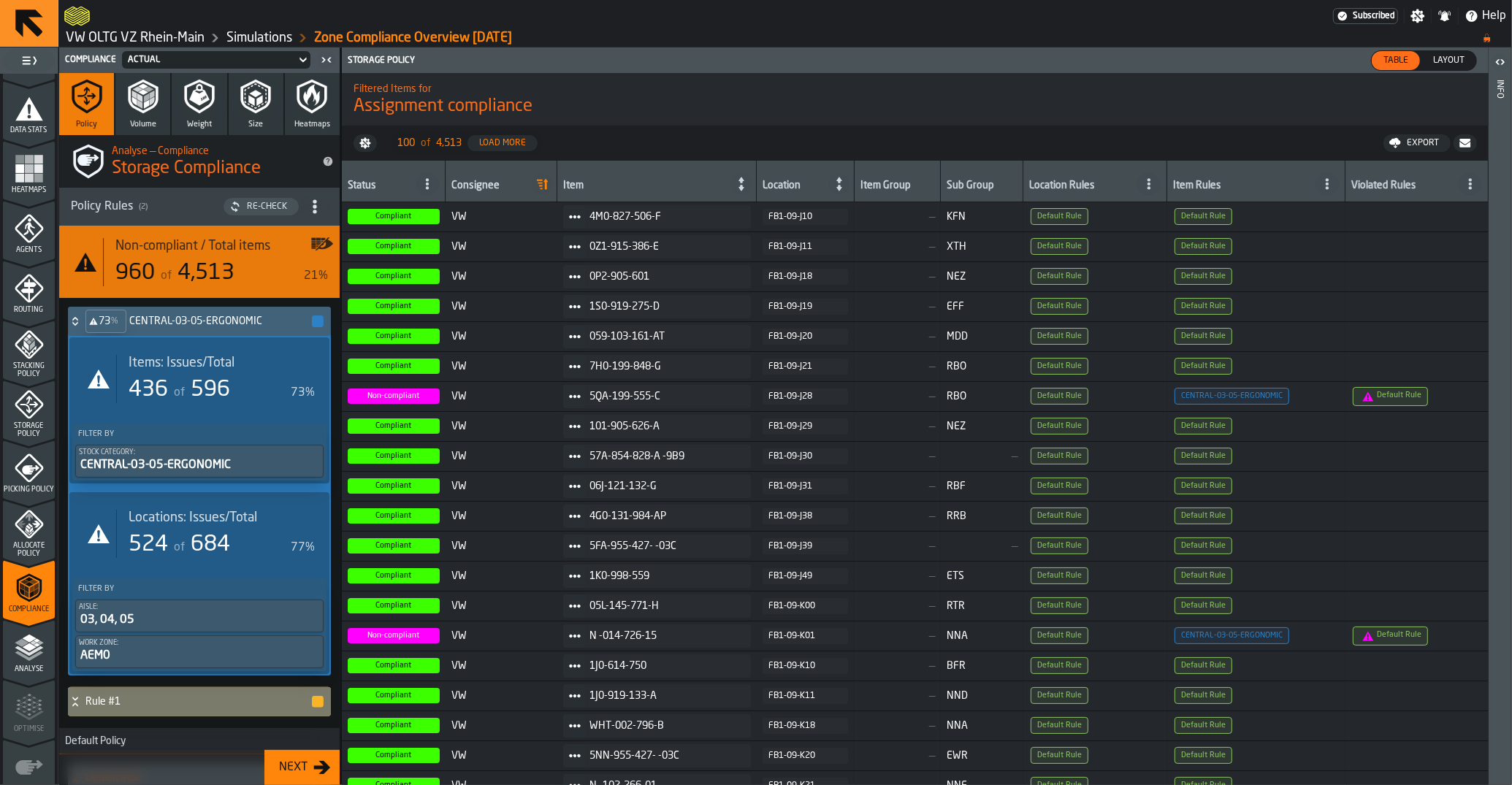
click at [160, 316] on h4 "CENTRAL-03-05-ERGONOMIC" at bounding box center [219, 321] width 181 height 12
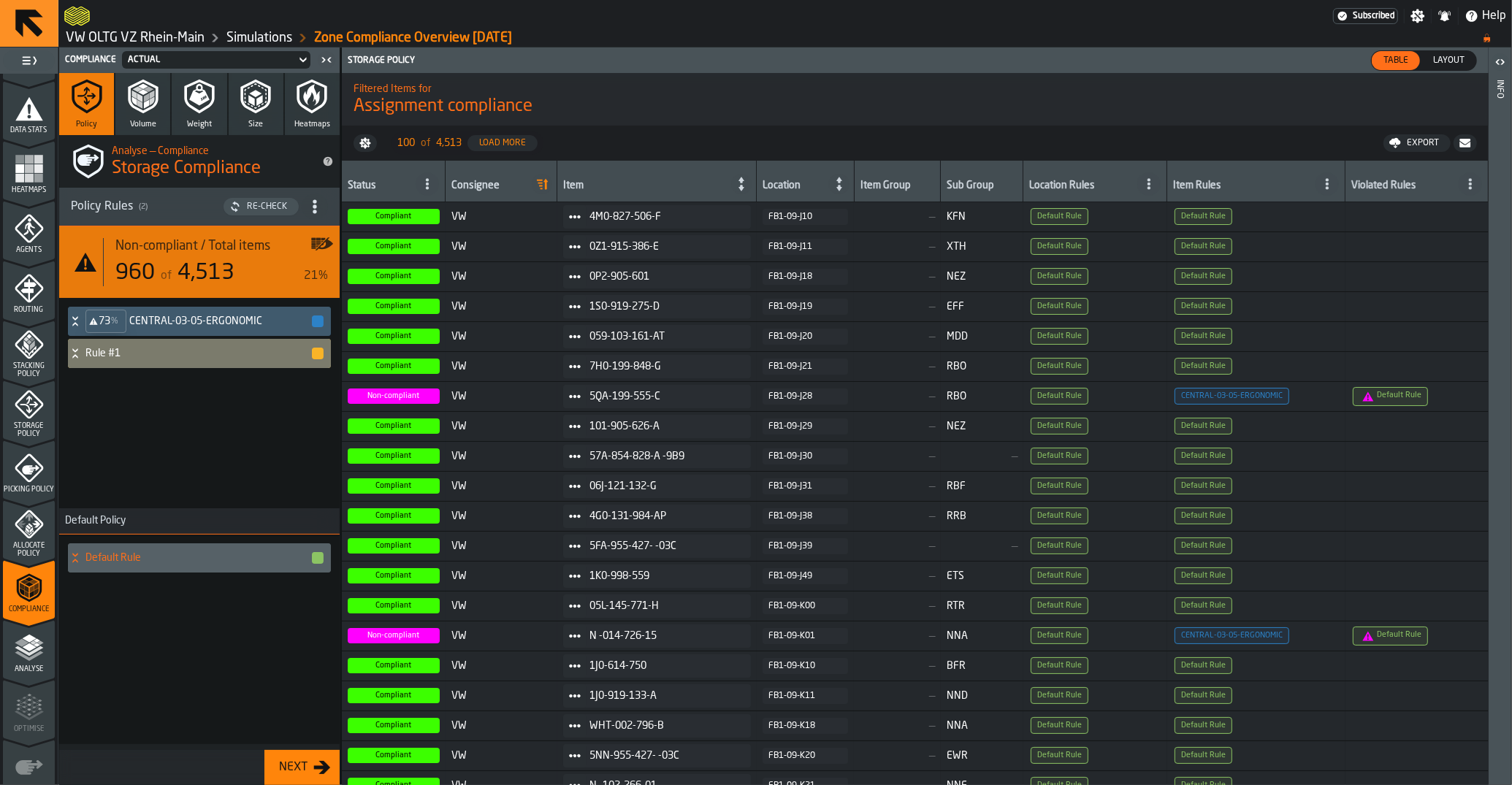
click at [326, 205] on span "title-section-[object Object]" at bounding box center [314, 206] width 26 height 26
click at [320, 205] on icon "title-section-[object Object]" at bounding box center [314, 206] width 14 height 14
click at [28, 539] on div "Allocate Policy" at bounding box center [28, 534] width 52 height 48
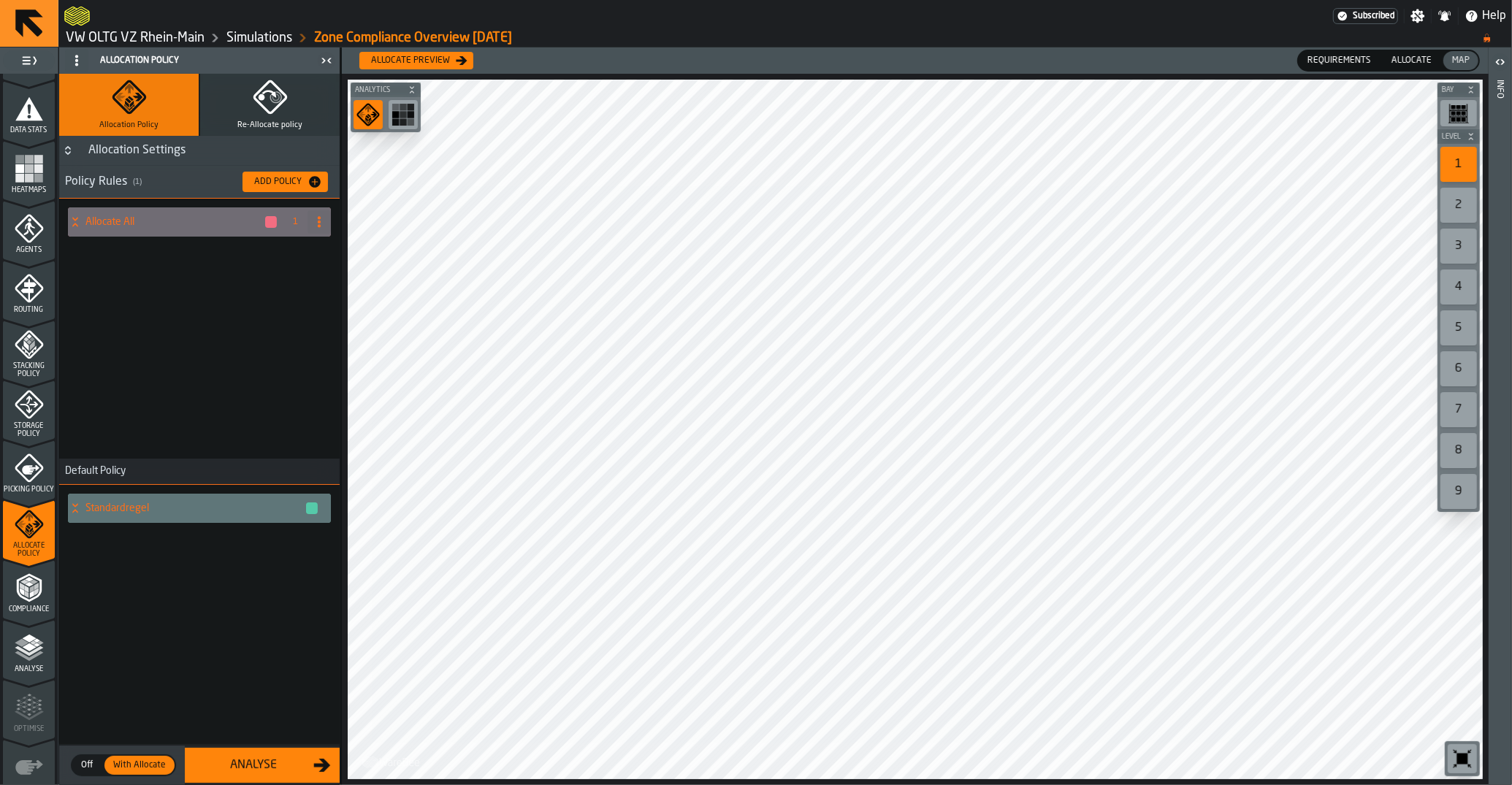
click at [30, 579] on polyline "menu Compliance" at bounding box center [29, 579] width 8 height 4
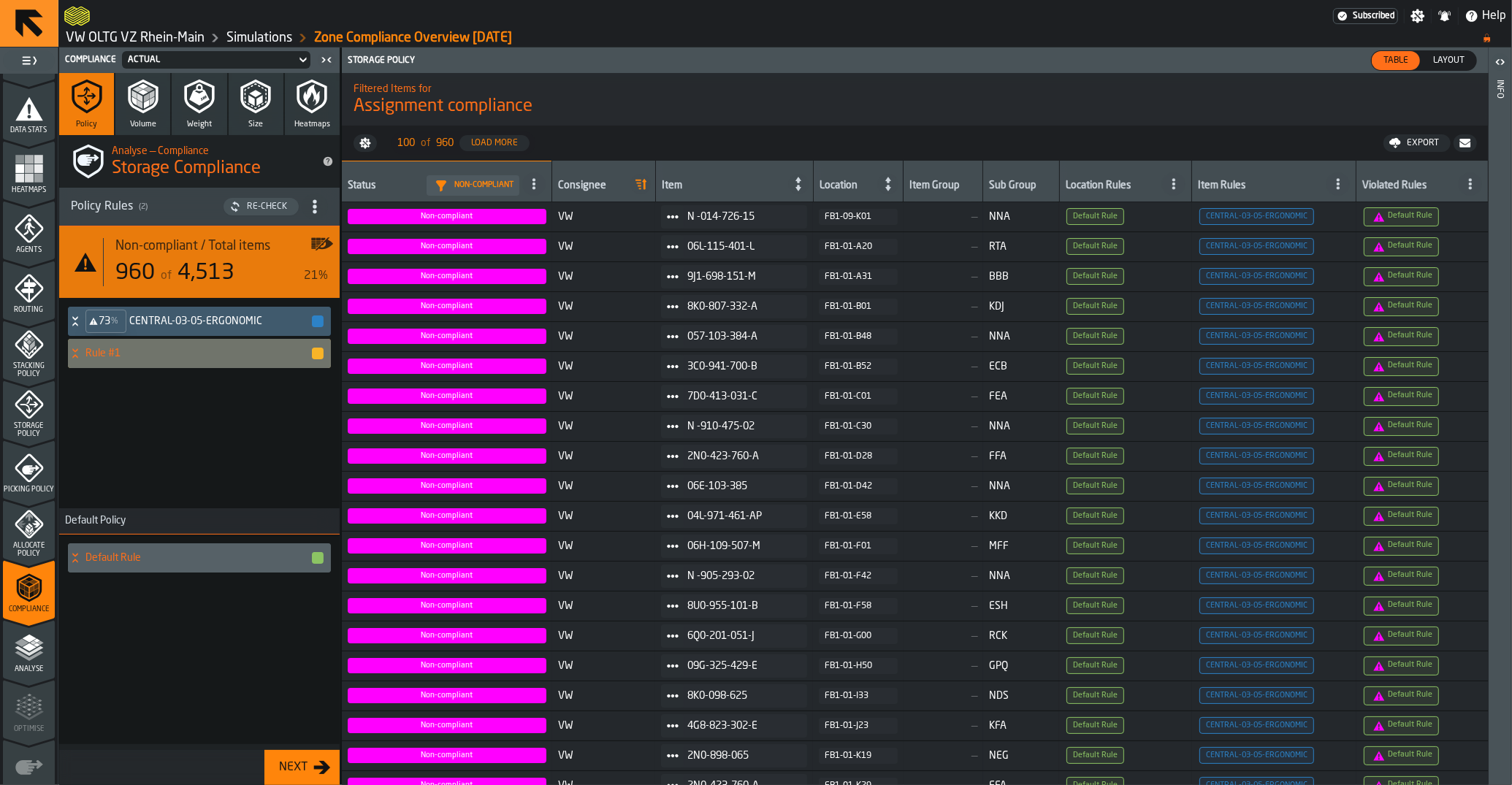
click at [161, 195] on h3 "Policy Rules ( 2 ) Re-Check" at bounding box center [200, 207] width 280 height 39
click at [148, 204] on span "( 2 )" at bounding box center [143, 206] width 8 height 9
click at [323, 211] on span "title-section-[object Object]" at bounding box center [314, 206] width 26 height 26
click at [272, 205] on div "Re-Check" at bounding box center [267, 206] width 52 height 10
click at [178, 352] on h4 "Rule #1" at bounding box center [219, 353] width 181 height 12
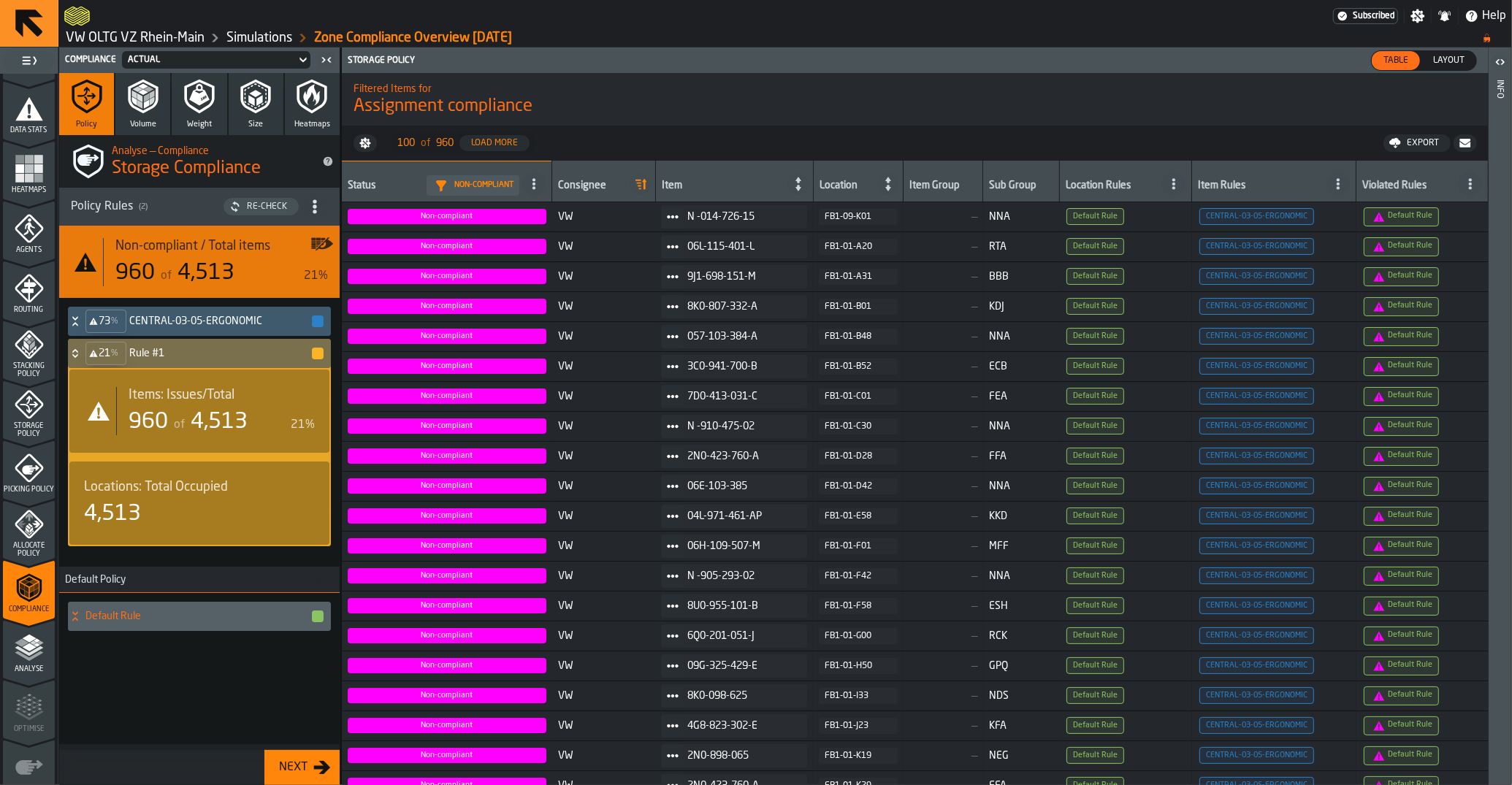
click at [195, 411] on span "4,513" at bounding box center [218, 422] width 57 height 22
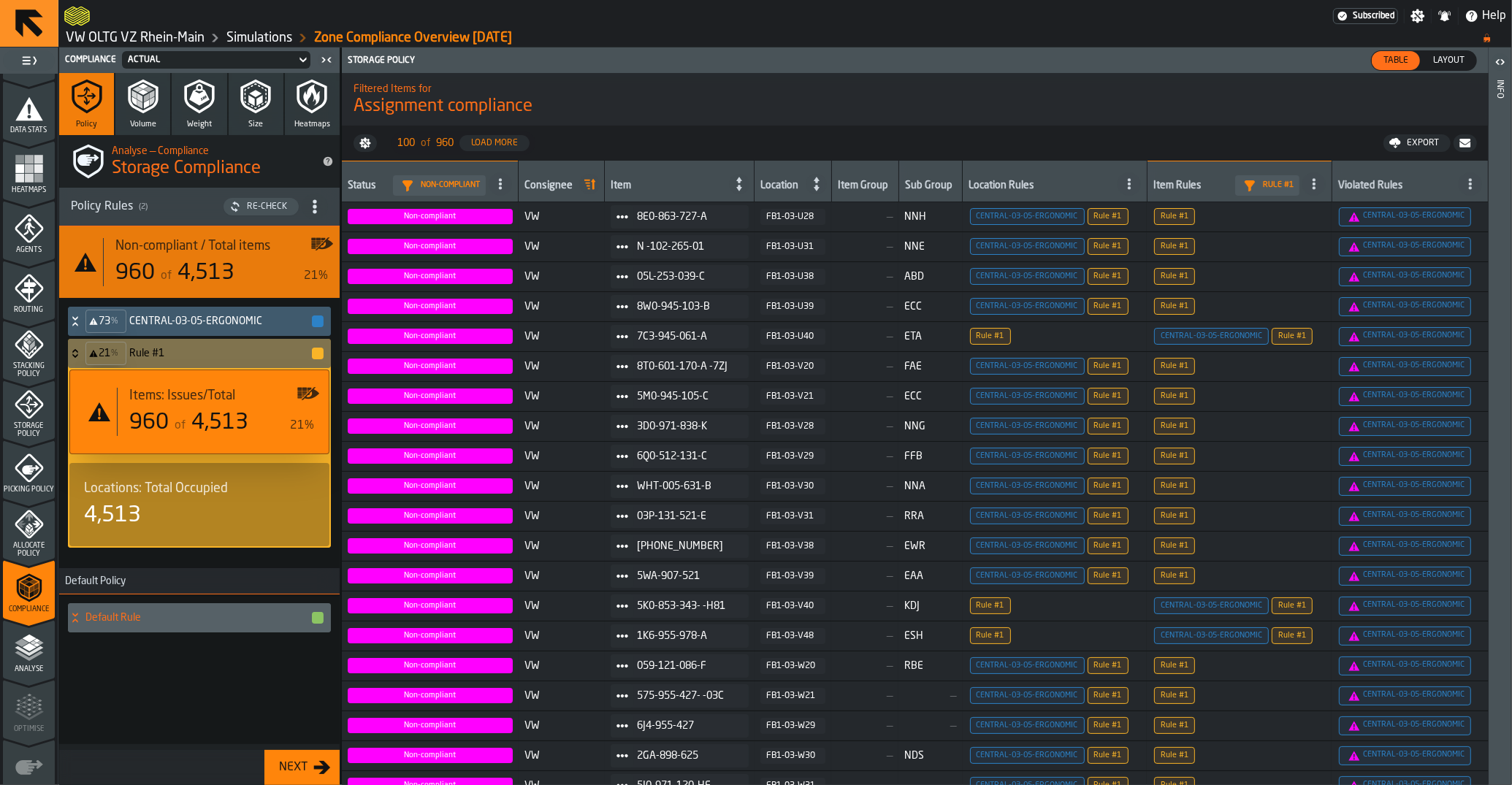
click at [368, 144] on icon "button-" at bounding box center [365, 144] width 12 height 12
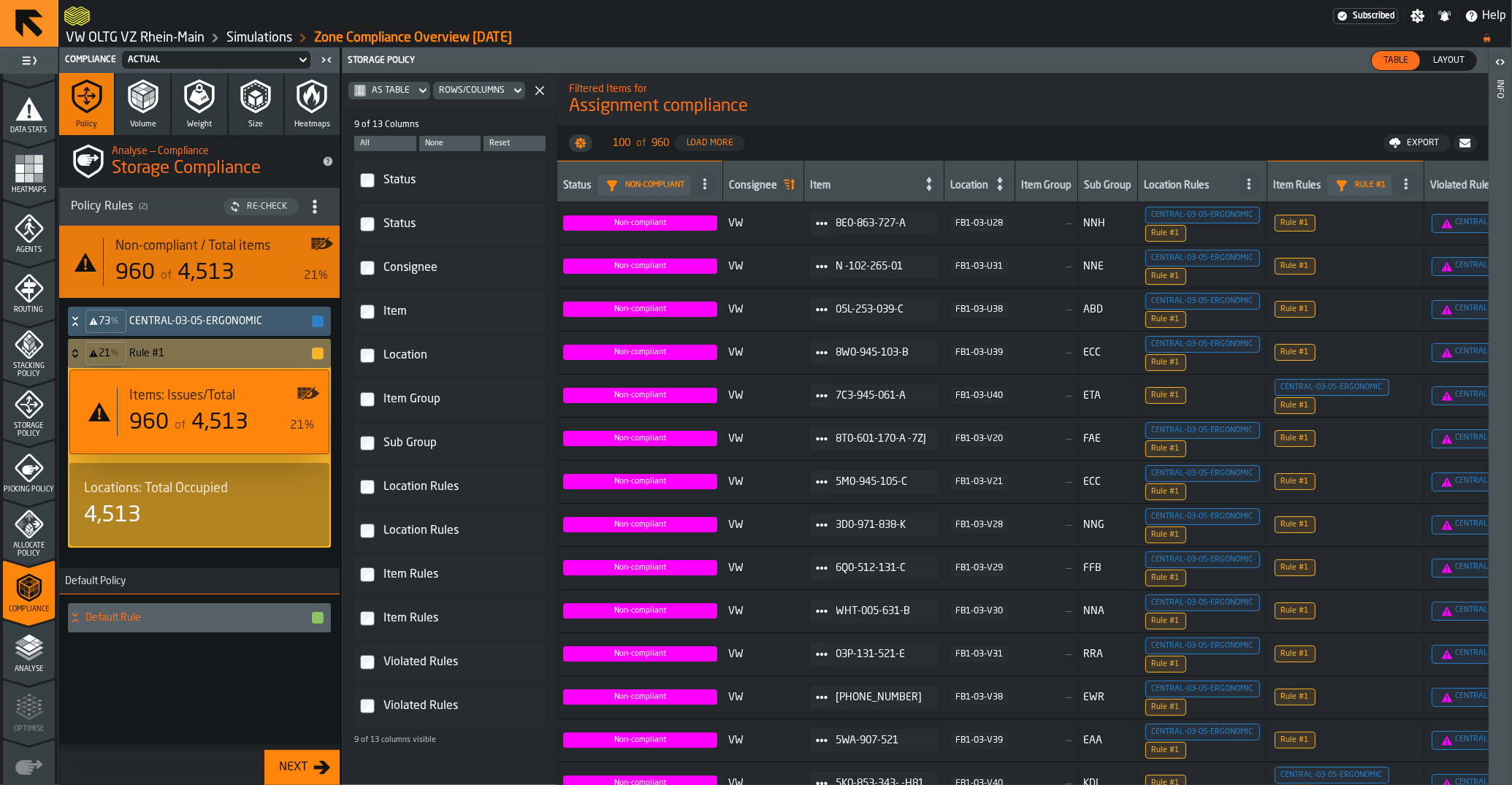
click at [416, 89] on icon at bounding box center [422, 90] width 14 height 18
click at [402, 176] on div "Status" at bounding box center [459, 179] width 156 height 23
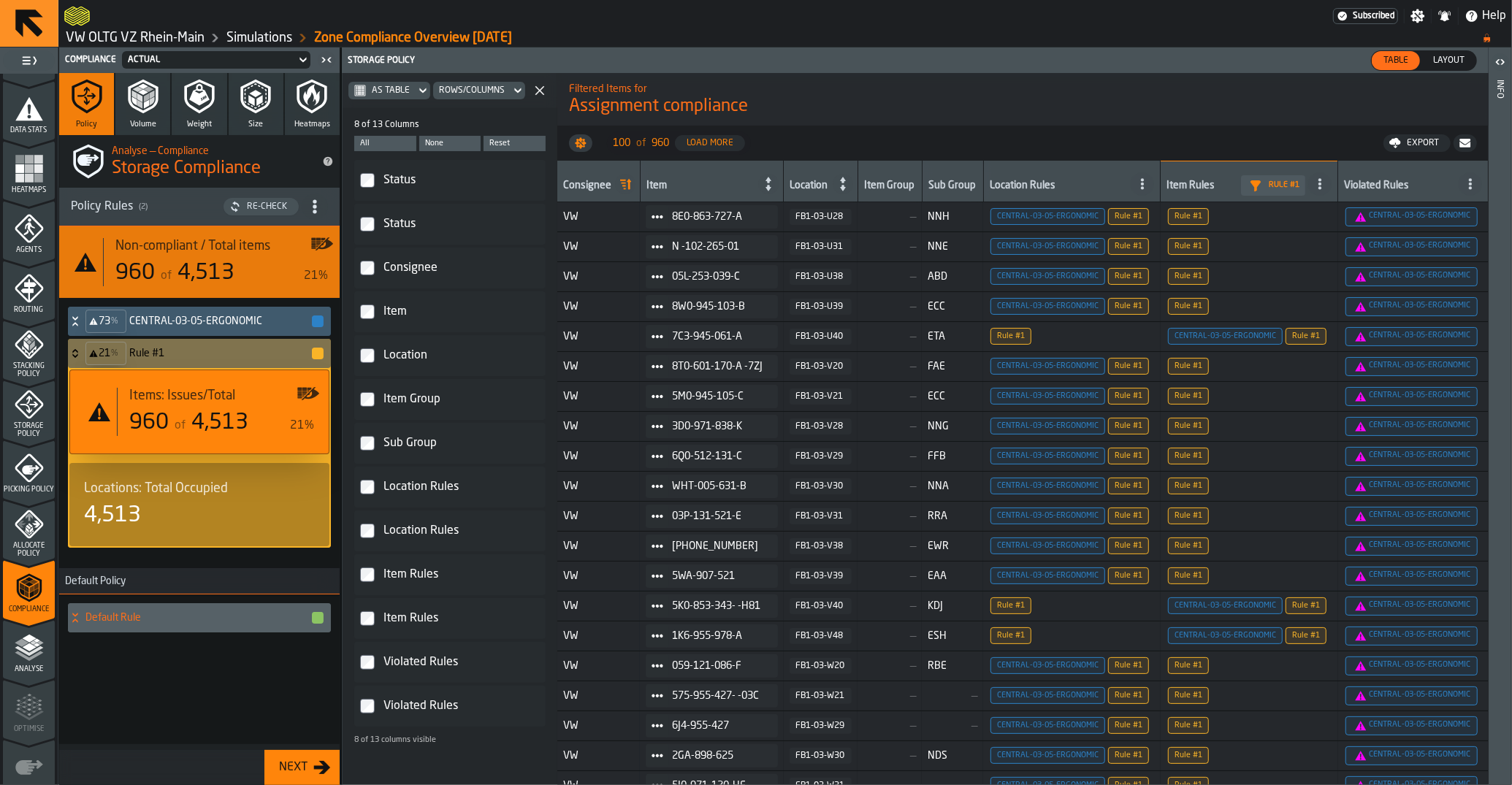
click at [399, 270] on div "Consignee" at bounding box center [459, 268] width 156 height 23
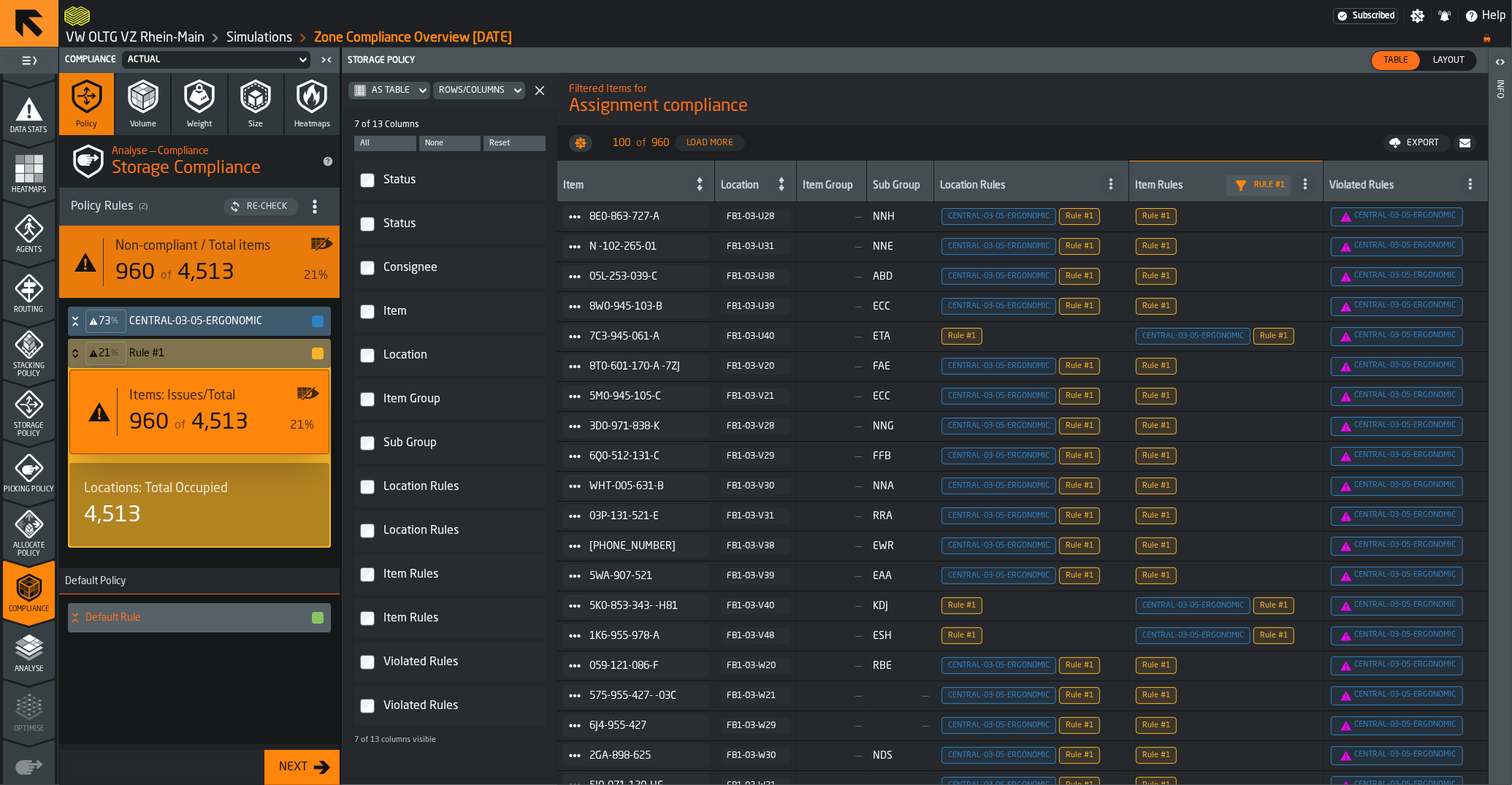
click at [383, 326] on label "Item" at bounding box center [450, 312] width 179 height 29
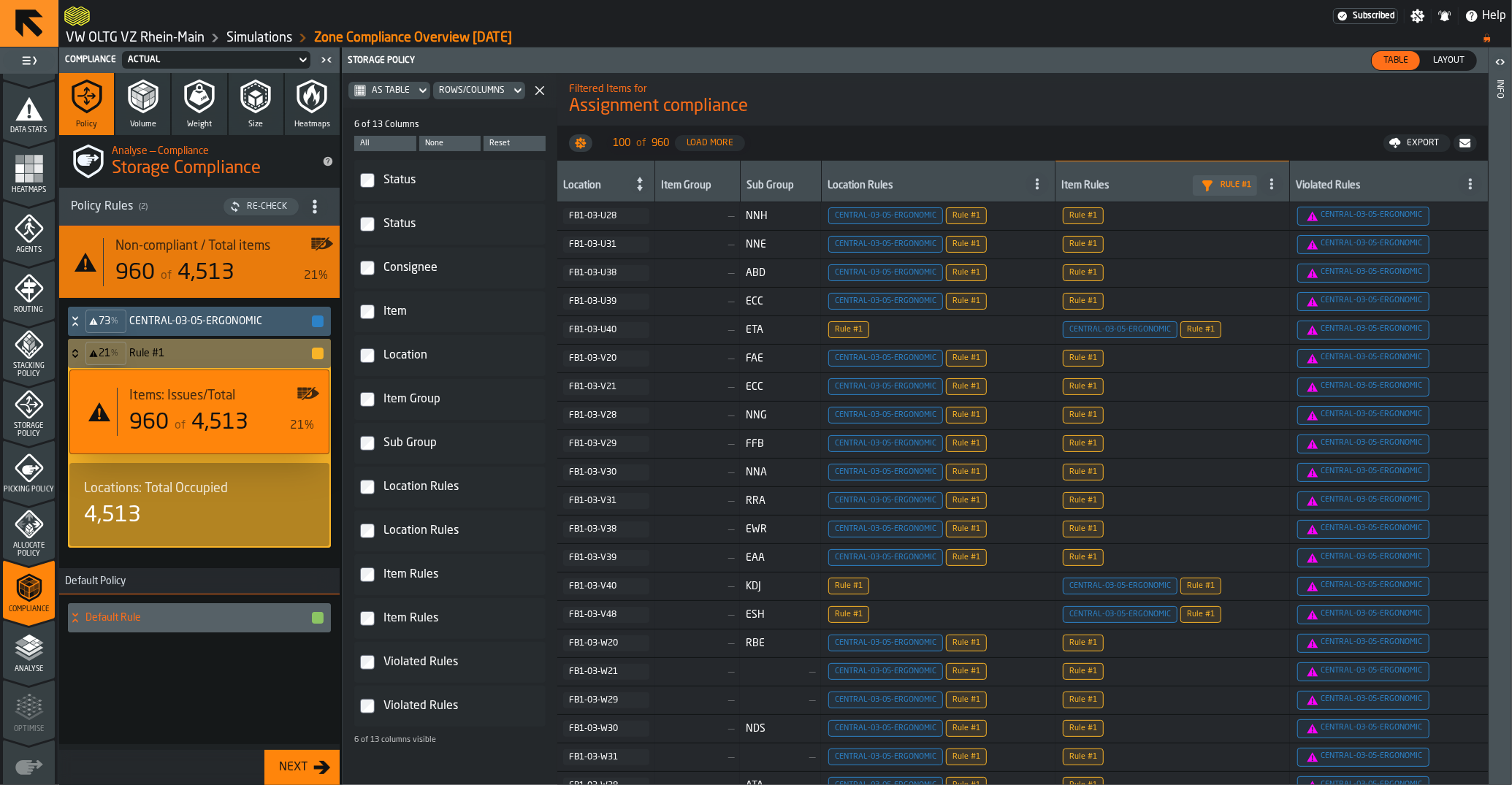
click at [385, 348] on div "Location" at bounding box center [459, 355] width 156 height 23
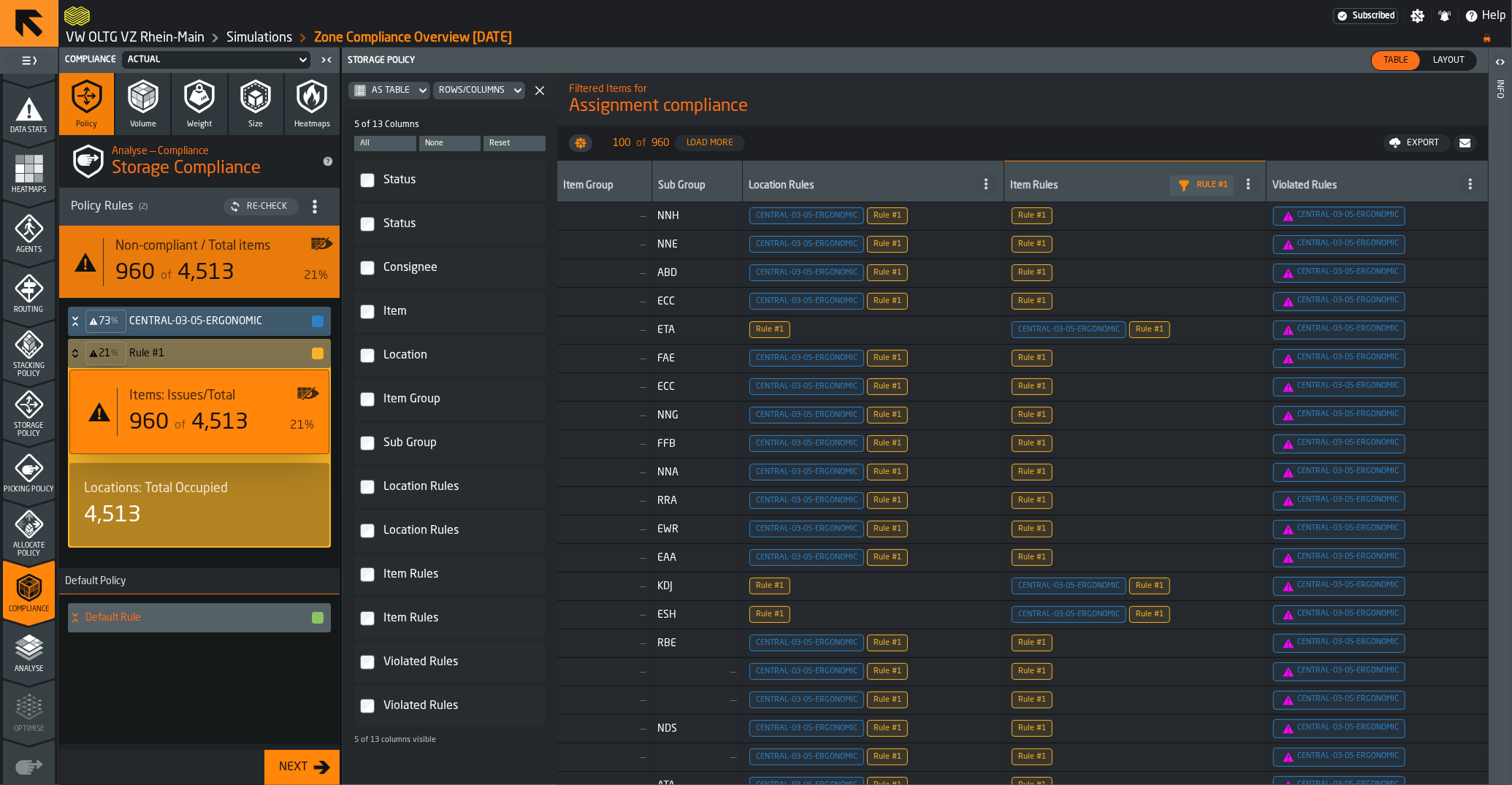
click at [387, 398] on div "Item Group" at bounding box center [459, 398] width 156 height 23
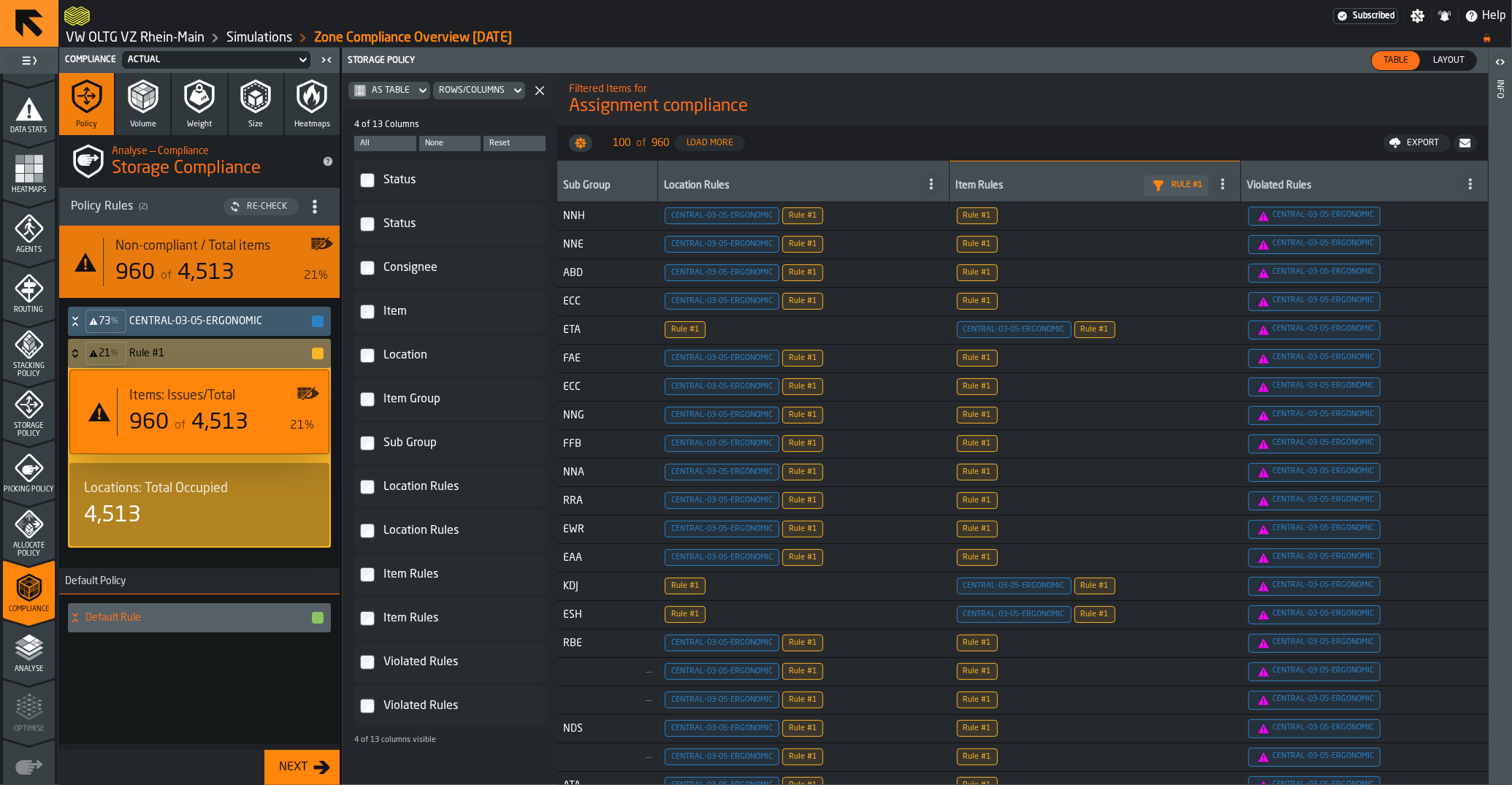
click at [391, 442] on div "Sub Group" at bounding box center [459, 443] width 156 height 23
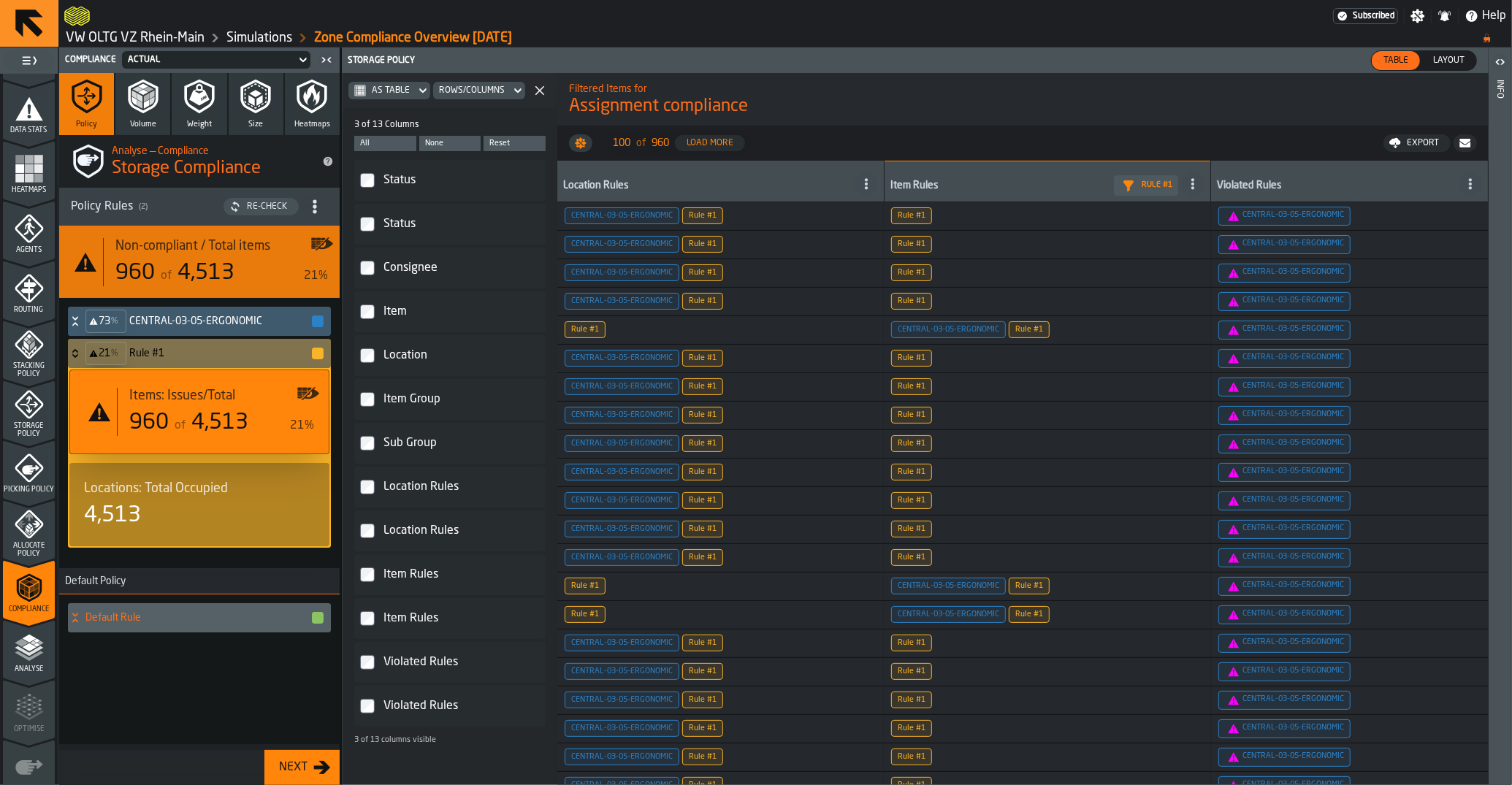
click at [397, 529] on div "Location Rules" at bounding box center [459, 530] width 156 height 23
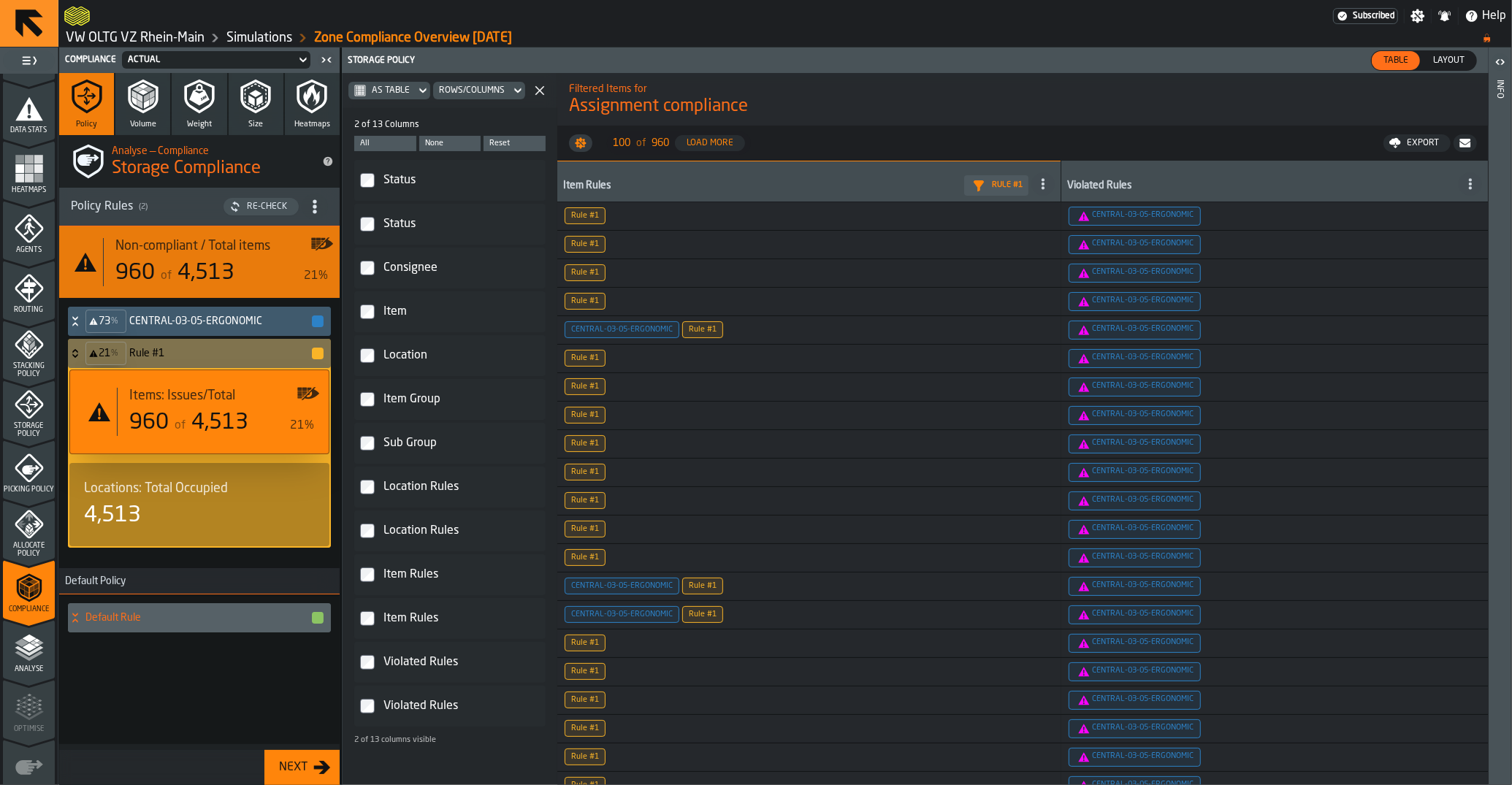
click at [396, 532] on div "Location Rules" at bounding box center [459, 530] width 156 height 23
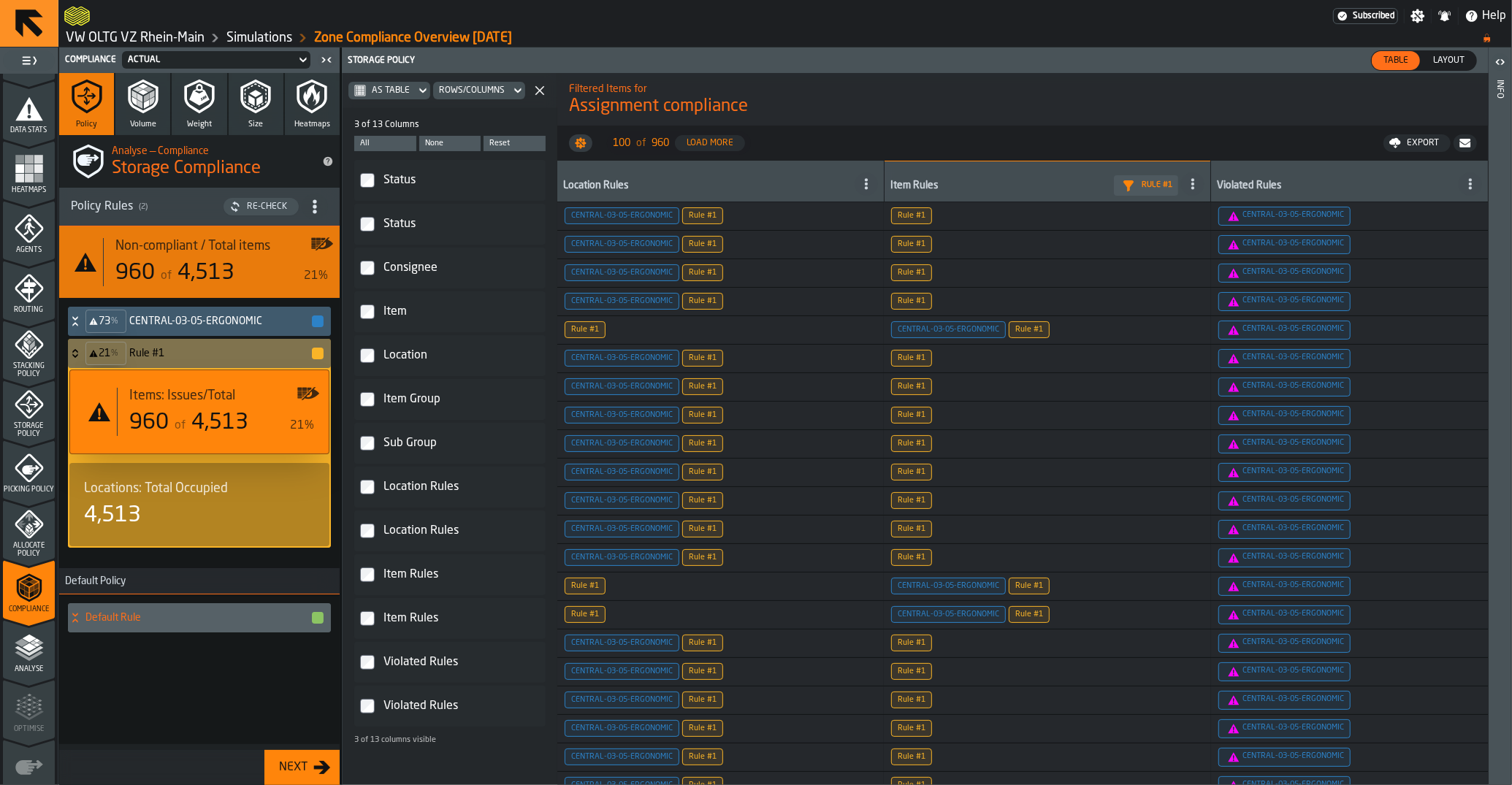
click at [403, 612] on div "Item Rules" at bounding box center [459, 618] width 156 height 23
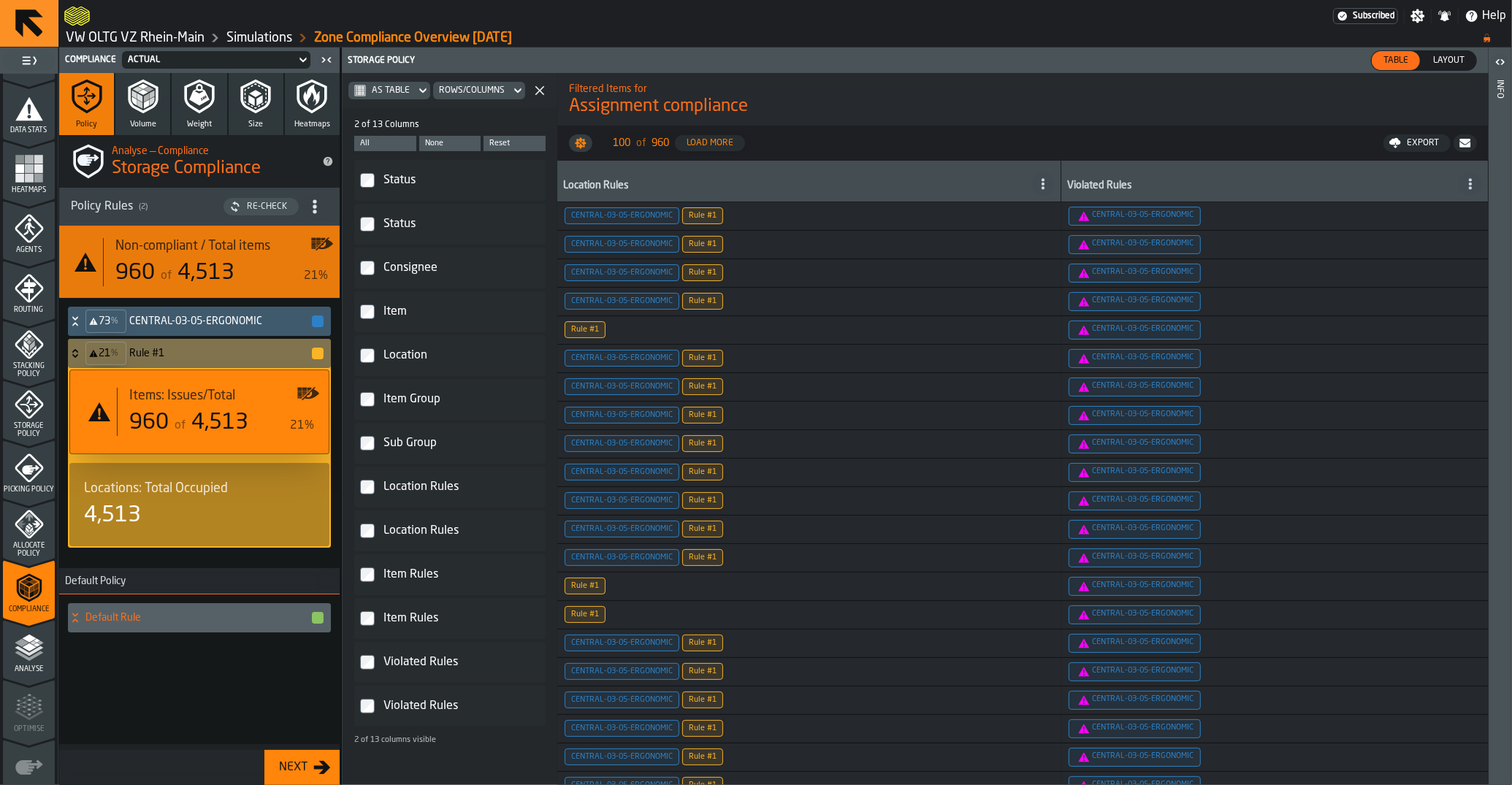
click at [398, 539] on div "Location Rules" at bounding box center [459, 530] width 156 height 23
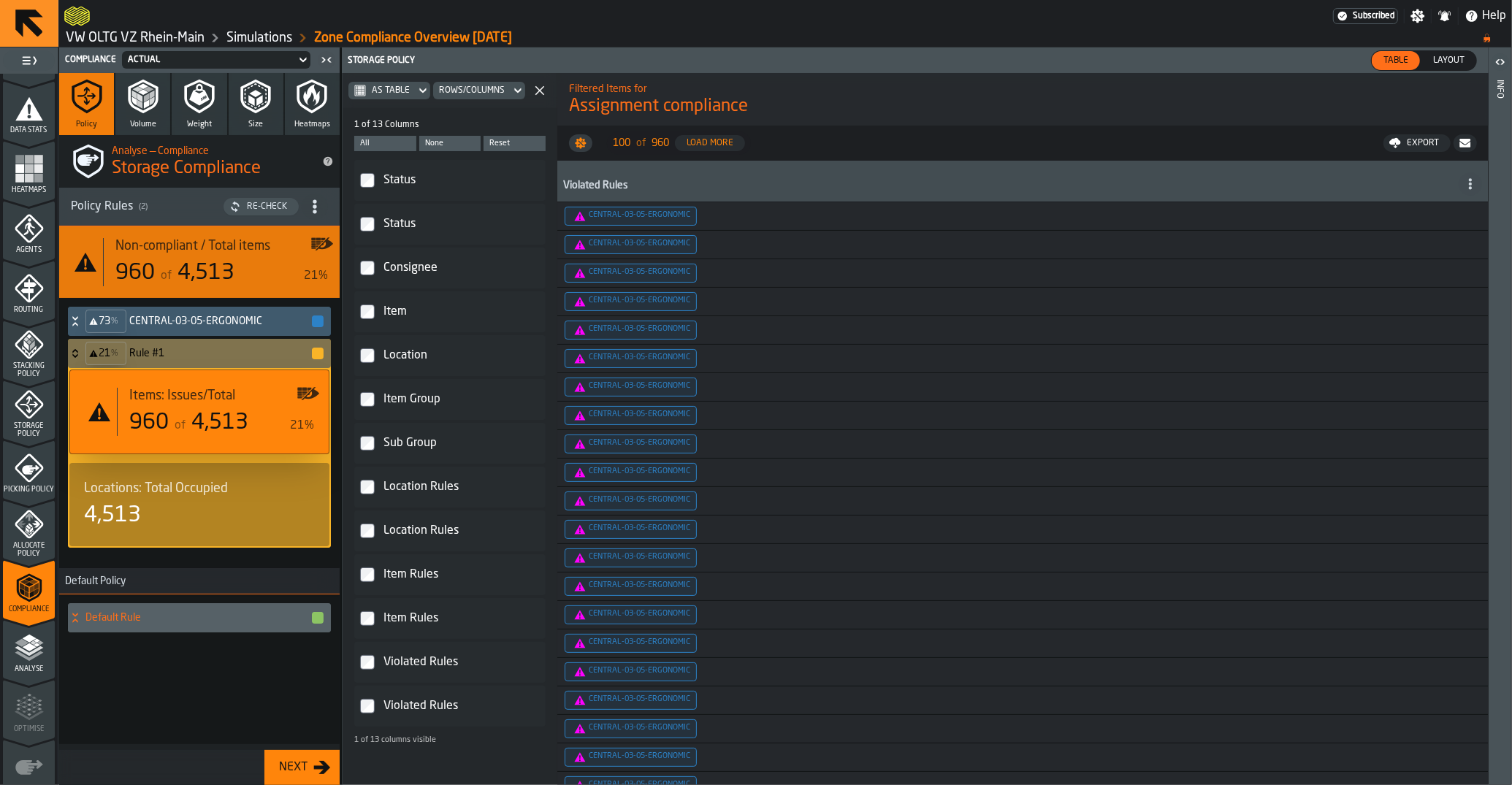
click at [415, 700] on div "Violated Rules" at bounding box center [459, 705] width 156 height 23
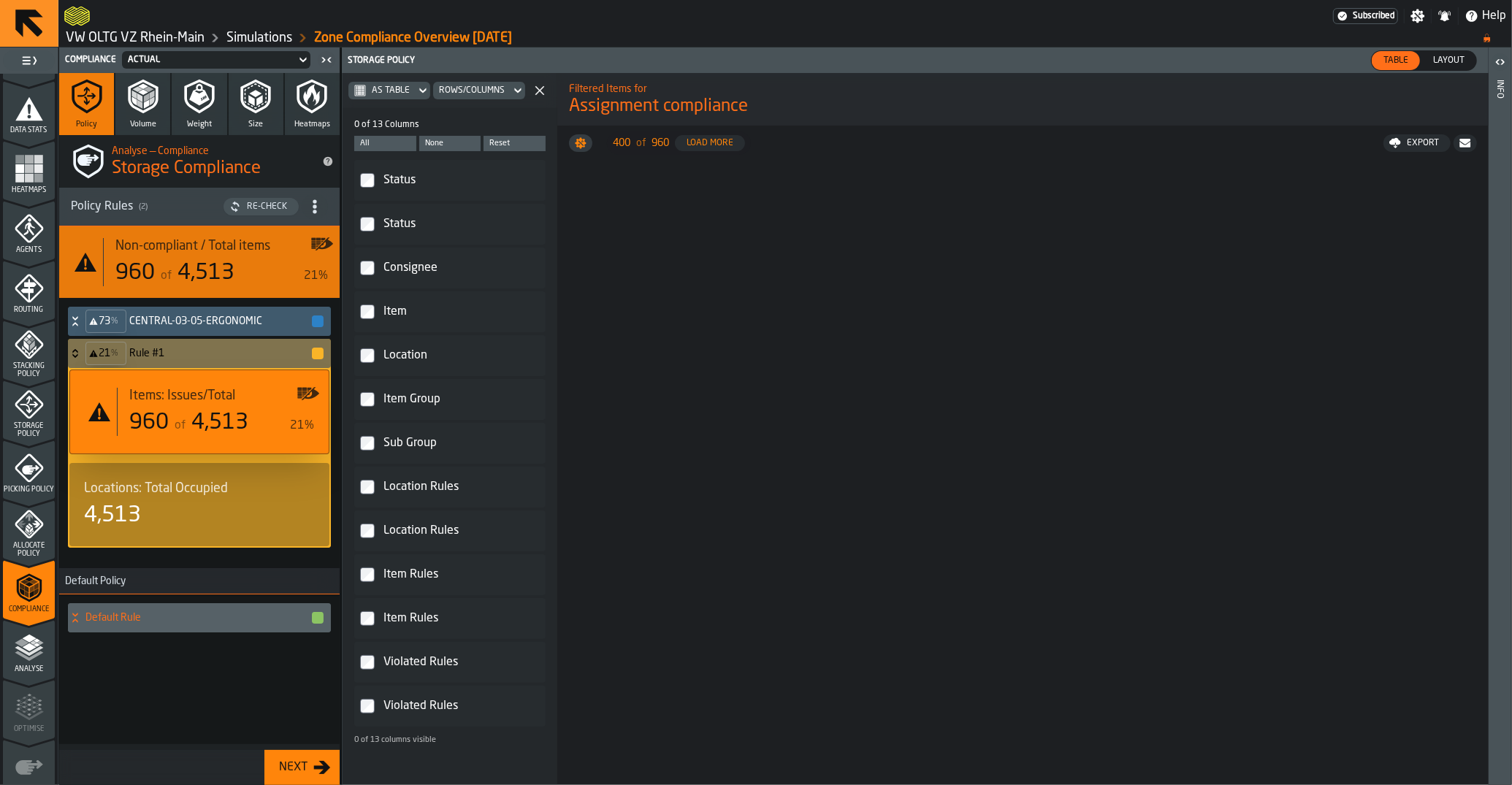
click at [398, 743] on div "0 of 13 columns visible" at bounding box center [450, 739] width 191 height 9
click at [411, 91] on div "As table" at bounding box center [382, 90] width 67 height 18
click at [401, 162] on li "As JSON" at bounding box center [396, 151] width 93 height 35
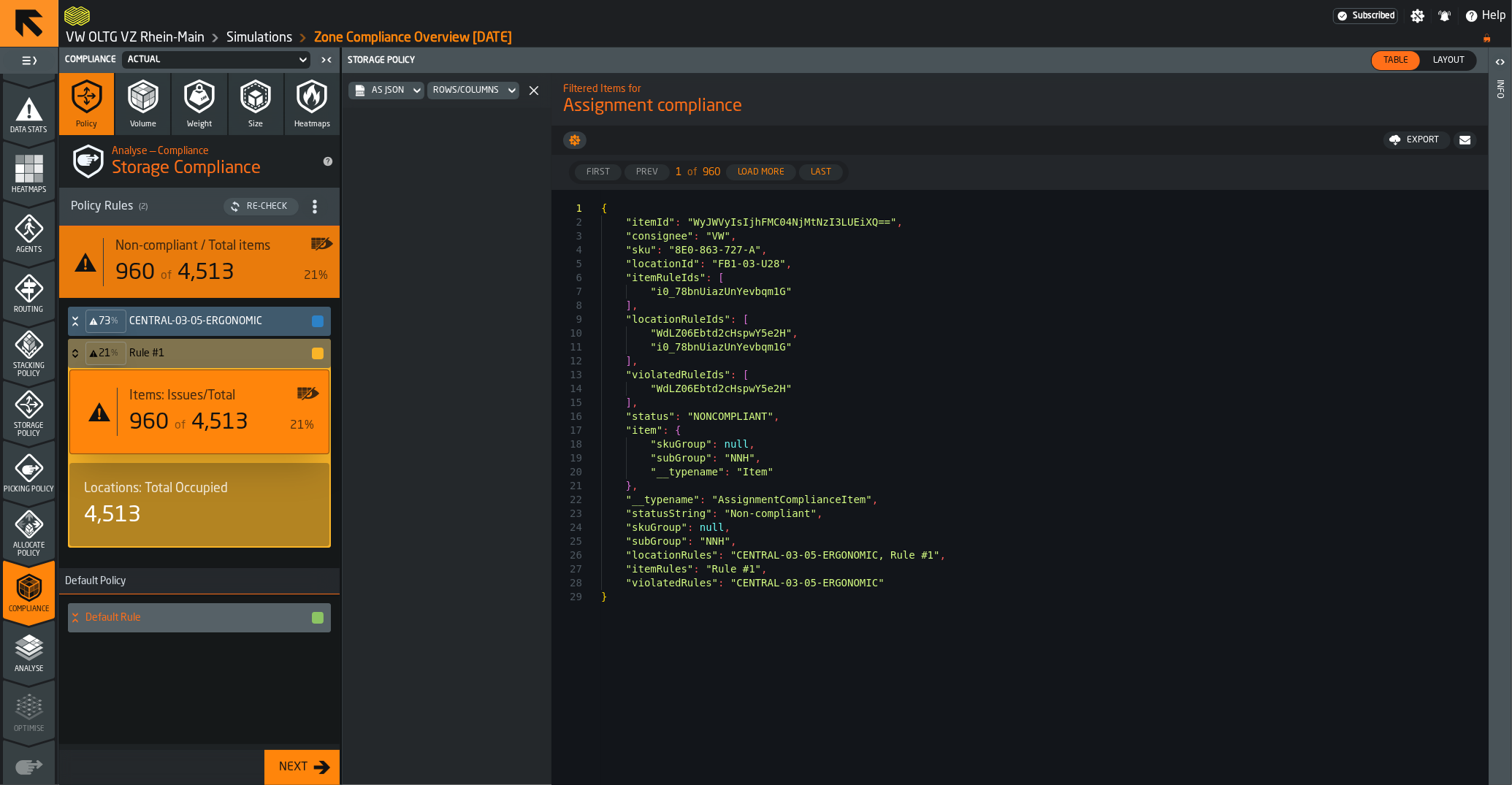
click at [391, 90] on span "As JSON" at bounding box center [388, 91] width 32 height 10
click at [385, 114] on span "As table" at bounding box center [396, 116] width 42 height 18
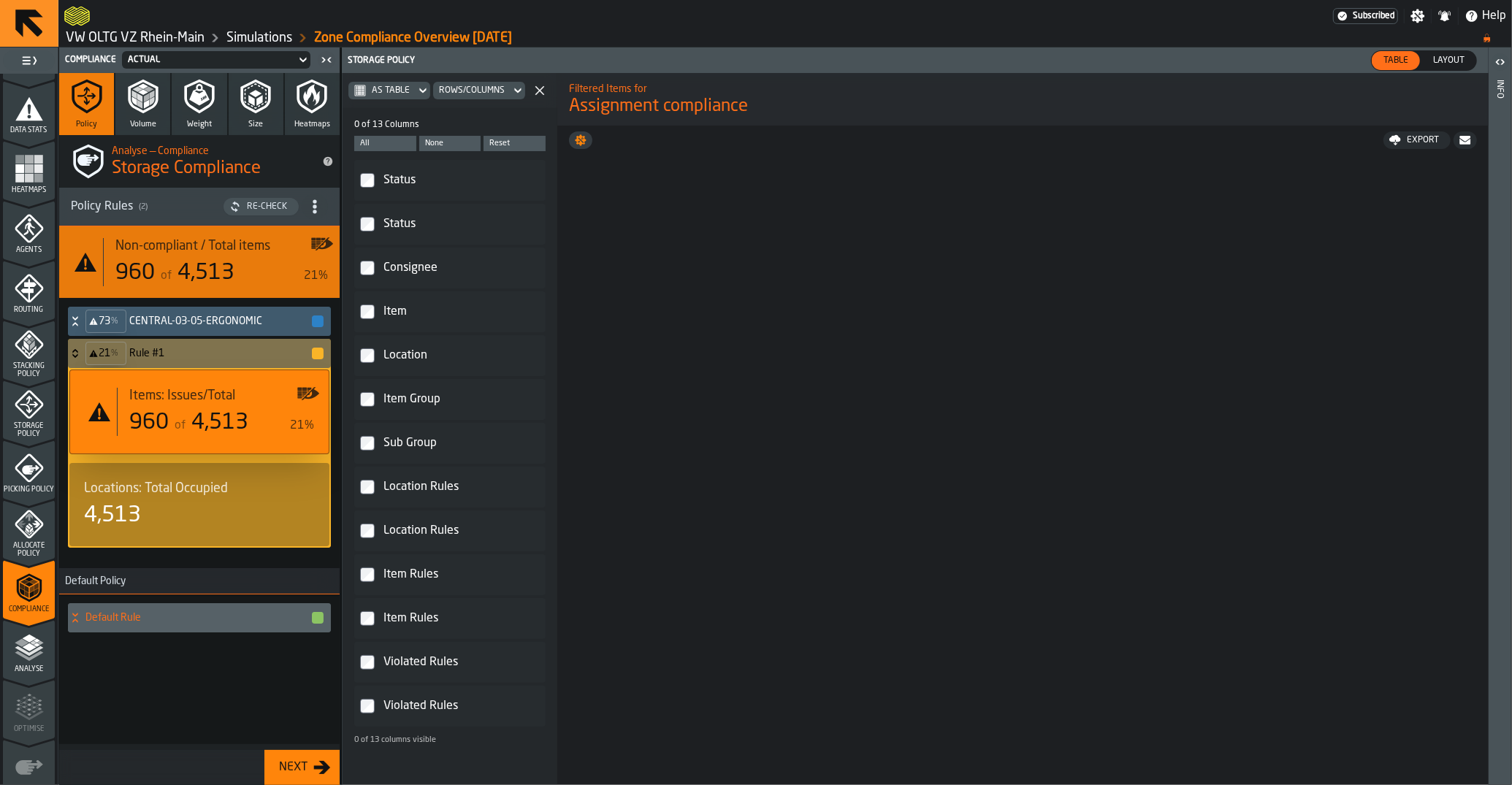
click at [506, 96] on div "Rows/Columns" at bounding box center [472, 90] width 77 height 16
click at [539, 90] on polygon "button-" at bounding box center [540, 90] width 9 height 9
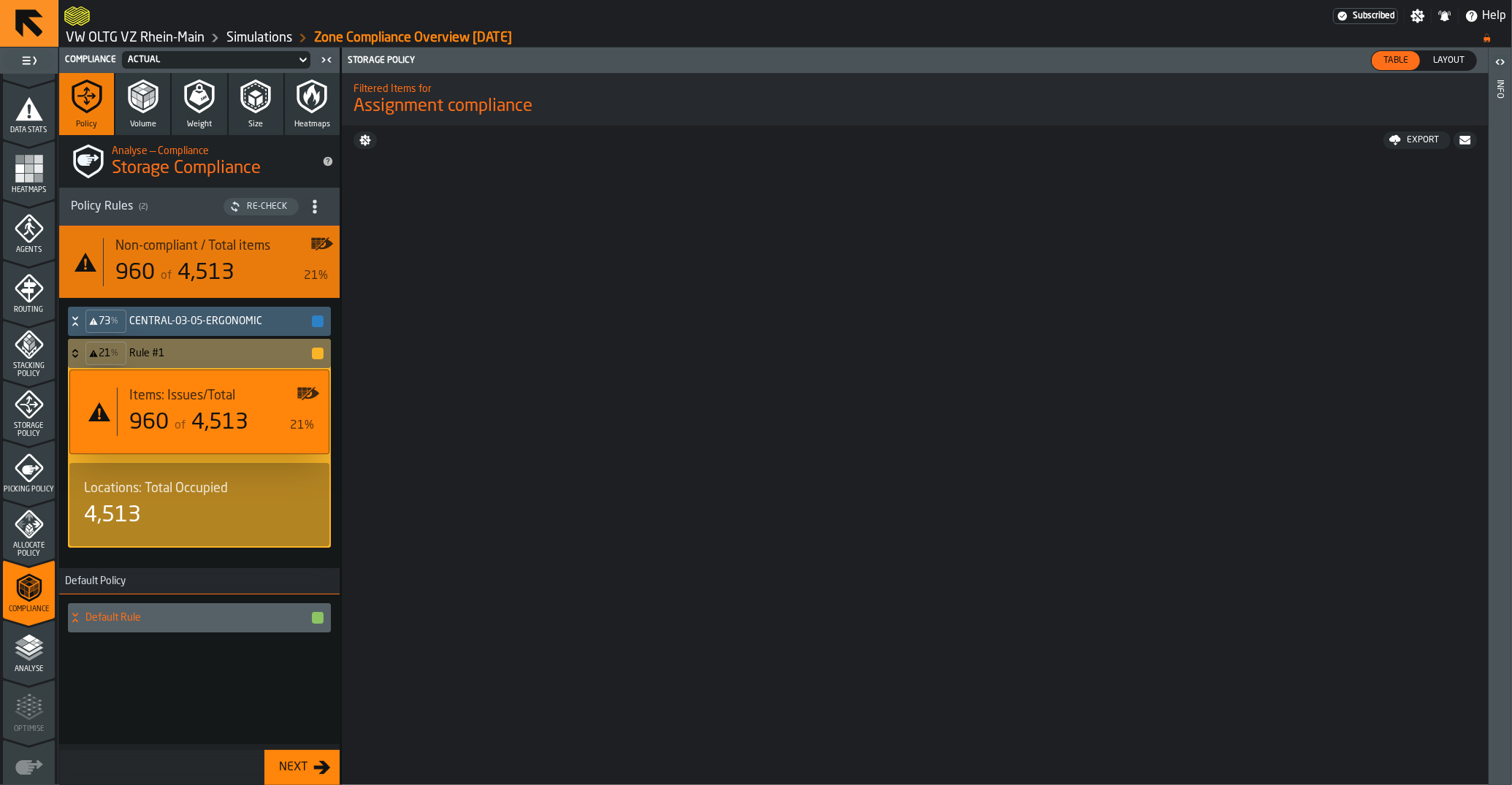
click at [373, 138] on button "button-" at bounding box center [365, 140] width 23 height 18
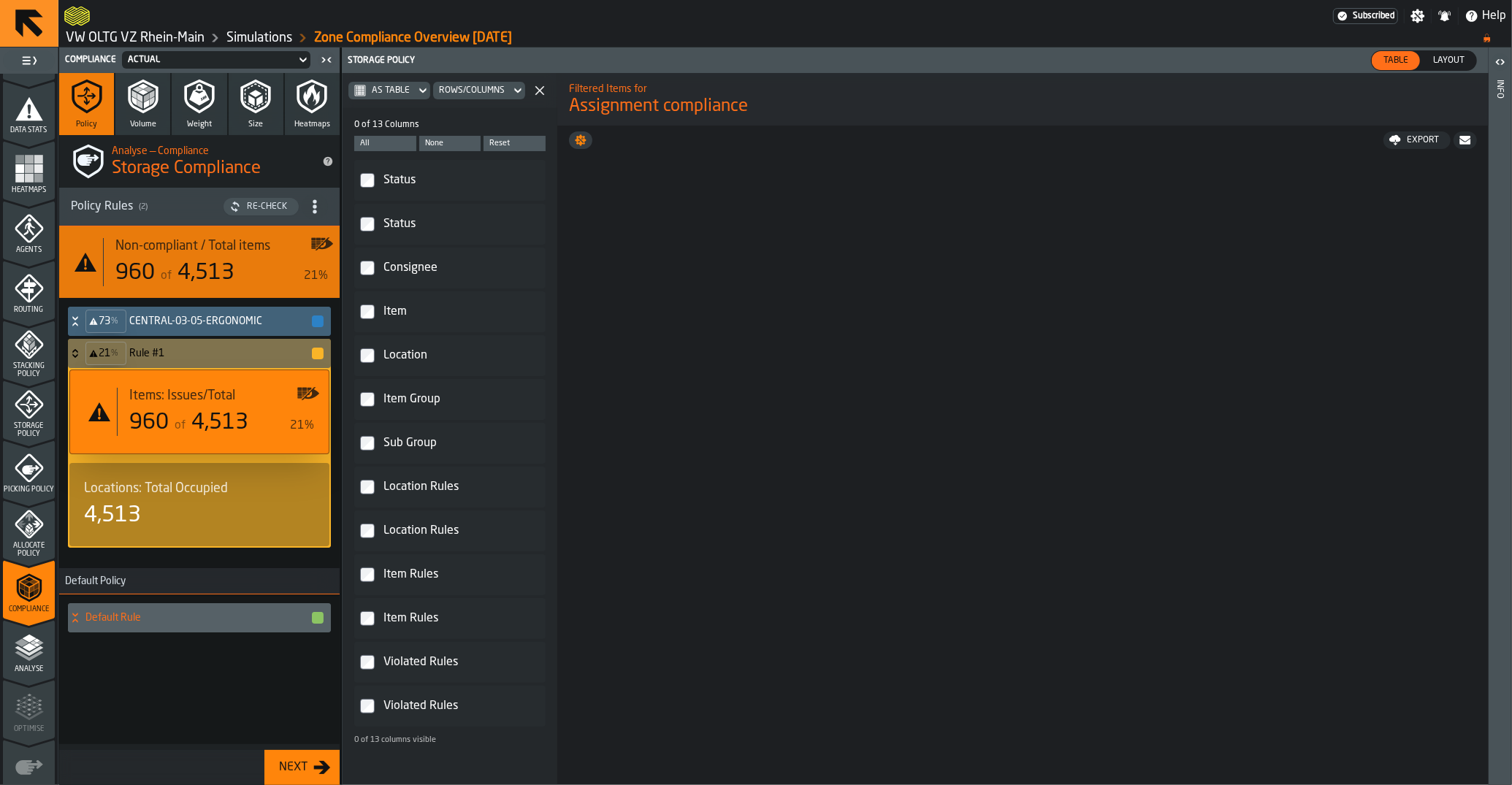
click at [187, 316] on h4 "CENTRAL-03-05-ERGONOMIC" at bounding box center [219, 321] width 181 height 12
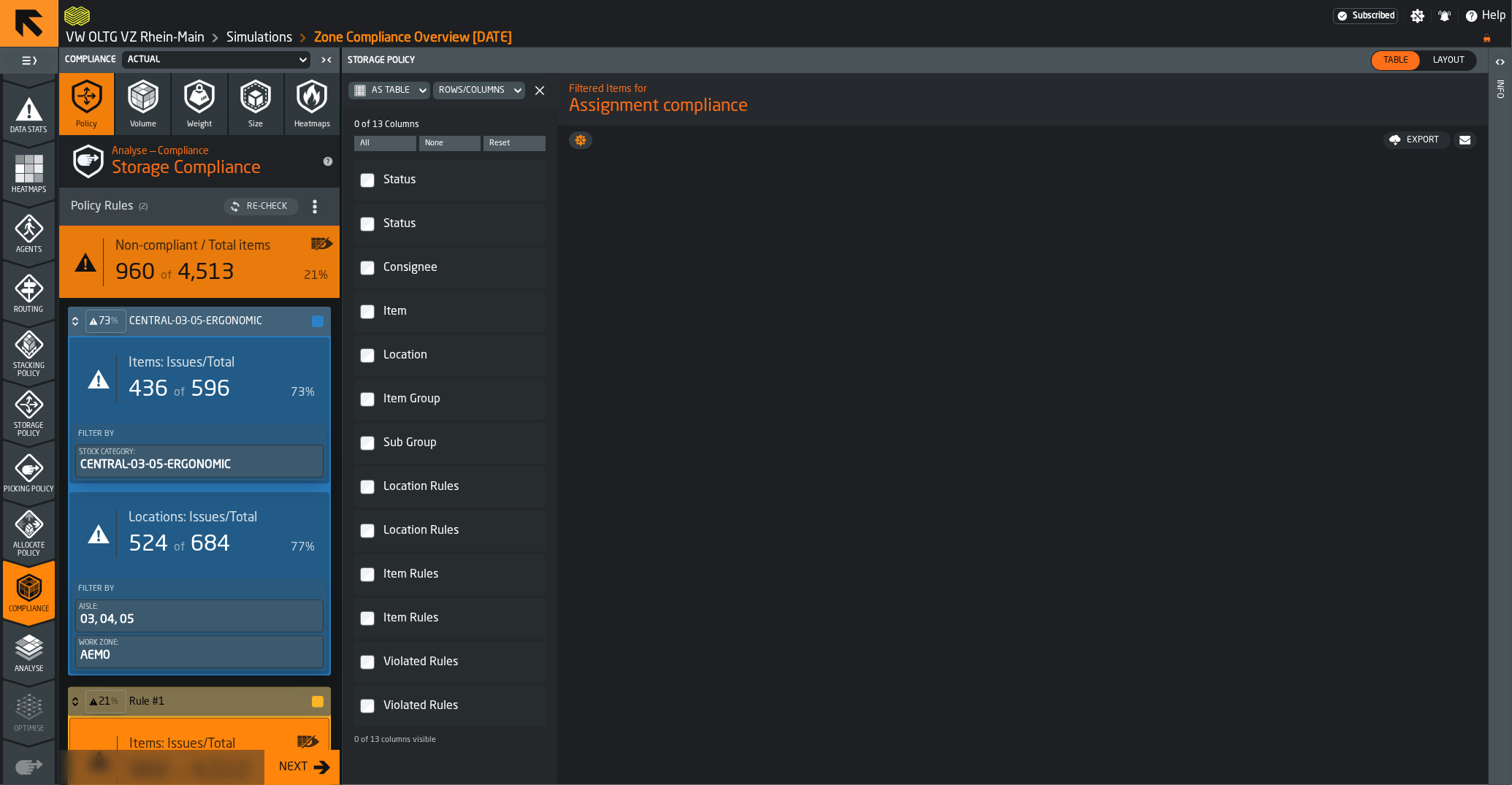
click at [186, 315] on h4 "CENTRAL-03-05-ERGONOMIC" at bounding box center [219, 321] width 181 height 12
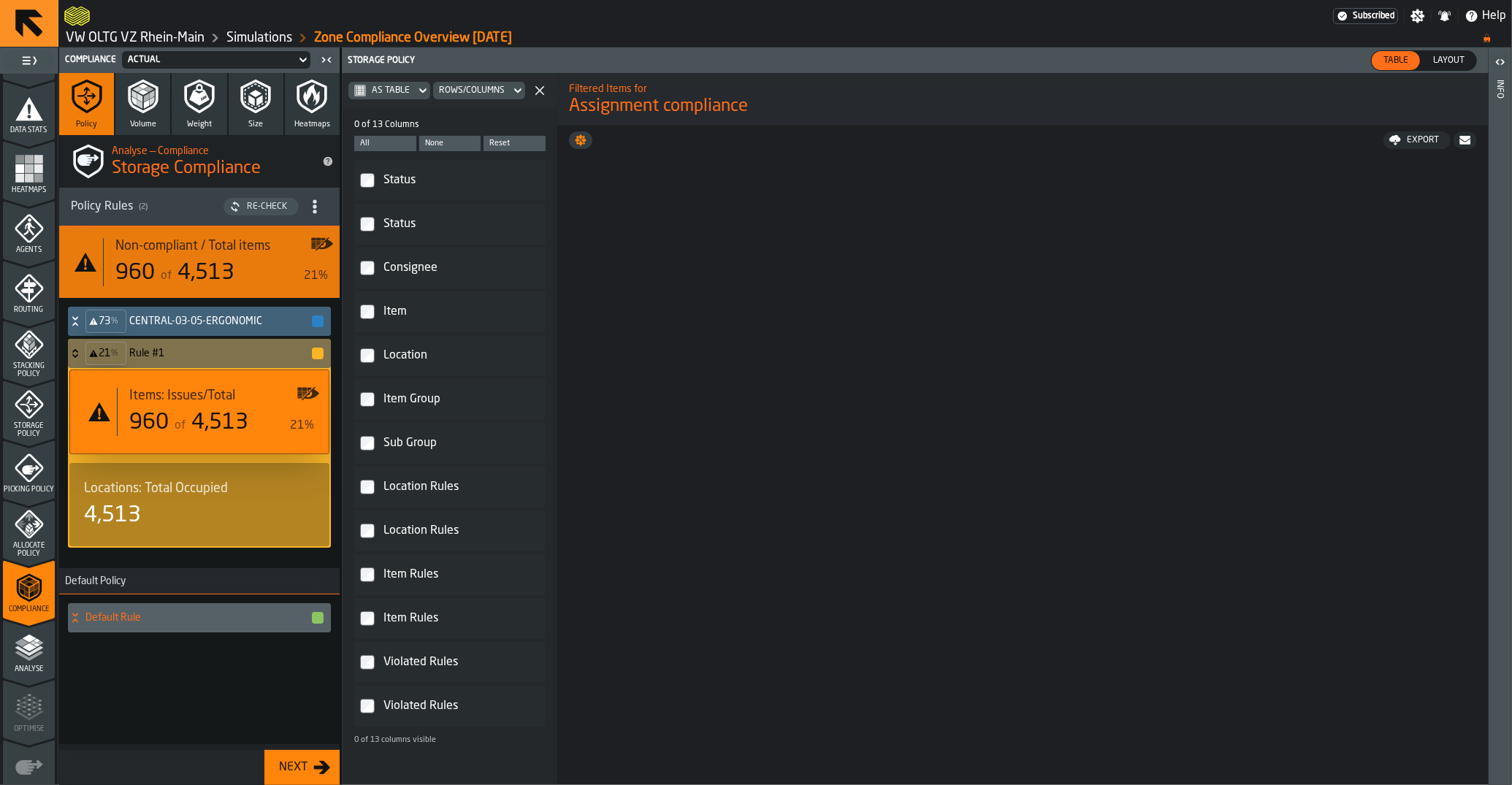
click at [184, 313] on div "73 % CENTRAL-03-05-ERGONOMIC" at bounding box center [196, 321] width 257 height 29
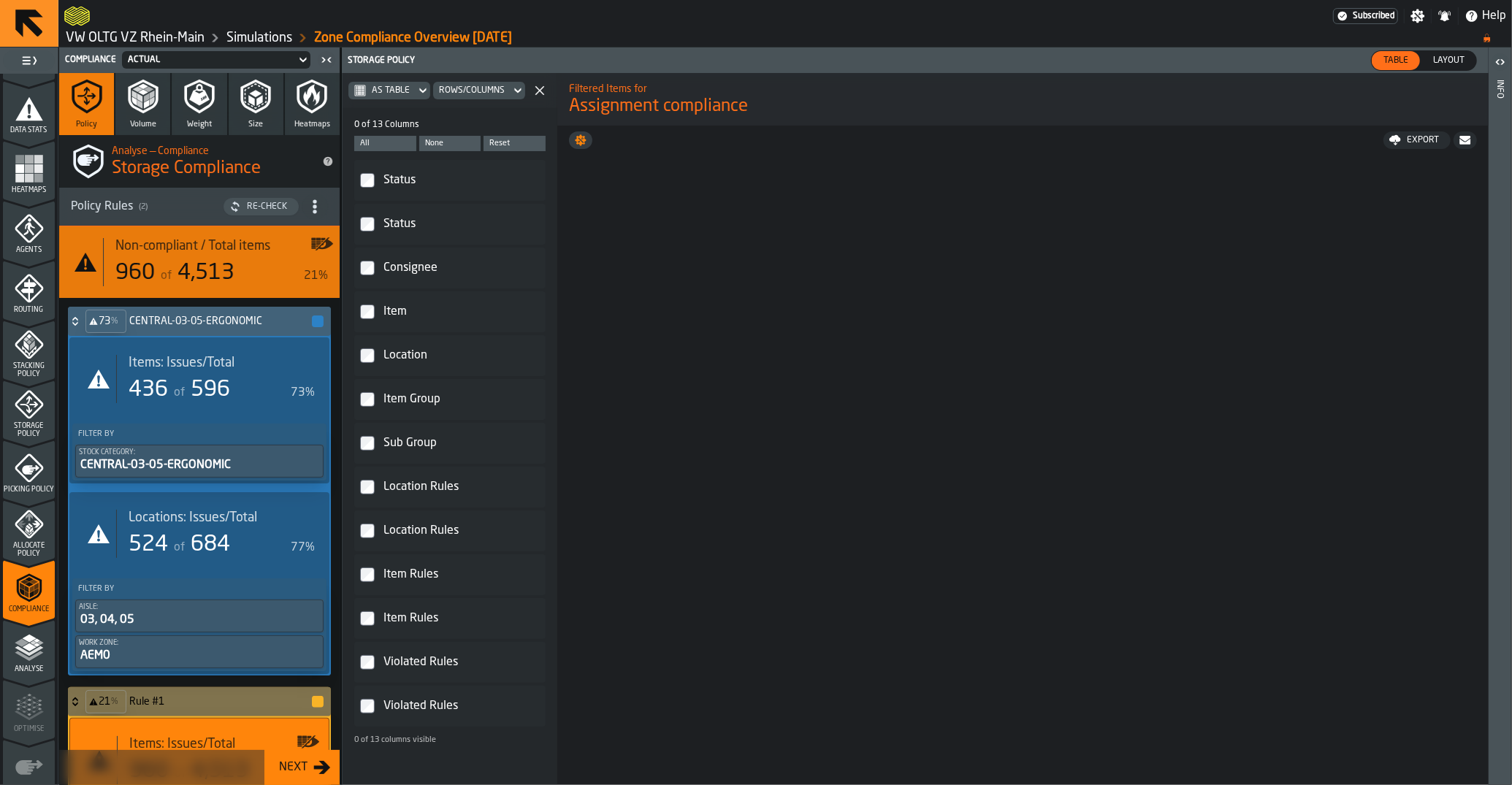
click at [184, 313] on div "73 % CENTRAL-03-05-ERGONOMIC" at bounding box center [196, 321] width 257 height 29
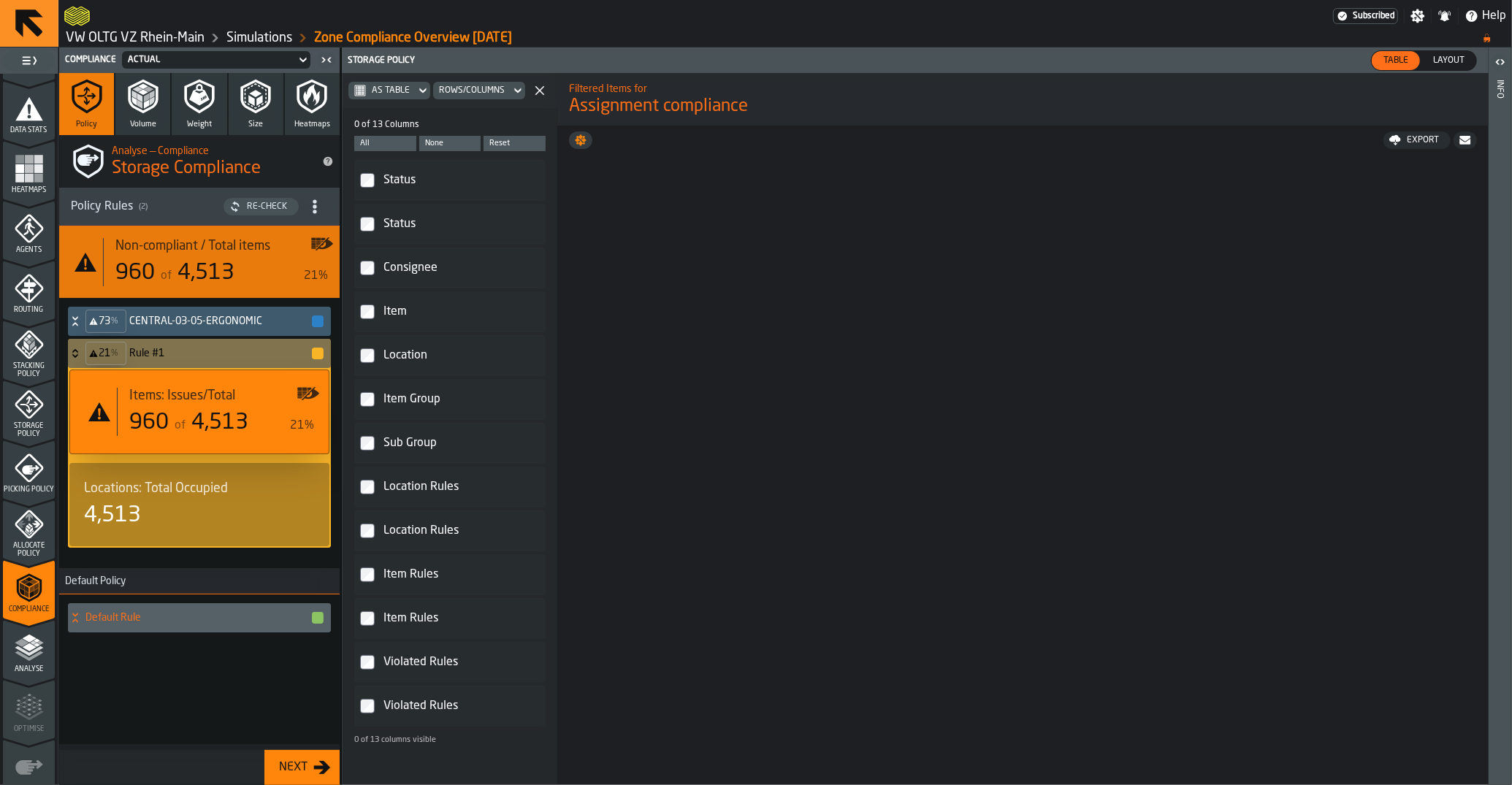
click at [184, 505] on div "4,513" at bounding box center [200, 515] width 231 height 26
